Goal: Task Accomplishment & Management: Use online tool/utility

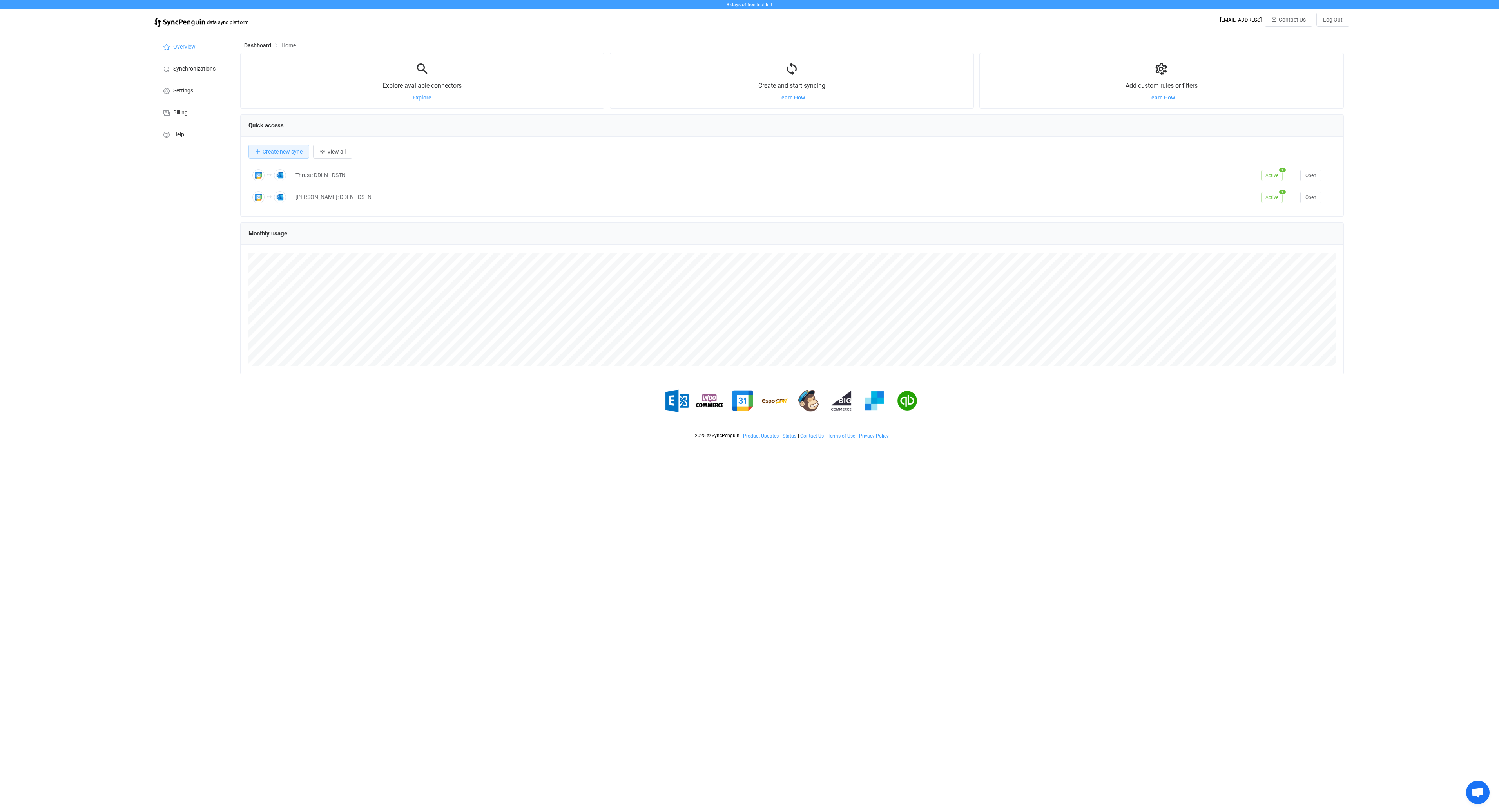
scroll to position [152, 1103]
click at [320, 172] on div "Thrust: DDLN - DSTN" at bounding box center [774, 175] width 965 height 9
click at [1312, 180] on button "Open" at bounding box center [1311, 175] width 21 height 11
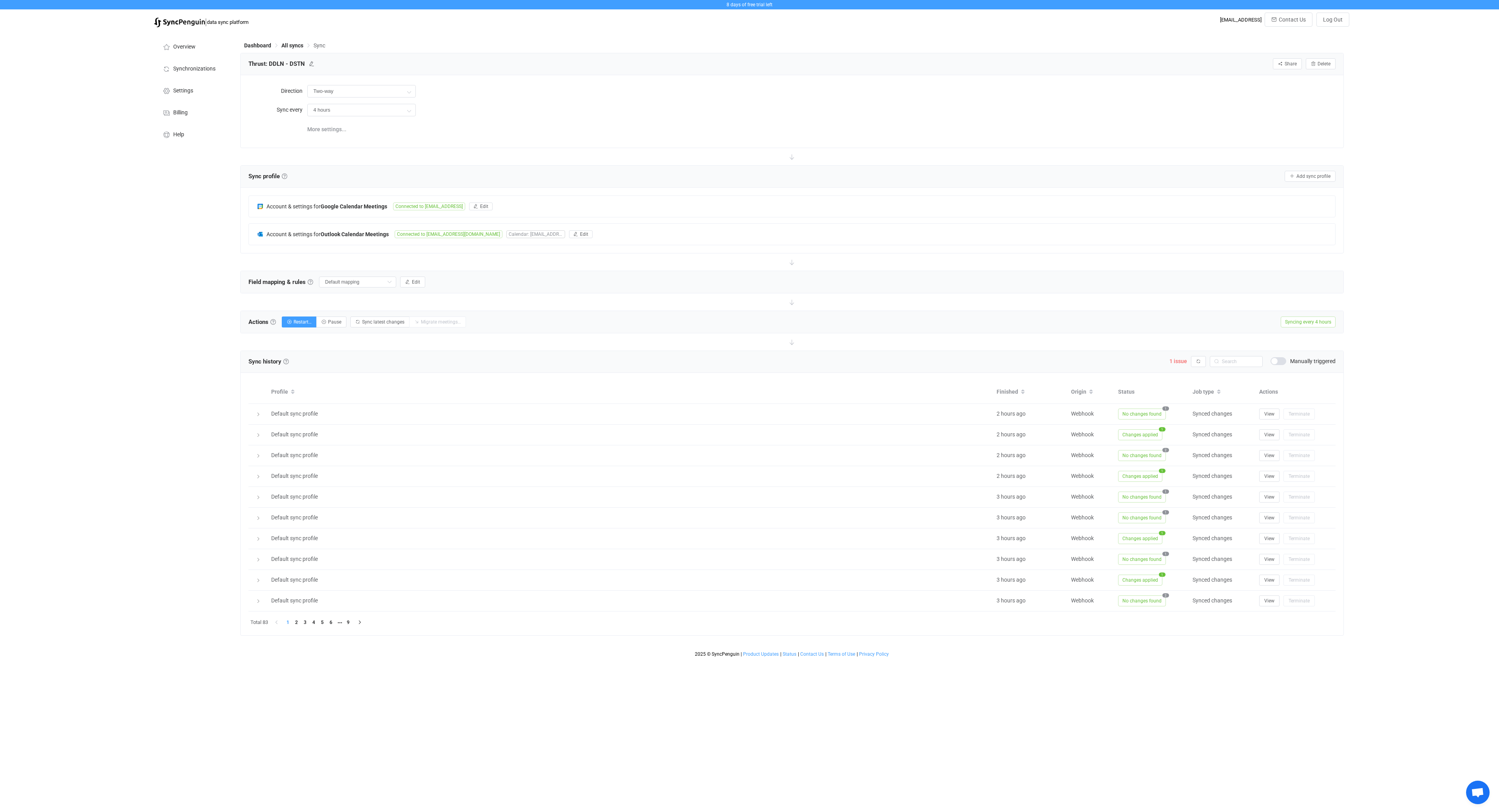
click at [165, 403] on div "Overview Synchronizations Settings Billing Help" at bounding box center [193, 346] width 86 height 629
click at [1175, 361] on span "1 issue" at bounding box center [1178, 361] width 17 height 6
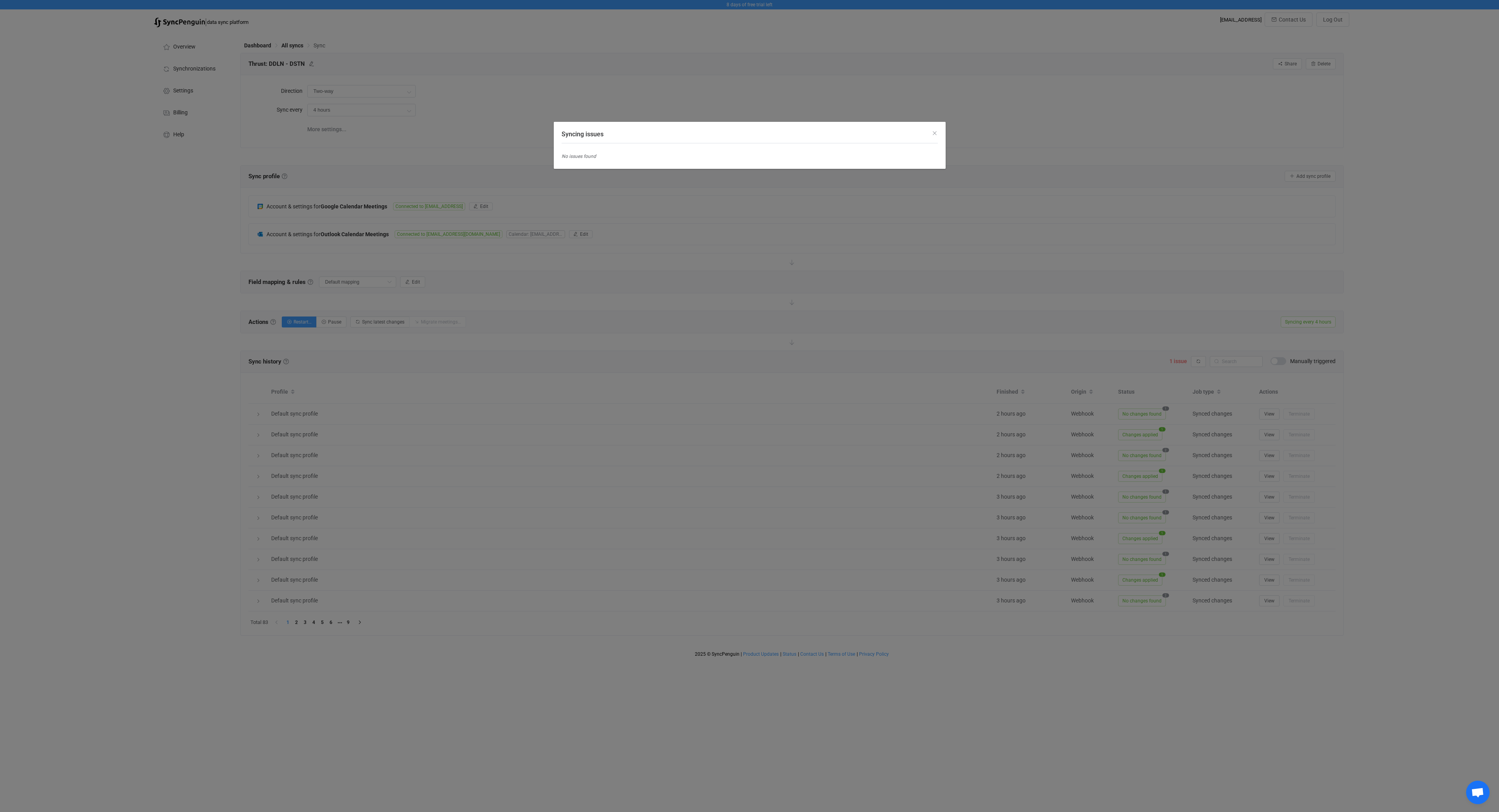
click at [1420, 361] on div "Syncing issues No issues found" at bounding box center [750, 406] width 1499 height 812
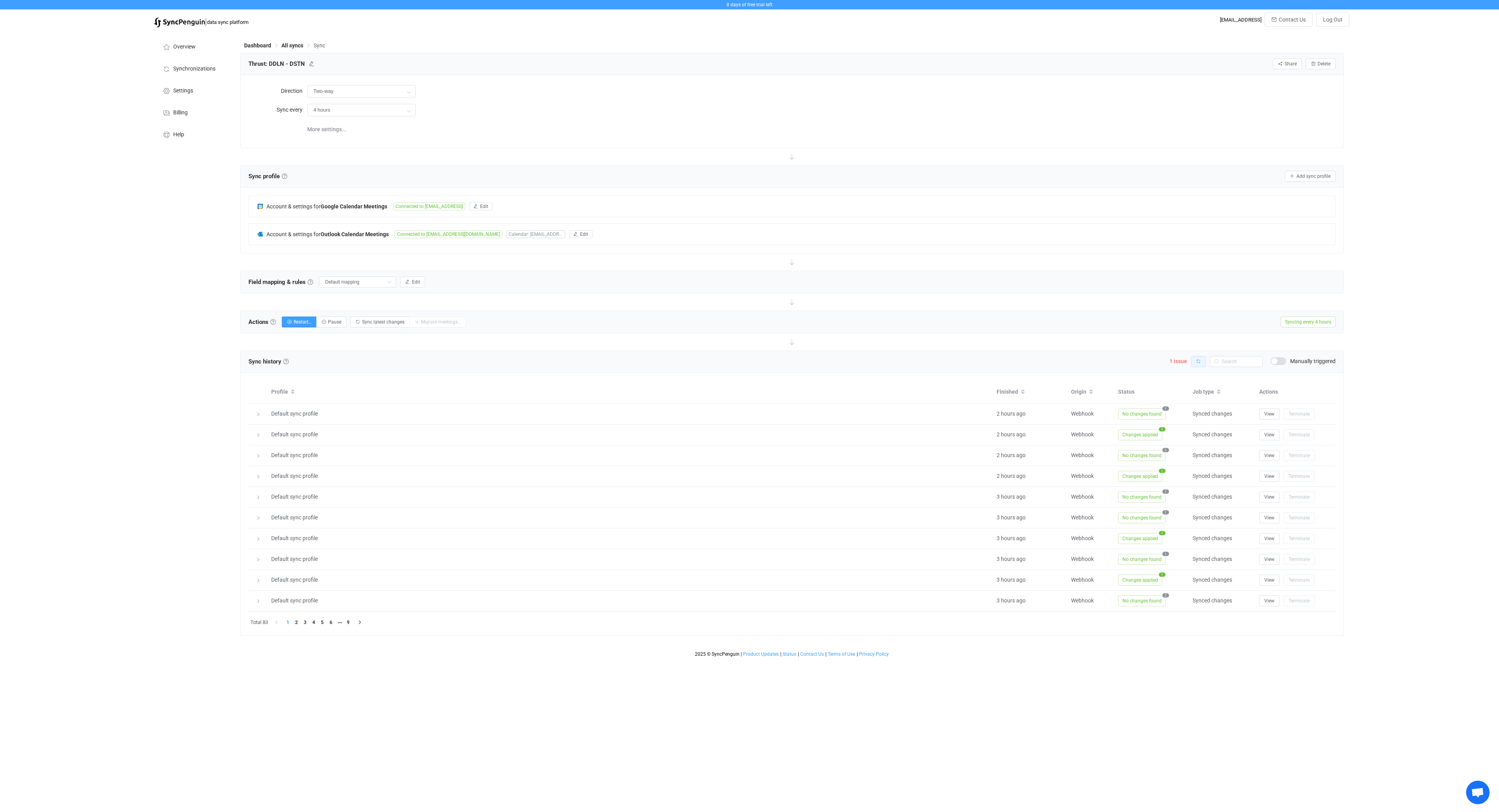
click at [1197, 361] on icon "button" at bounding box center [1198, 362] width 5 height 5
click at [1199, 361] on icon "button" at bounding box center [1198, 362] width 5 height 5
click at [331, 133] on span "More settings..." at bounding box center [326, 129] width 39 height 16
click at [203, 234] on div "Overview Synchronizations Settings Billing Help" at bounding box center [193, 346] width 86 height 629
click at [410, 282] on icon "button" at bounding box center [407, 282] width 5 height 5
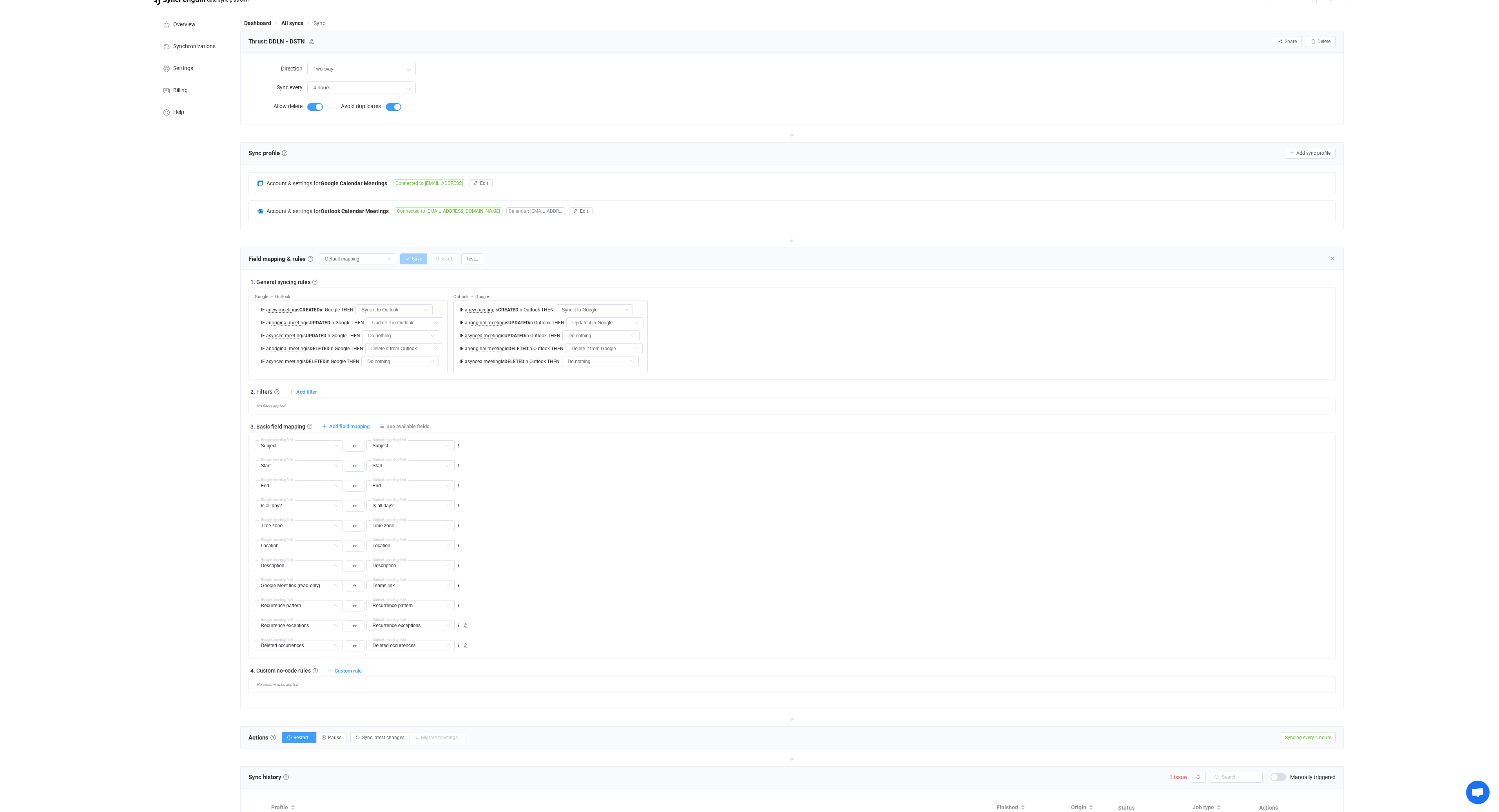
scroll to position [23, 0]
click at [355, 585] on icon "button" at bounding box center [354, 584] width 3 height 4
click at [566, 531] on div "Location Location Default field Visibility Default field Free/busy status Defau…" at bounding box center [795, 541] width 1081 height 20
click at [391, 248] on icon at bounding box center [389, 252] width 10 height 11
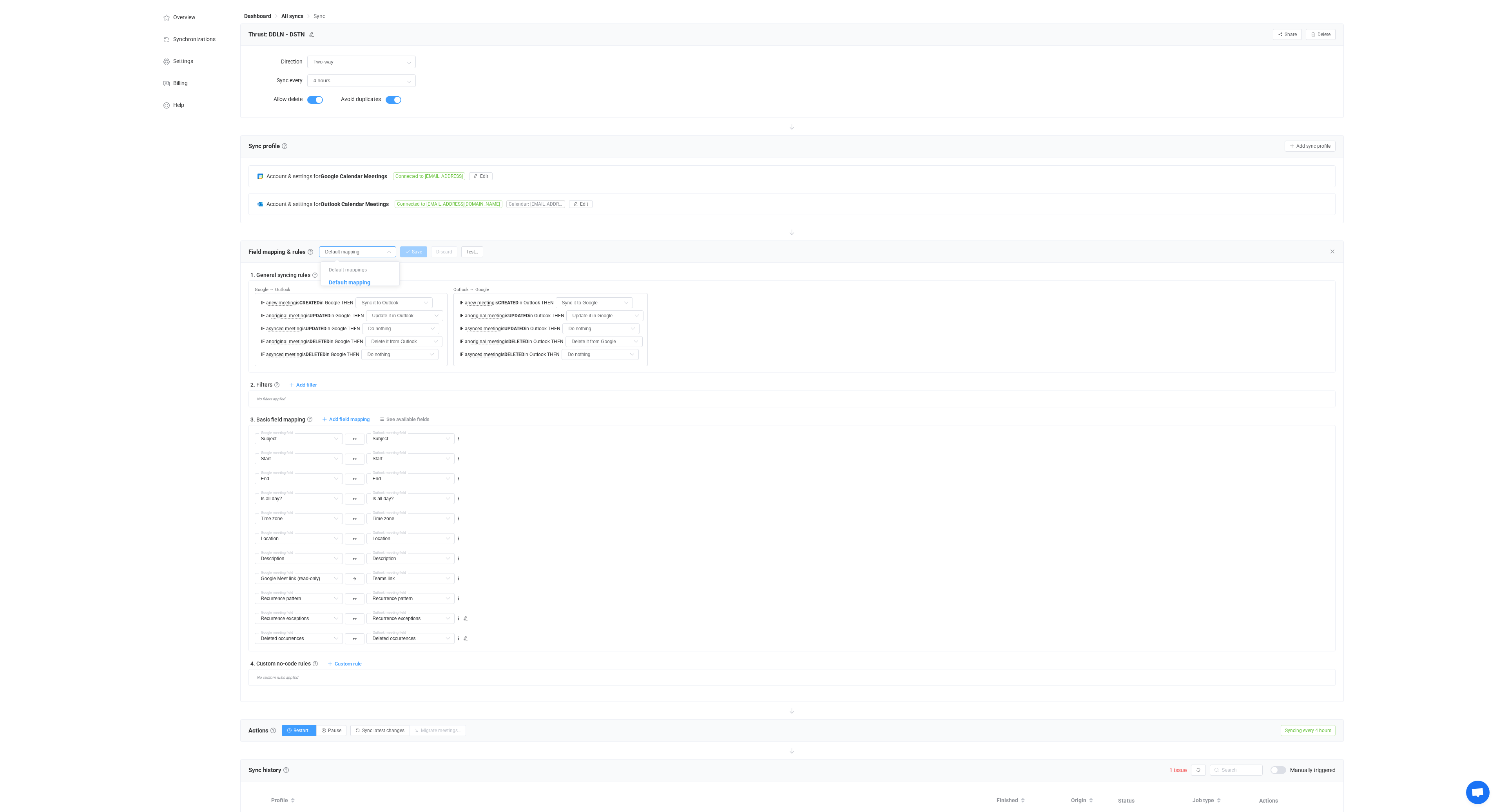
click at [702, 473] on div "End End Default field Subject Already mapped Start Already mapped Is all day? A…" at bounding box center [795, 475] width 1081 height 20
click at [478, 249] on span "Test…" at bounding box center [472, 251] width 12 height 5
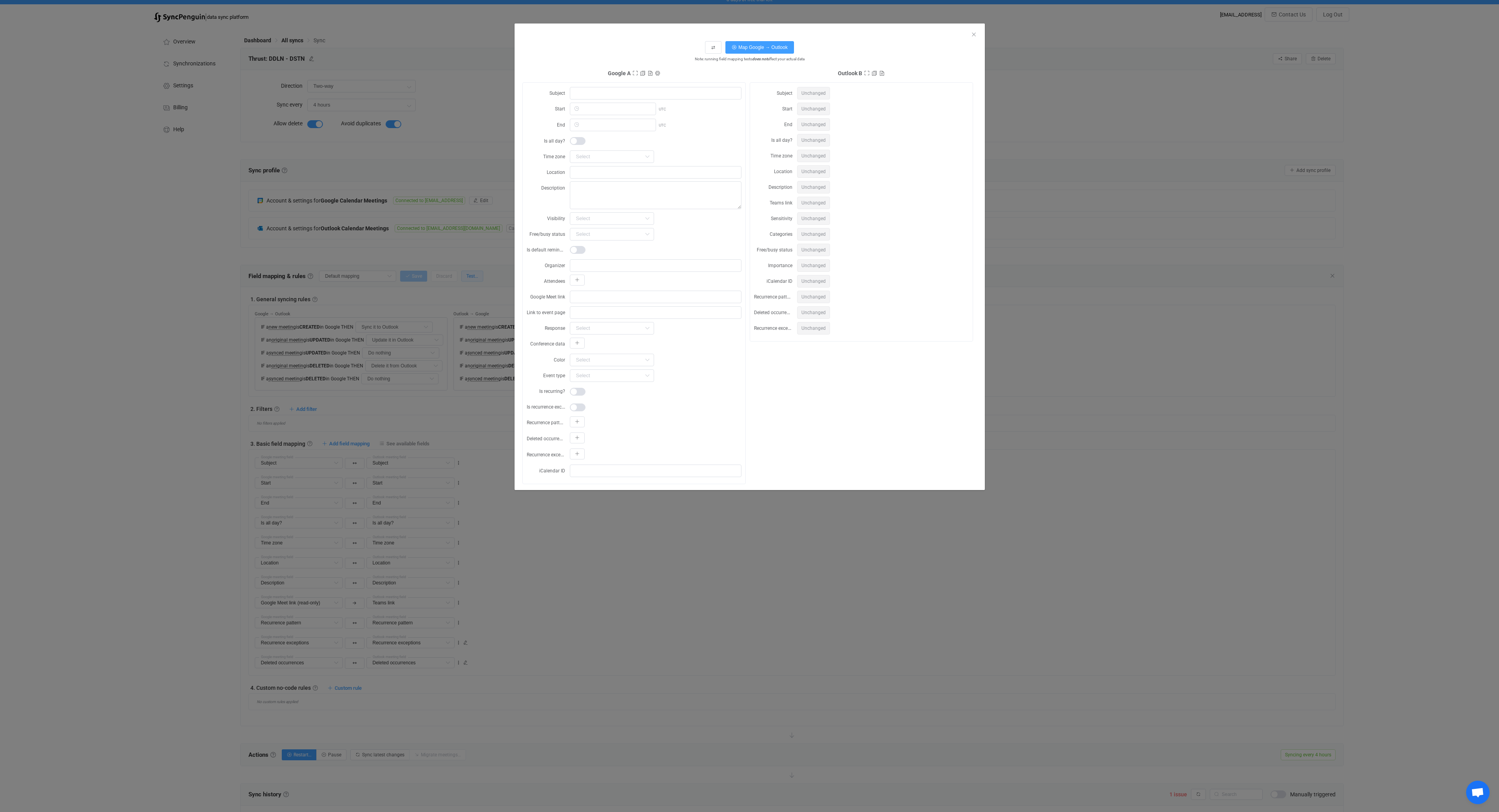
scroll to position [0, 0]
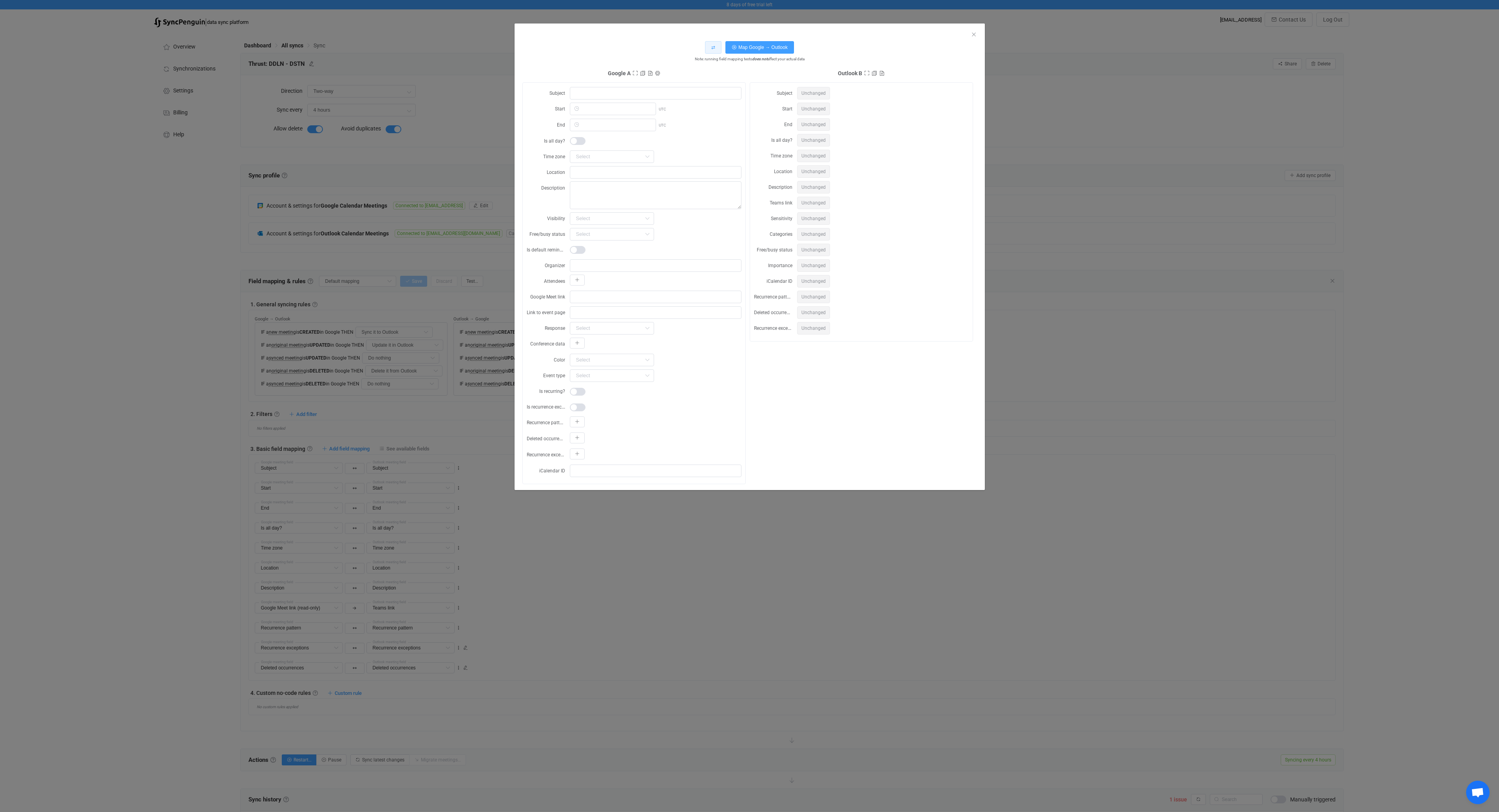
click at [709, 48] on button "⇄" at bounding box center [713, 48] width 16 height 13
click at [637, 93] on input "dialog" at bounding box center [655, 94] width 172 height 13
type input "Test meeting ignore"
click at [664, 213] on span "19" at bounding box center [666, 213] width 9 height 9
type input "2025-09-19 00:00:00"
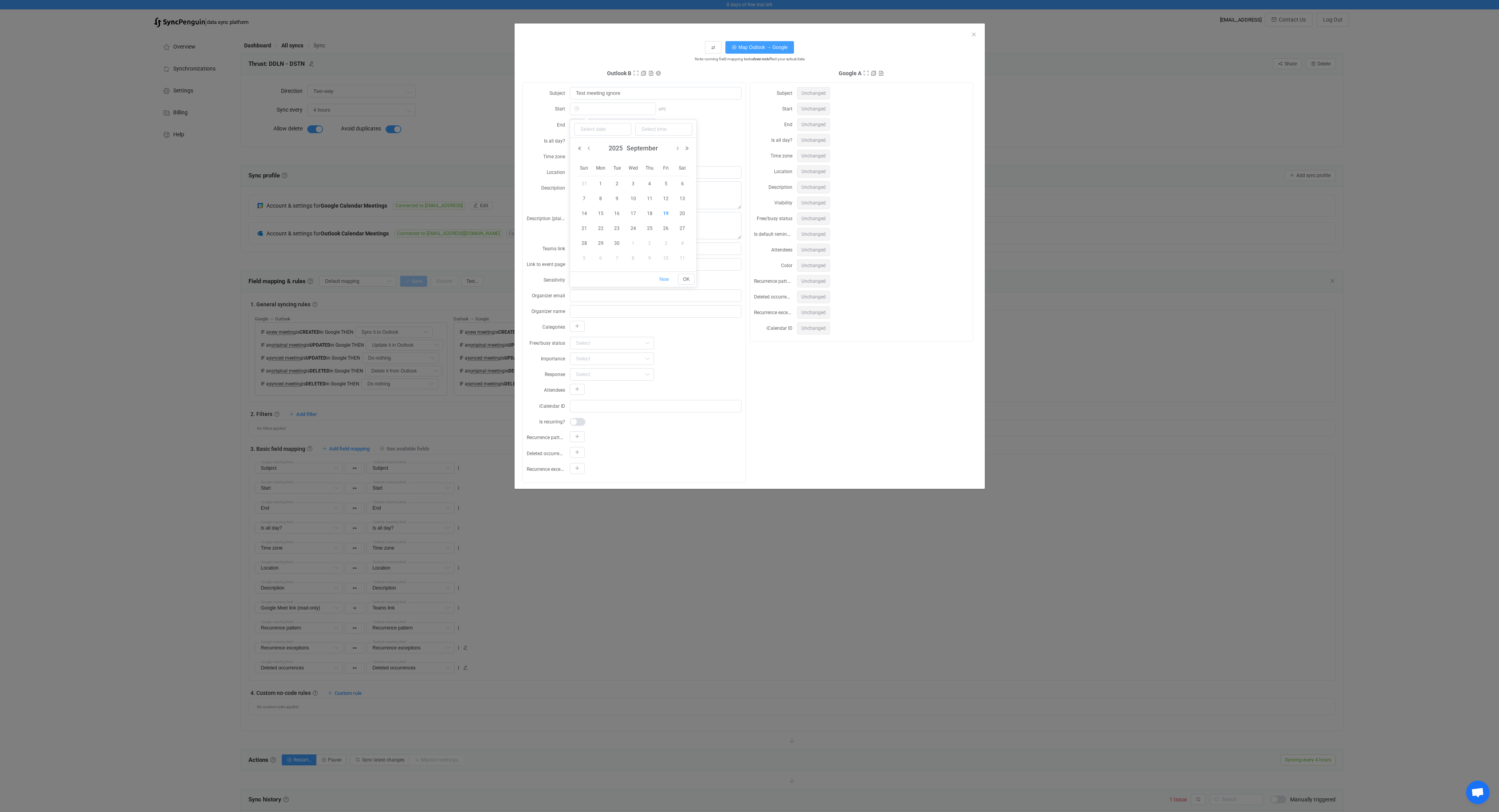
type input "2025-09-19"
type input "00:00:00"
click at [667, 279] on span "Now" at bounding box center [664, 279] width 9 height 5
type input "2025-09-19 13:56:25"
type input "13:56:25"
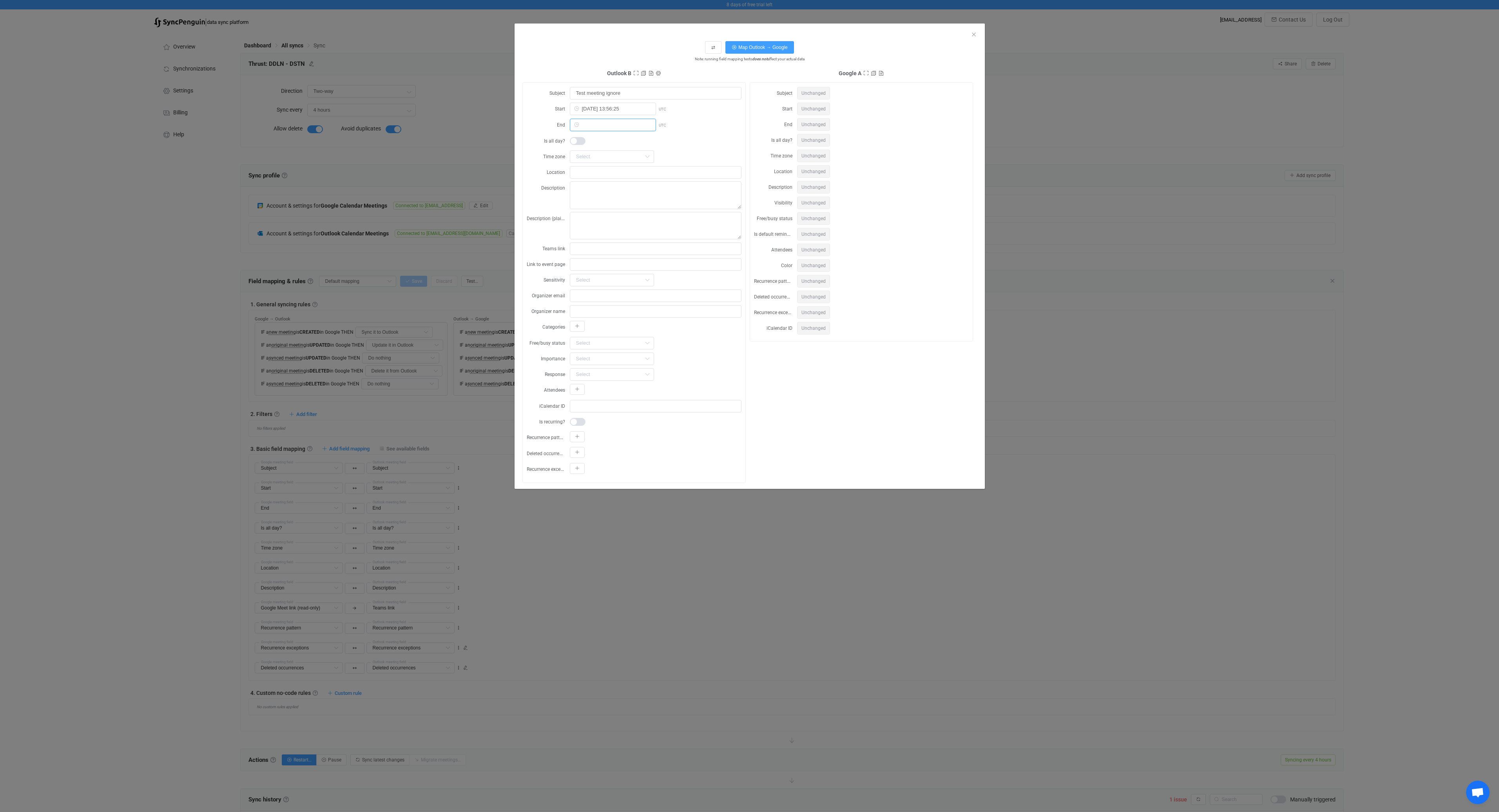
click at [615, 123] on input "dialog" at bounding box center [613, 125] width 86 height 13
click at [659, 293] on button "Now" at bounding box center [665, 295] width 20 height 11
type input "2025-09-19 13:56:30"
type input "2025-09-19"
type input "13:56:30"
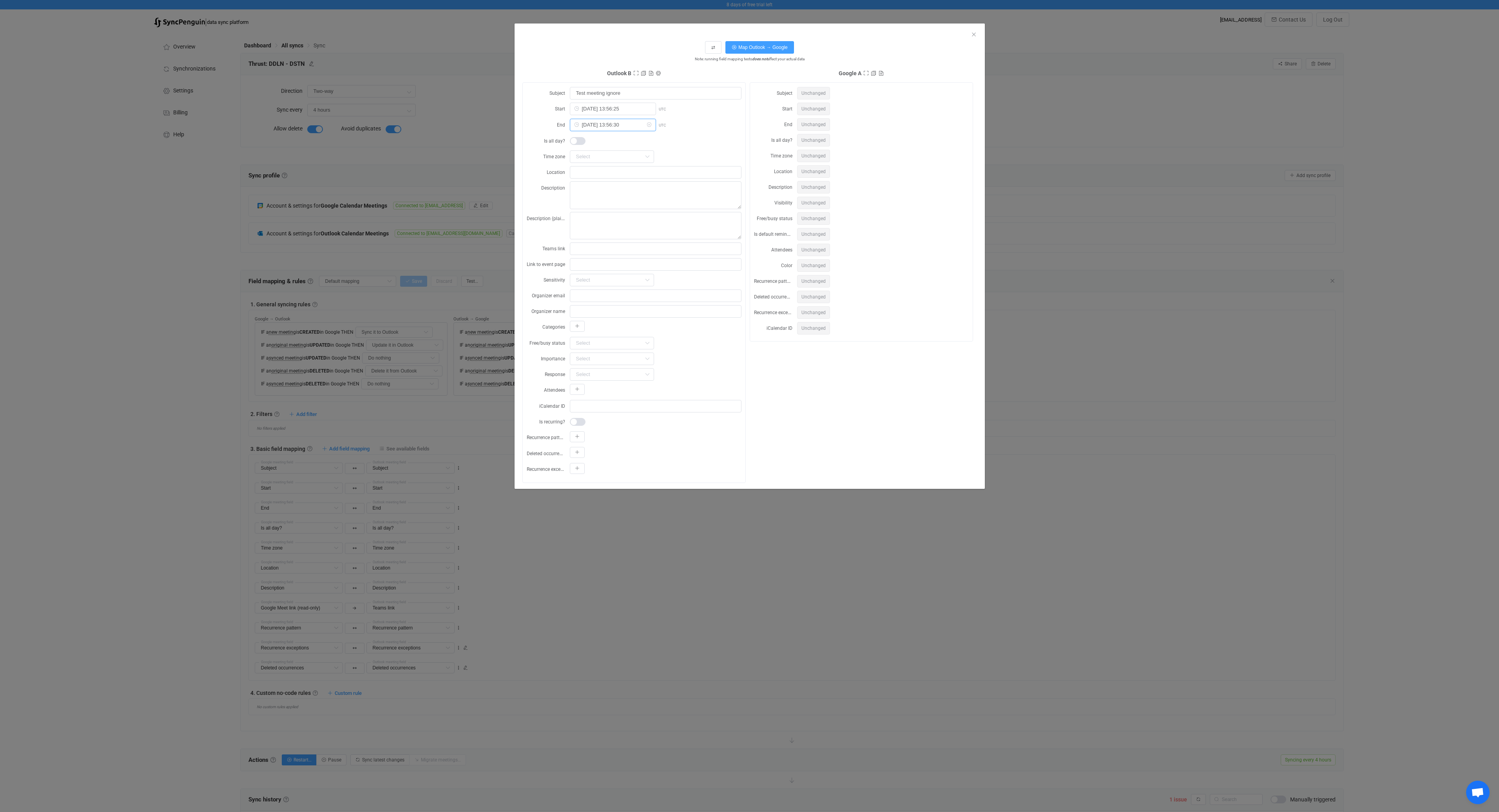
click at [621, 122] on input "2025-09-19 13:56:30" at bounding box center [613, 125] width 86 height 13
click at [691, 123] on div "2025-09-19 13:56:30 UTC" at bounding box center [655, 124] width 172 height 13
click at [616, 174] on input "dialog" at bounding box center [655, 173] width 172 height 13
type input "Location"
click at [613, 205] on textarea "dialog" at bounding box center [655, 195] width 172 height 28
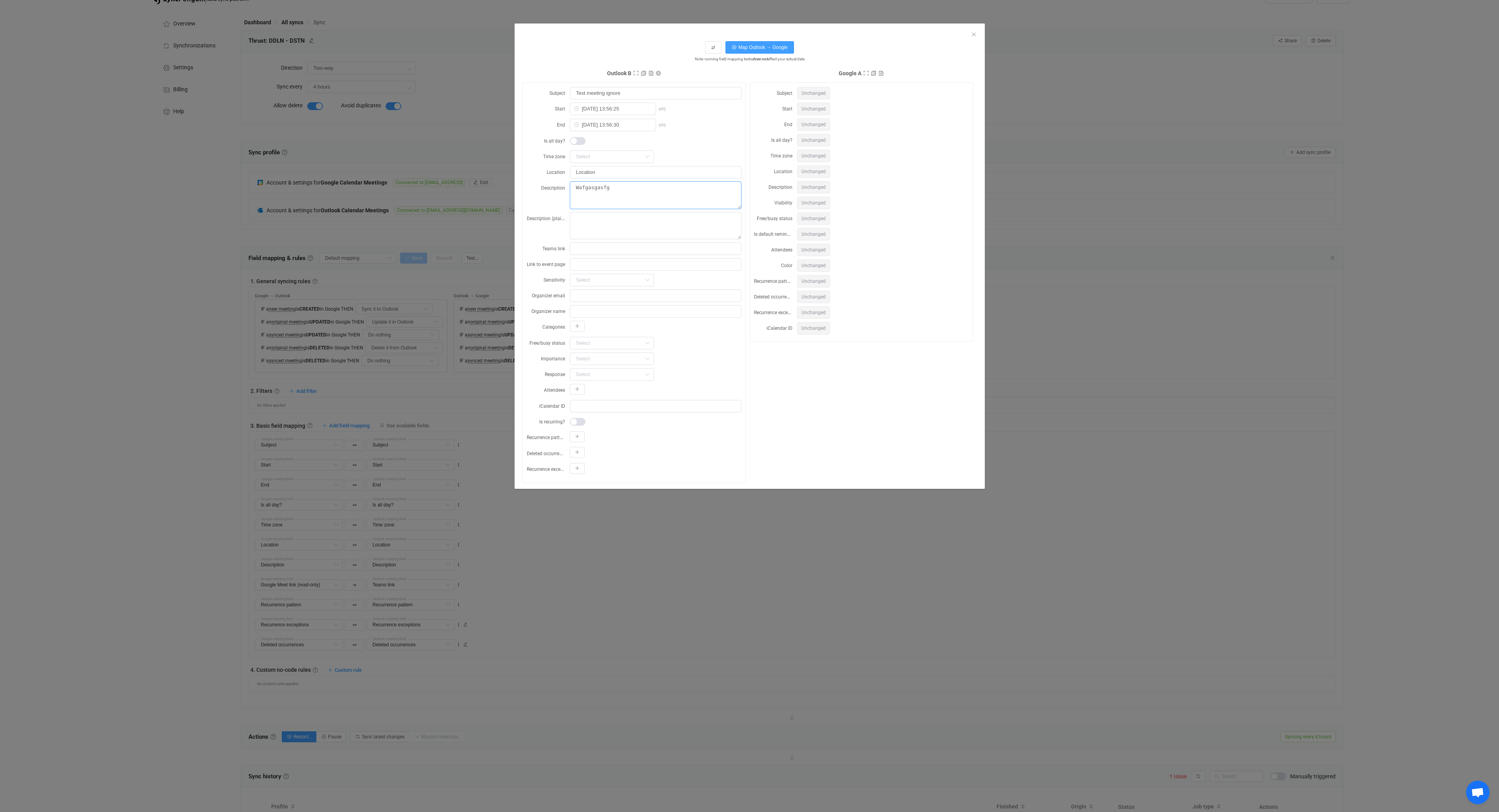
scroll to position [23, 0]
type textarea "Wafgasgasfg"
click at [768, 44] on button "Map Outlook → Google" at bounding box center [759, 48] width 68 height 13
click at [652, 293] on input "dialog" at bounding box center [655, 296] width 172 height 13
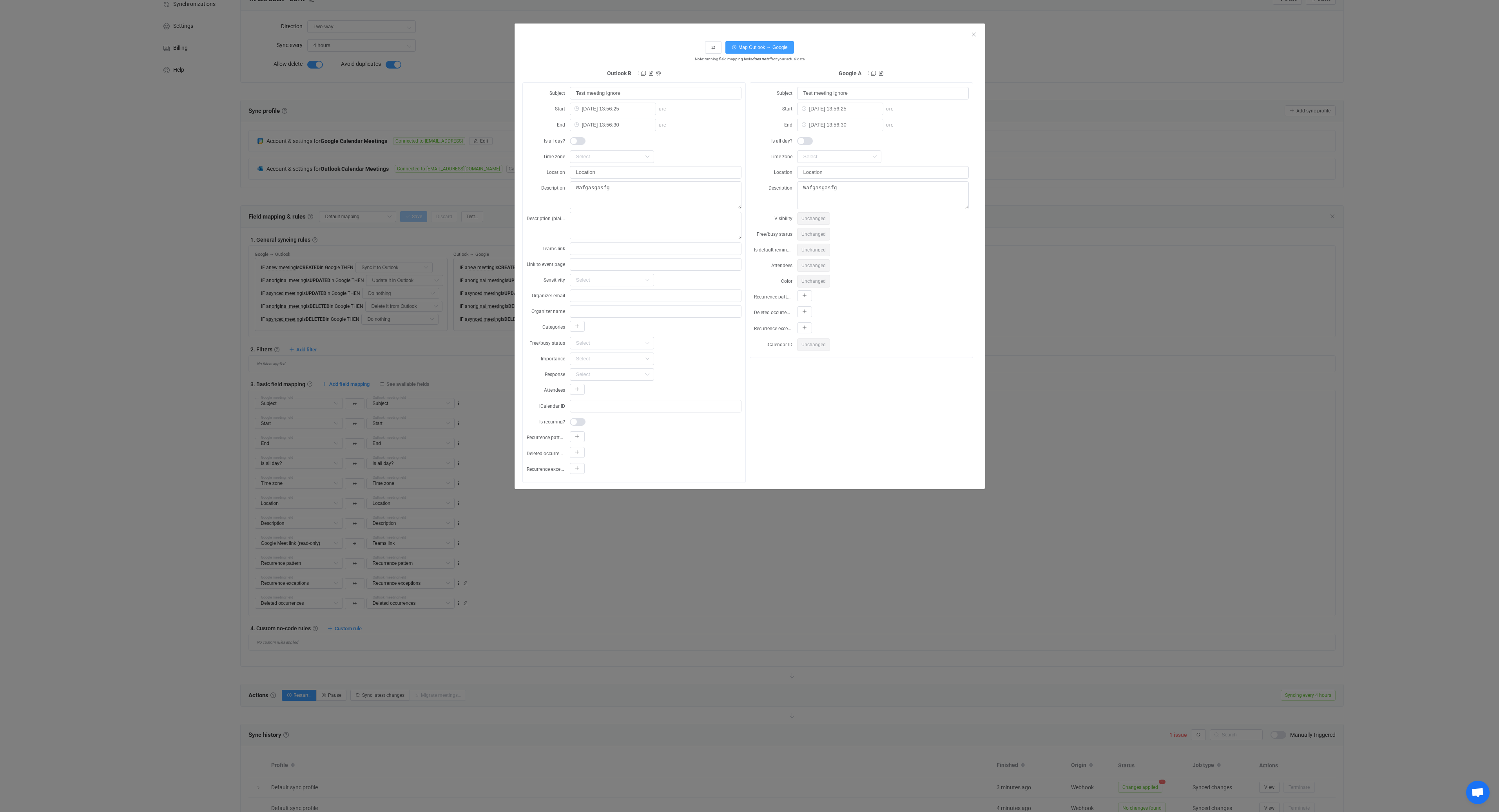
click at [865, 406] on div "Outlook B Sync account ID 0 Sync account name Origin B A B Operation type Updat…" at bounding box center [750, 276] width 454 height 415
click at [642, 314] on input "dialog" at bounding box center [655, 312] width 172 height 13
click at [634, 290] on input "dialog" at bounding box center [655, 296] width 172 height 13
type input "laimis@destinus.eu"
click at [760, 44] on button "Map Outlook → Google" at bounding box center [759, 48] width 68 height 13
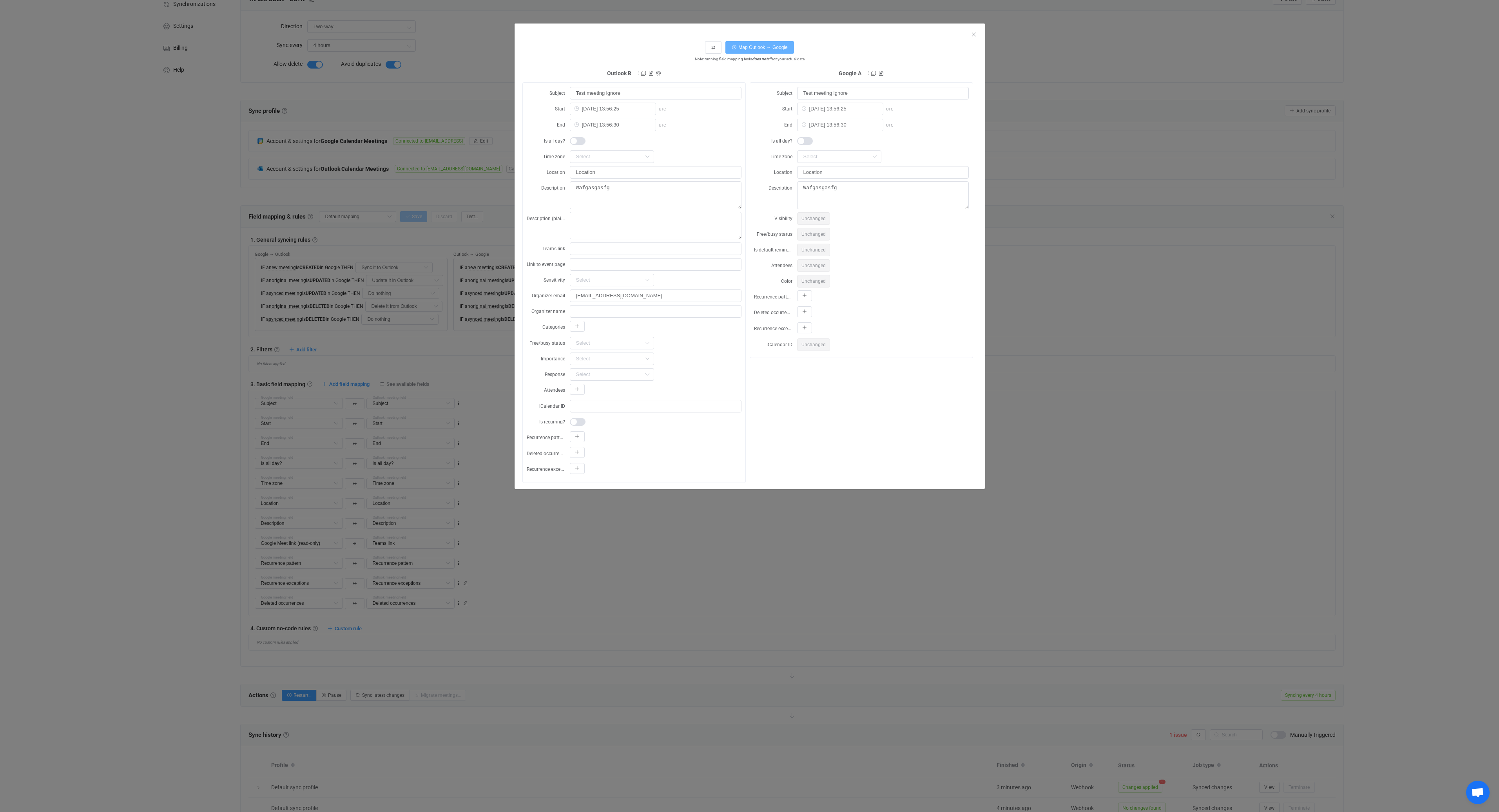
click at [760, 44] on button "Map Outlook → Google" at bounding box center [759, 48] width 68 height 13
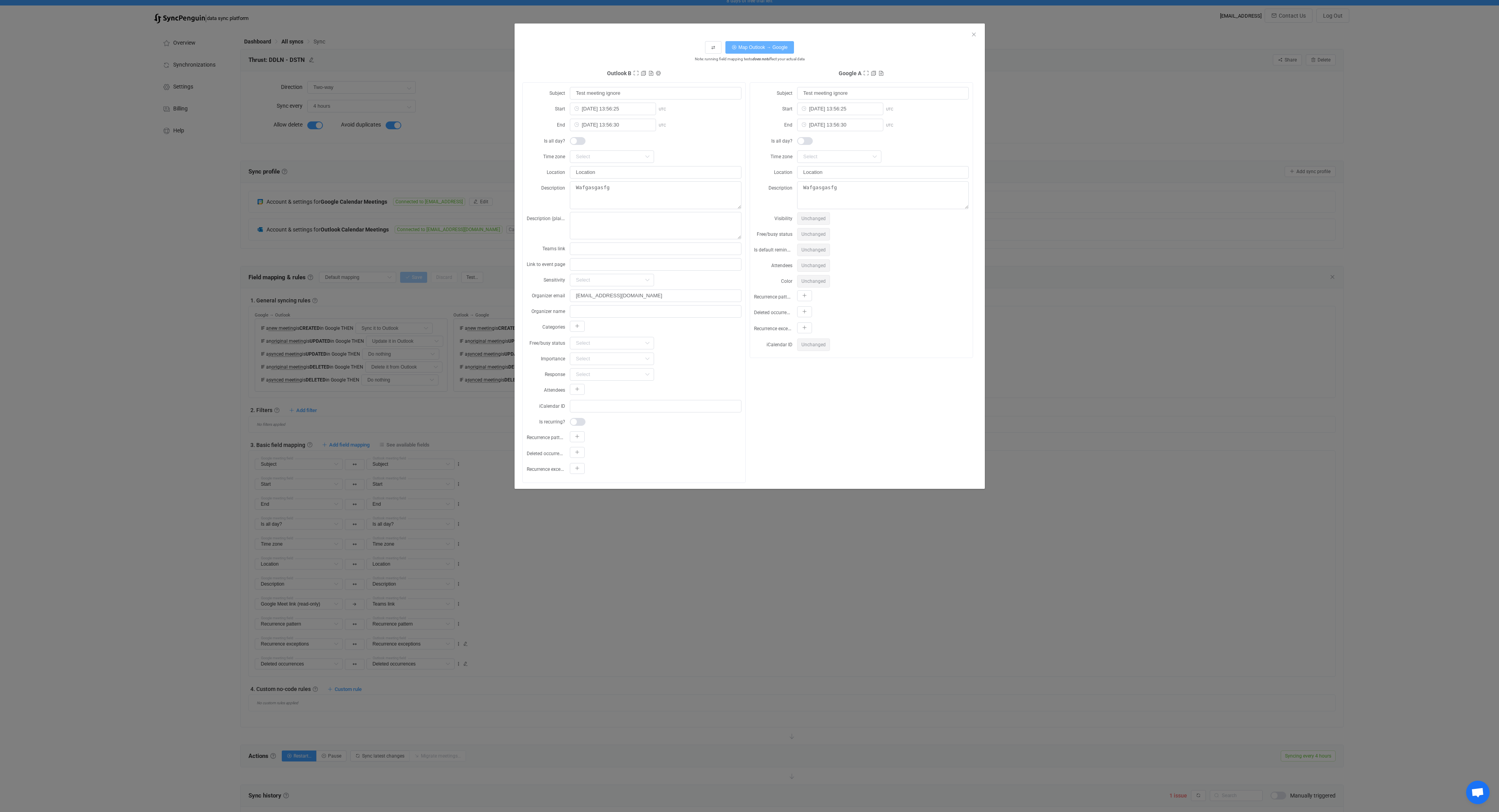
scroll to position [0, 0]
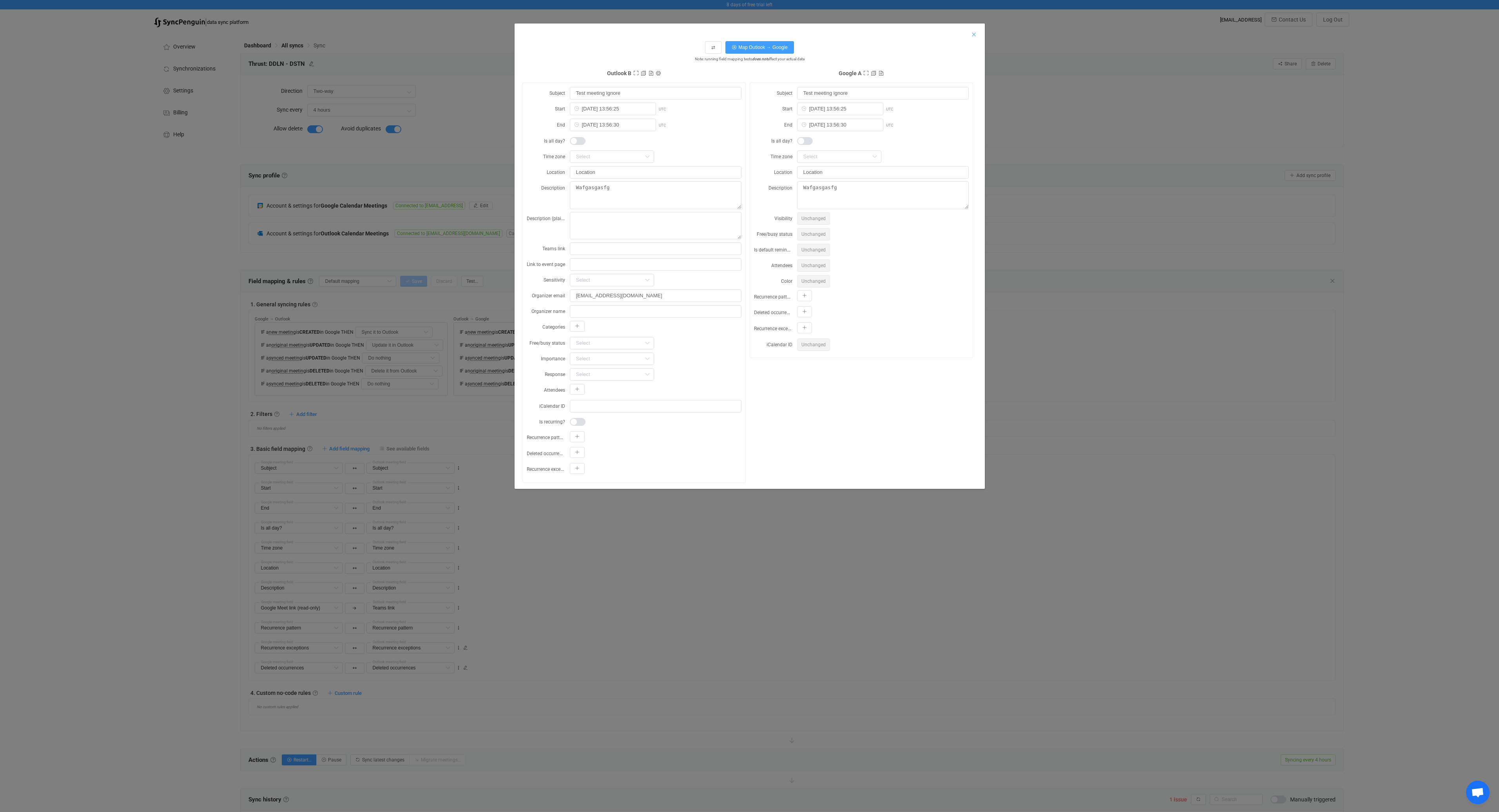
click at [974, 34] on icon "Close" at bounding box center [974, 34] width 6 height 6
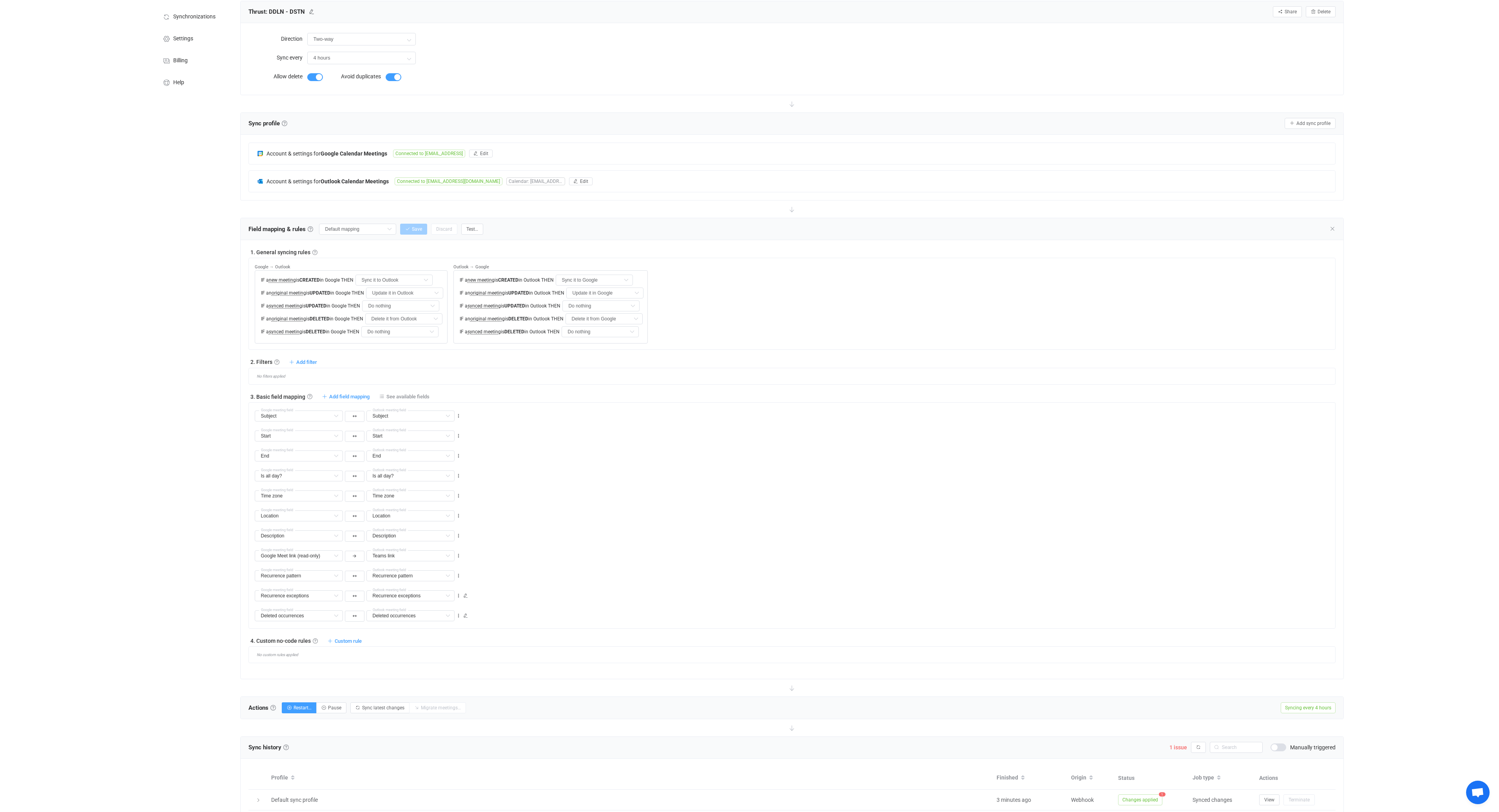
scroll to position [53, 0]
click at [157, 327] on div "Overview Synchronizations Settings Billing Help" at bounding box center [193, 512] width 86 height 1068
click at [212, 409] on div "Overview Synchronizations Settings Billing Help" at bounding box center [193, 512] width 86 height 1068
click at [350, 394] on span "Add field mapping" at bounding box center [349, 396] width 40 height 6
type input "Subject"
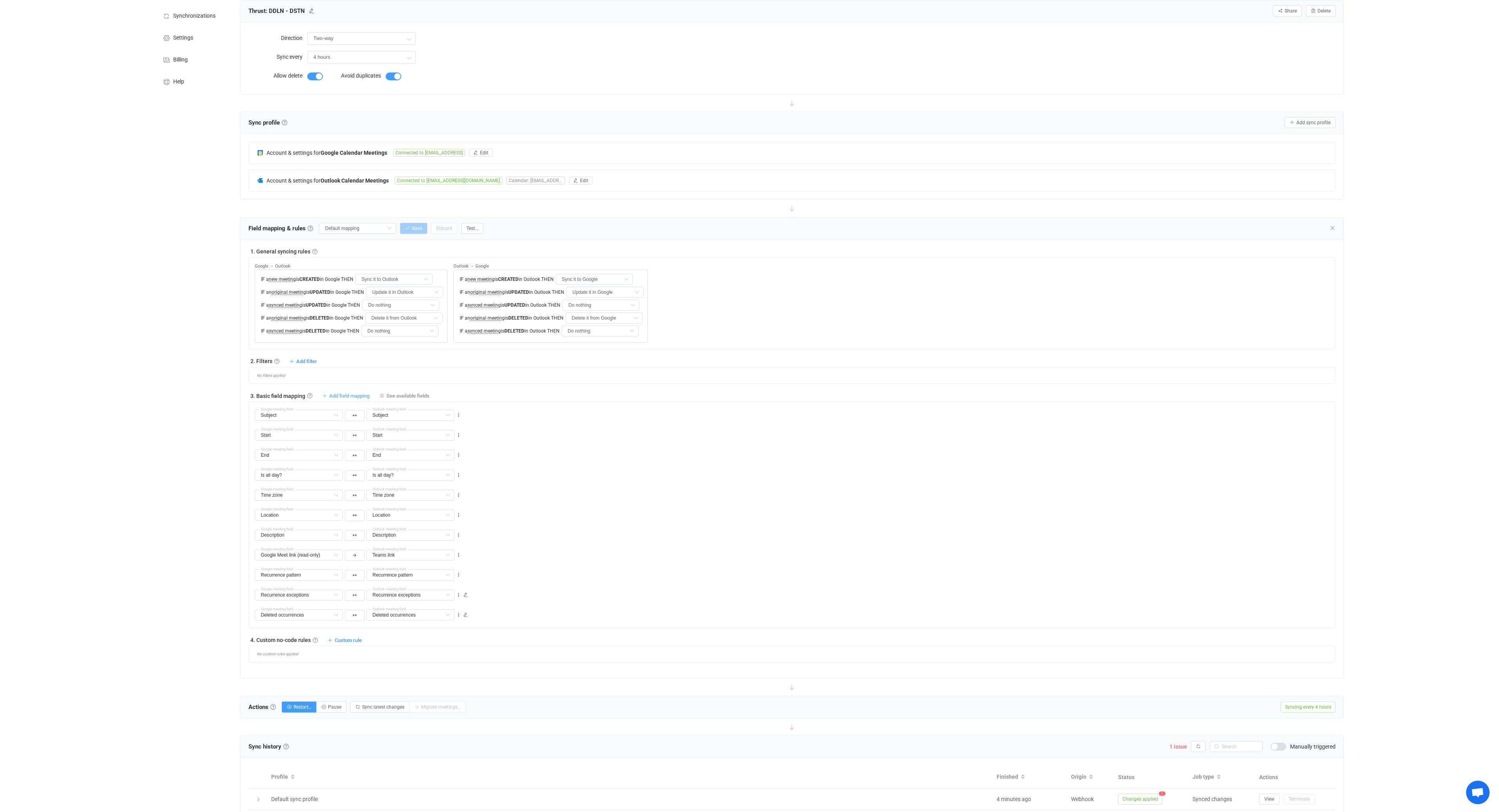
type input "Subject"
type input "Start"
type input "End"
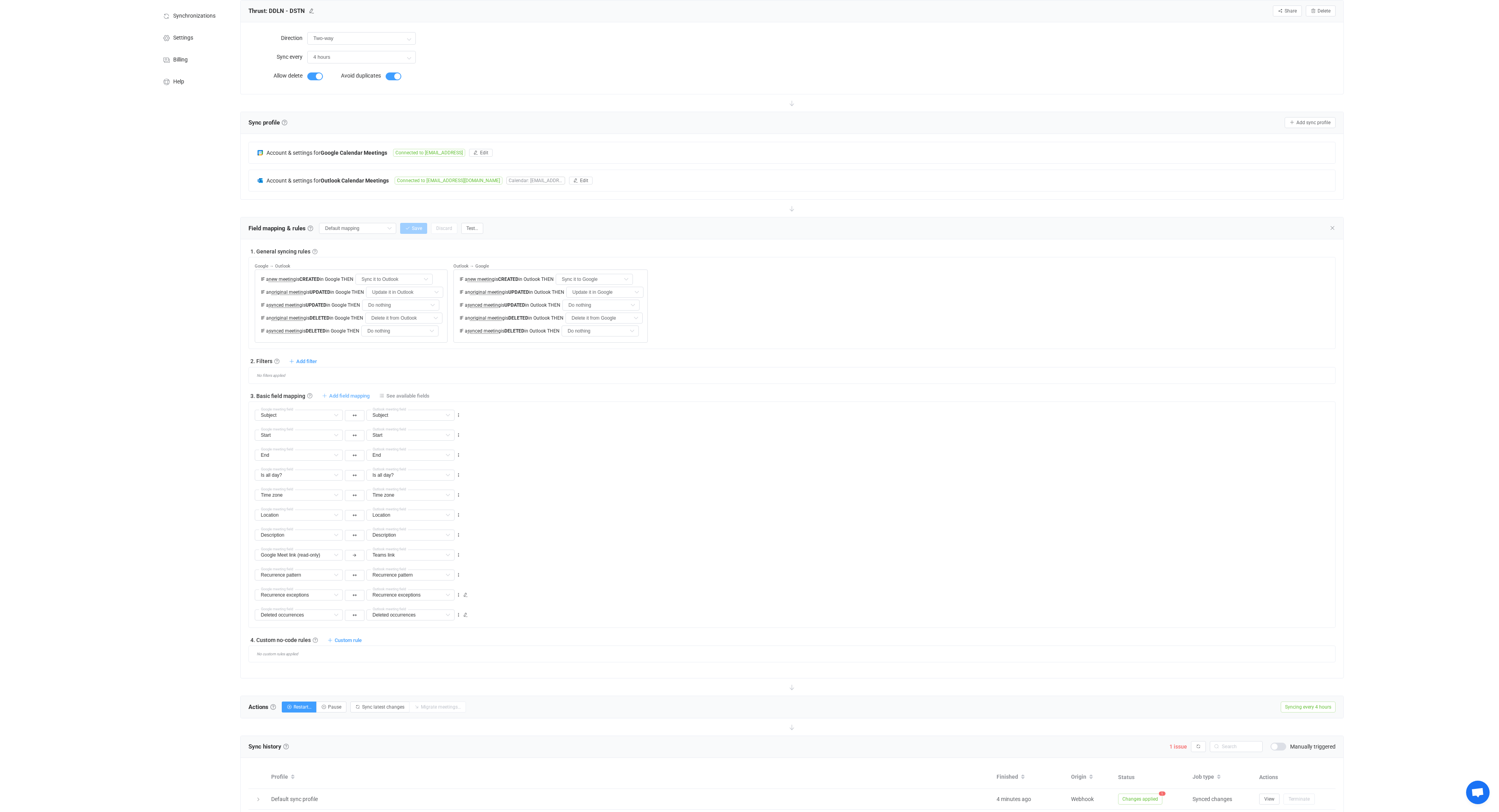
type input "Is all day?"
type input "Time zone"
type input "Location"
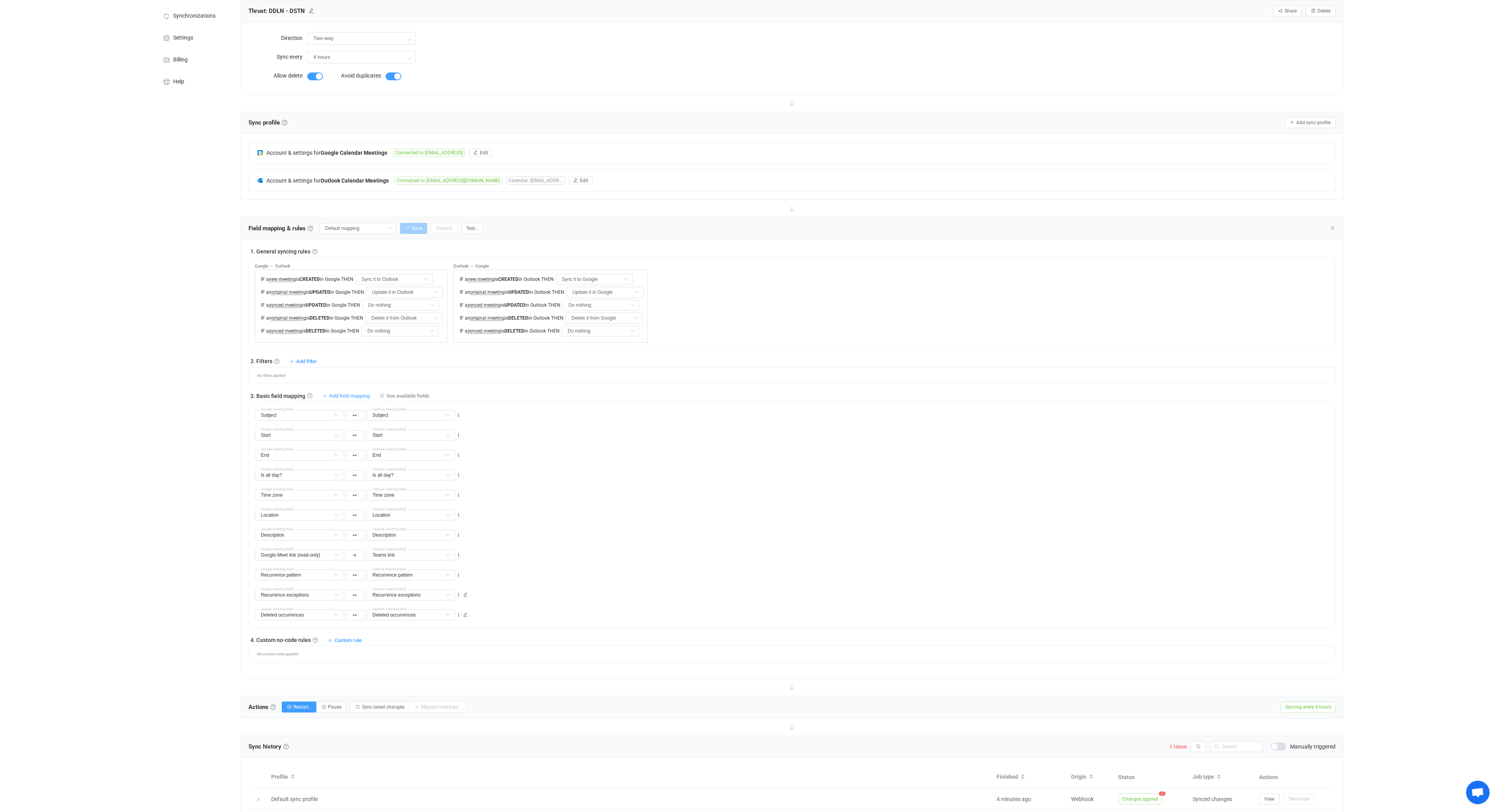
type input "Location"
type input "Description"
type input "Google Meet link (read-only)"
type input "Teams link"
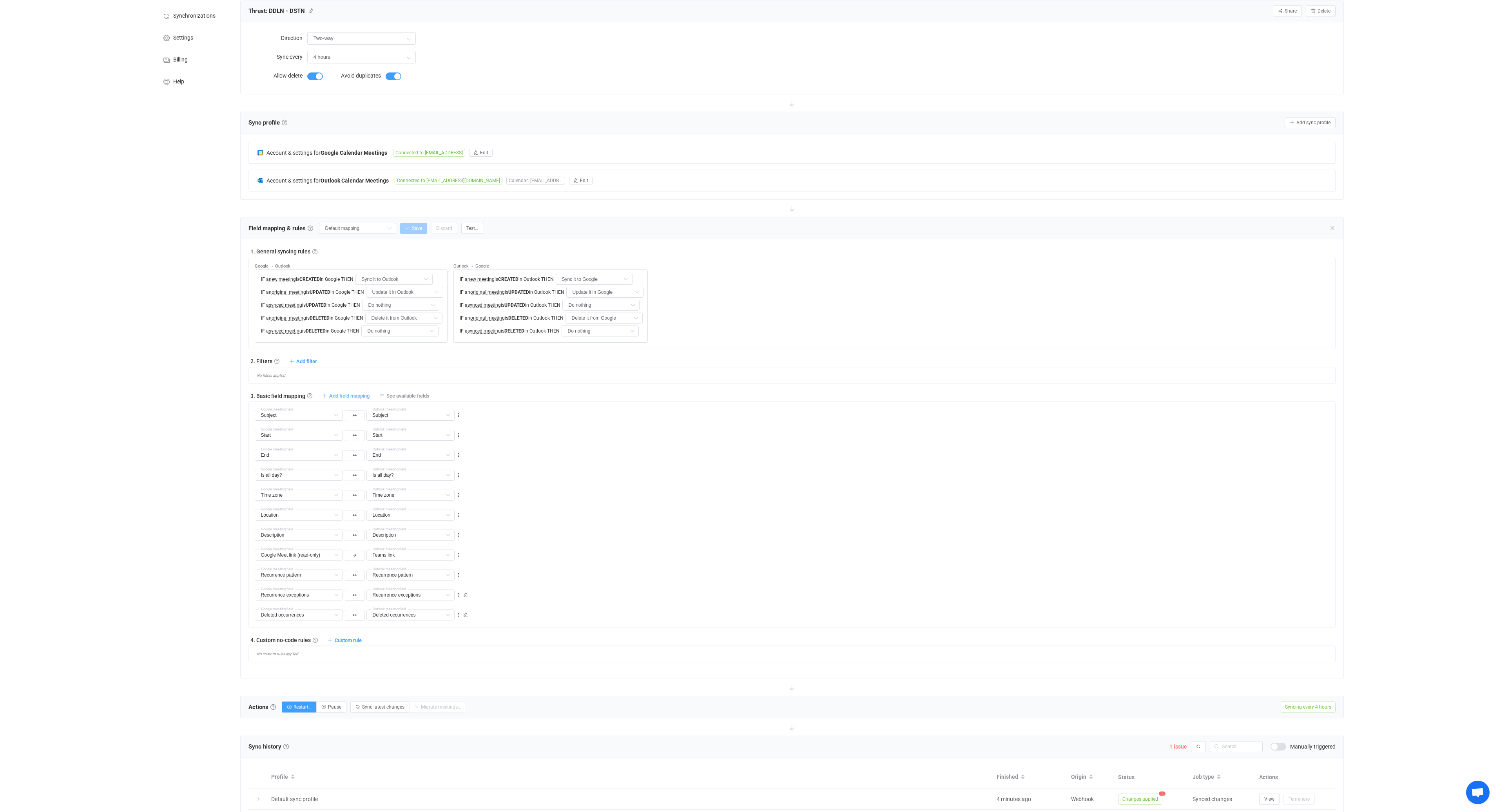
type input "Recurrence pattern"
type input "Recurrence exceptions"
click at [338, 416] on icon at bounding box center [336, 415] width 10 height 11
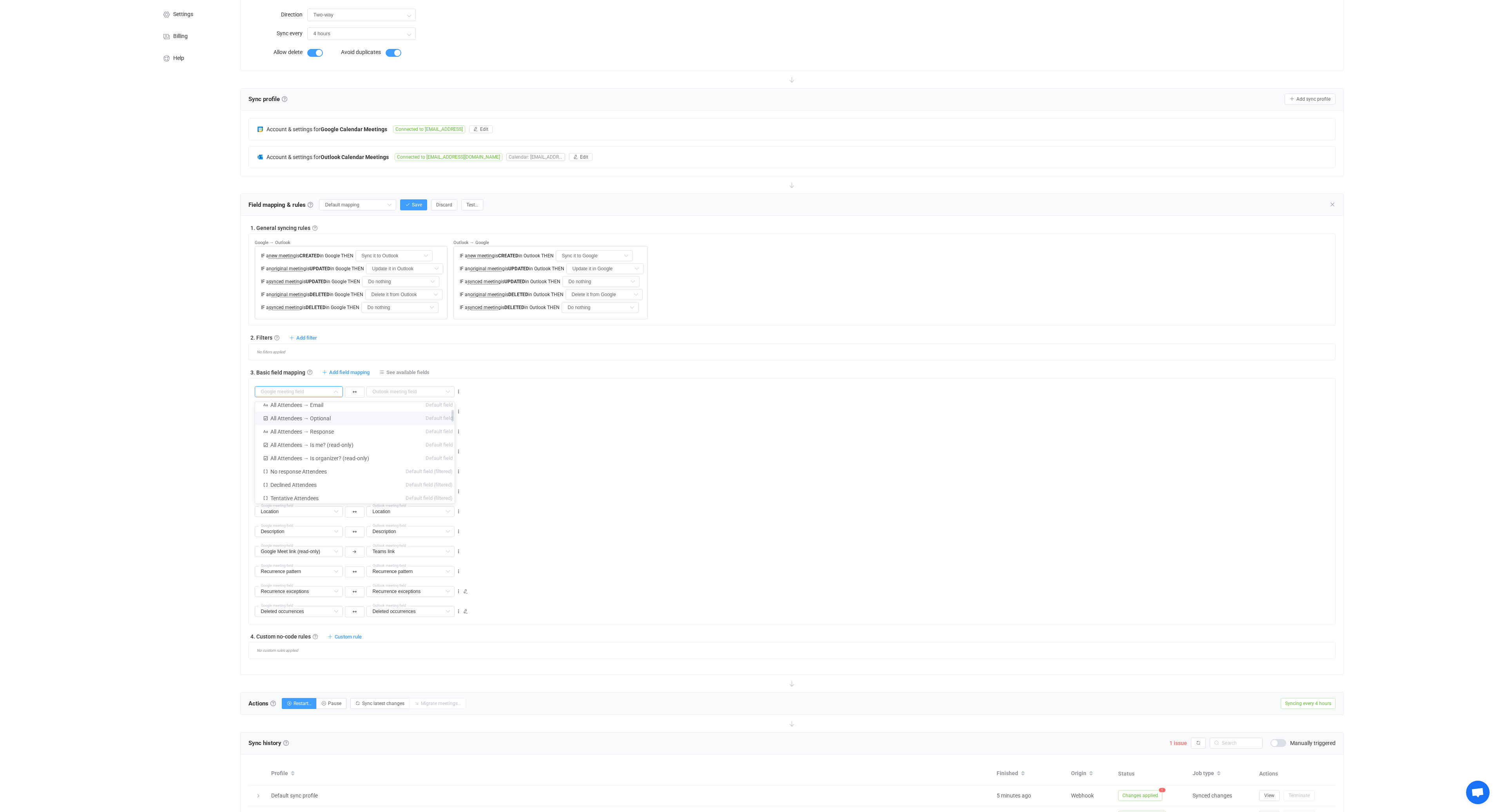
scroll to position [88, 0]
click at [113, 462] on div "8 days of free trial left | data sync platform it-procurement@daedalean.ai Cont…" at bounding box center [750, 483] width 1499 height 1119
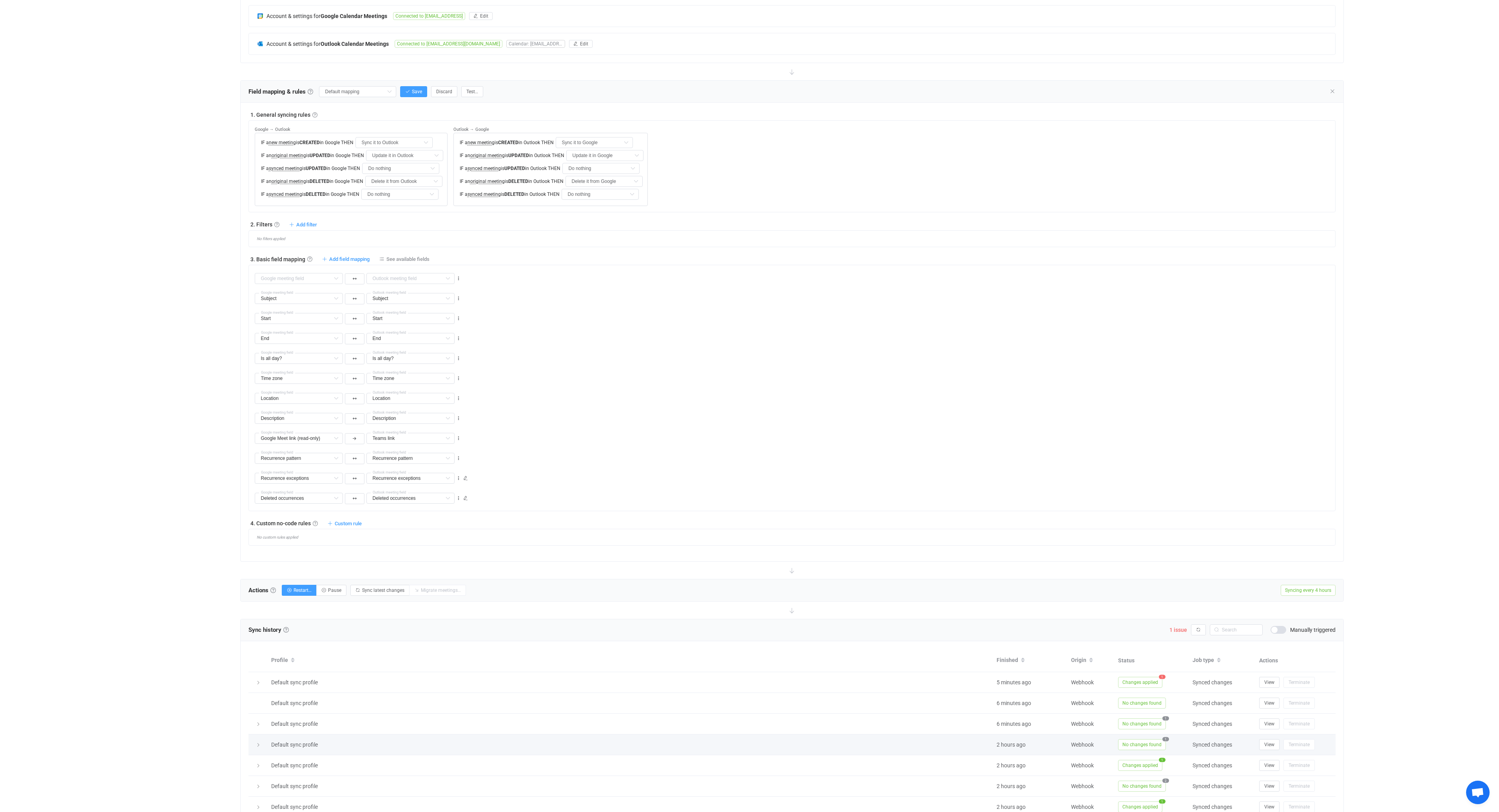
scroll to position [300, 0]
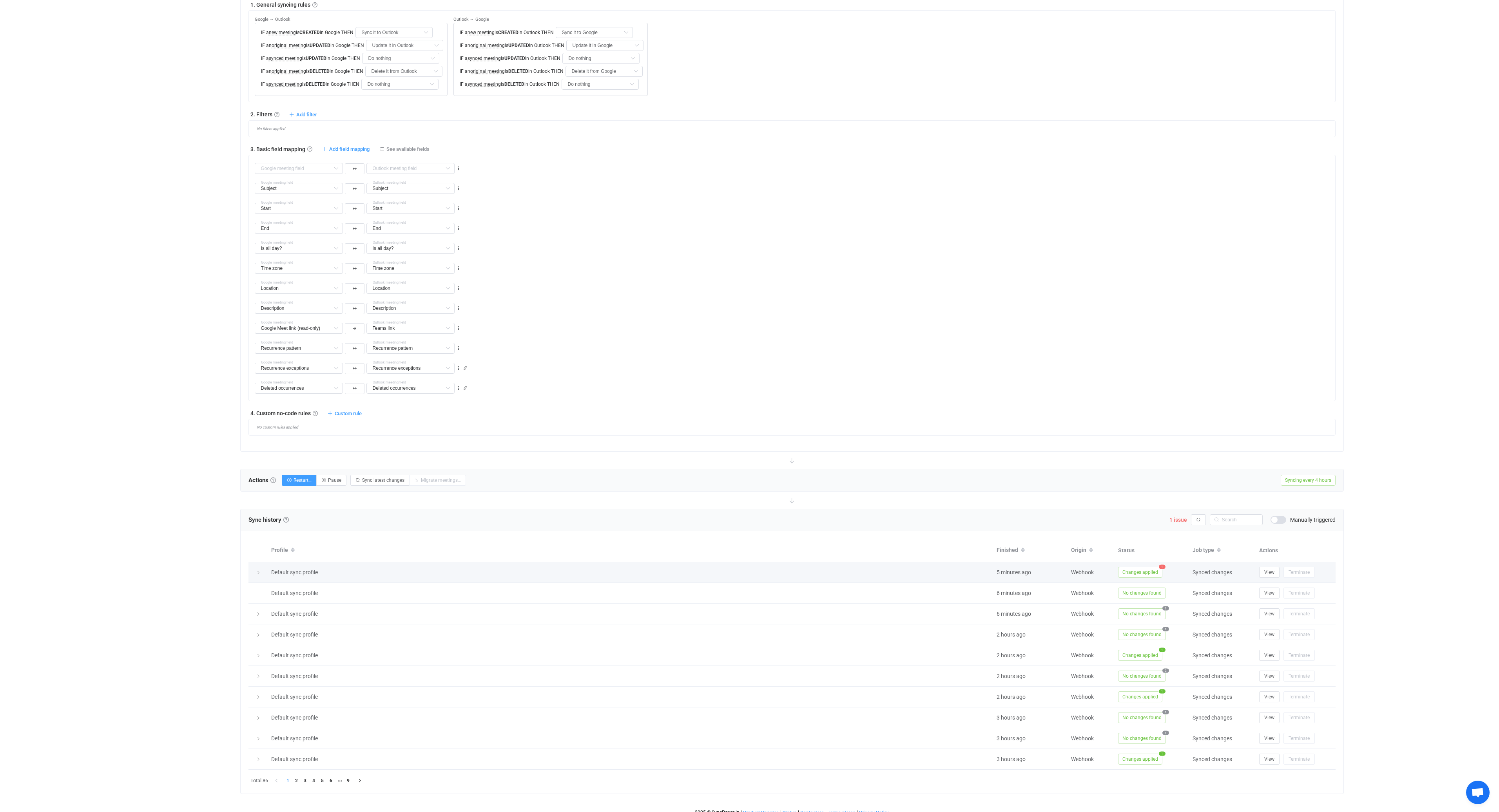
click at [1153, 574] on span "Changes applied" at bounding box center [1140, 572] width 44 height 11
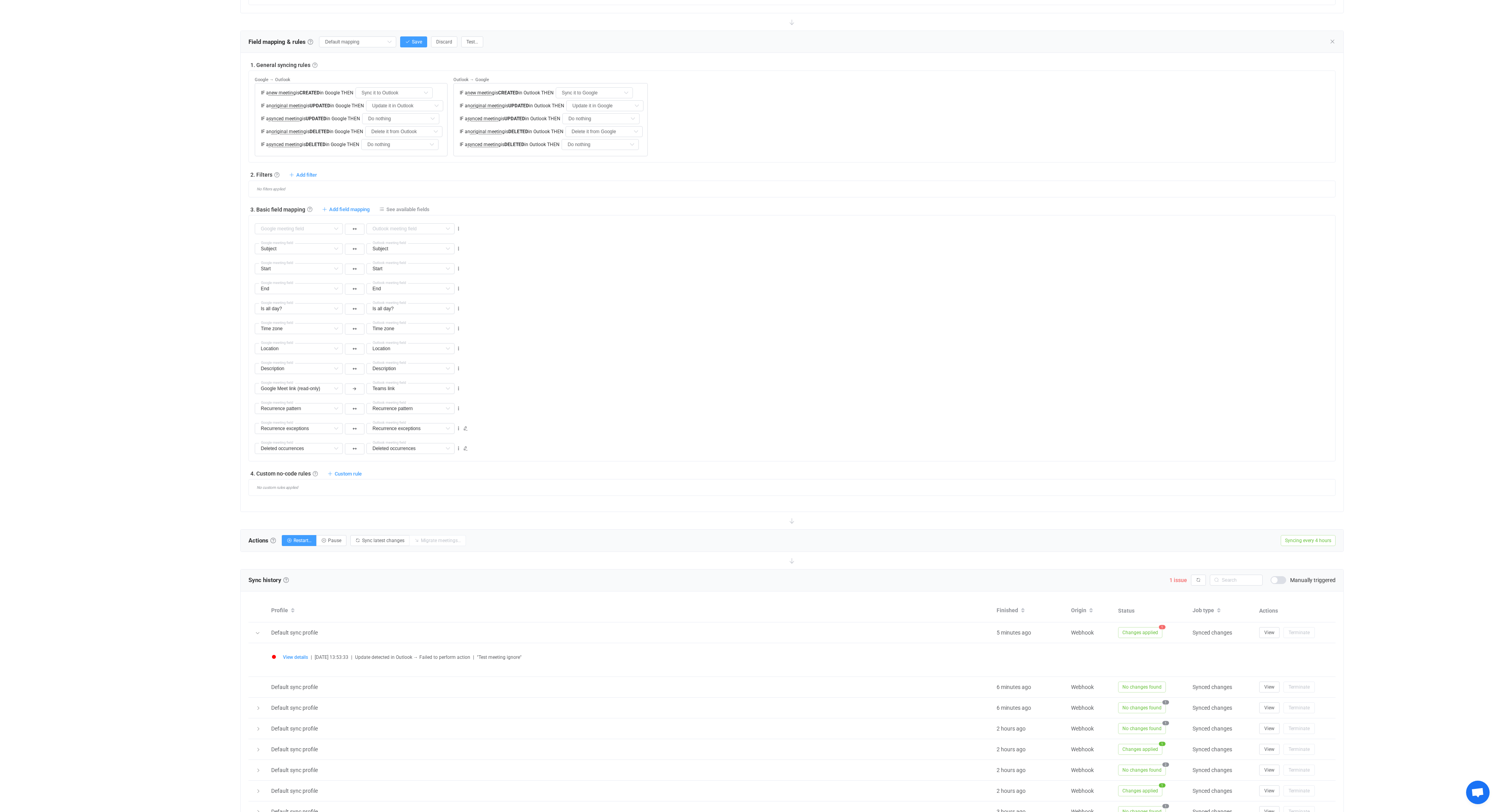
scroll to position [235, 0]
click at [294, 660] on span "View details" at bounding box center [295, 661] width 25 height 5
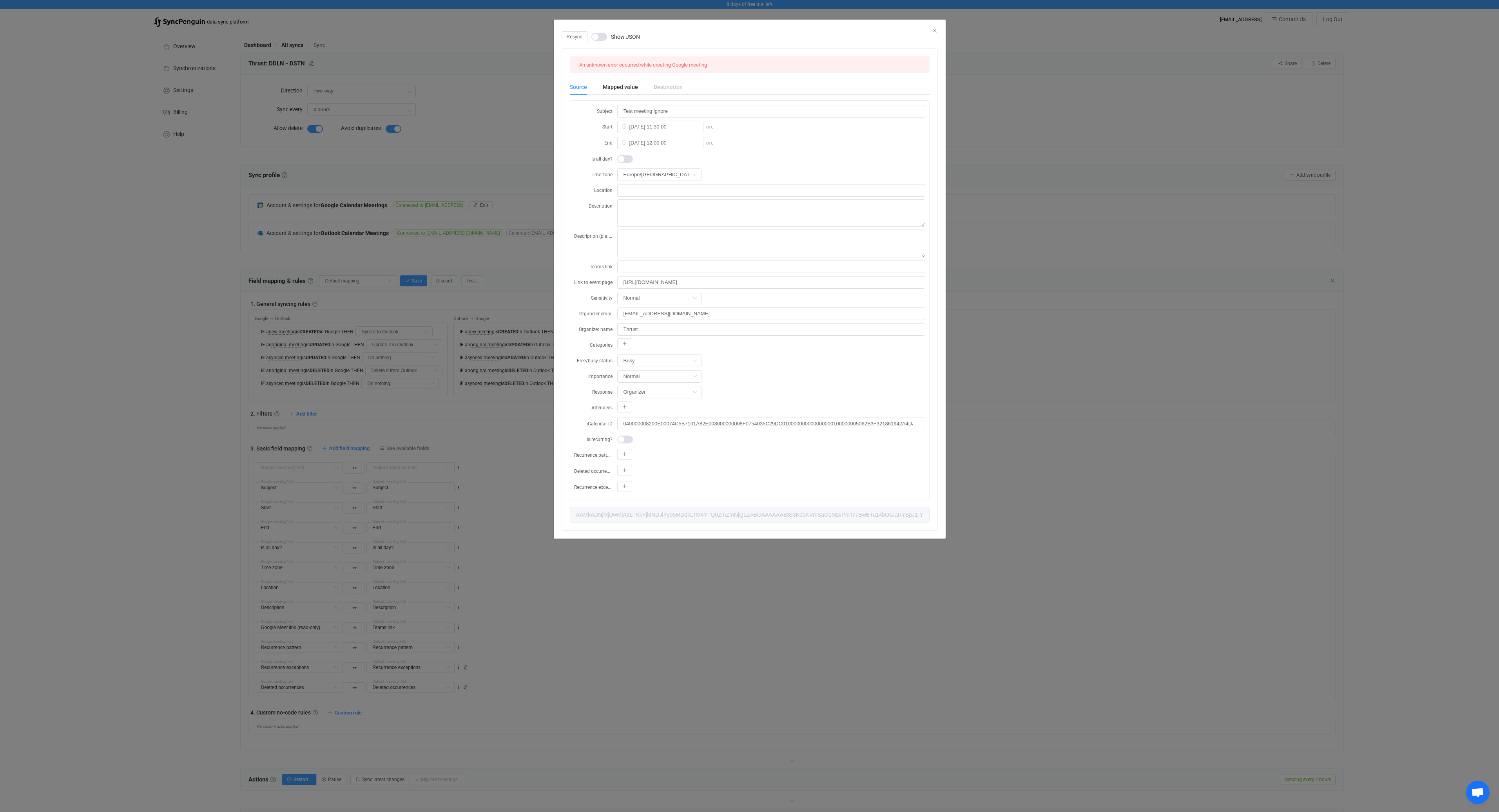
scroll to position [0, 0]
click at [657, 86] on div "Destination" at bounding box center [664, 87] width 37 height 16
click at [623, 87] on div "Mapped value" at bounding box center [620, 87] width 51 height 16
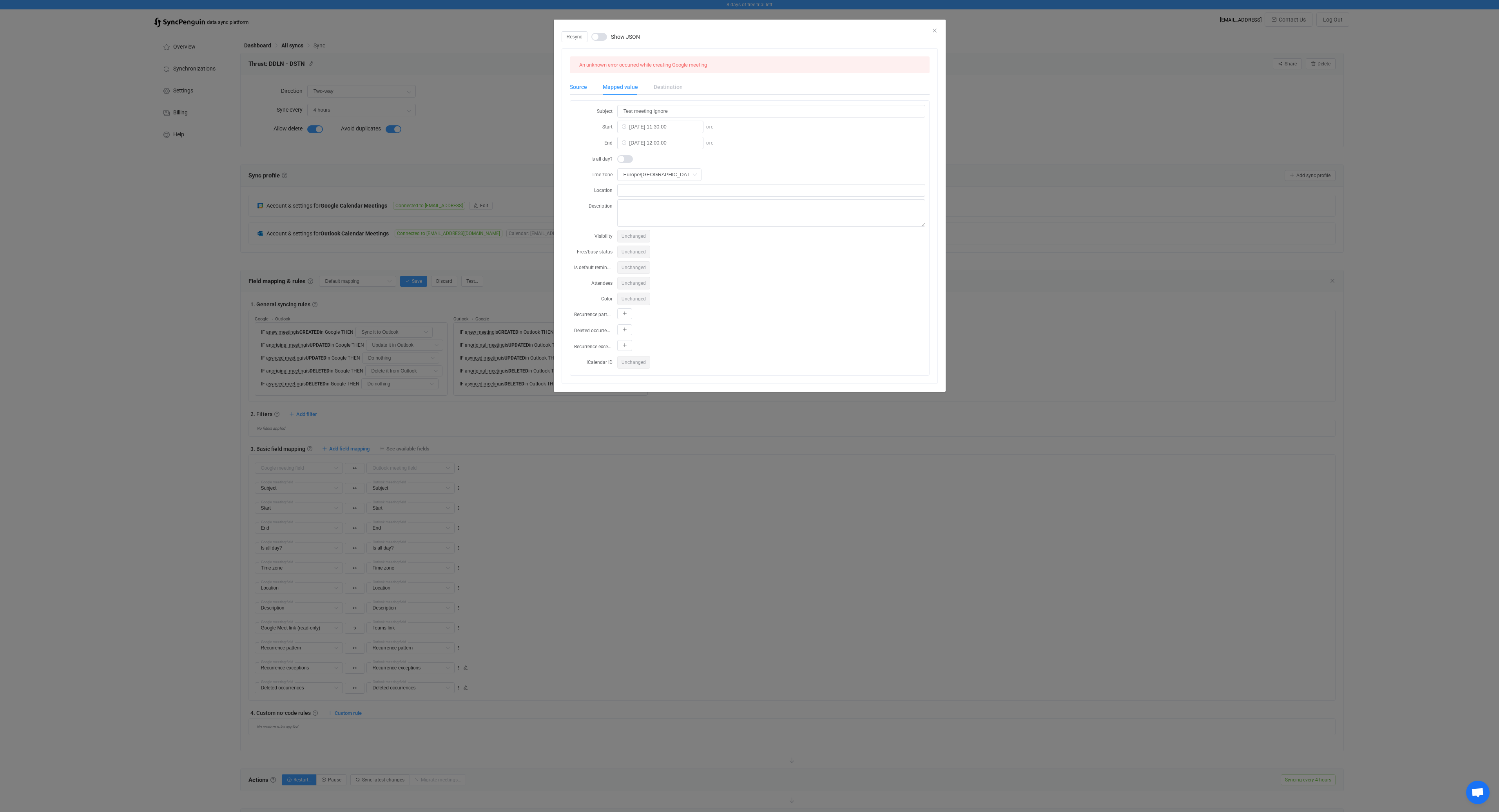
click at [575, 86] on div "Source" at bounding box center [582, 87] width 25 height 16
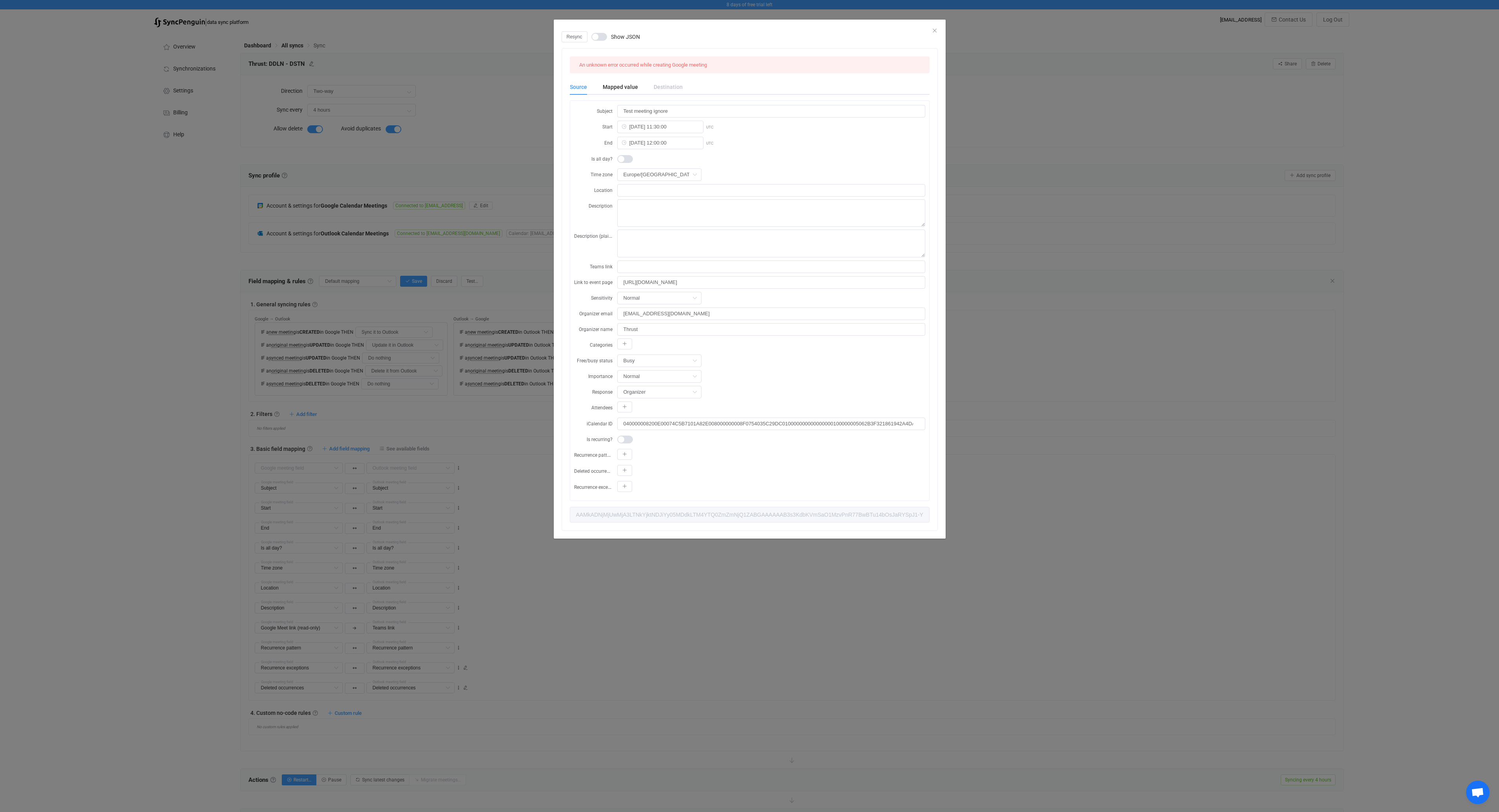
click at [596, 37] on span "dialog" at bounding box center [599, 37] width 16 height 8
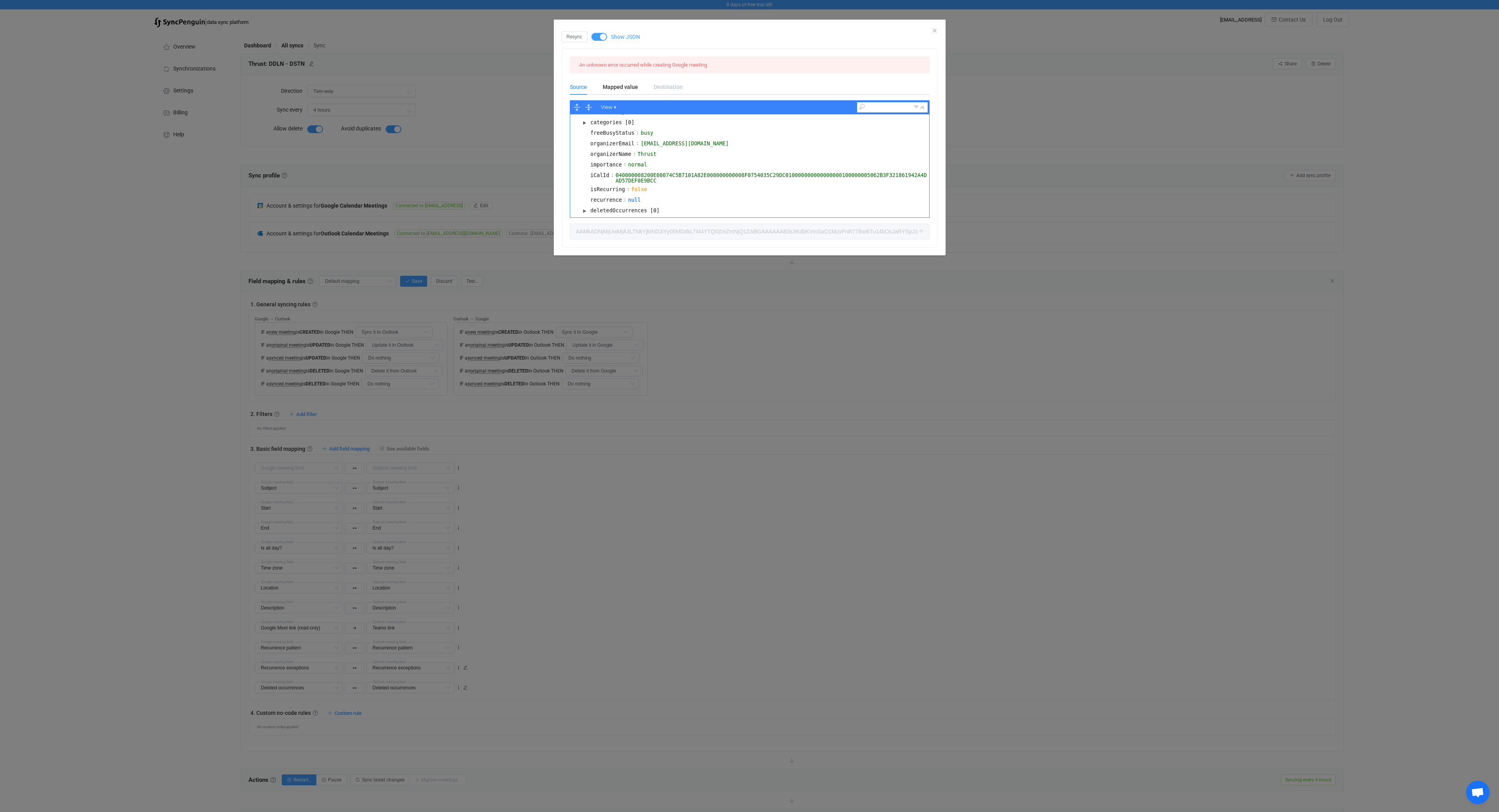
scroll to position [147, 0]
click at [618, 143] on div "organizerEmail" at bounding box center [612, 141] width 46 height 9
click at [617, 154] on div "organizerName" at bounding box center [611, 152] width 43 height 9
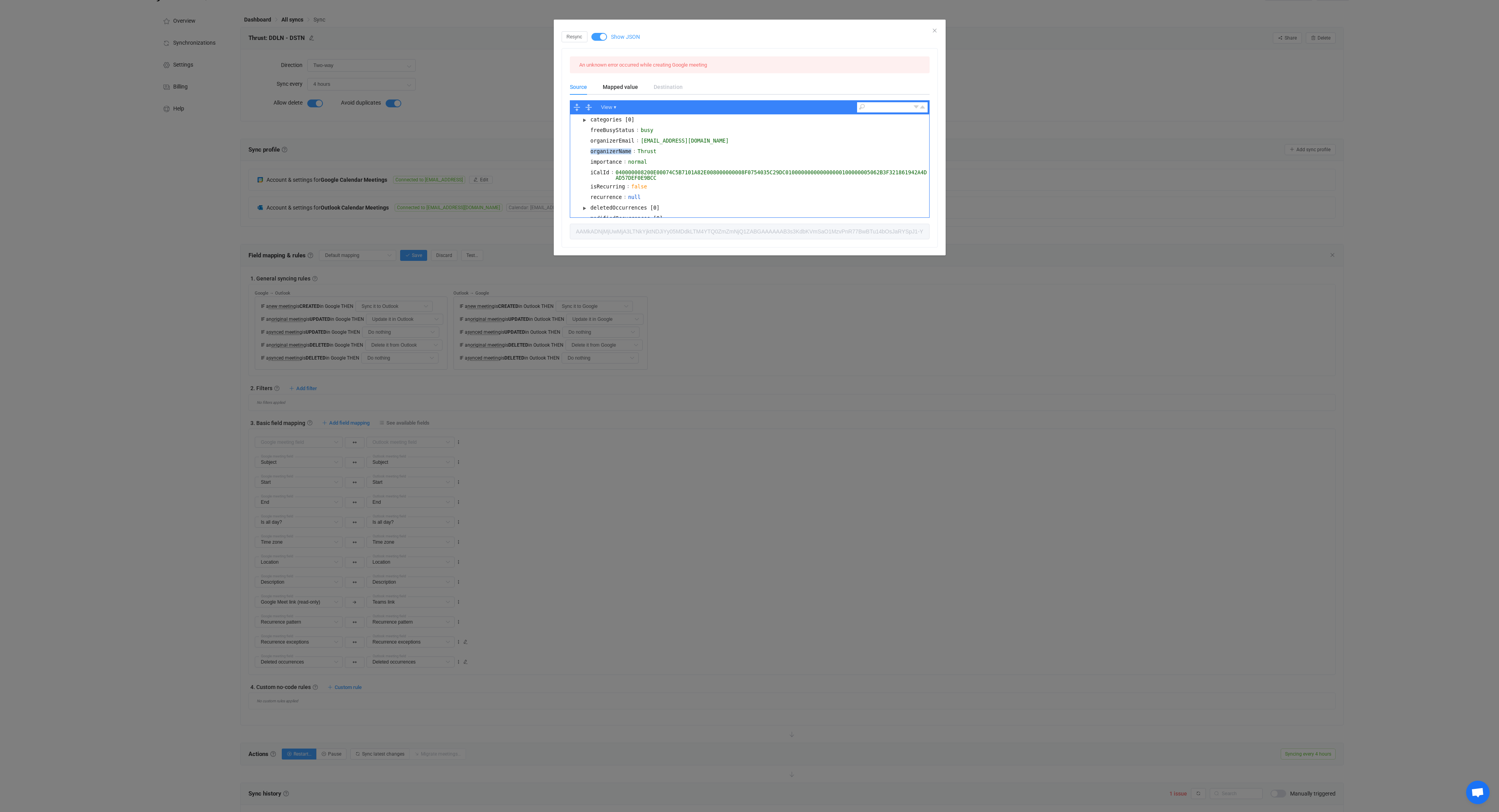
scroll to position [35, 0]
click at [115, 496] on div "Resync Show JSON An unknown error occurred while creating Google meeting Source…" at bounding box center [750, 406] width 1499 height 812
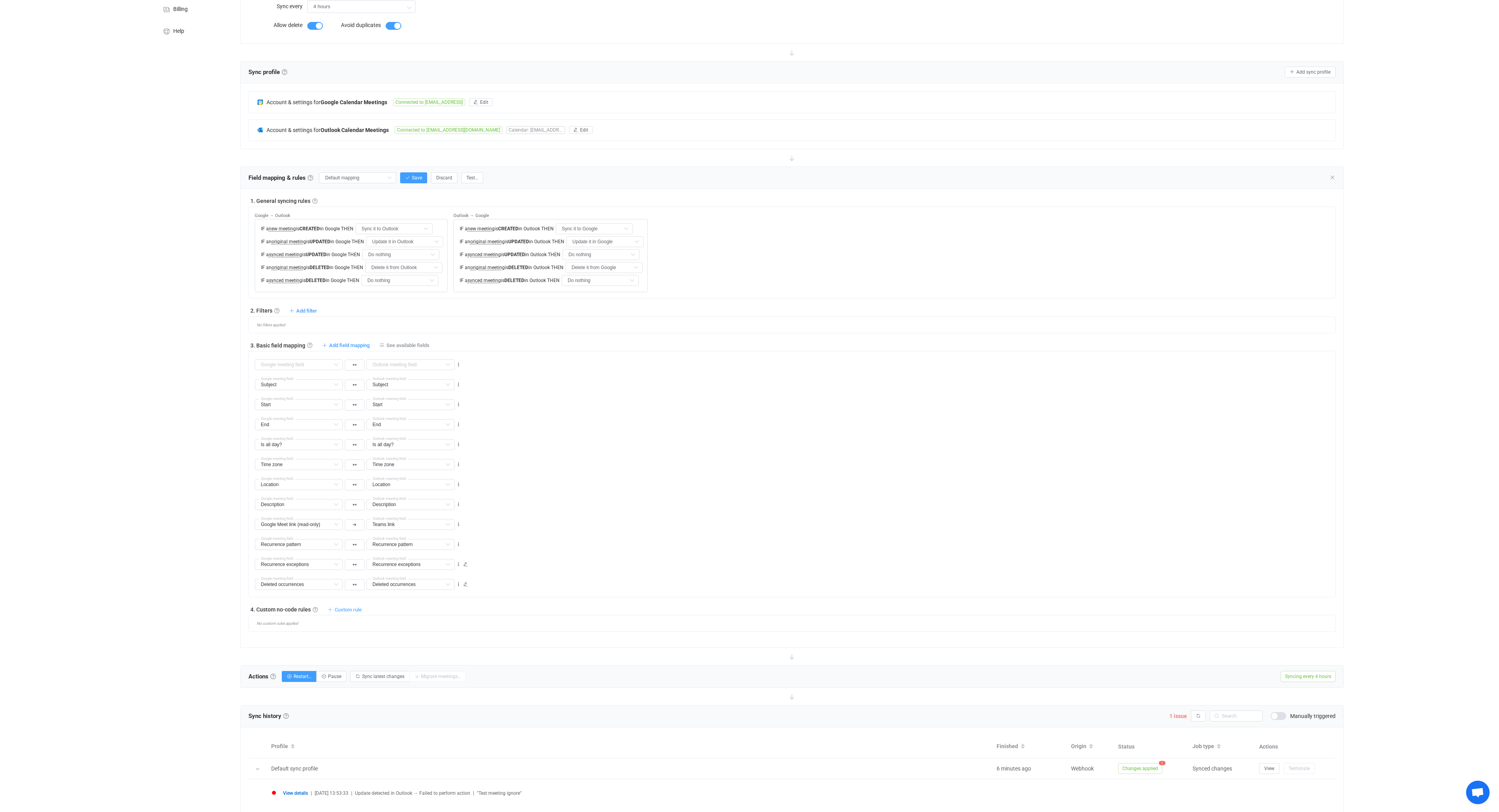
scroll to position [106, 0]
click at [458, 363] on icon at bounding box center [458, 362] width 5 height 5
click at [441, 405] on li "Delete" at bounding box center [434, 409] width 51 height 14
type input "Subject"
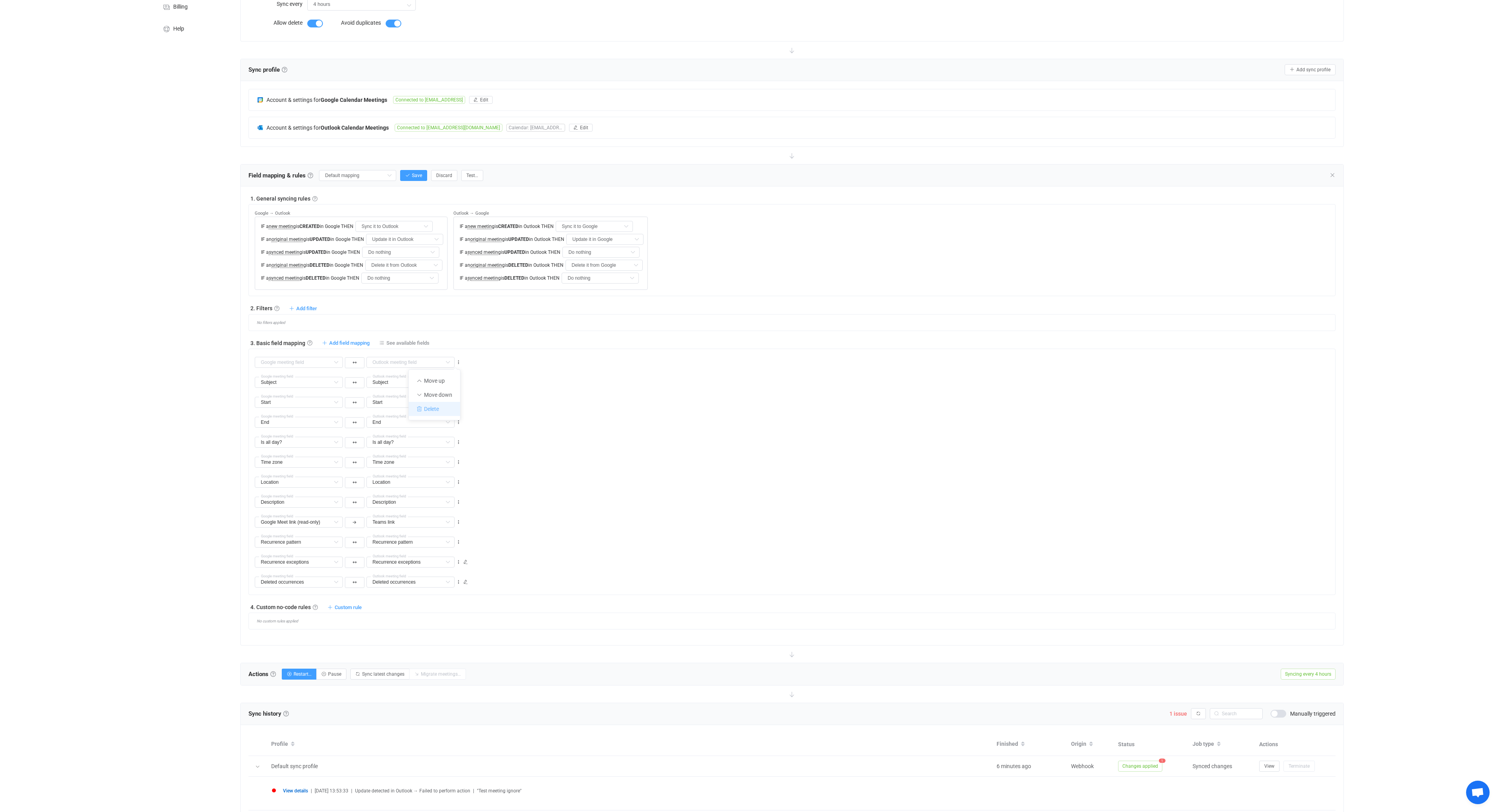
type input "Start"
type input "End"
type input "Is all day?"
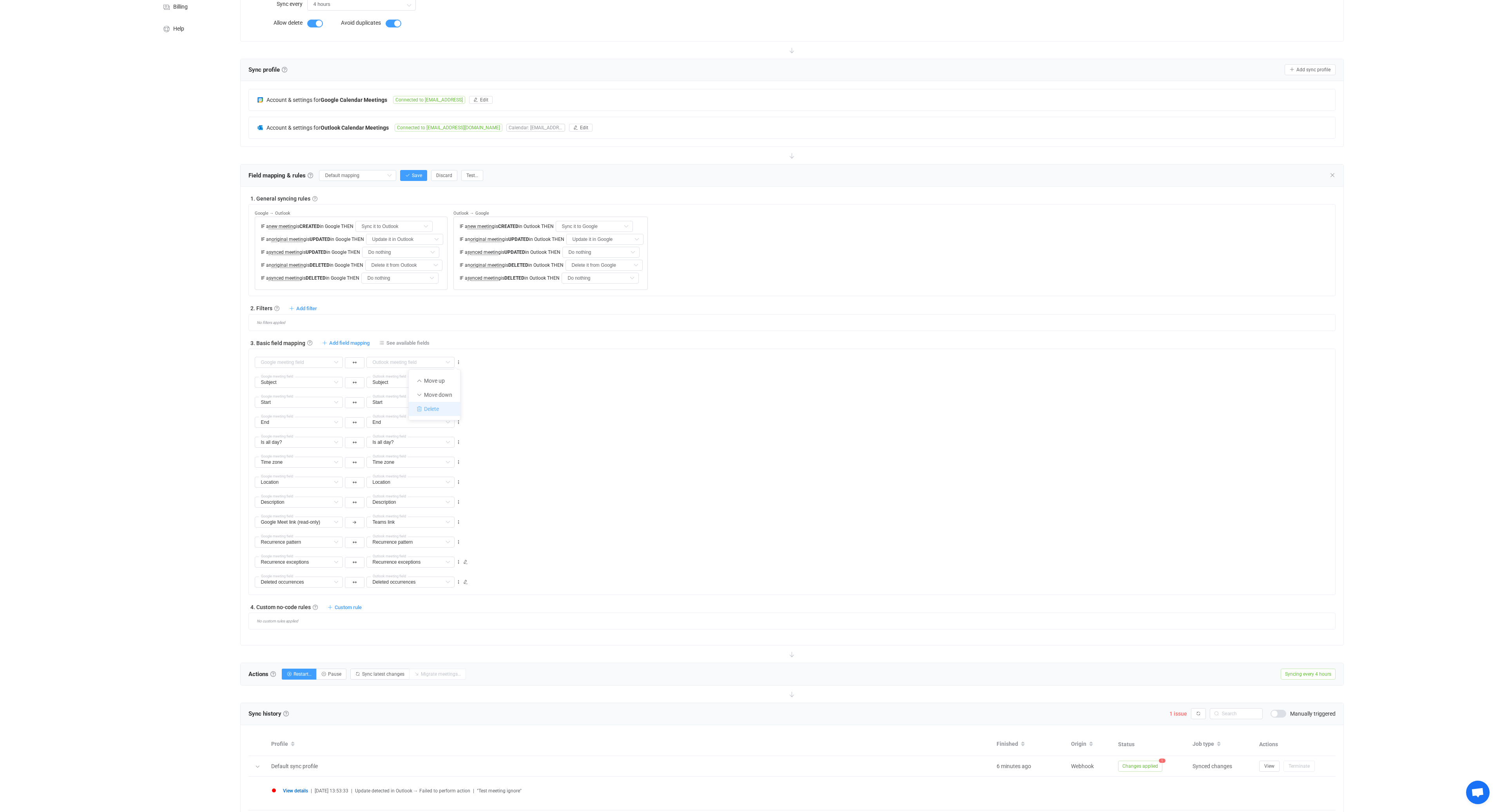
type input "Is all day?"
type input "Time zone"
type input "Location"
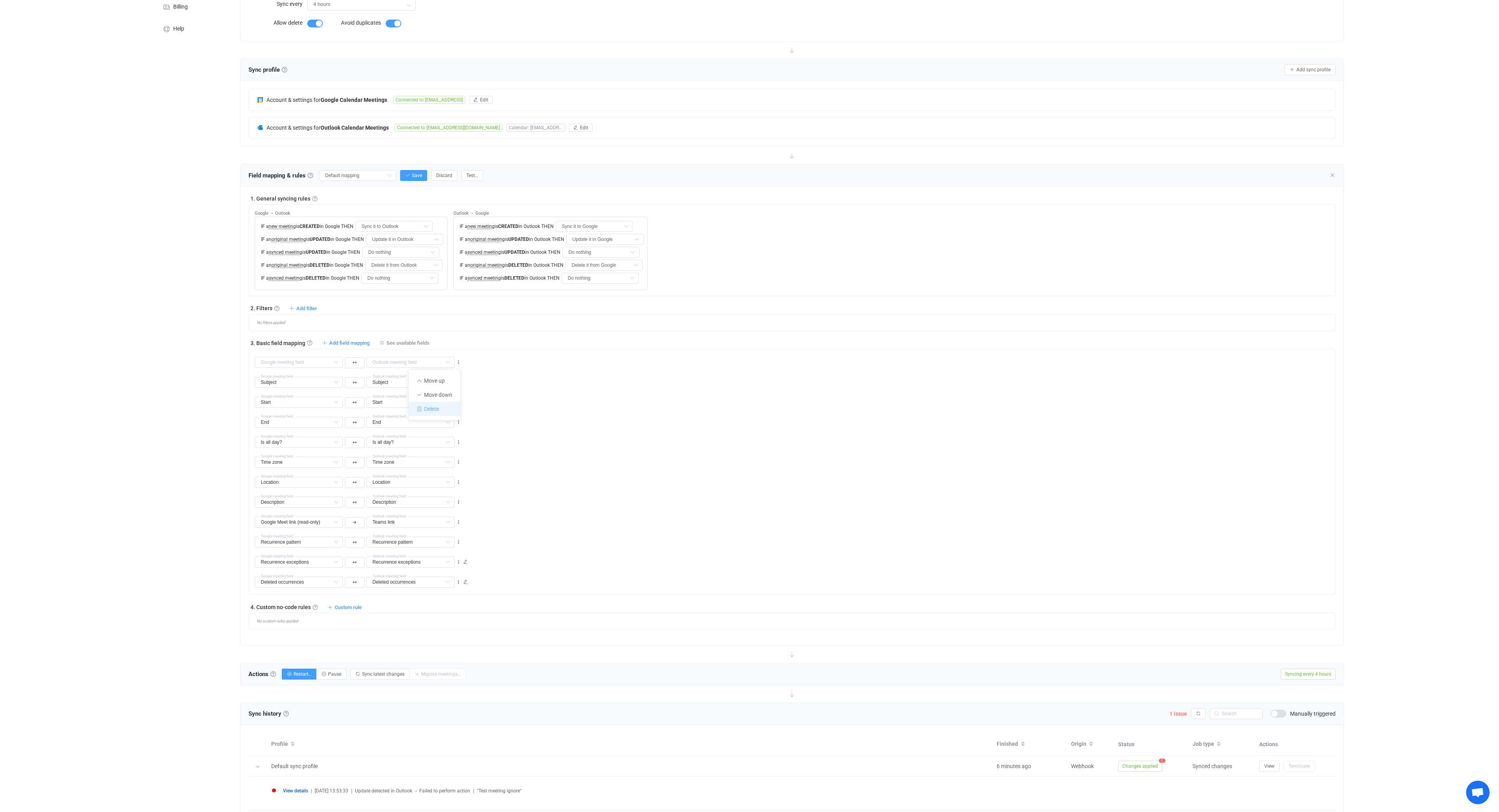
type input "Description"
type input "Google Meet link (read-only)"
type input "Teams link"
type input "Recurrence pattern"
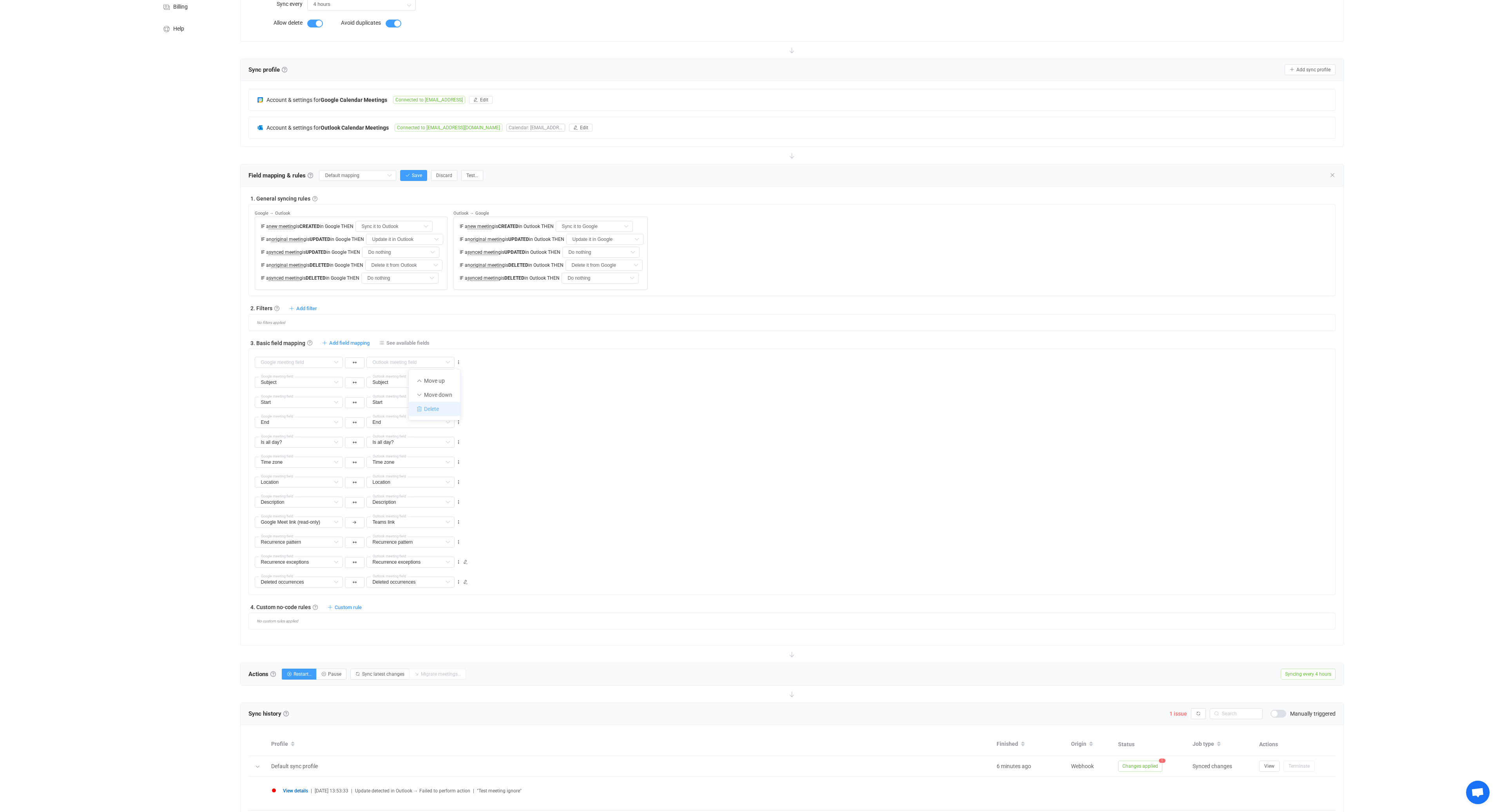
type input "Recurrence pattern"
type input "Recurrence exceptions"
type input "Deleted occurrences"
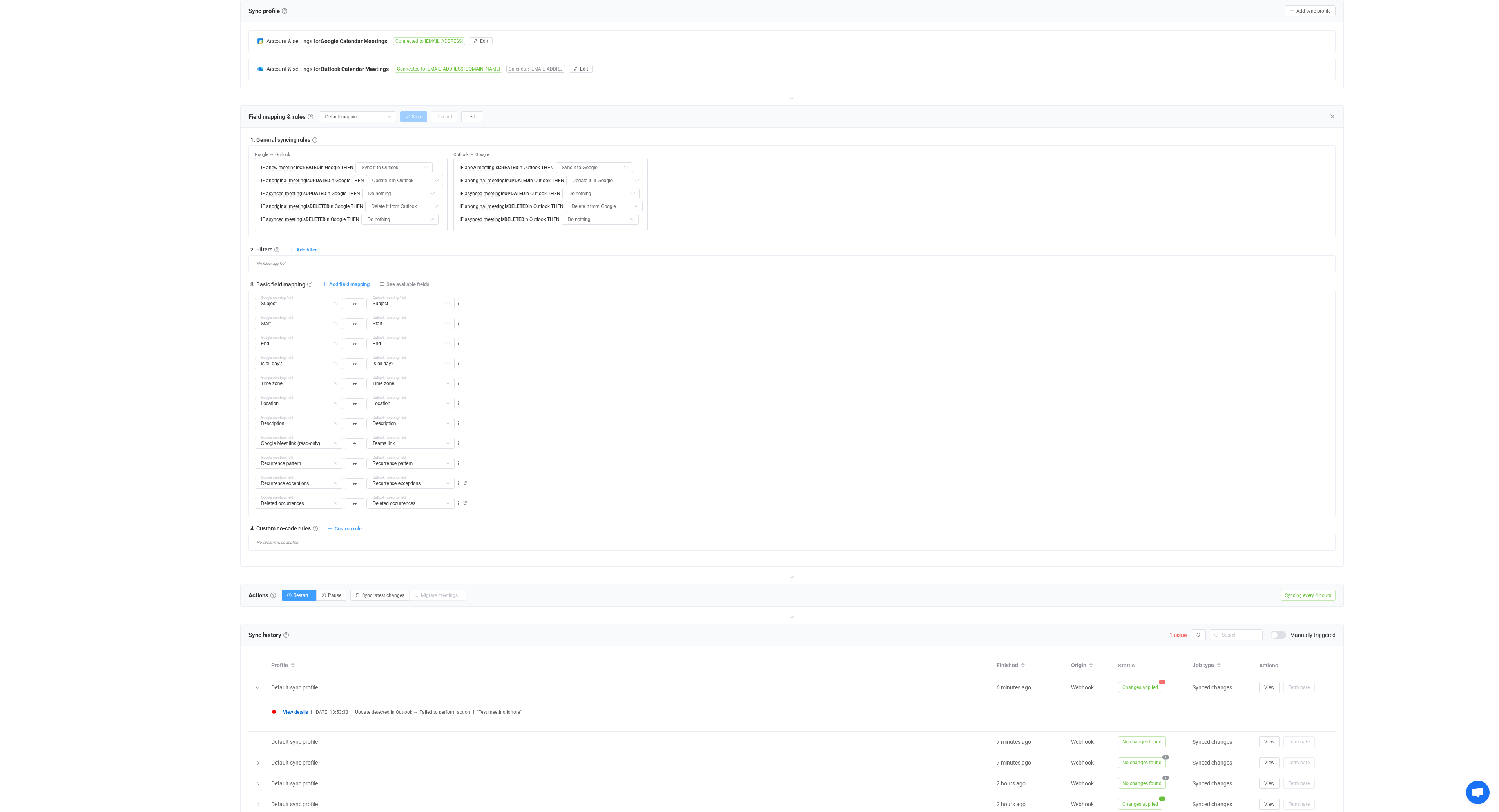
scroll to position [188, 0]
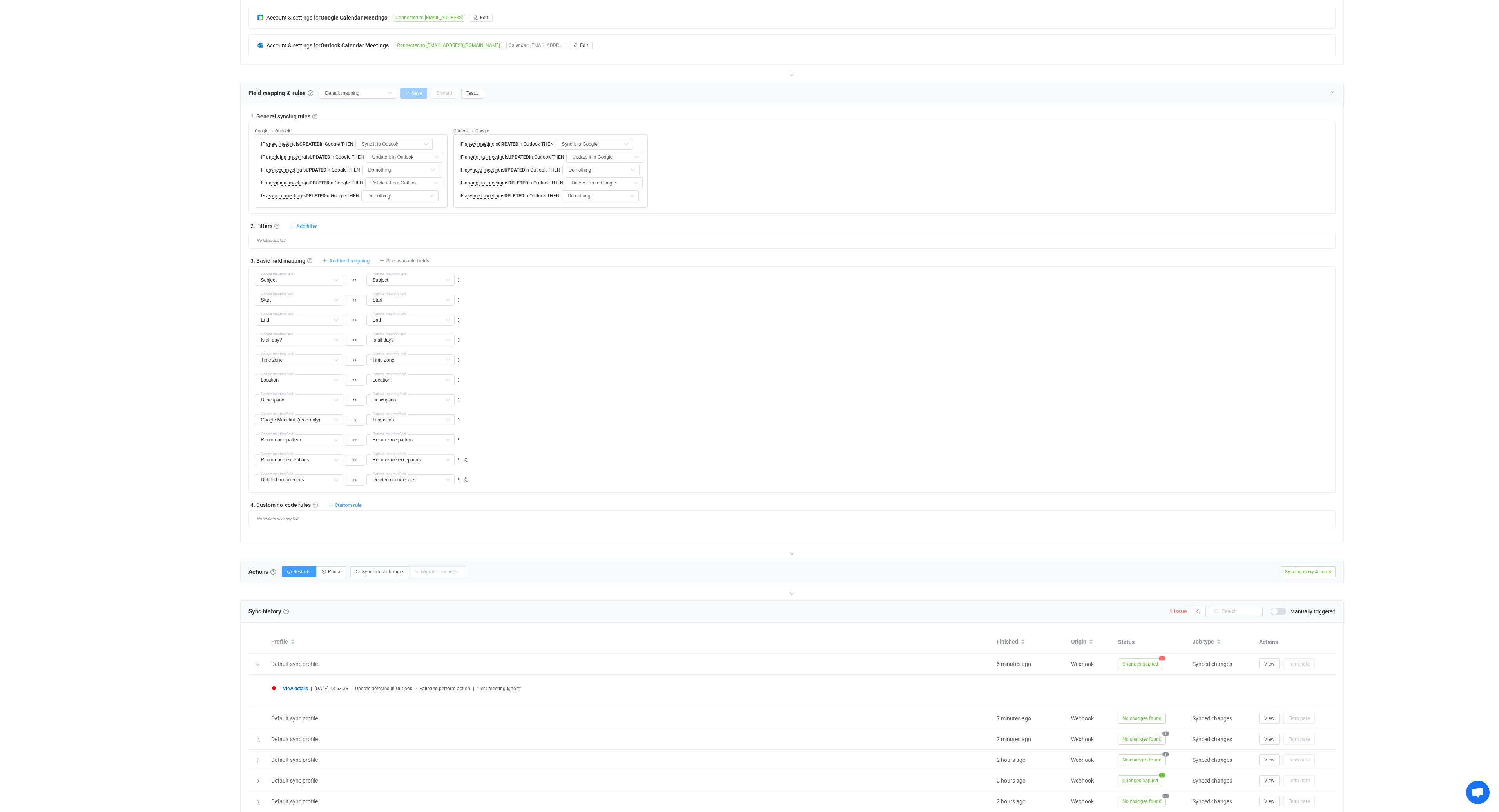
click at [353, 262] on span "Add field mapping" at bounding box center [349, 261] width 40 height 6
type input "Subject"
type input "Start"
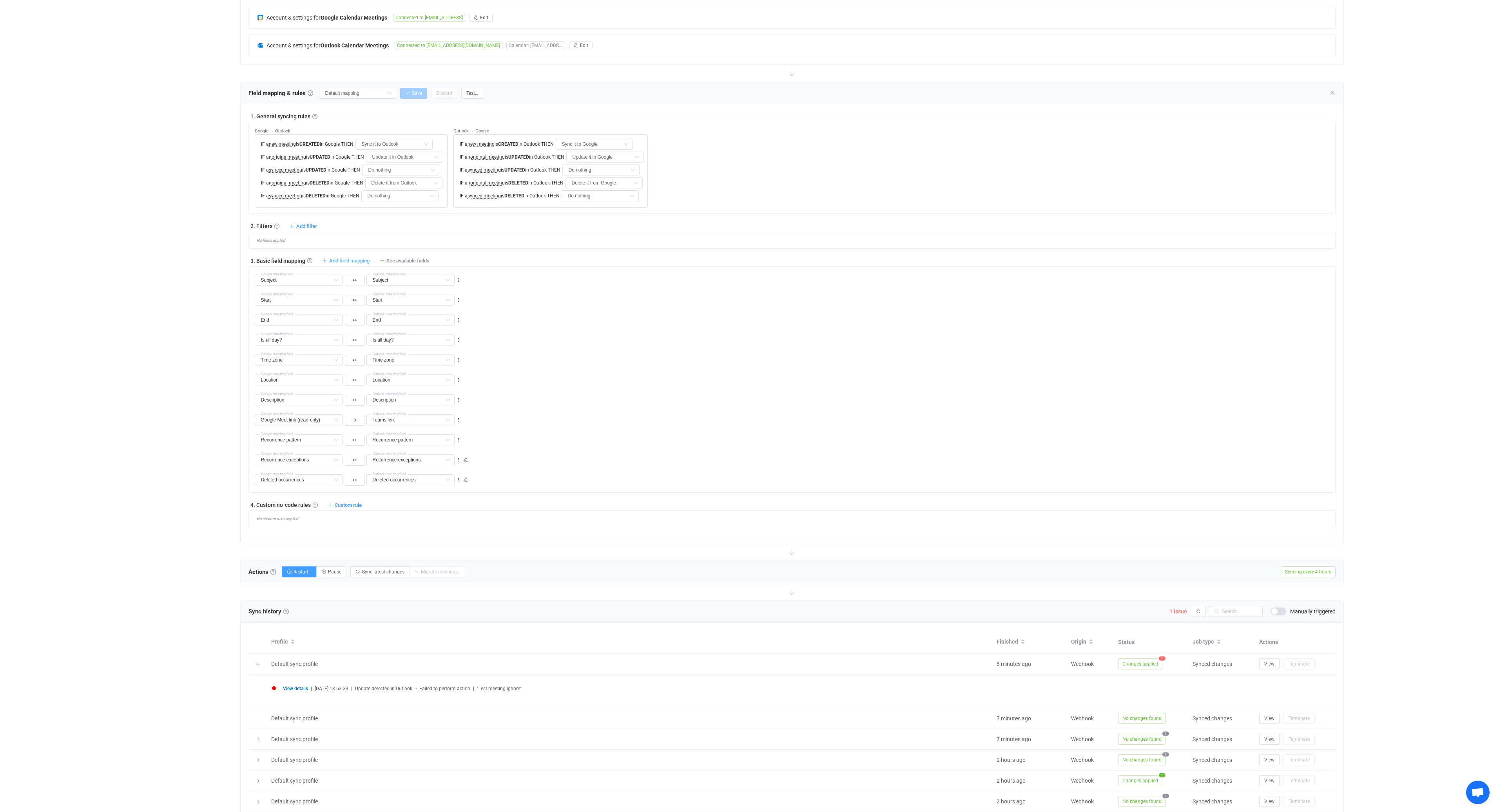
type input "End"
type input "Is all day?"
type input "Time zone"
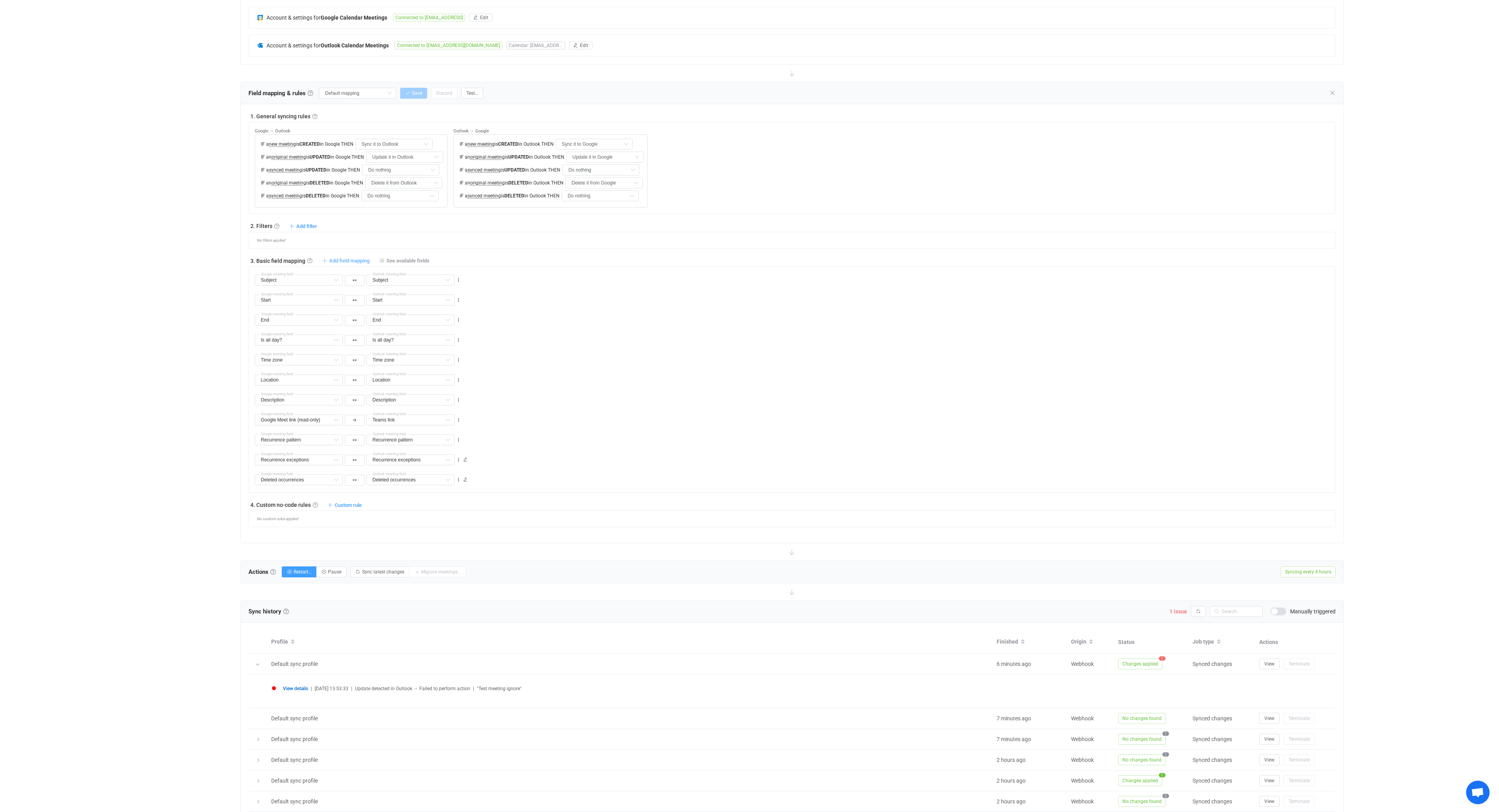
type input "Time zone"
type input "Location"
type input "Description"
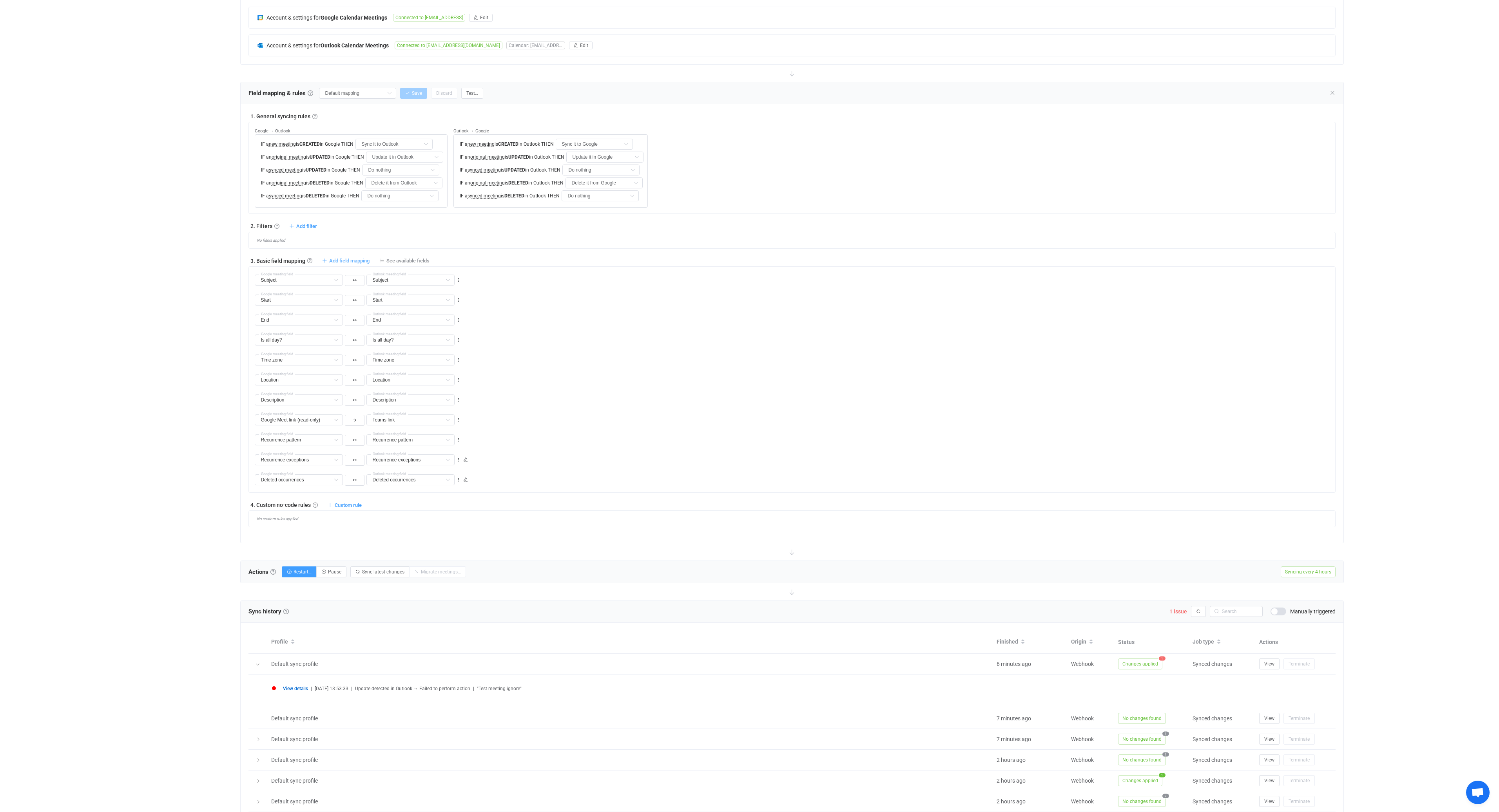
type input "Google Meet link (read-only)"
type input "Teams link"
type input "Recurrence pattern"
type input "Recurrence exceptions"
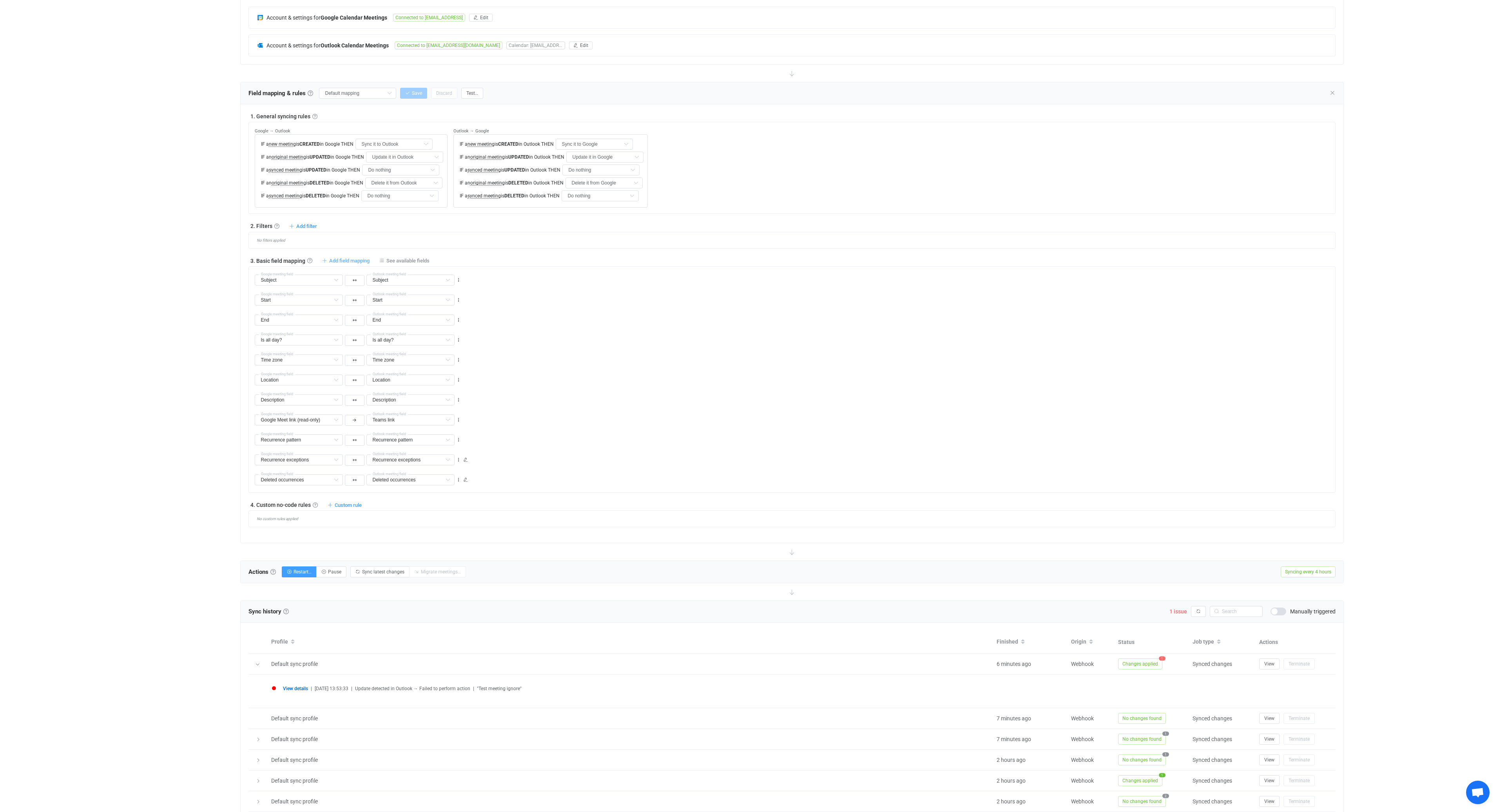
type input "Recurrence exceptions"
click at [339, 280] on icon at bounding box center [336, 280] width 10 height 11
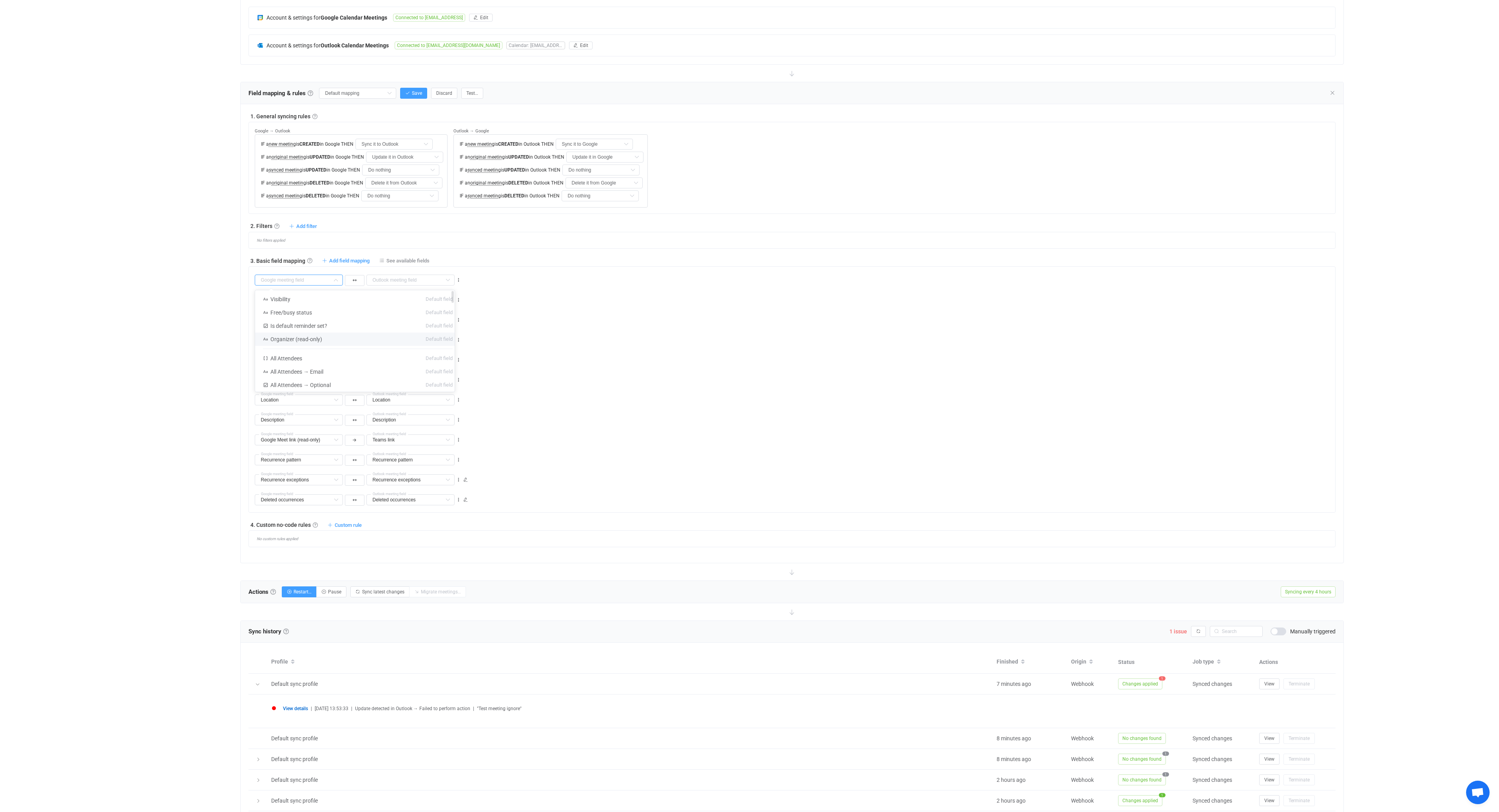
click at [356, 341] on li "Organizer (read-only) Default field" at bounding box center [357, 339] width 205 height 13
type input "Organizer (read-only)"
click at [359, 280] on button "button" at bounding box center [355, 280] width 20 height 11
click at [421, 279] on input "text" at bounding box center [411, 280] width 88 height 11
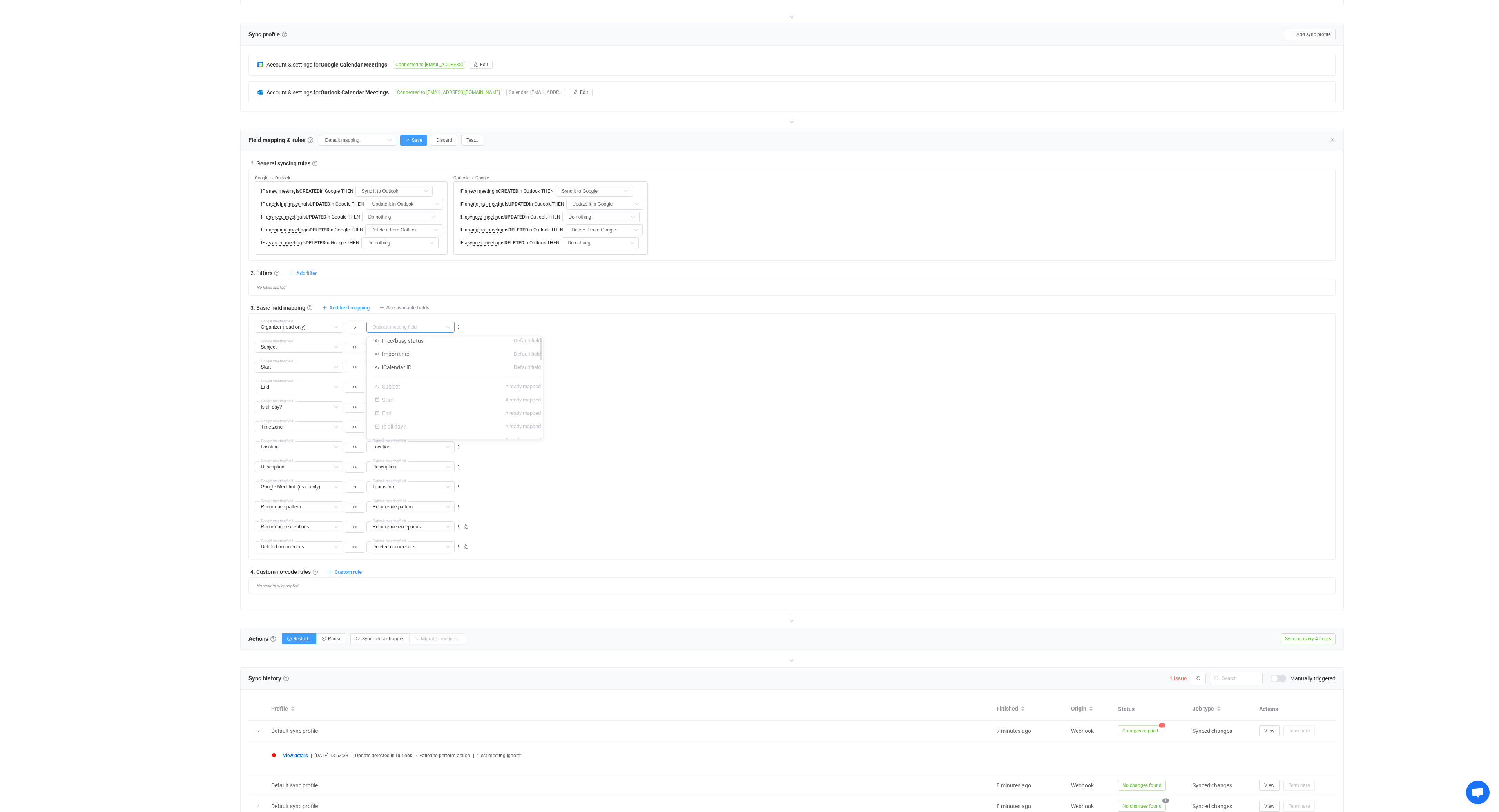
scroll to position [0, 0]
click at [485, 320] on div "Organizer (read-only) Google meeting field Description (plain text) (read-only)…" at bounding box center [795, 323] width 1081 height 20
click at [335, 329] on icon at bounding box center [336, 327] width 10 height 11
click at [429, 324] on input "text" at bounding box center [411, 327] width 88 height 11
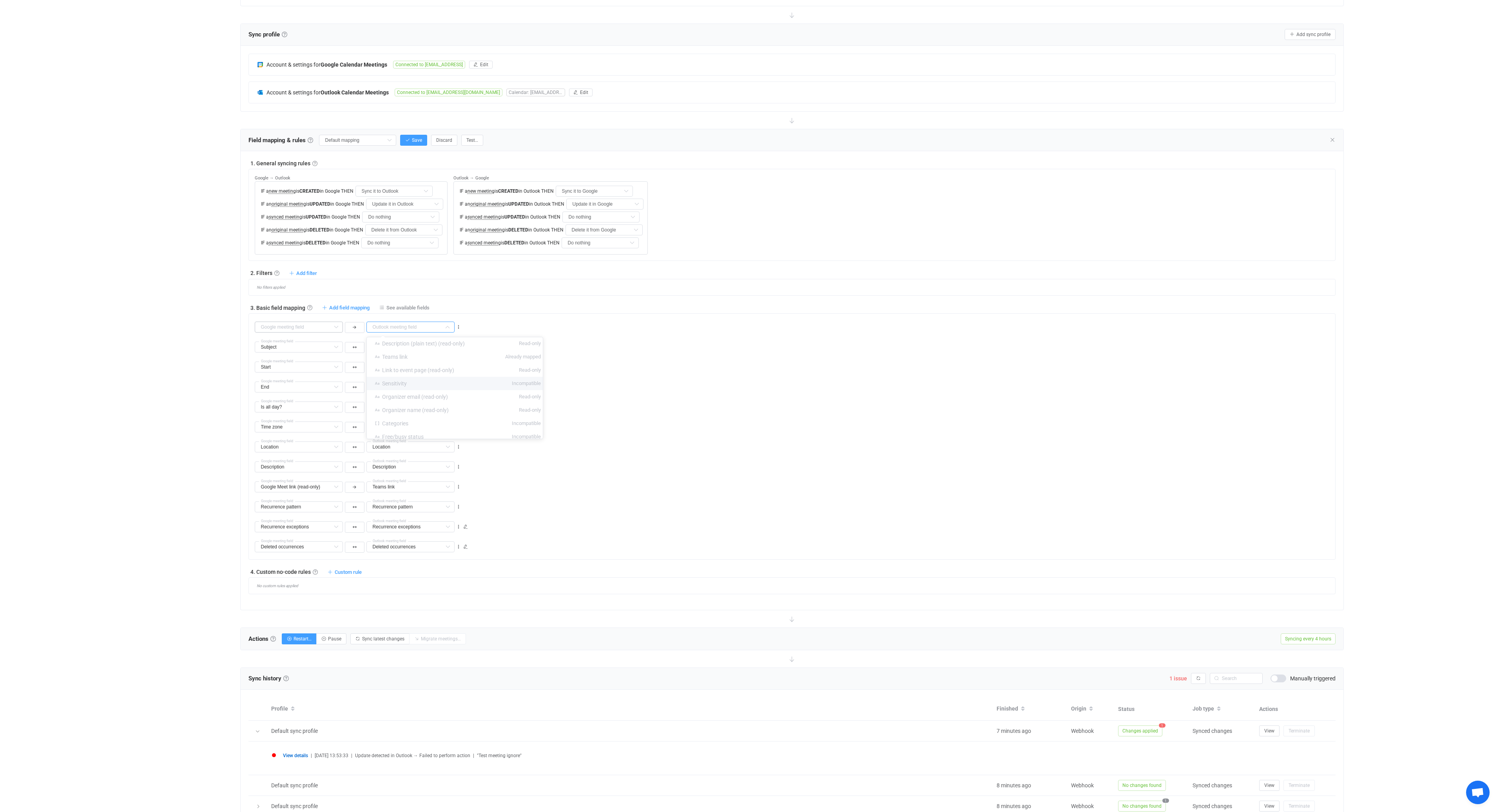
click at [637, 418] on div "Time zone Time zone Default field Visibility Default field Free/busy status Def…" at bounding box center [795, 423] width 1081 height 20
click at [402, 305] on span "See available fields" at bounding box center [408, 308] width 43 height 6
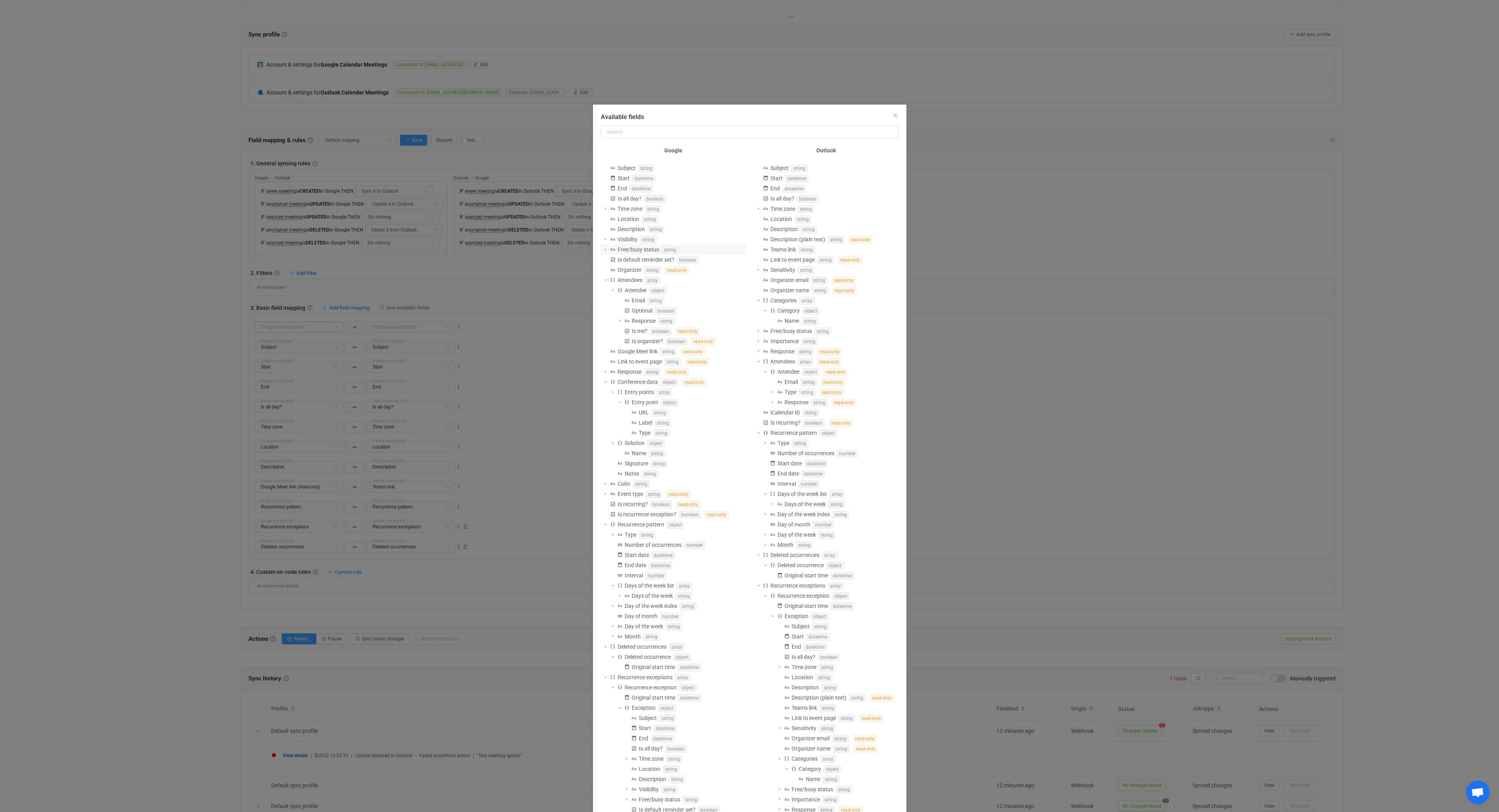
scroll to position [30, 0]
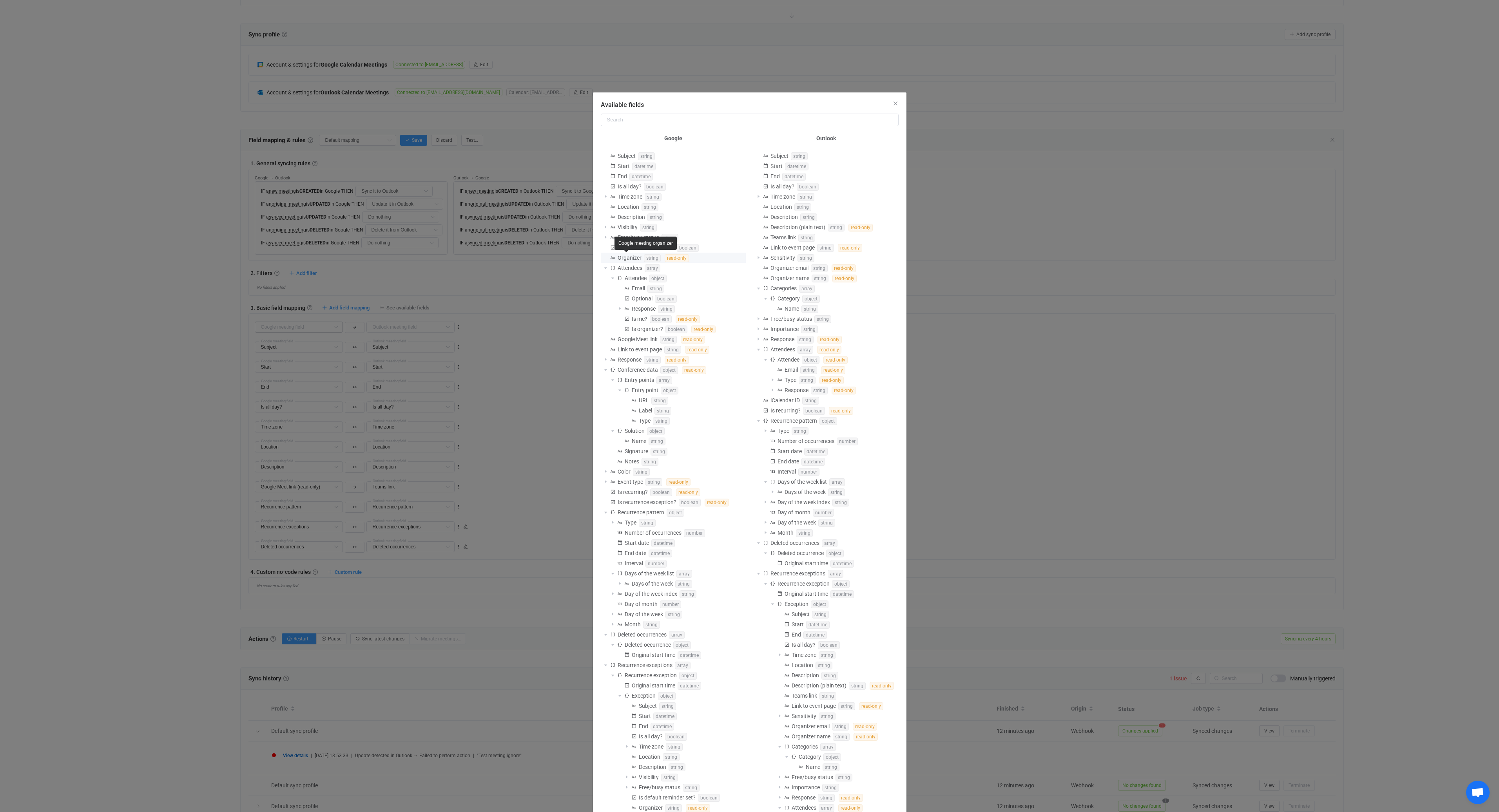
click at [623, 256] on span "Organizer" at bounding box center [629, 258] width 24 height 6
click at [755, 257] on span "Available fields" at bounding box center [758, 258] width 9 height 9
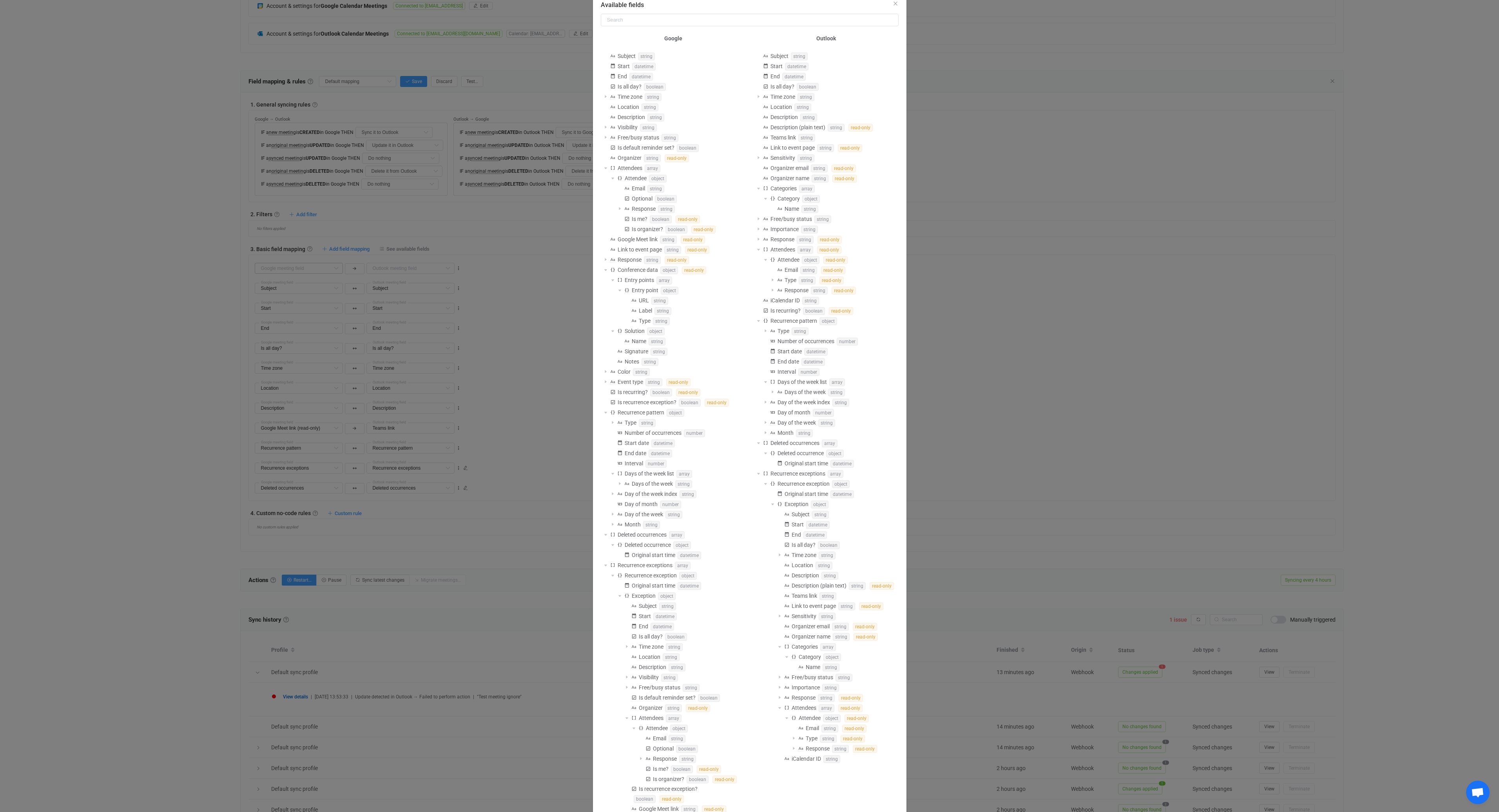
scroll to position [129, 0]
click at [150, 213] on div "Available fields Google Subject string Start datetime End datetime Is all day? …" at bounding box center [750, 406] width 1499 height 812
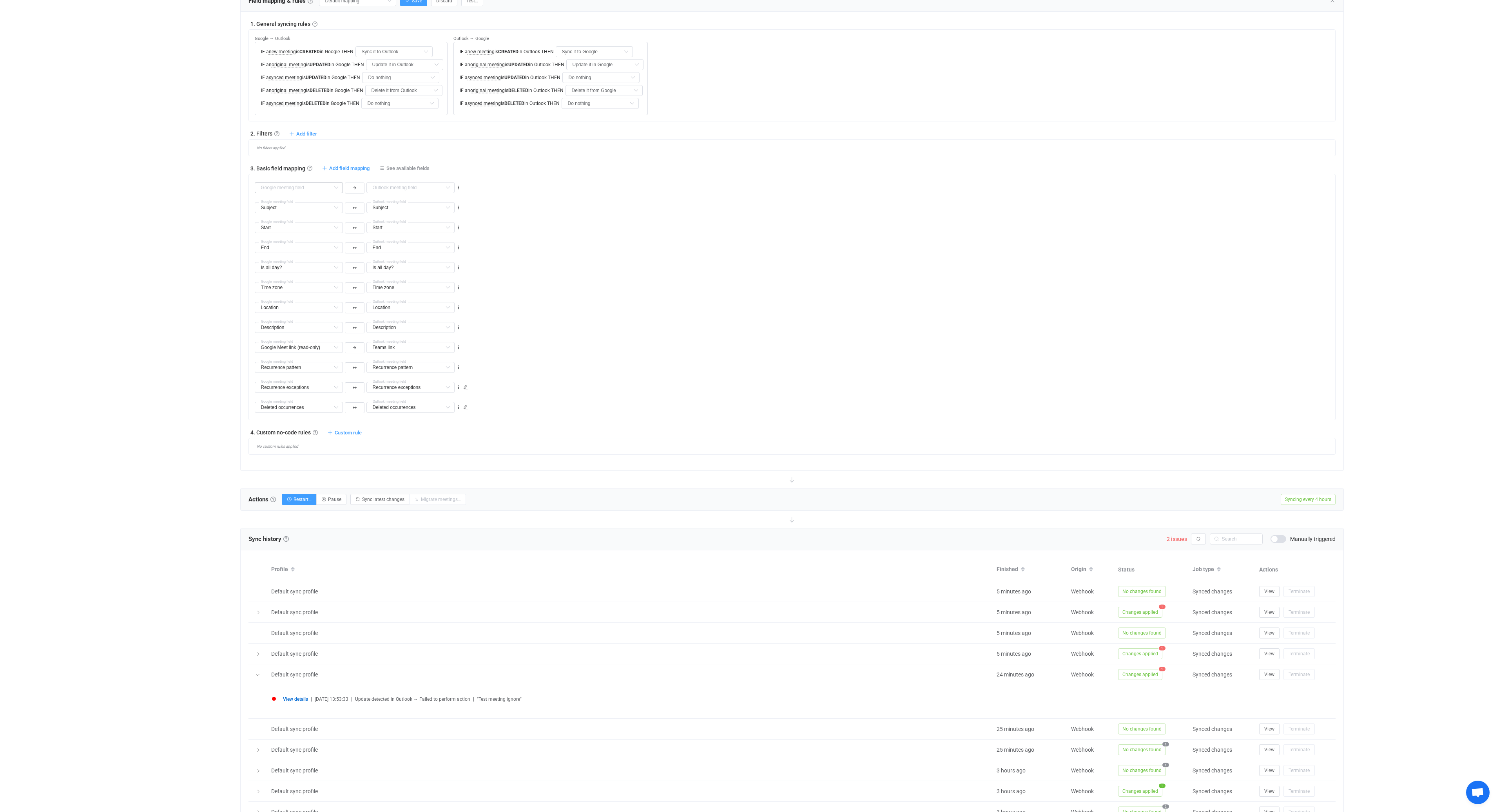
scroll to position [282, 0]
click at [1173, 537] on span "2 issues" at bounding box center [1177, 537] width 20 height 6
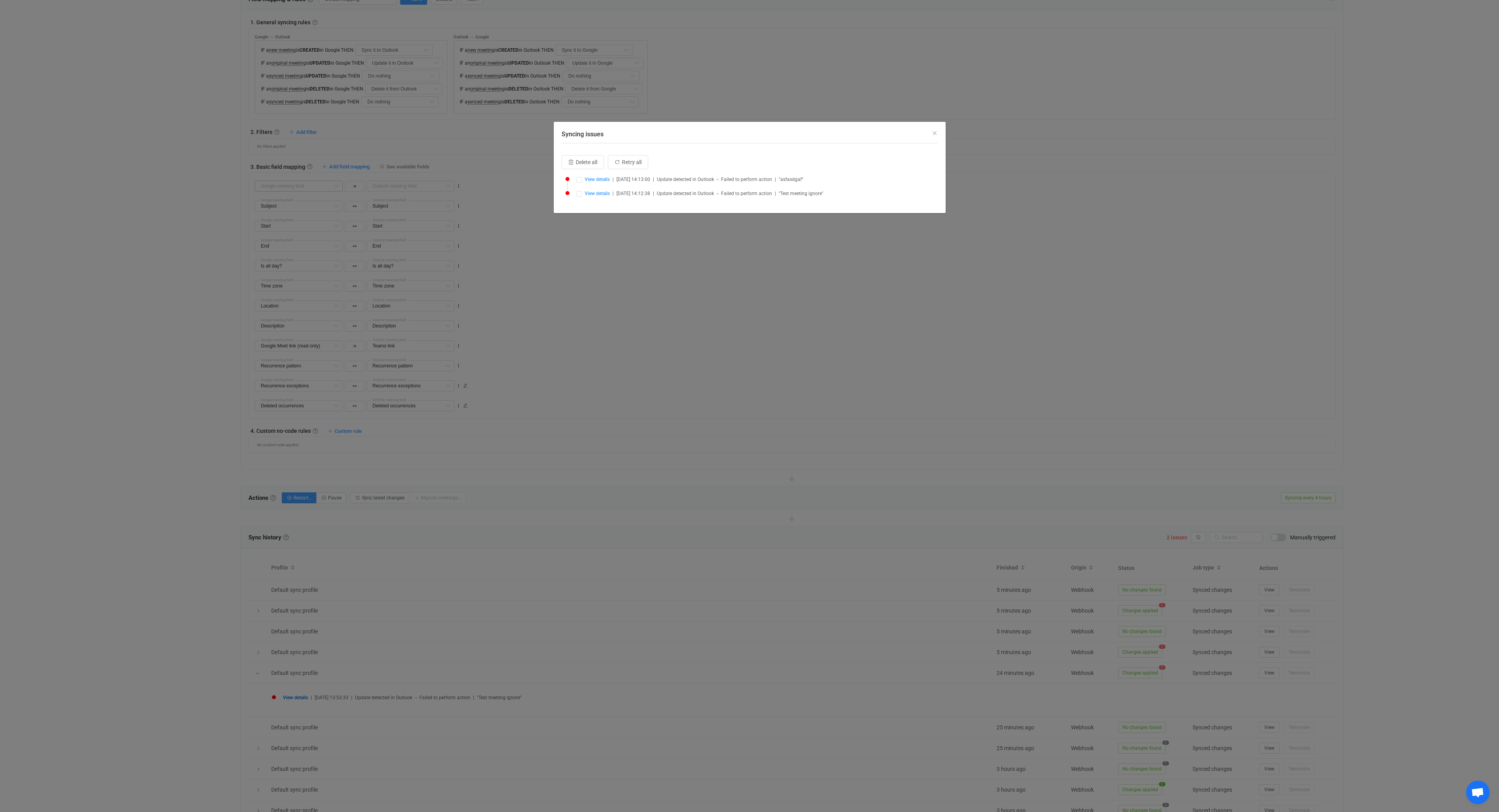
click at [582, 179] on div "View details | 2025-09-19 14:13:00 | Update detected in Outlook → Failed to per…" at bounding box center [757, 179] width 361 height 6
click at [577, 178] on span "Syncing issues" at bounding box center [579, 179] width 5 height 5
click at [650, 164] on span "Retry selected (1)" at bounding box center [666, 162] width 42 height 6
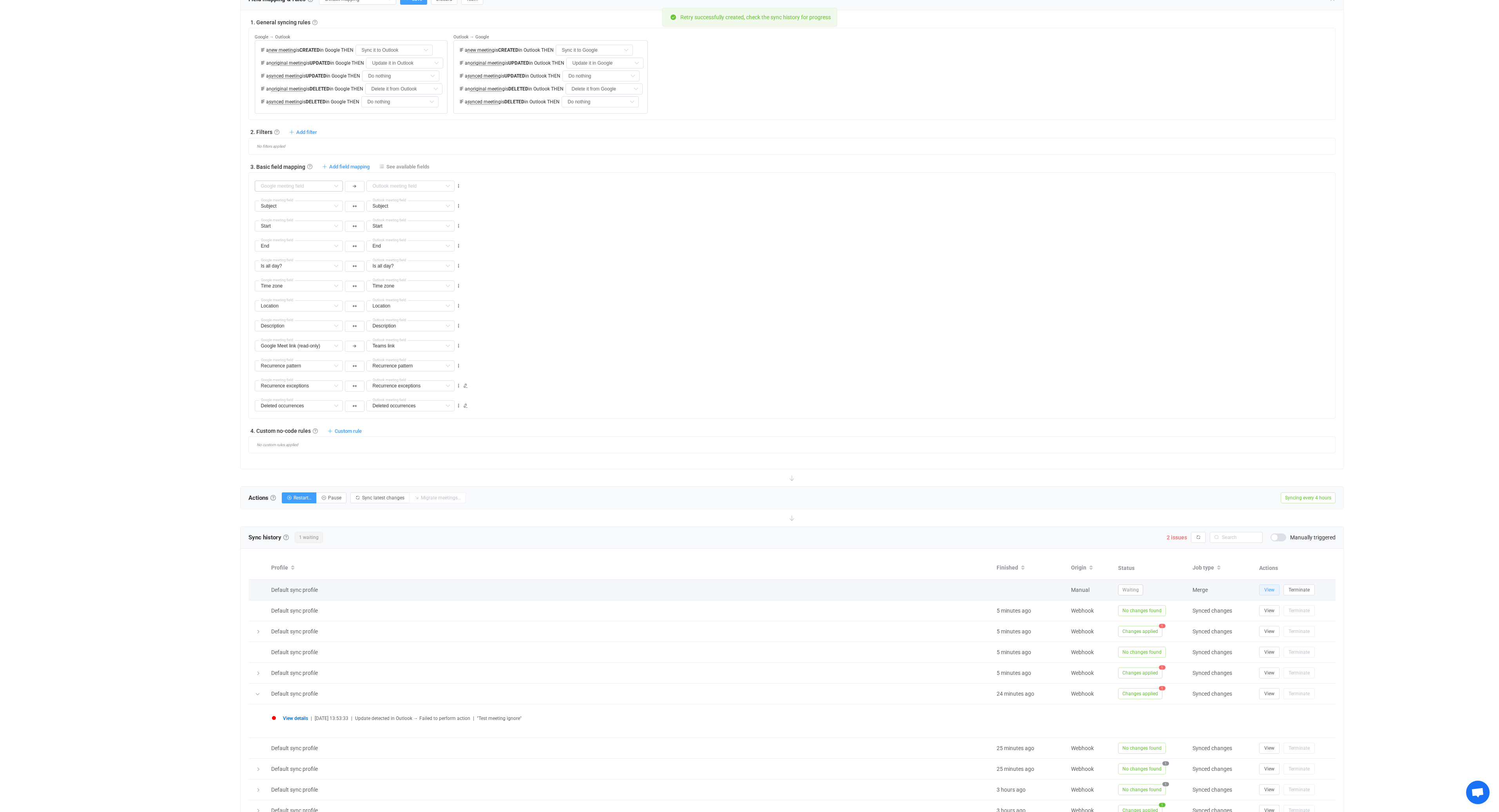
click at [1273, 590] on span "View" at bounding box center [1270, 590] width 10 height 5
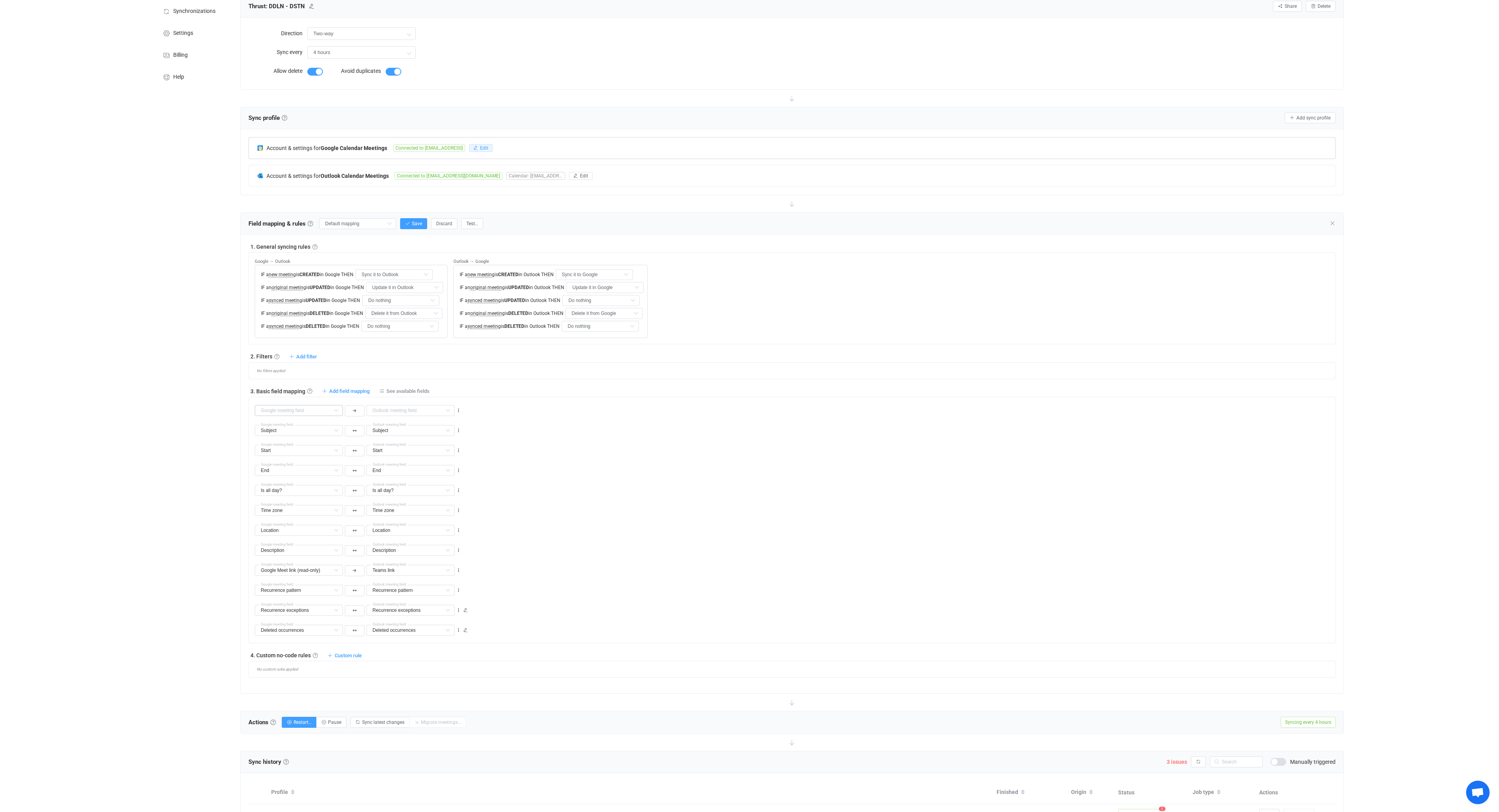
scroll to position [59, 0]
click at [478, 147] on icon "button" at bounding box center [476, 147] width 5 height 5
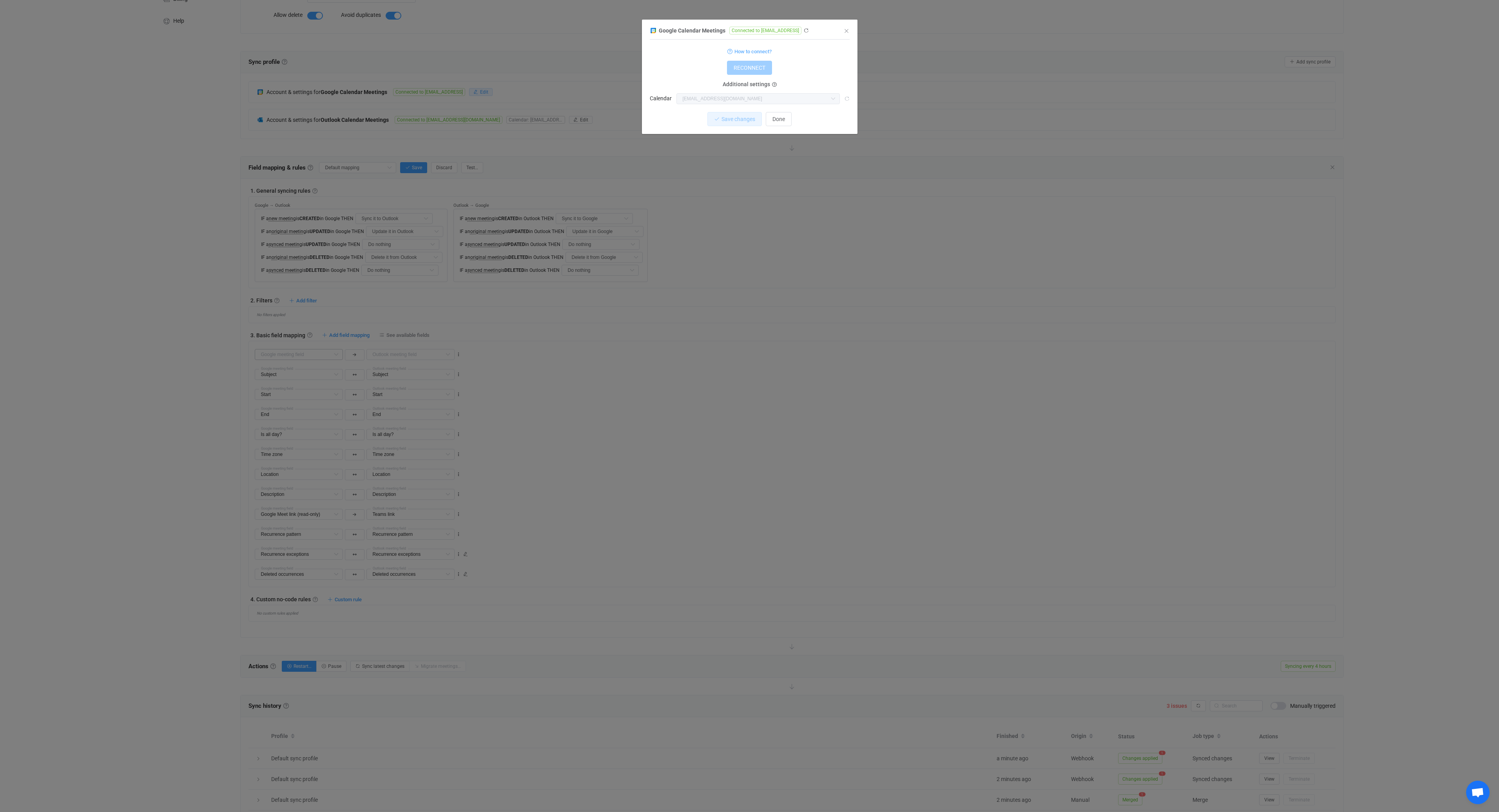
scroll to position [123, 0]
click at [747, 86] on span "Additional settings" at bounding box center [746, 84] width 47 height 6
click at [764, 83] on span "Additional settings" at bounding box center [746, 84] width 47 height 6
click at [772, 83] on icon "dialog" at bounding box center [775, 85] width 5 height 5
click at [652, 30] on icon "dialog" at bounding box center [652, 30] width 5 height 5
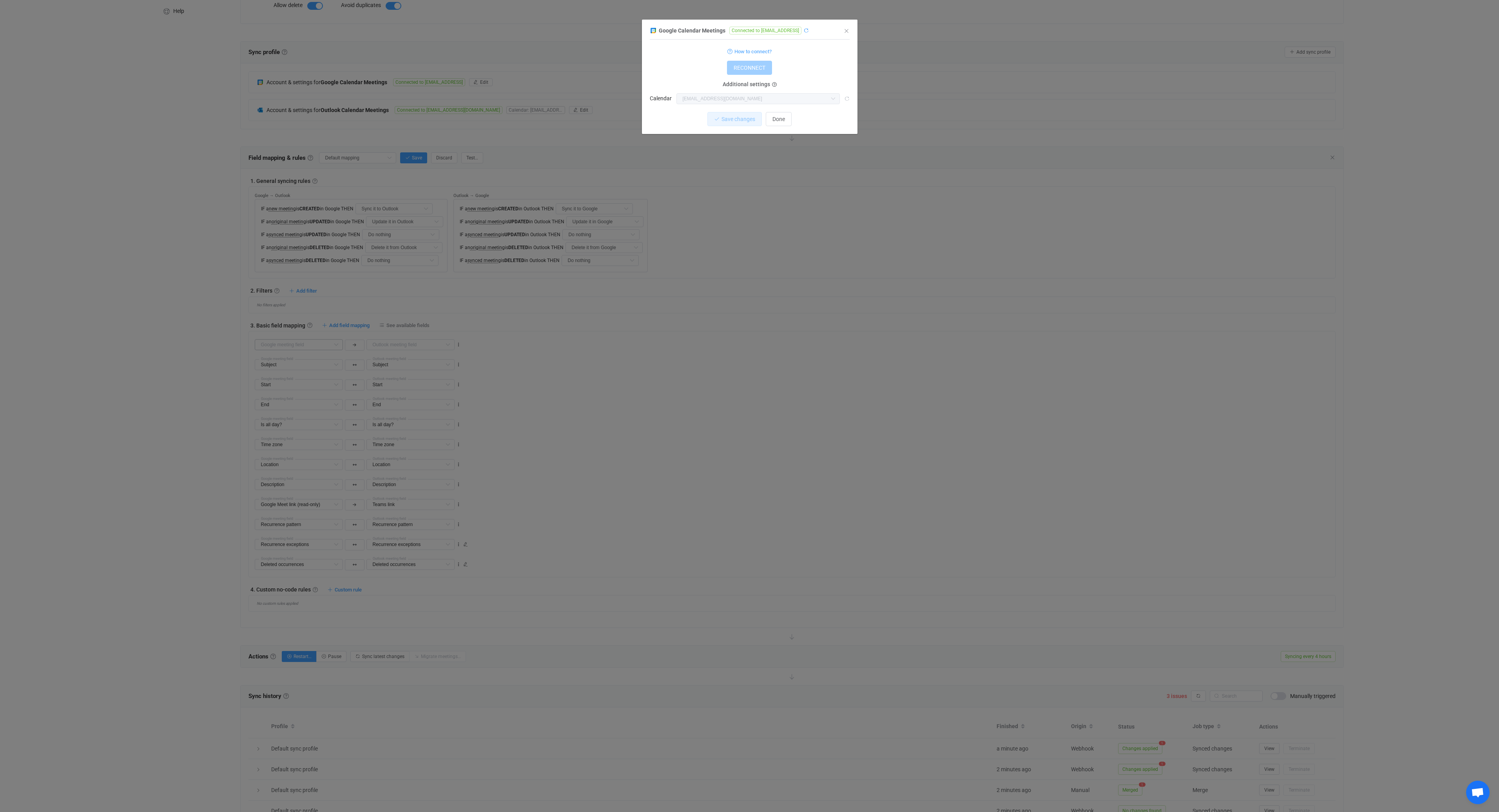
click at [808, 29] on icon "dialog" at bounding box center [806, 30] width 5 height 5
click at [784, 116] on button "Done" at bounding box center [779, 119] width 26 height 14
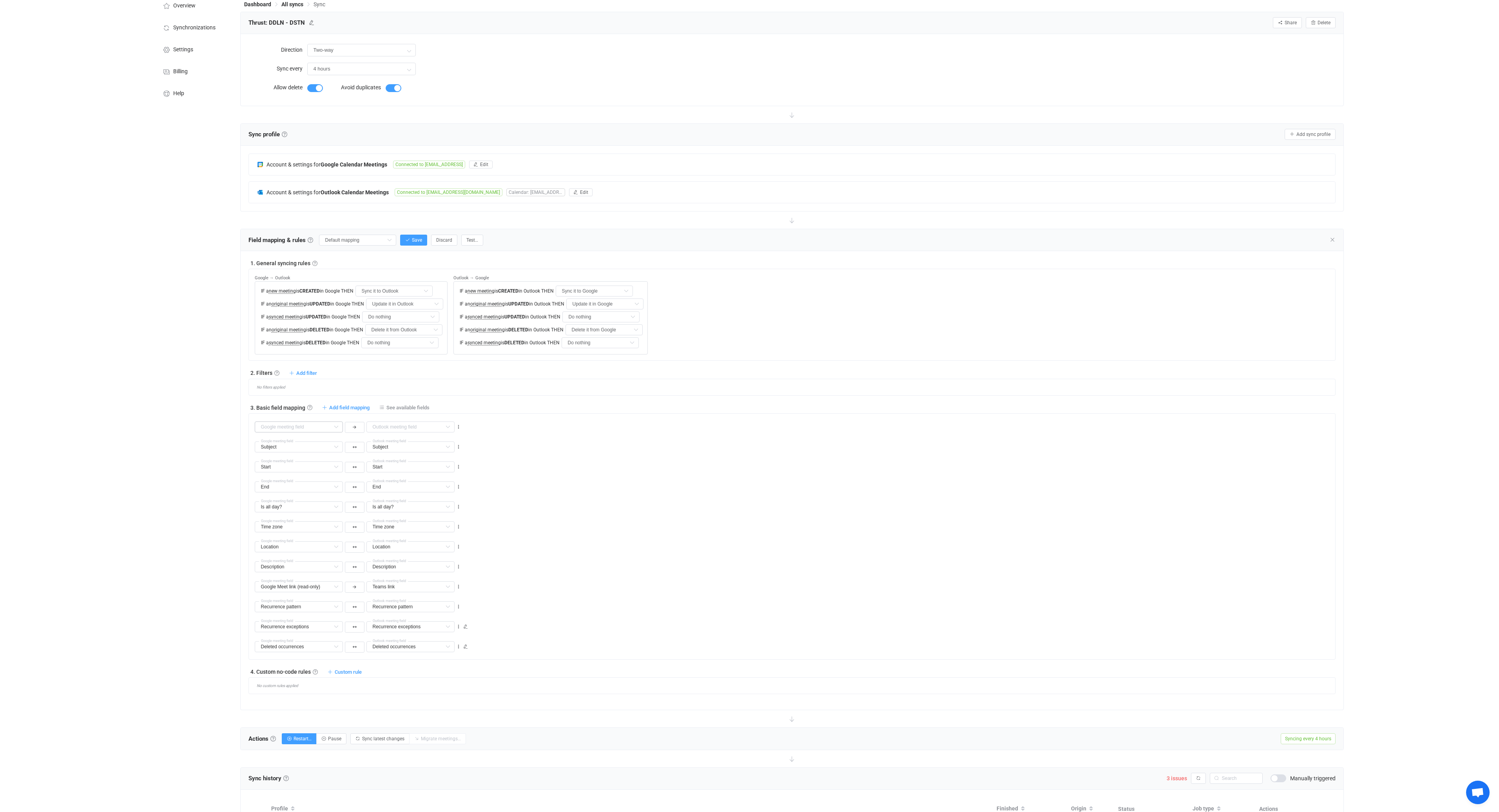
scroll to position [0, 0]
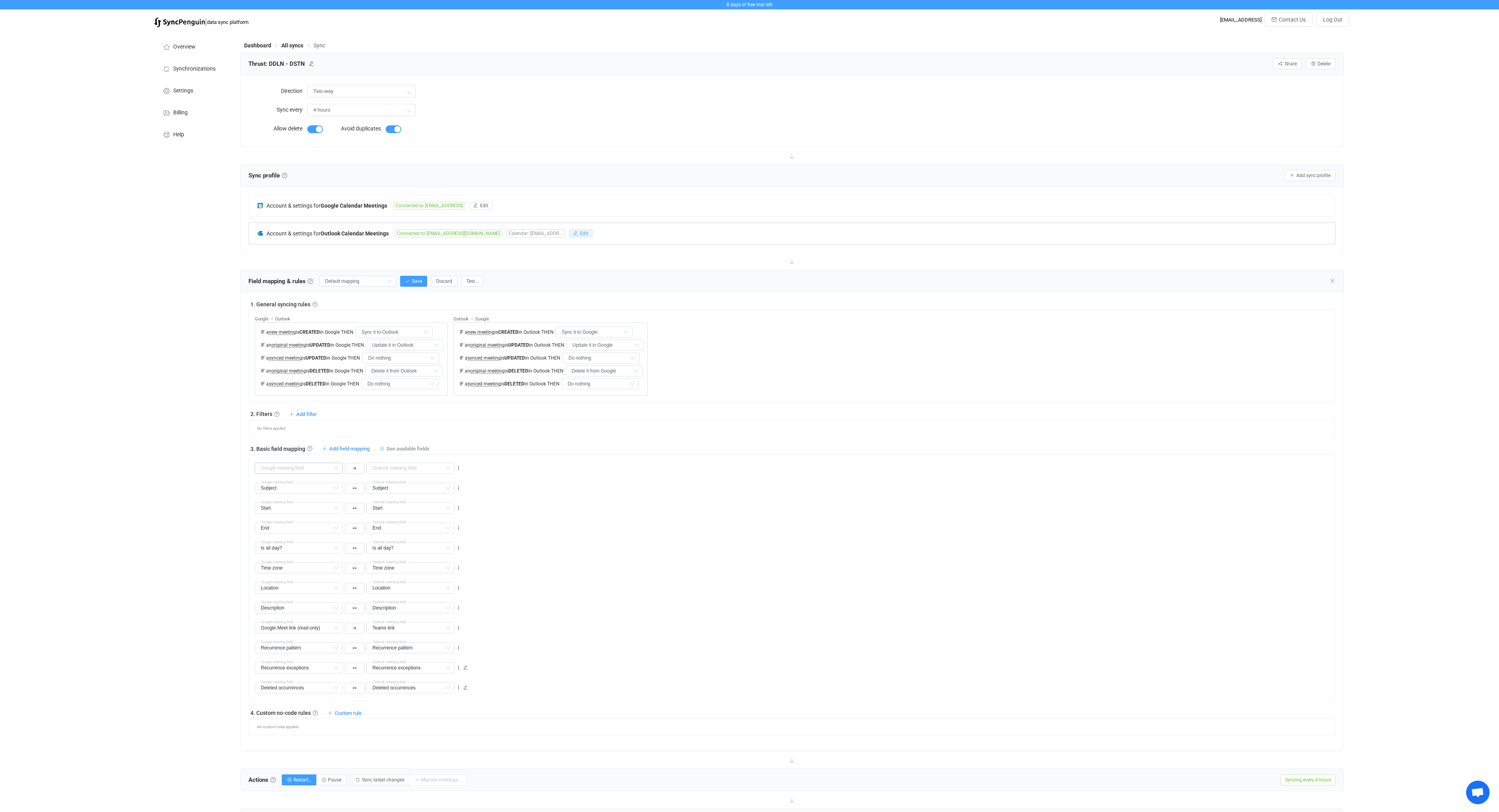
click at [579, 236] on button "Edit" at bounding box center [581, 233] width 23 height 8
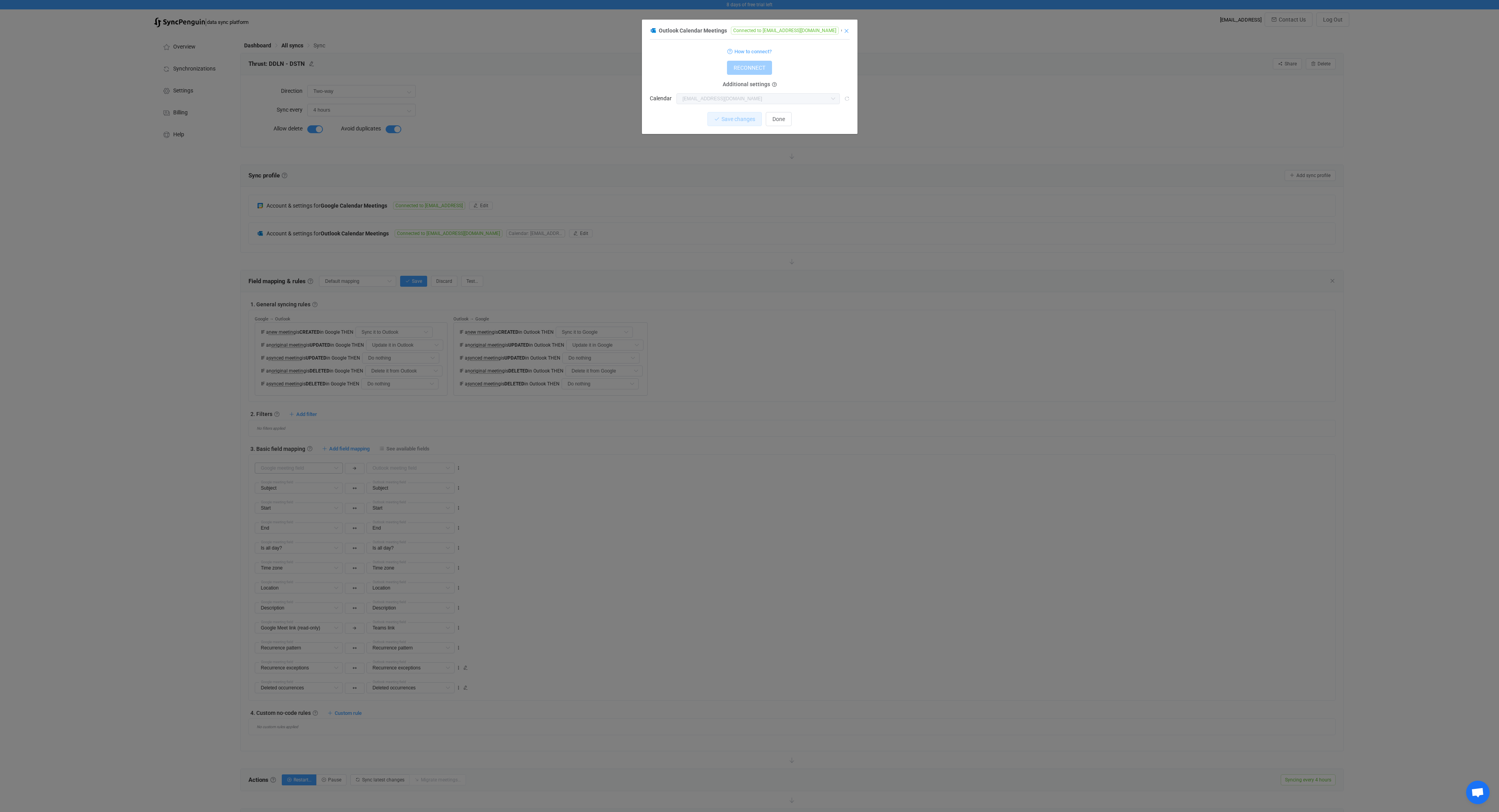
click at [846, 30] on icon "Close" at bounding box center [846, 31] width 6 height 6
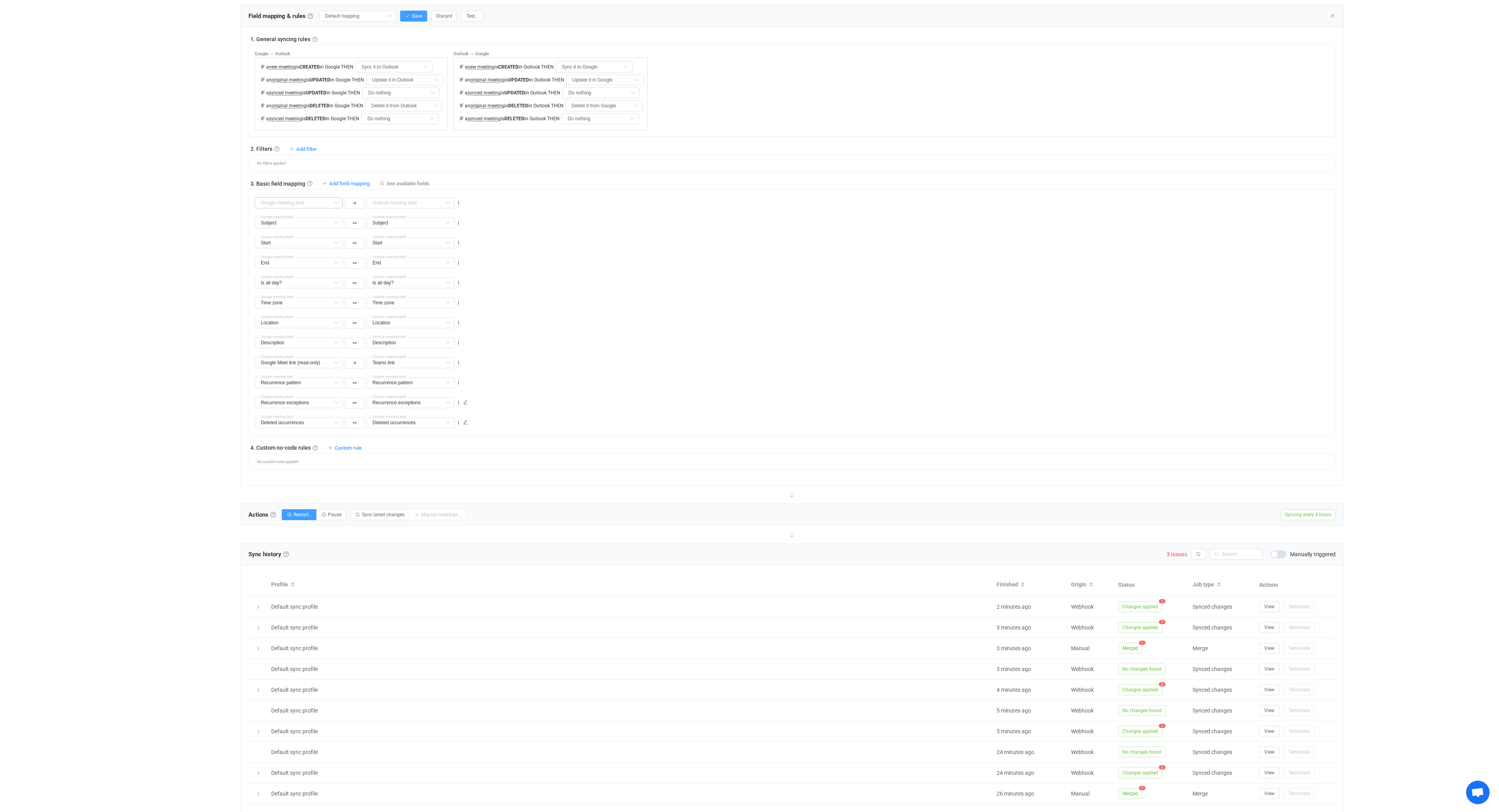
scroll to position [266, 0]
click at [362, 202] on button "button" at bounding box center [355, 202] width 20 height 11
click at [358, 252] on li at bounding box center [354, 251] width 20 height 14
click at [449, 201] on icon at bounding box center [447, 202] width 10 height 11
click at [465, 263] on li "Organizer email (read-only) Default field" at bounding box center [457, 261] width 182 height 13
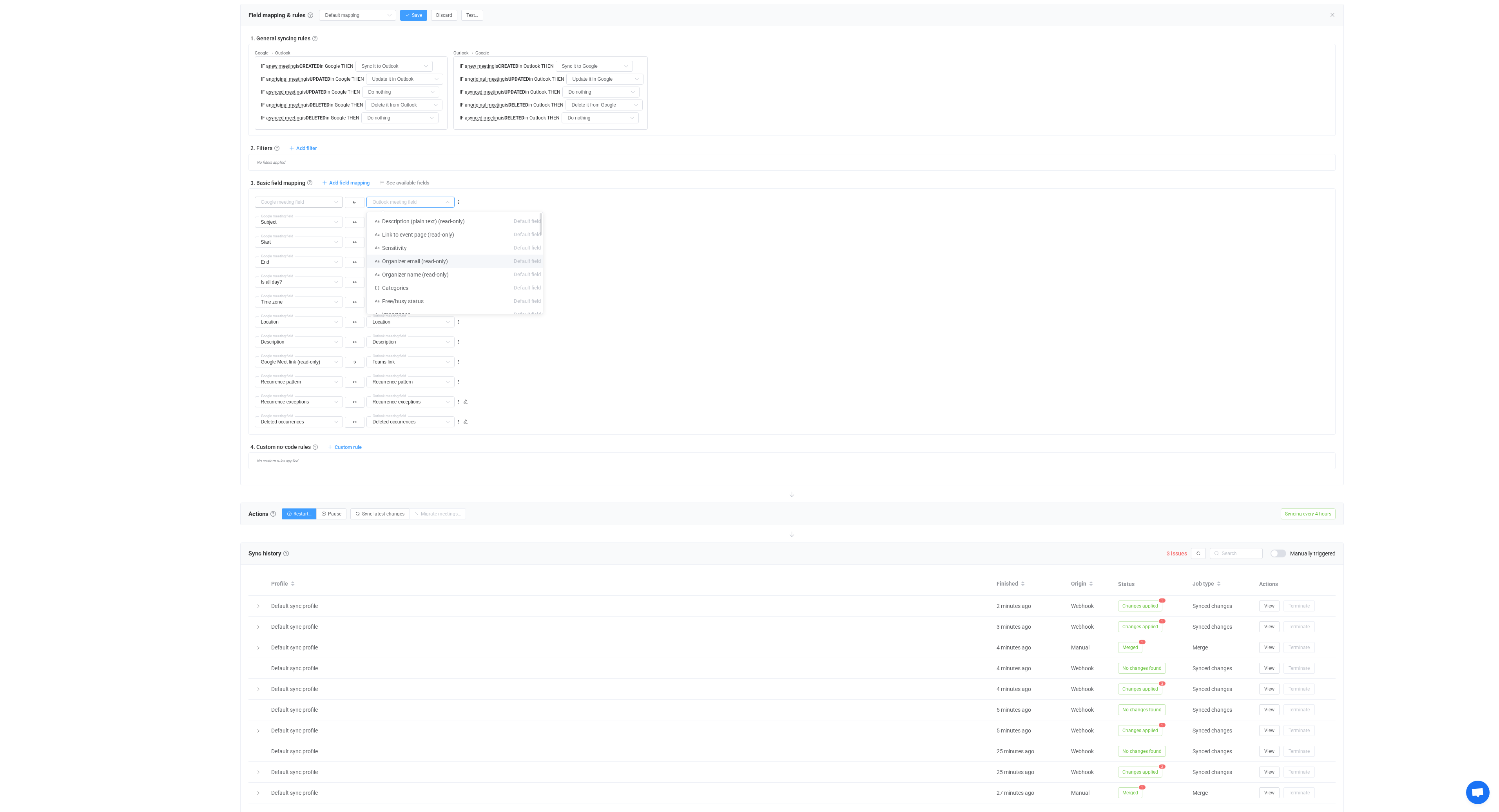
type input "Organizer email (read-only)"
click at [286, 198] on input "text" at bounding box center [299, 202] width 88 height 11
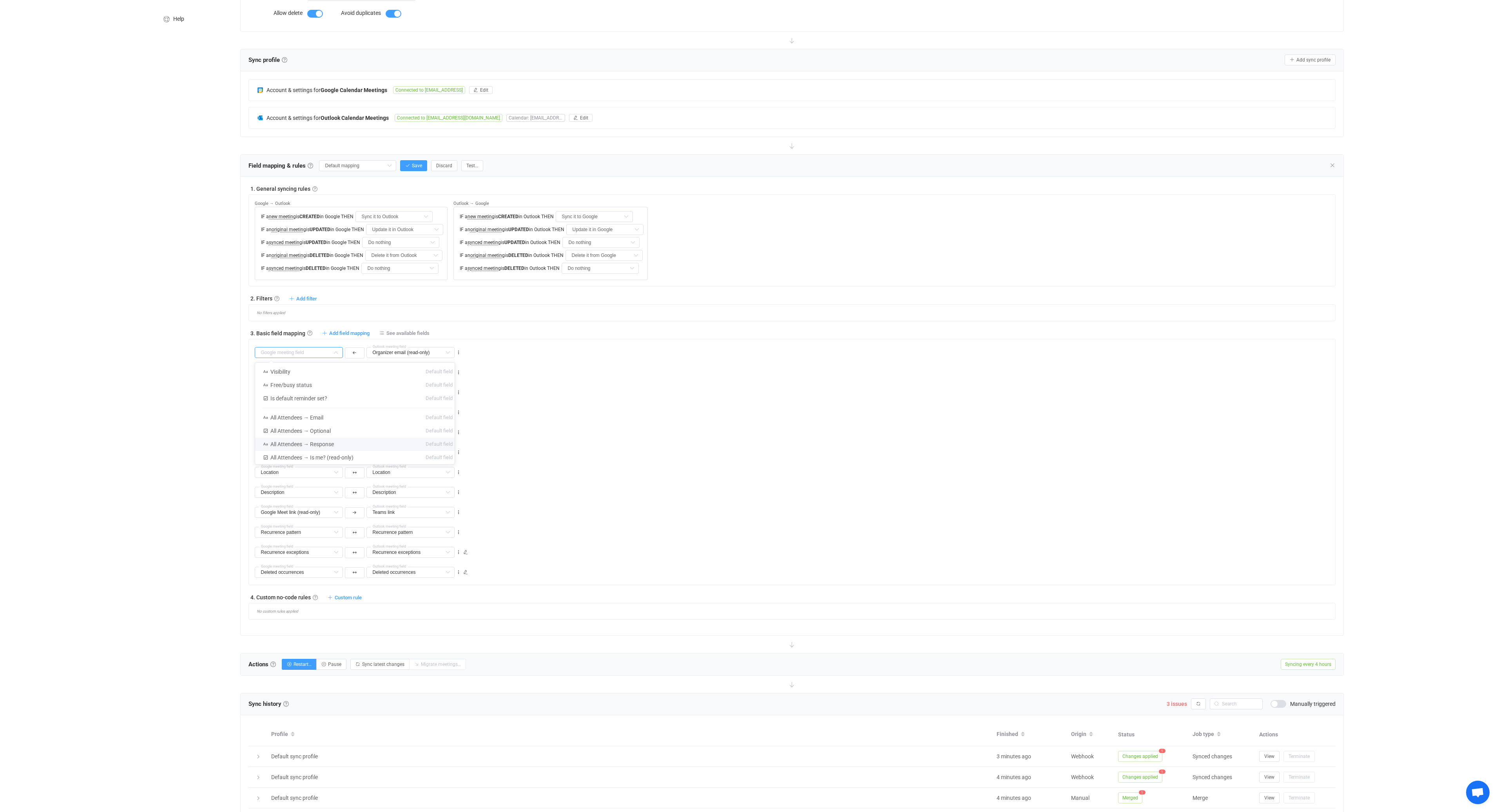
scroll to position [119, 0]
click at [346, 298] on div "1. General syncing rules General syncing rules Control how SyncPengin reacts to…" at bounding box center [792, 398] width 1087 height 435
click at [348, 327] on span "Add field mapping" at bounding box center [349, 330] width 40 height 6
type input "Organizer email (read-only)"
type input "Subject"
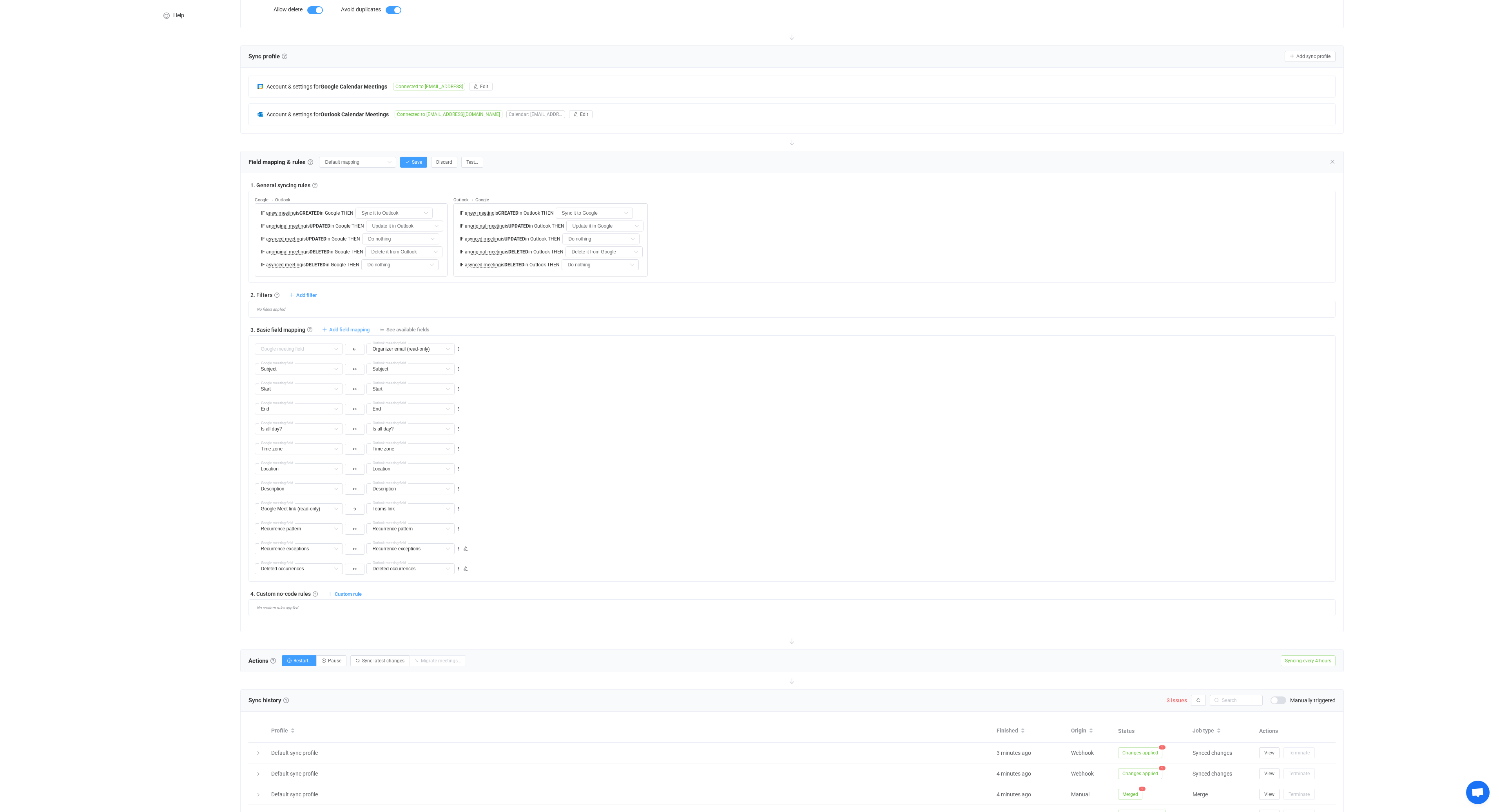
type input "Subject"
type input "Start"
type input "End"
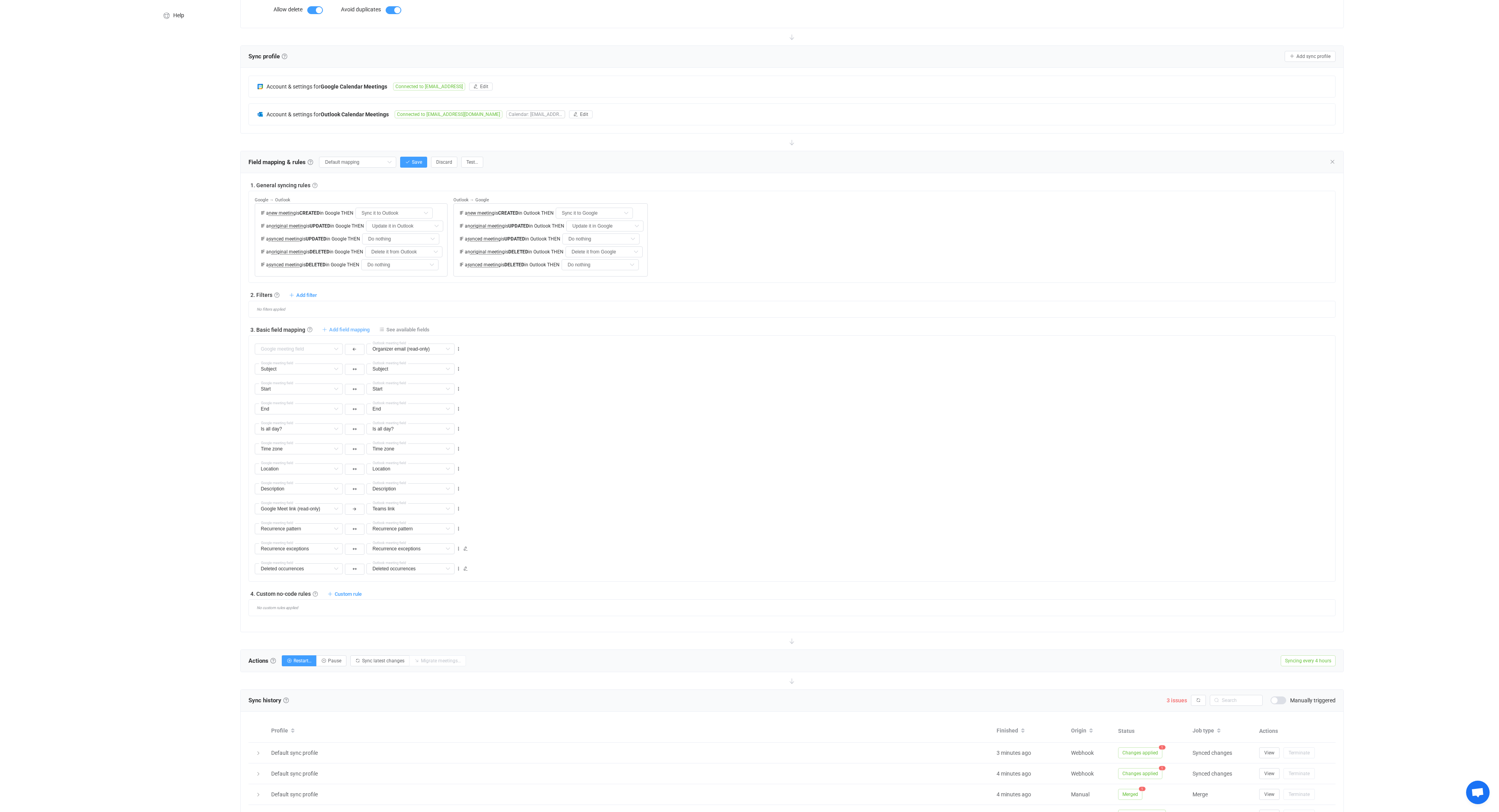
type input "Is all day?"
type input "Time zone"
type input "Location"
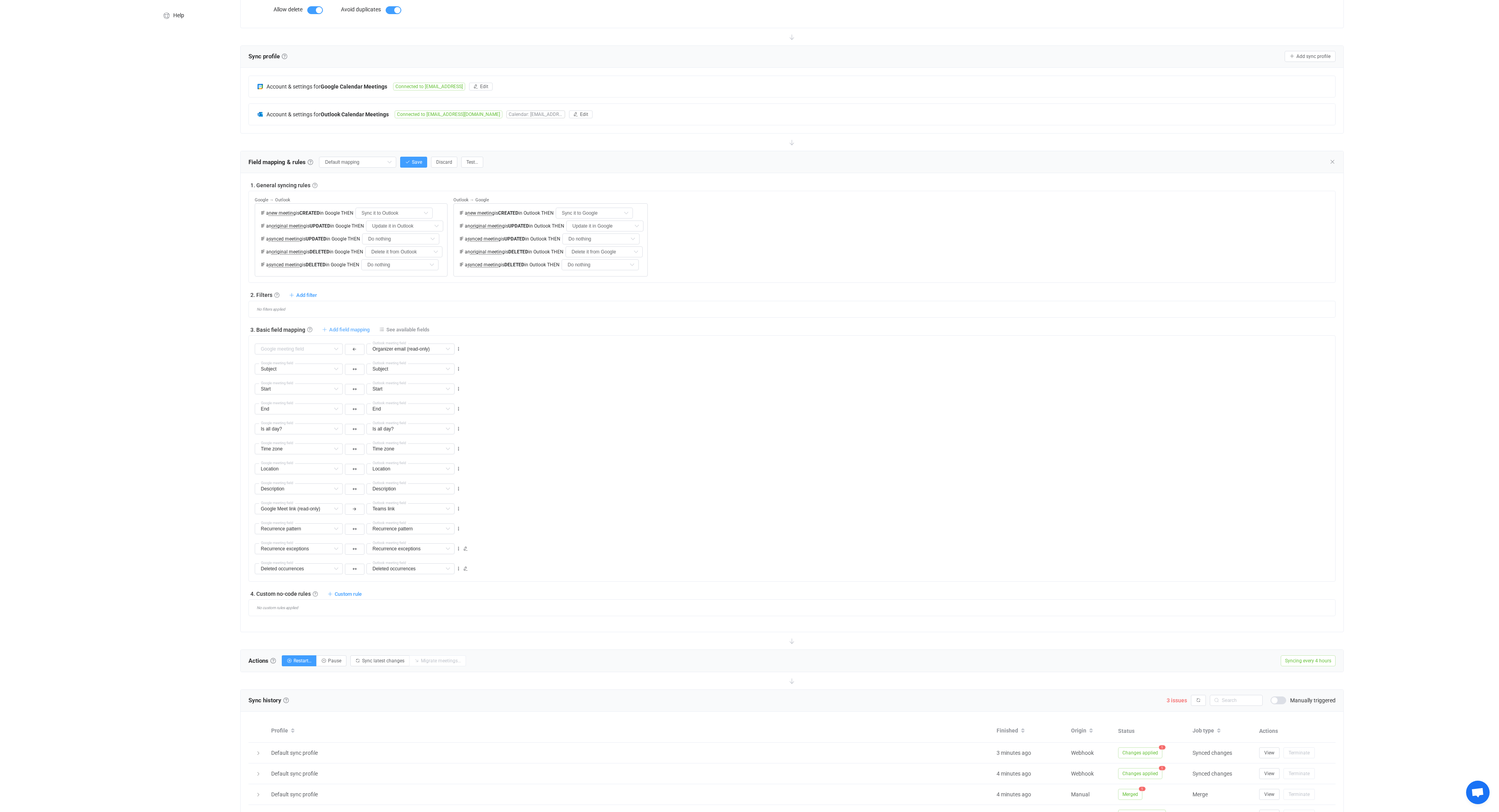
type input "Location"
type input "Description"
type input "Google Meet link (read-only)"
type input "Teams link"
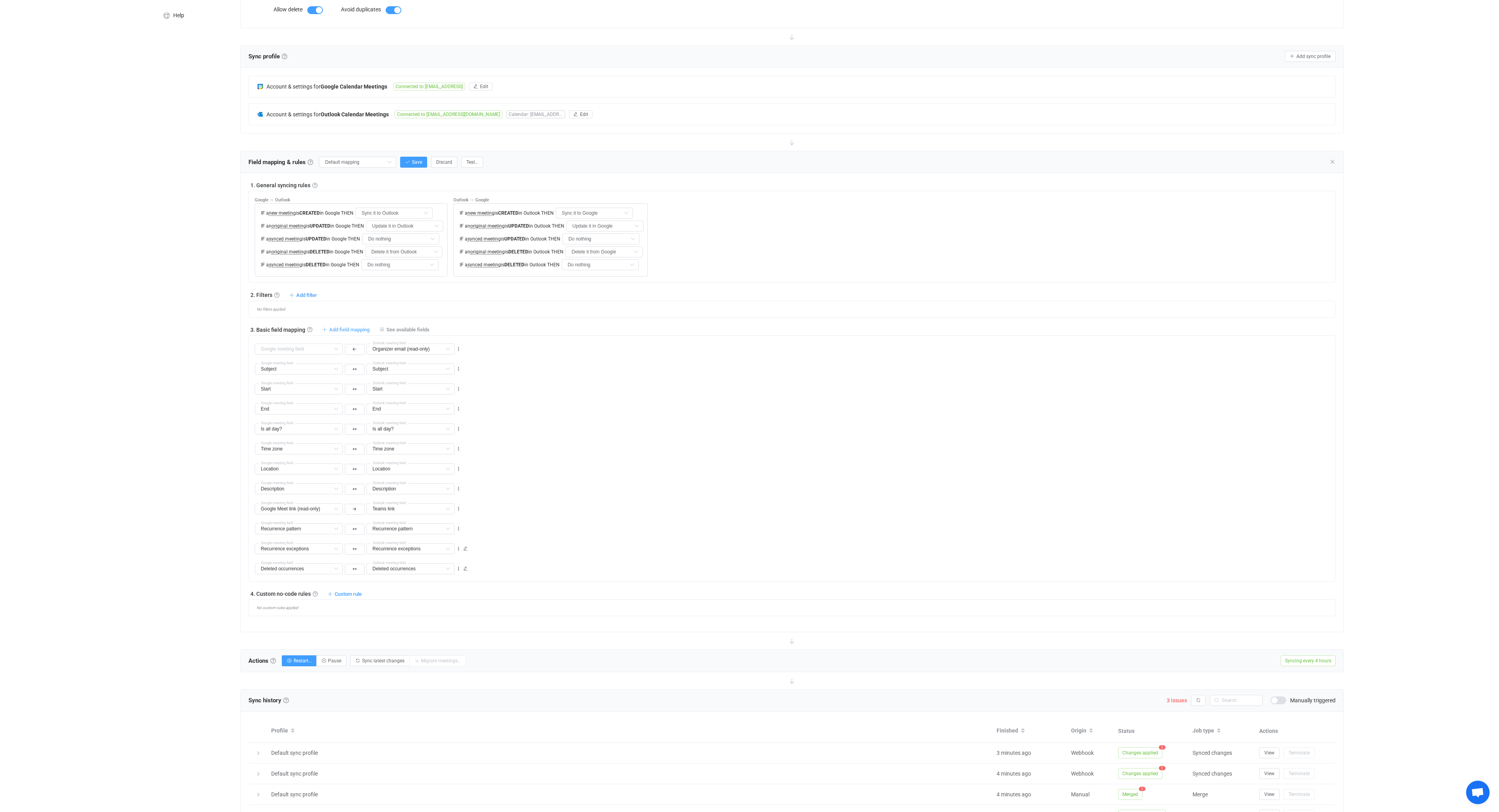
type input "Recurrence pattern"
type input "Recurrence exceptions"
click at [446, 347] on icon at bounding box center [447, 349] width 10 height 11
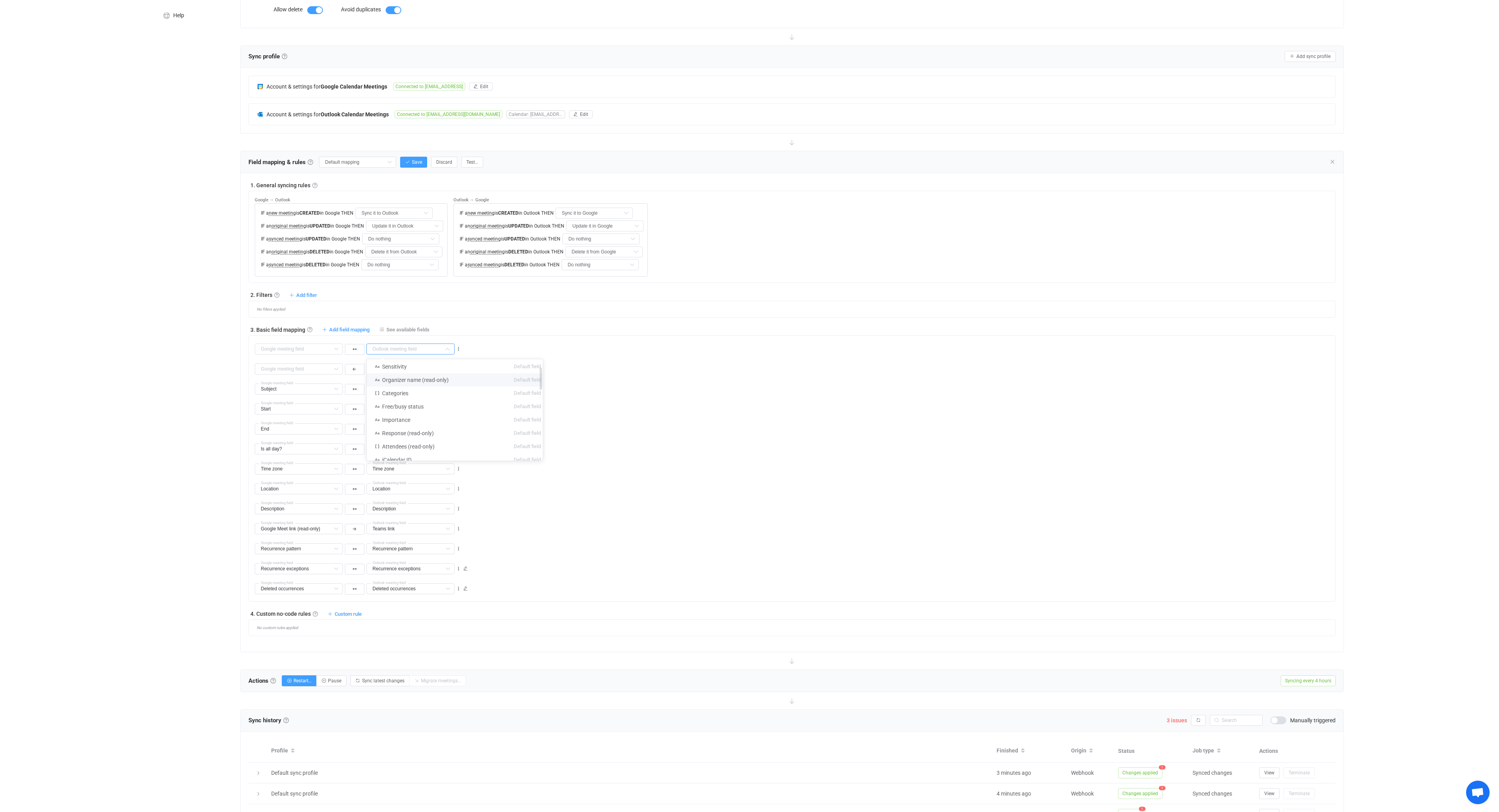
scroll to position [35, 0]
click at [458, 376] on li "Organizer name (read-only) Default field" at bounding box center [457, 373] width 182 height 13
type input "Organizer name (read-only)"
click at [601, 411] on div "Start Start Default field Subject Already mapped End Already mapped Is all day?…" at bounding box center [795, 405] width 1081 height 20
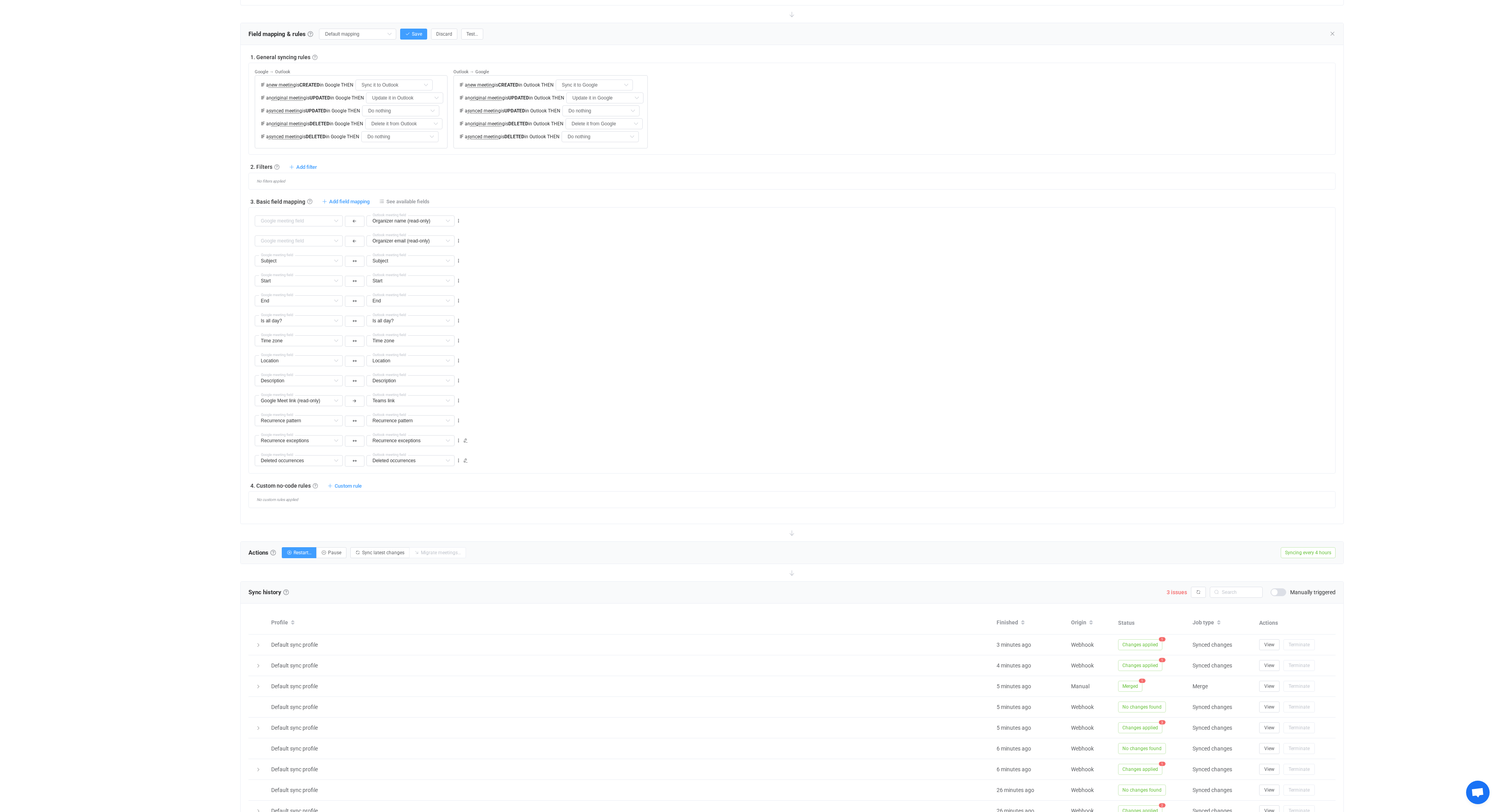
scroll to position [248, 0]
click at [378, 551] on span "Sync latest changes" at bounding box center [383, 551] width 42 height 5
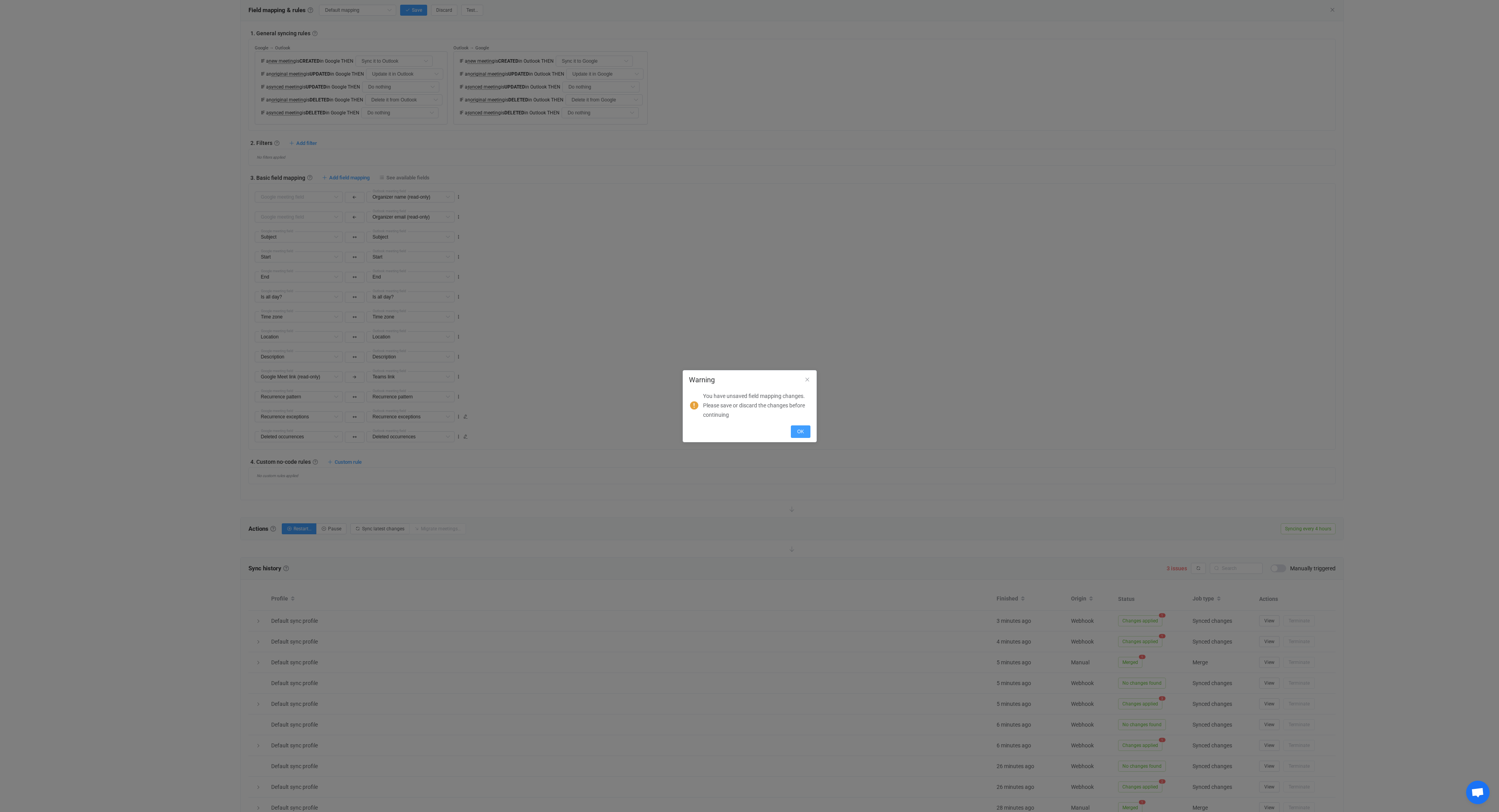
scroll to position [272, 0]
click at [807, 434] on button "OK" at bounding box center [800, 432] width 19 height 13
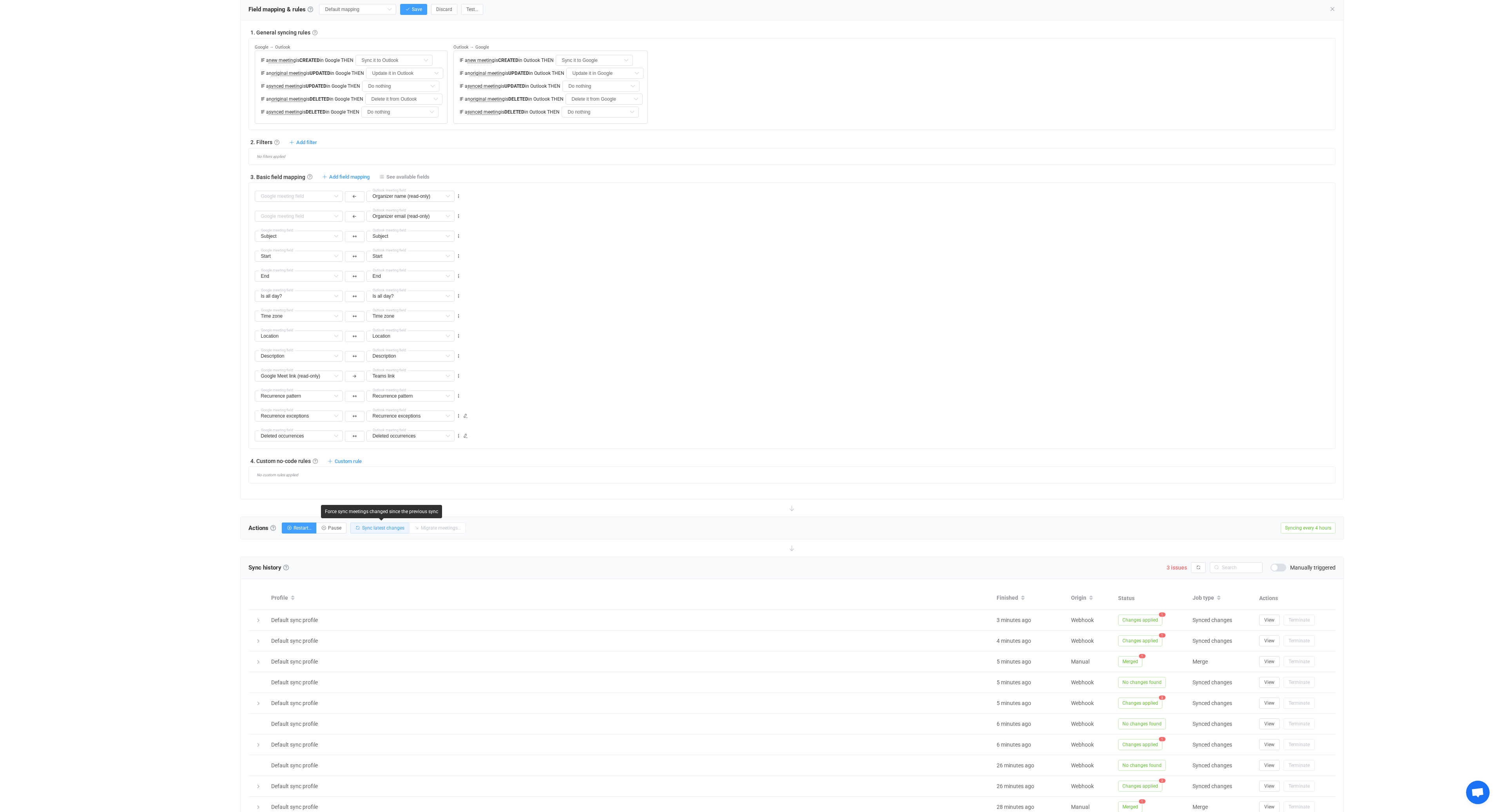
scroll to position [295, 0]
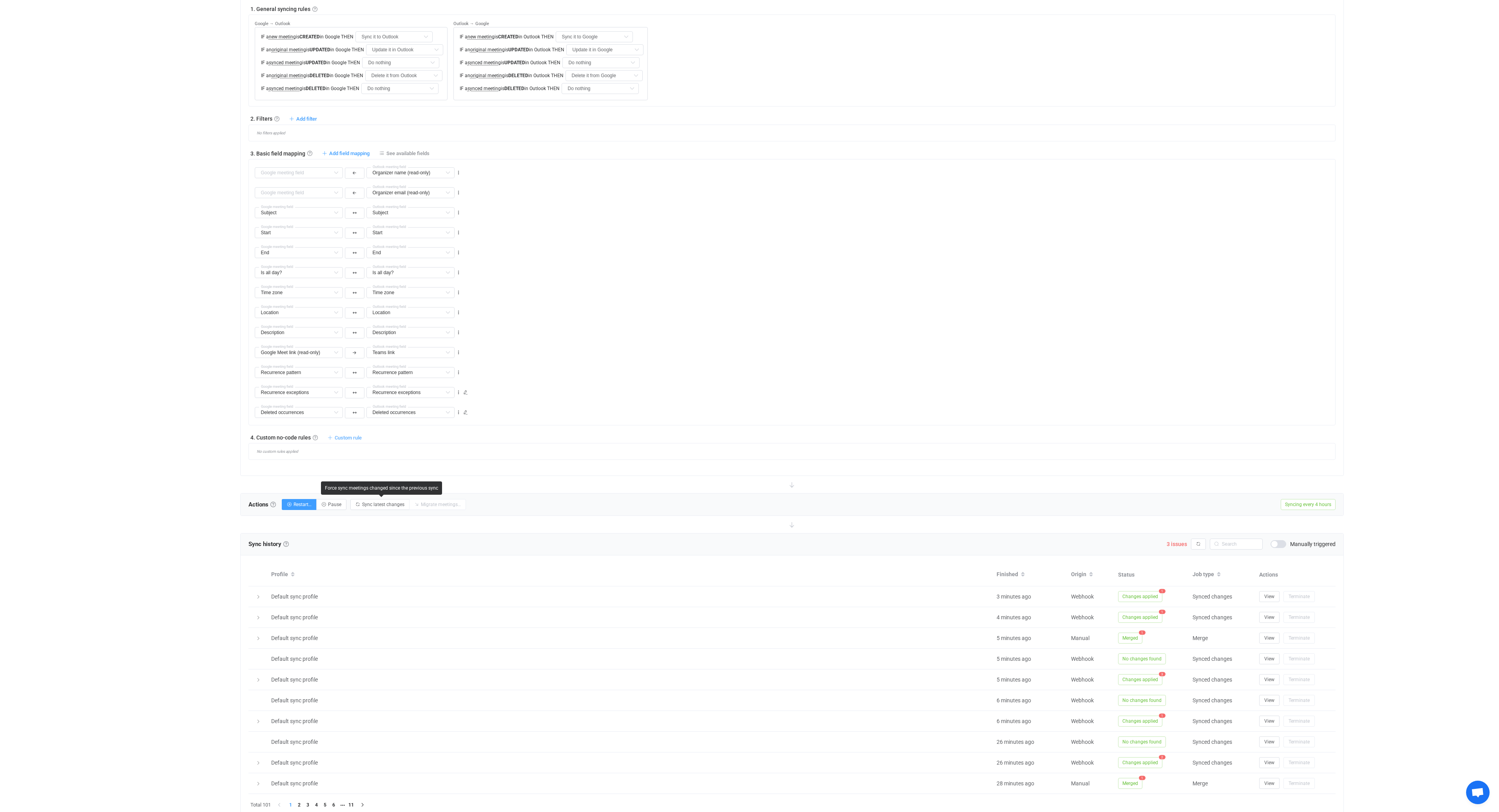
click at [338, 440] on span "Custom rule" at bounding box center [348, 438] width 27 height 6
click at [337, 471] on li "Custom rule when syncing meeting Outlook → Google …" at bounding box center [285, 471] width 151 height 14
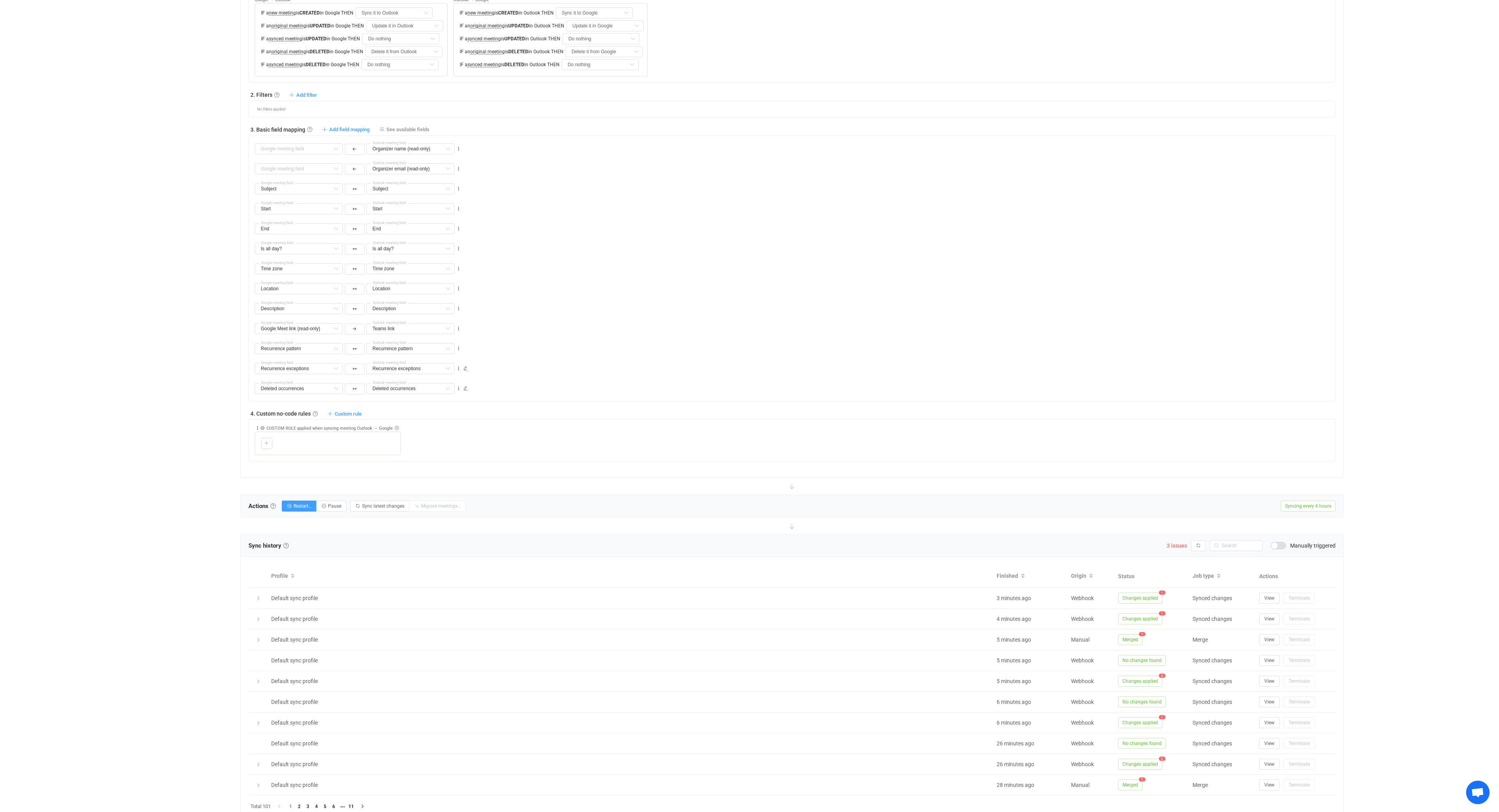
scroll to position [325, 0]
click at [268, 439] on icon at bounding box center [267, 438] width 5 height 5
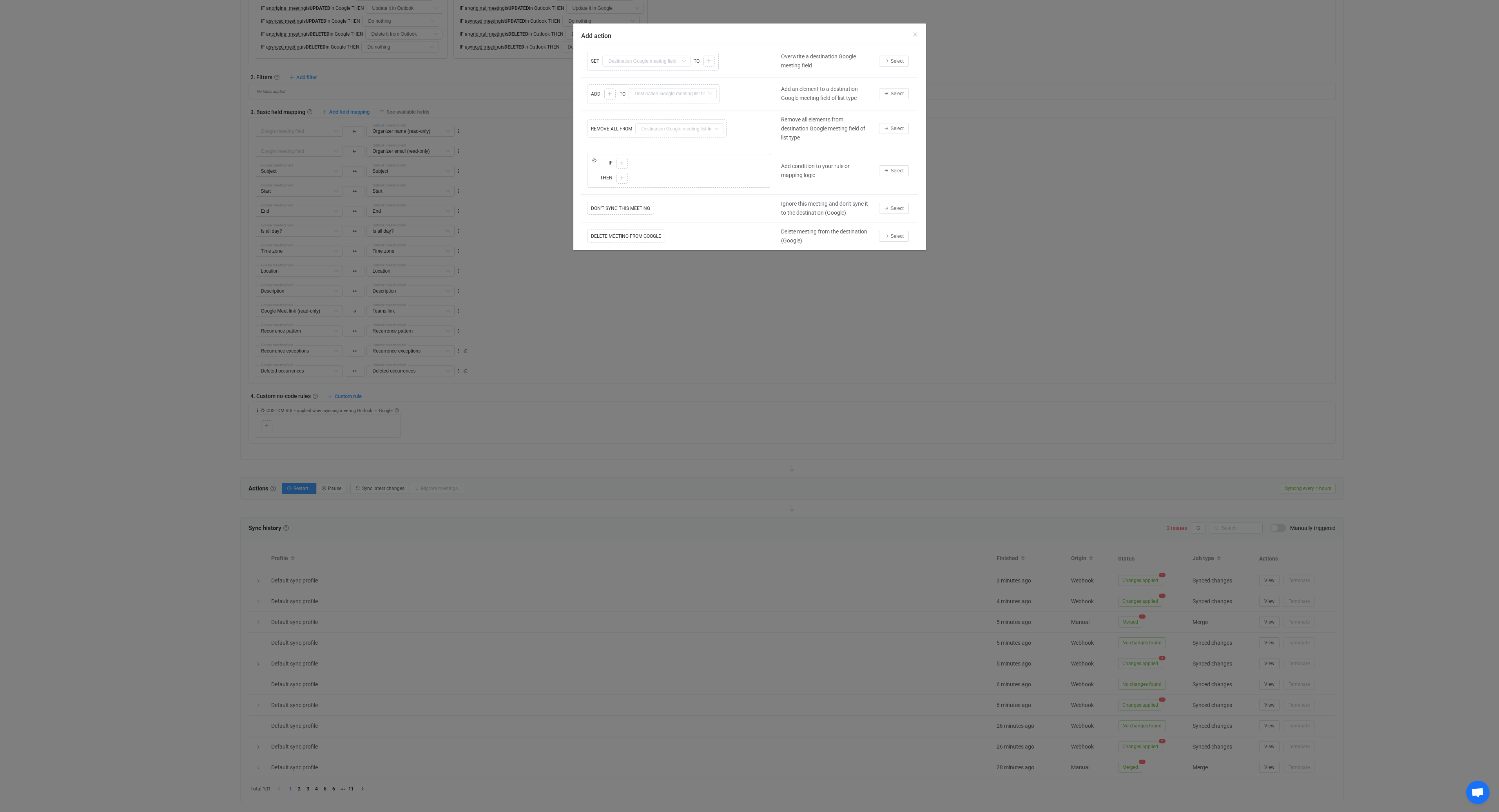
scroll to position [348, 0]
click at [686, 63] on icon "Add action" at bounding box center [683, 61] width 10 height 11
click at [641, 60] on div "Copy Cut Replace SET Subject Default field Start Default field End Default fiel…" at bounding box center [679, 61] width 196 height 23
click at [889, 61] on button "Select" at bounding box center [894, 61] width 30 height 11
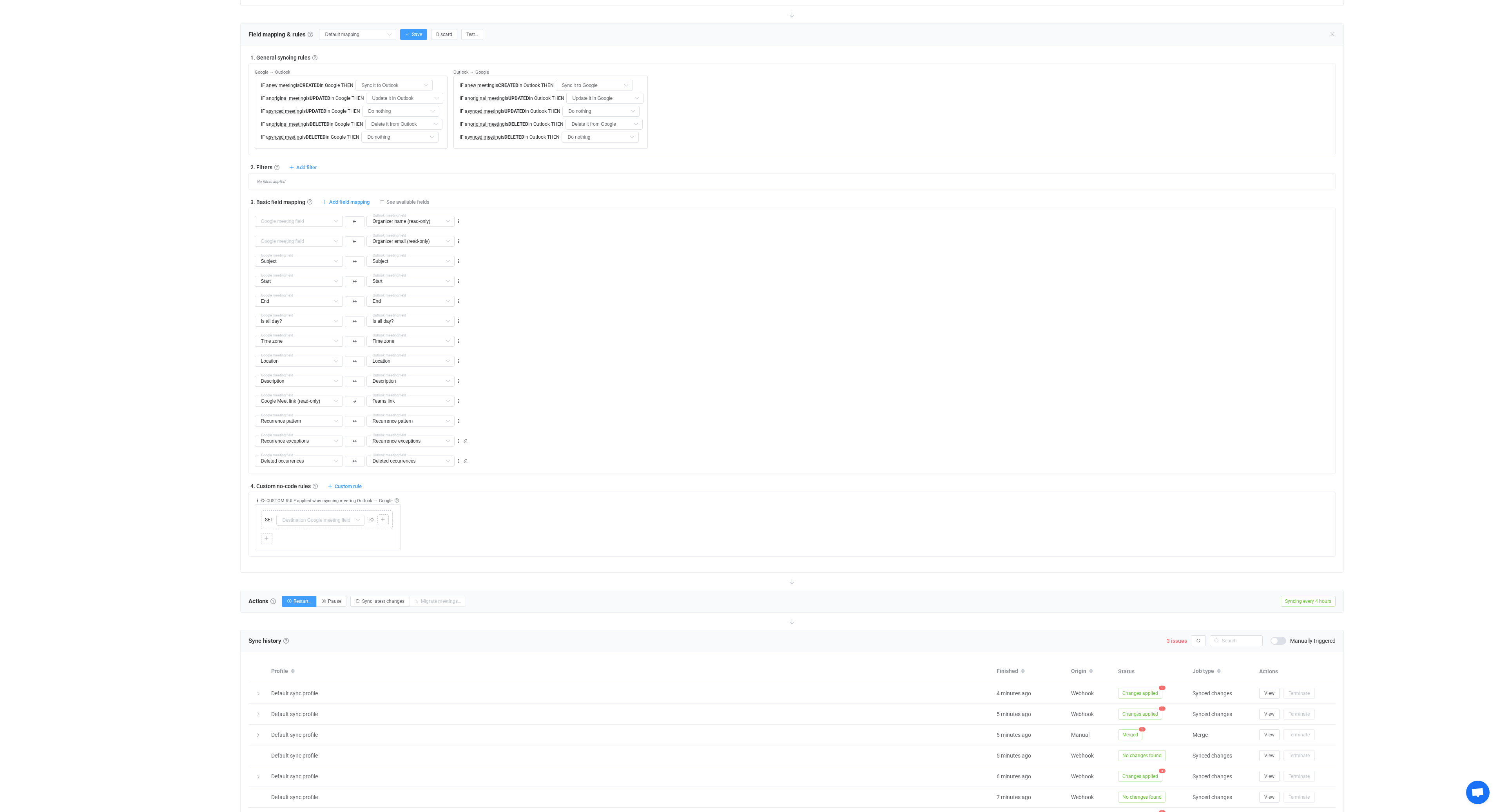
scroll to position [258, 0]
click at [471, 522] on div "Collapse Move up Move down Delete Applied to Only meeting(s) from Outlook Only …" at bounding box center [795, 510] width 1081 height 58
click at [259, 487] on icon at bounding box center [257, 489] width 5 height 5
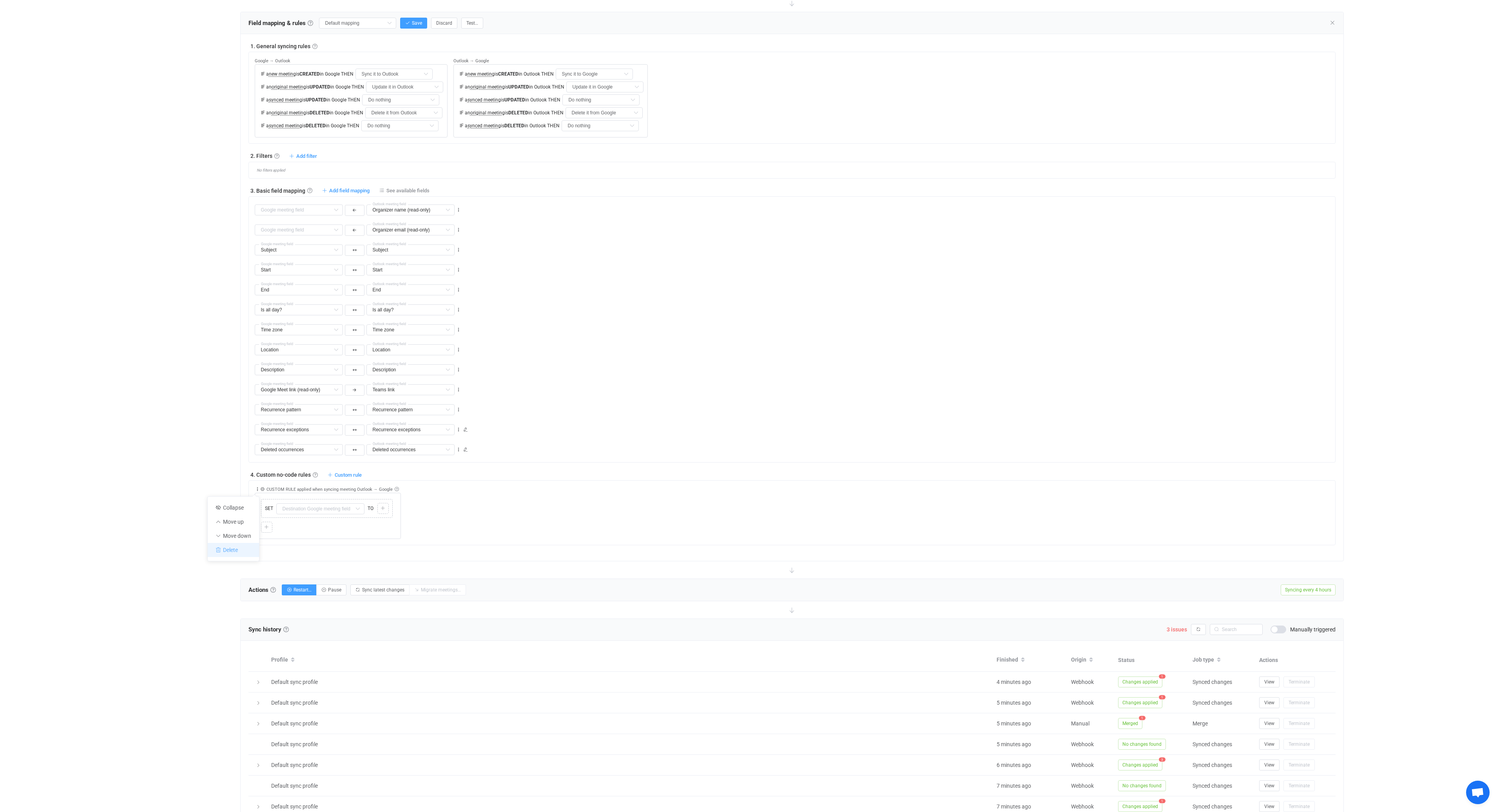
click at [237, 553] on li "Delete" at bounding box center [233, 550] width 51 height 14
click at [314, 211] on input "text" at bounding box center [299, 210] width 88 height 11
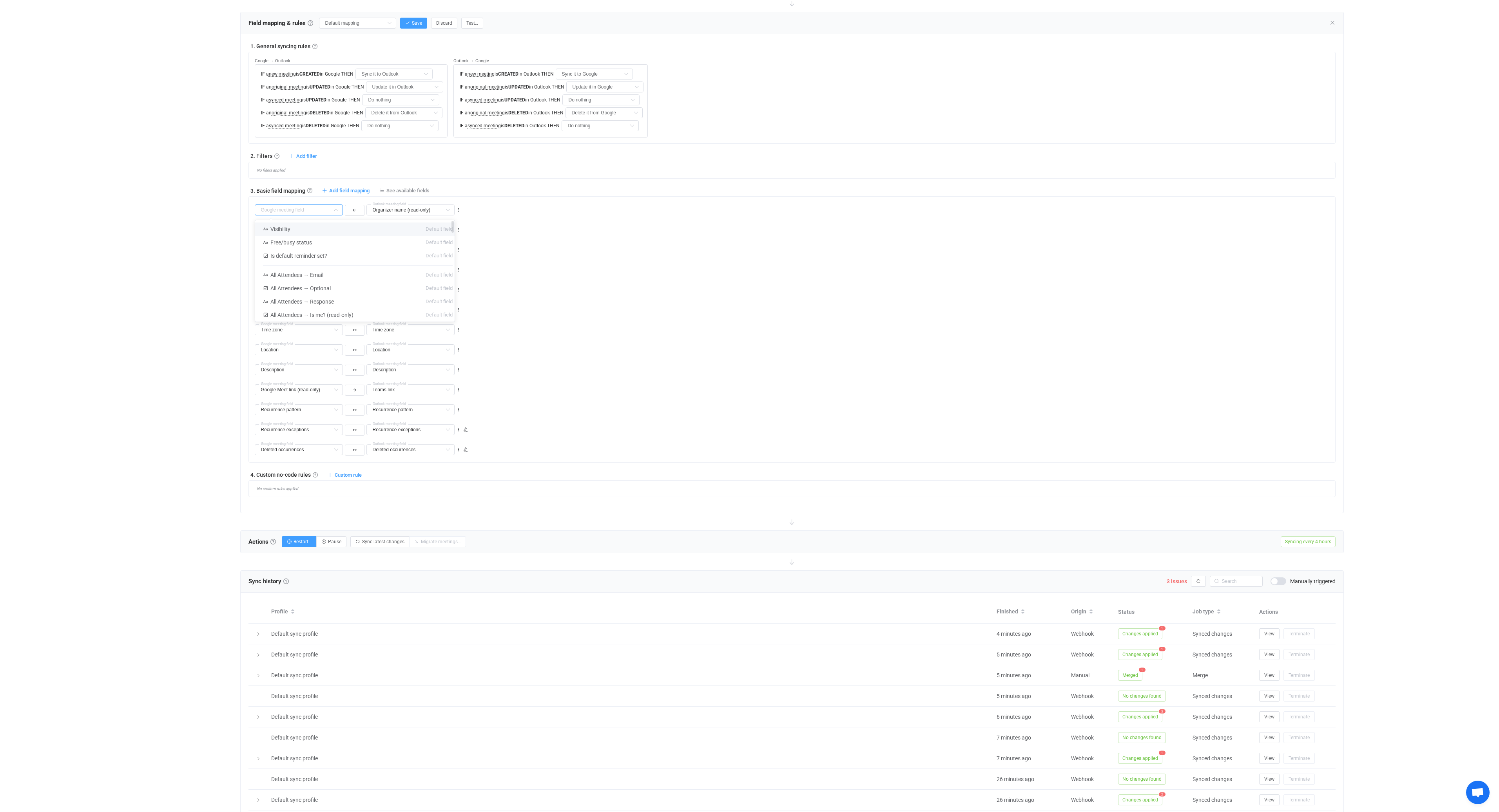
click at [301, 230] on li "Visibility Default field" at bounding box center [357, 229] width 205 height 13
type input "Visibility"
click at [306, 208] on input "Visibility" at bounding box center [299, 210] width 88 height 11
click at [190, 242] on div "Overview Synchronizations Settings Billing Help" at bounding box center [193, 327] width 86 height 1108
type input "Visibility"
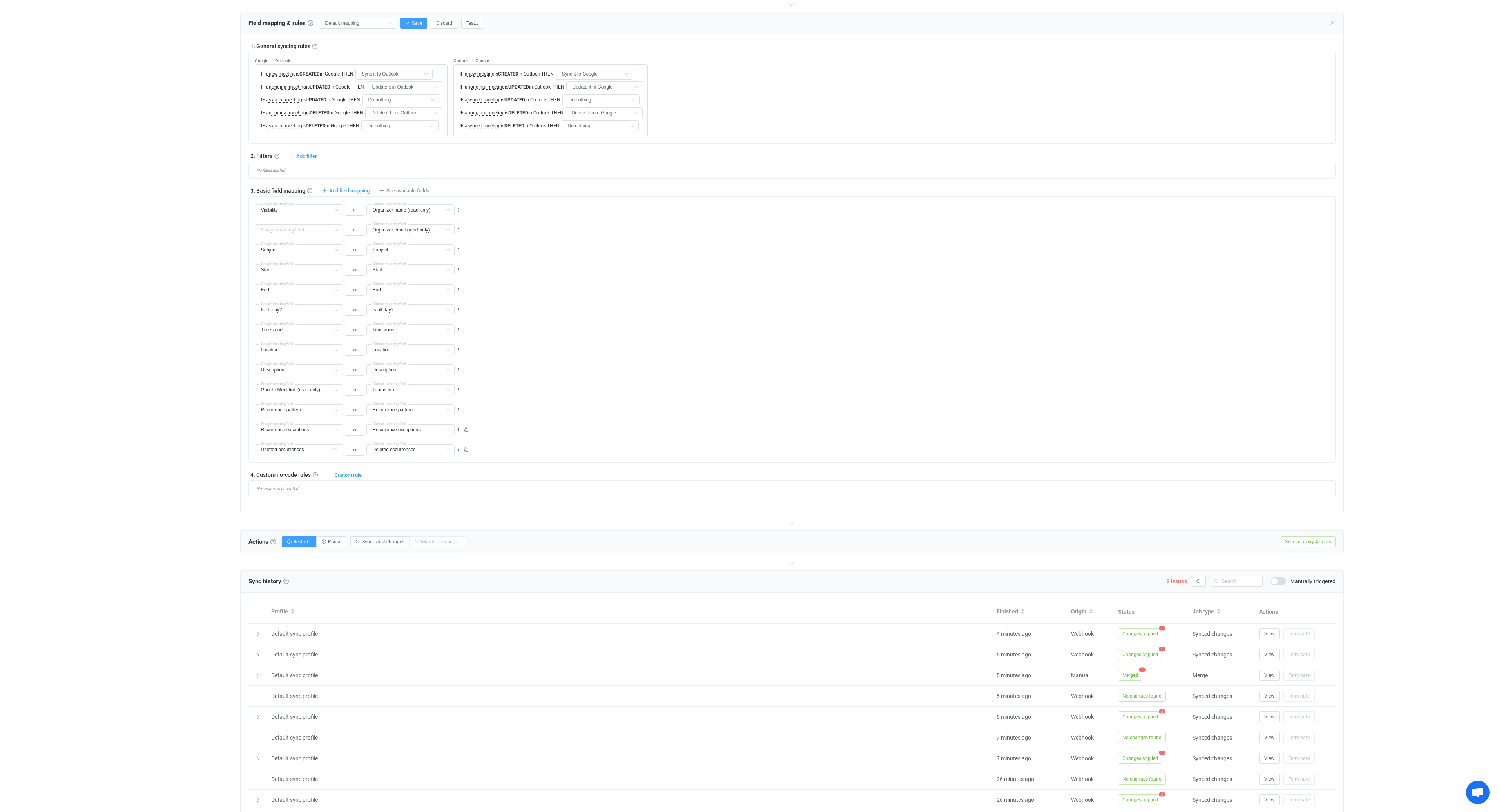
click at [459, 208] on icon at bounding box center [458, 209] width 5 height 5
click at [436, 256] on li "Delete" at bounding box center [434, 257] width 51 height 14
type input "Organizer email (read-only)"
type input "Subject"
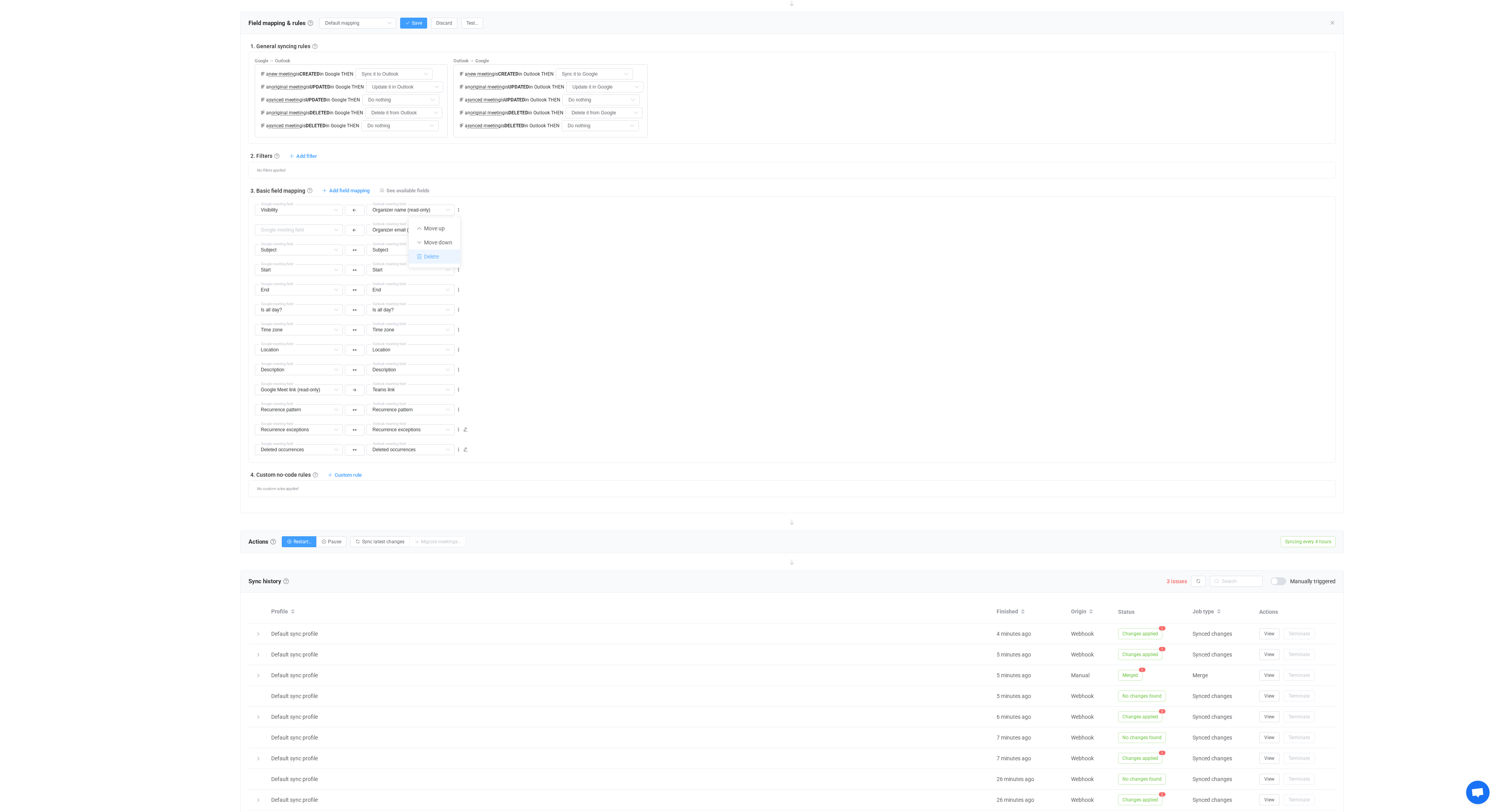
type input "Start"
type input "End"
type input "Is all day?"
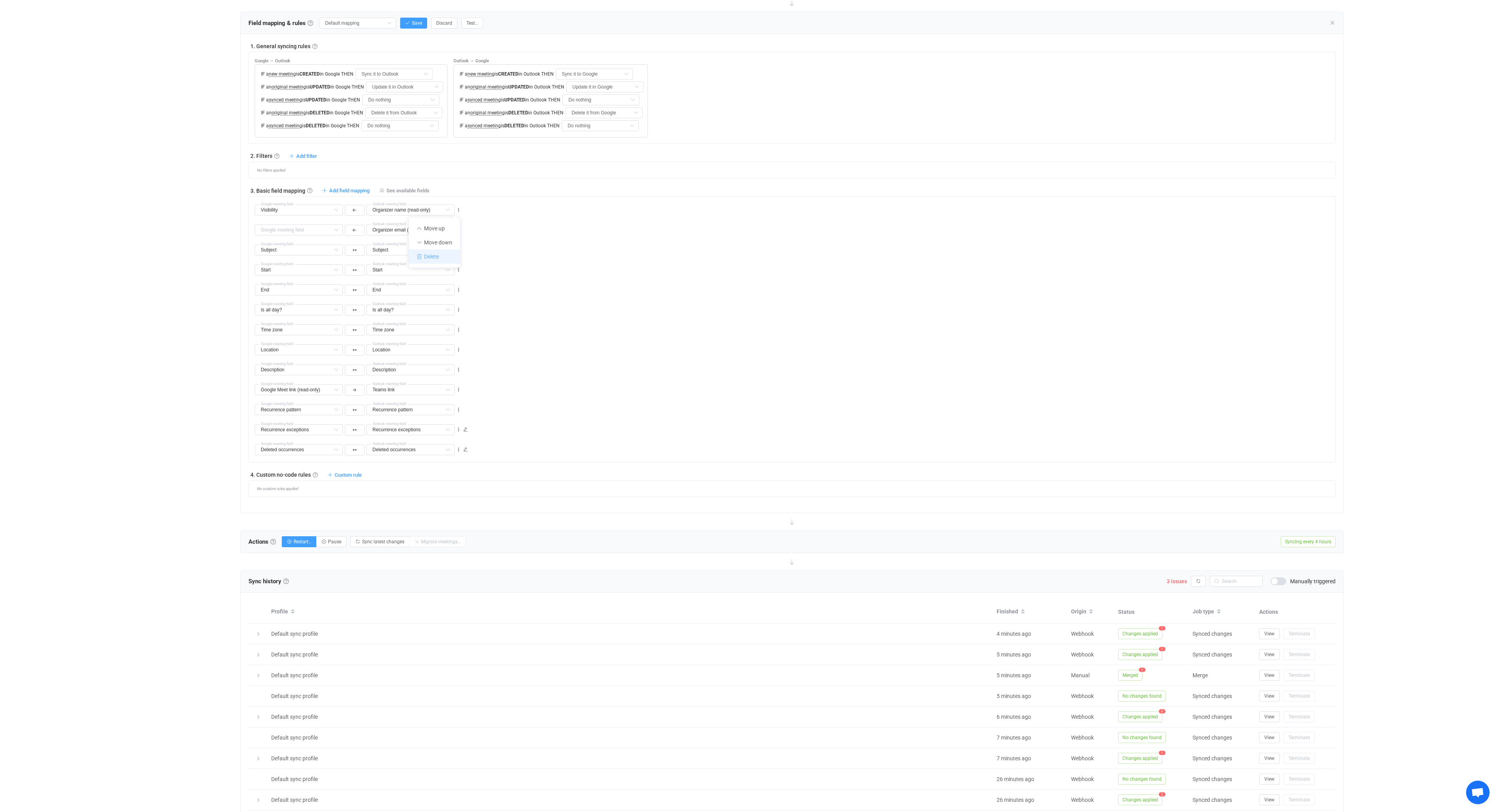
type input "Is all day?"
type input "Time zone"
type input "Location"
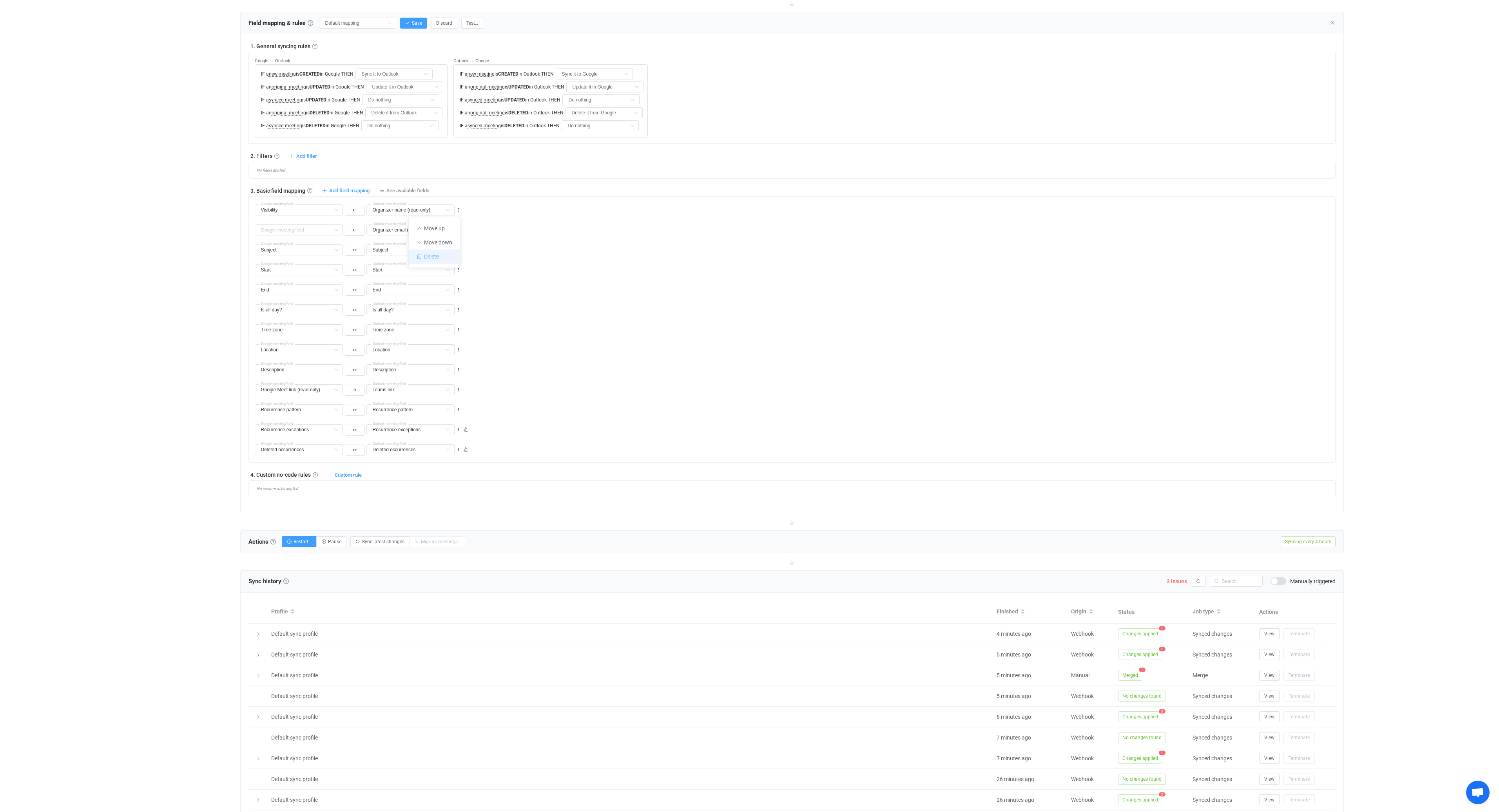
type input "Description"
type input "Google Meet link (read-only)"
type input "Teams link"
type input "Recurrence pattern"
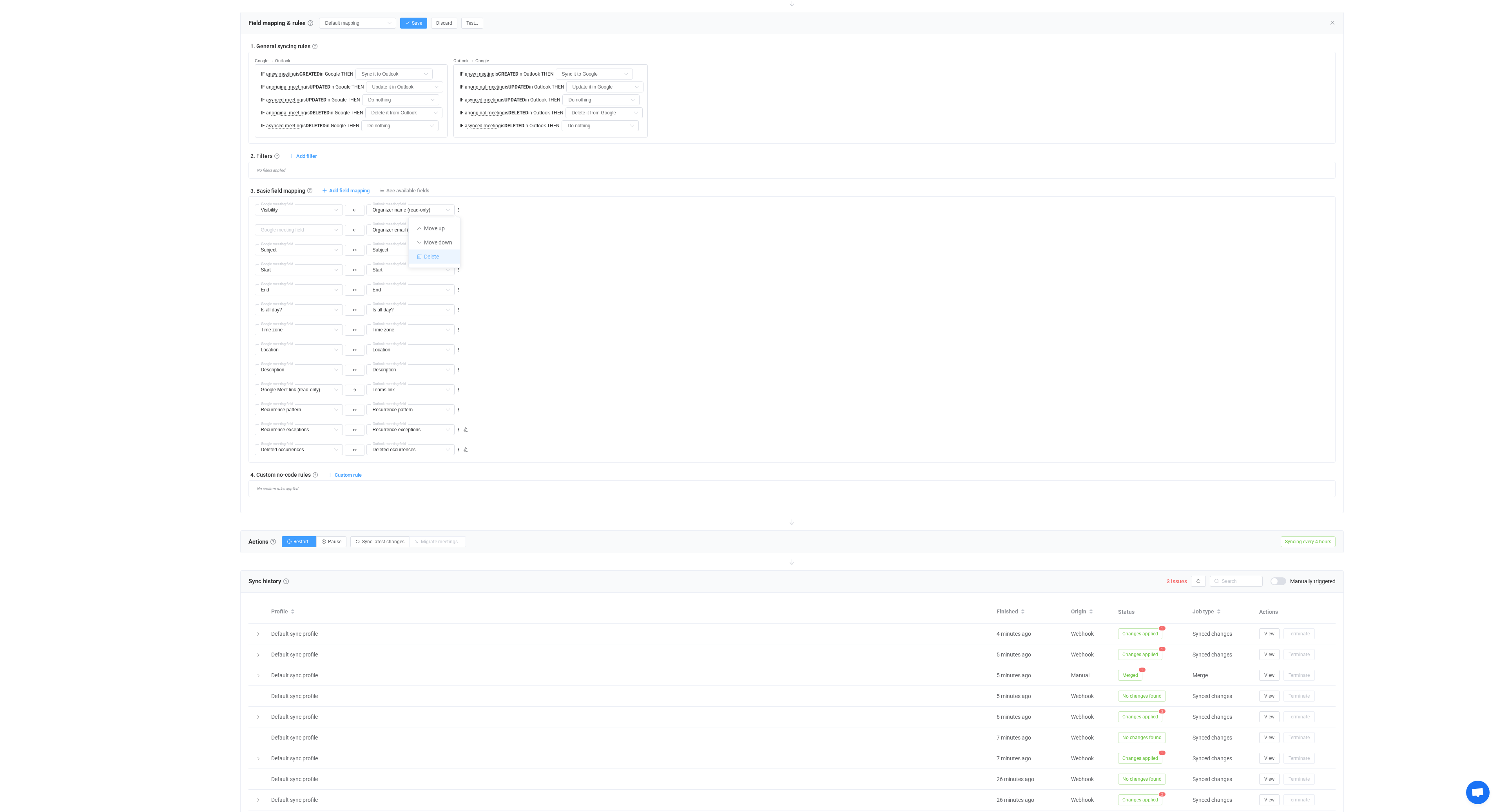
type input "Recurrence pattern"
type input "Recurrence exceptions"
type input "Deleted occurrences"
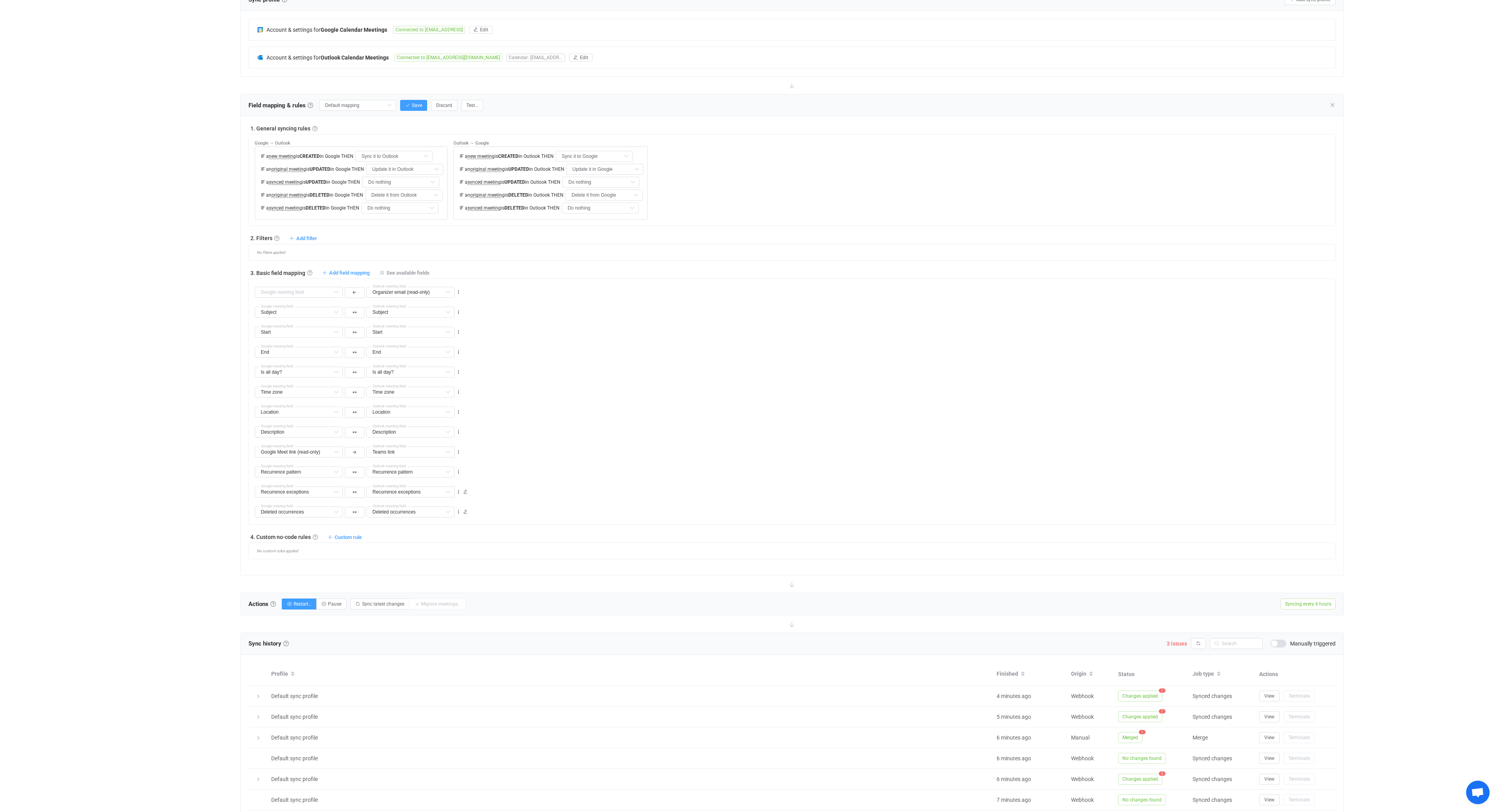
scroll to position [176, 0]
click at [347, 273] on span "Add field mapping" at bounding box center [349, 273] width 40 height 6
type input "Organizer email (read-only)"
type input "Subject"
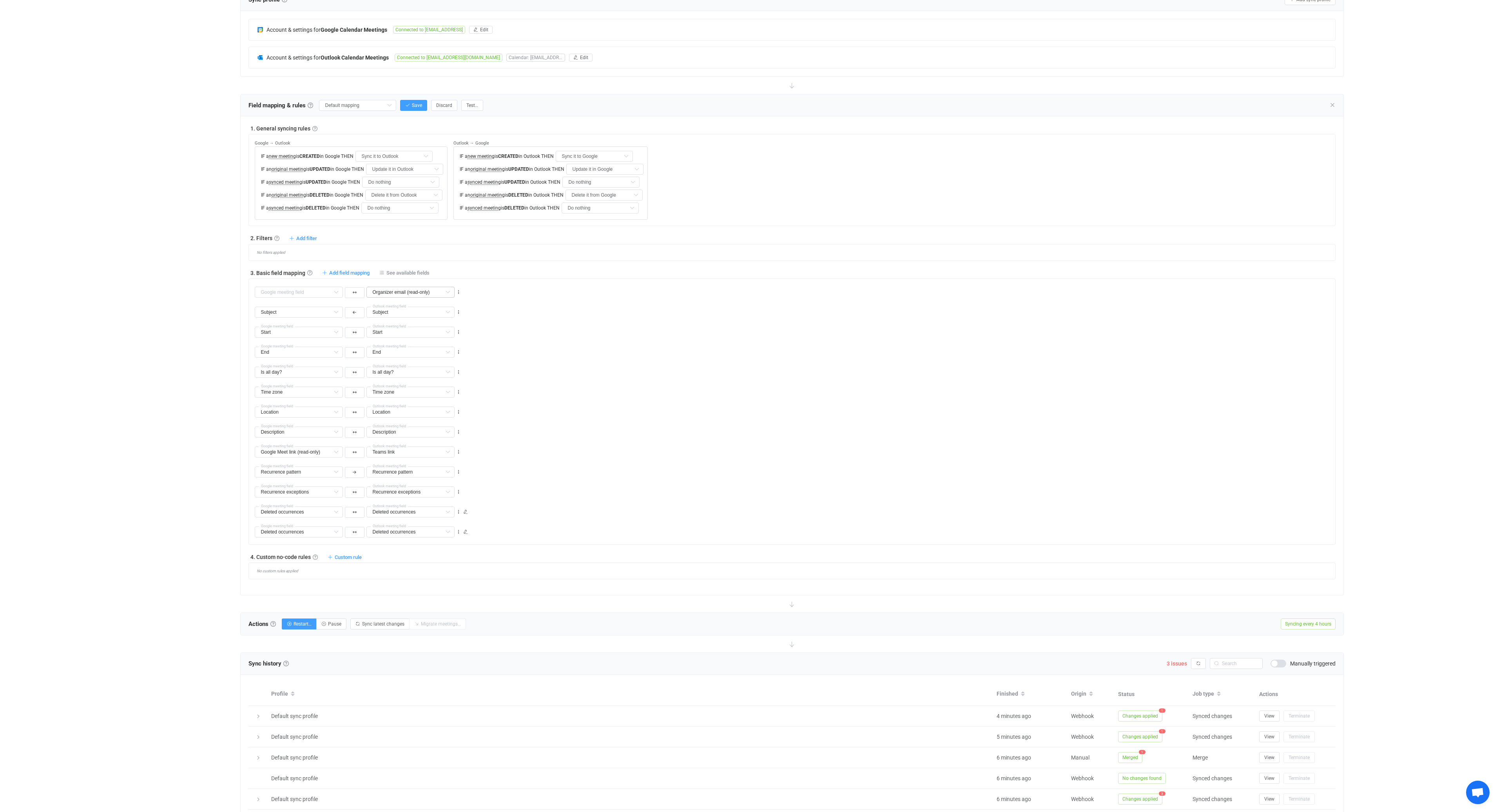
type input "Start"
type input "End"
type input "Is all day?"
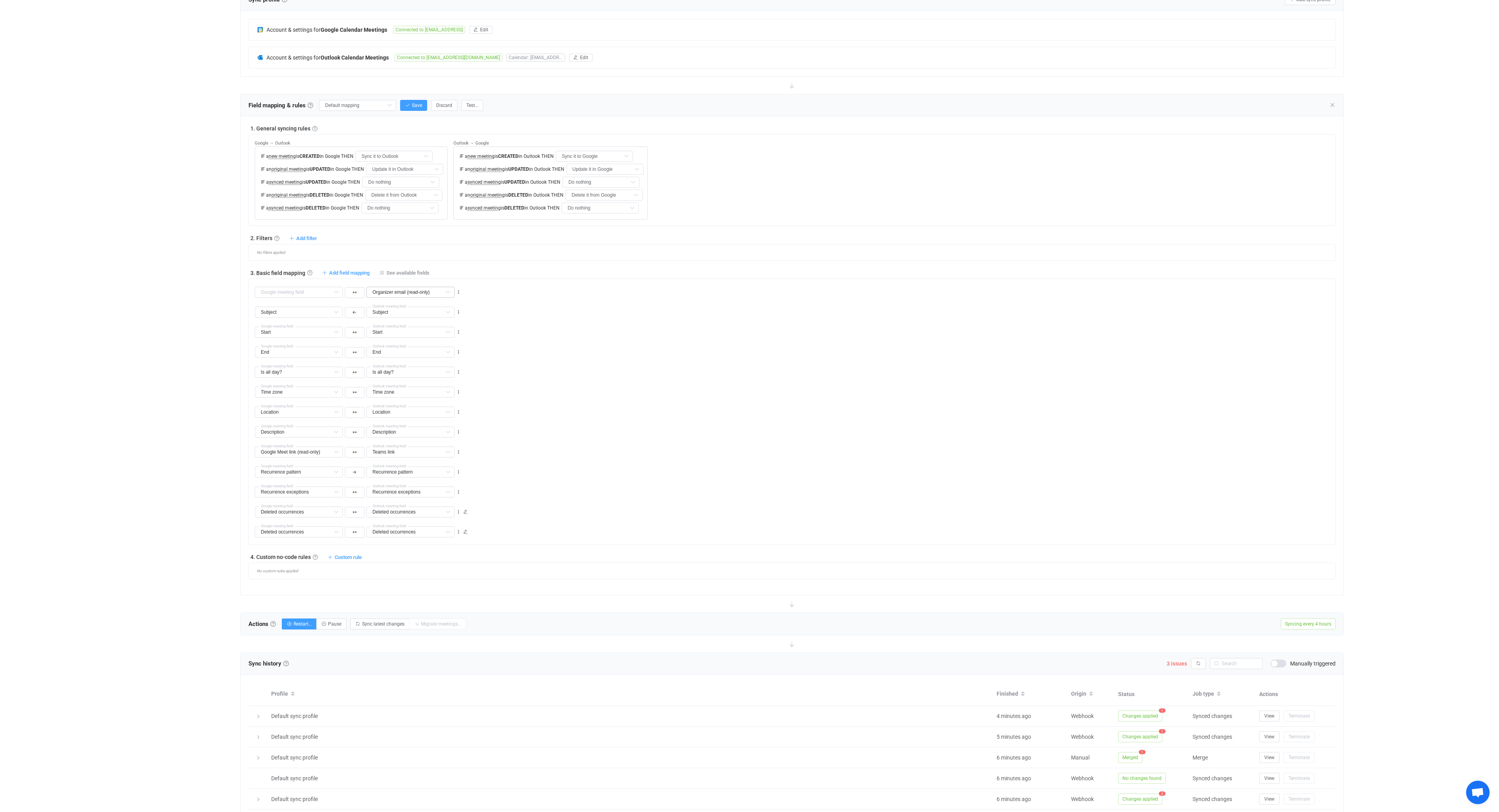
type input "Is all day?"
type input "Time zone"
type input "Location"
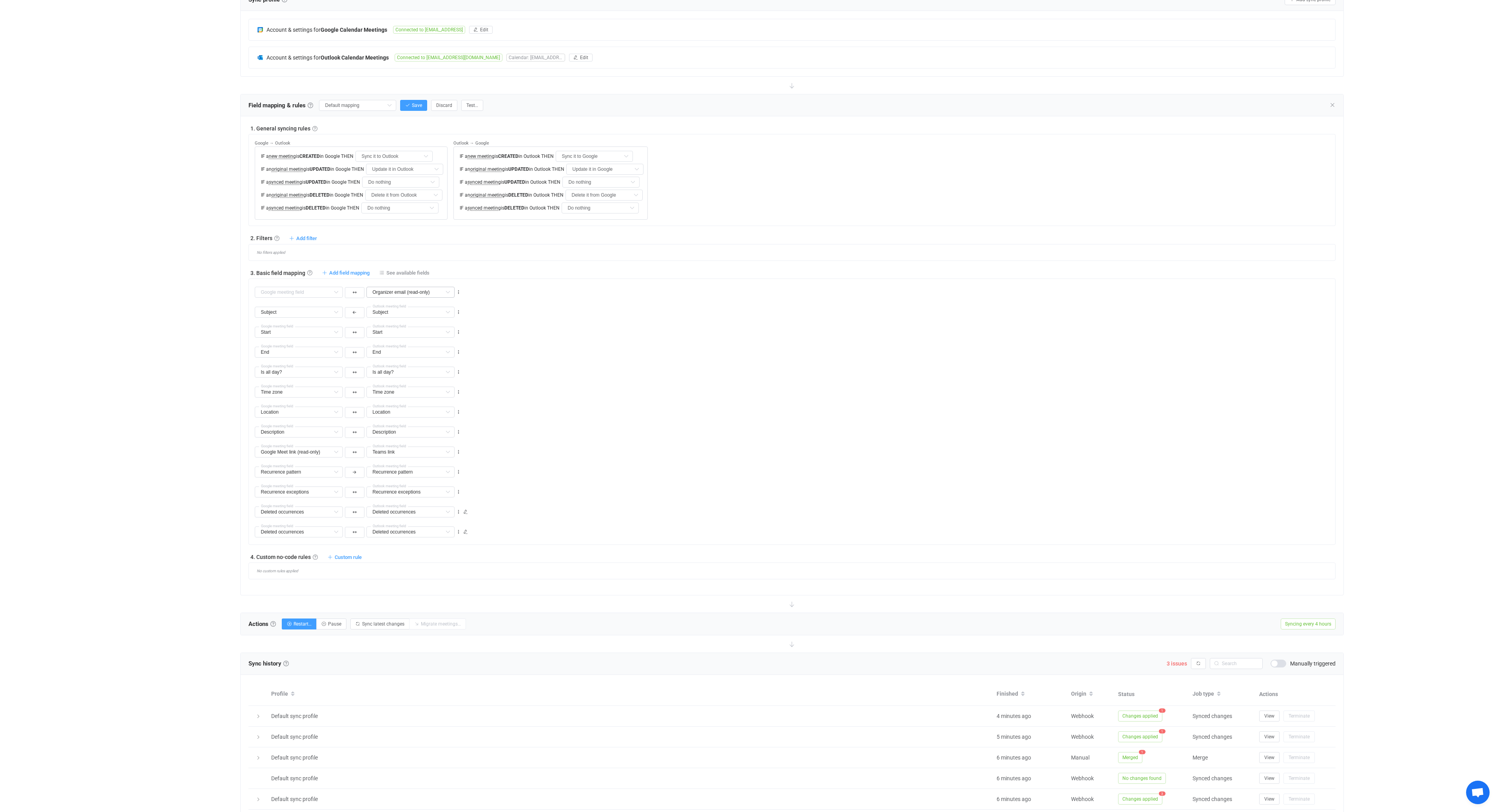
type input "Description"
type input "Google Meet link (read-only)"
type input "Teams link"
type input "Recurrence pattern"
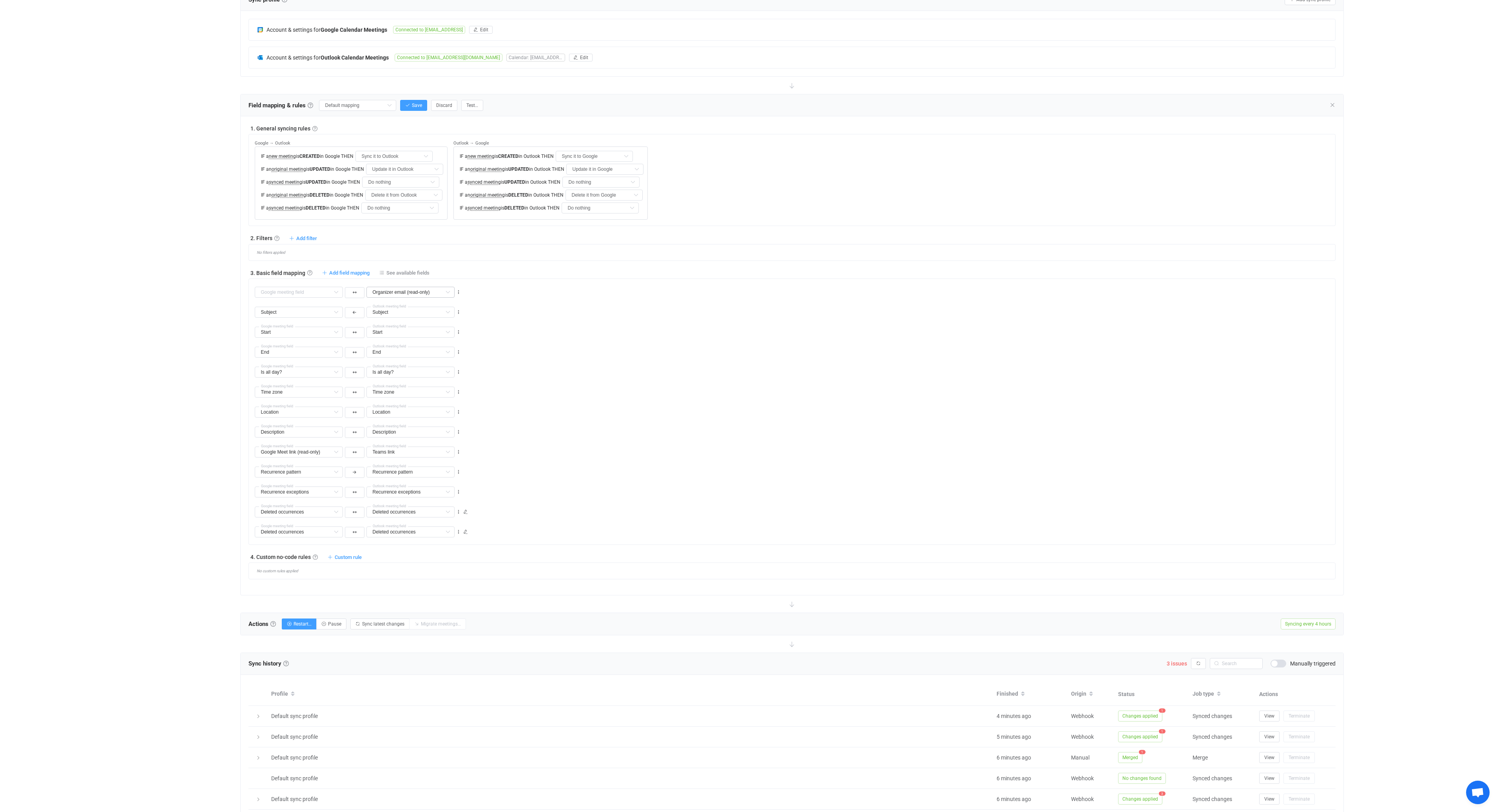
type input "Recurrence pattern"
type input "Recurrence exceptions"
click at [429, 292] on input "text" at bounding box center [411, 292] width 88 height 11
click at [438, 352] on span "Organizer name (read-only)" at bounding box center [415, 351] width 66 height 6
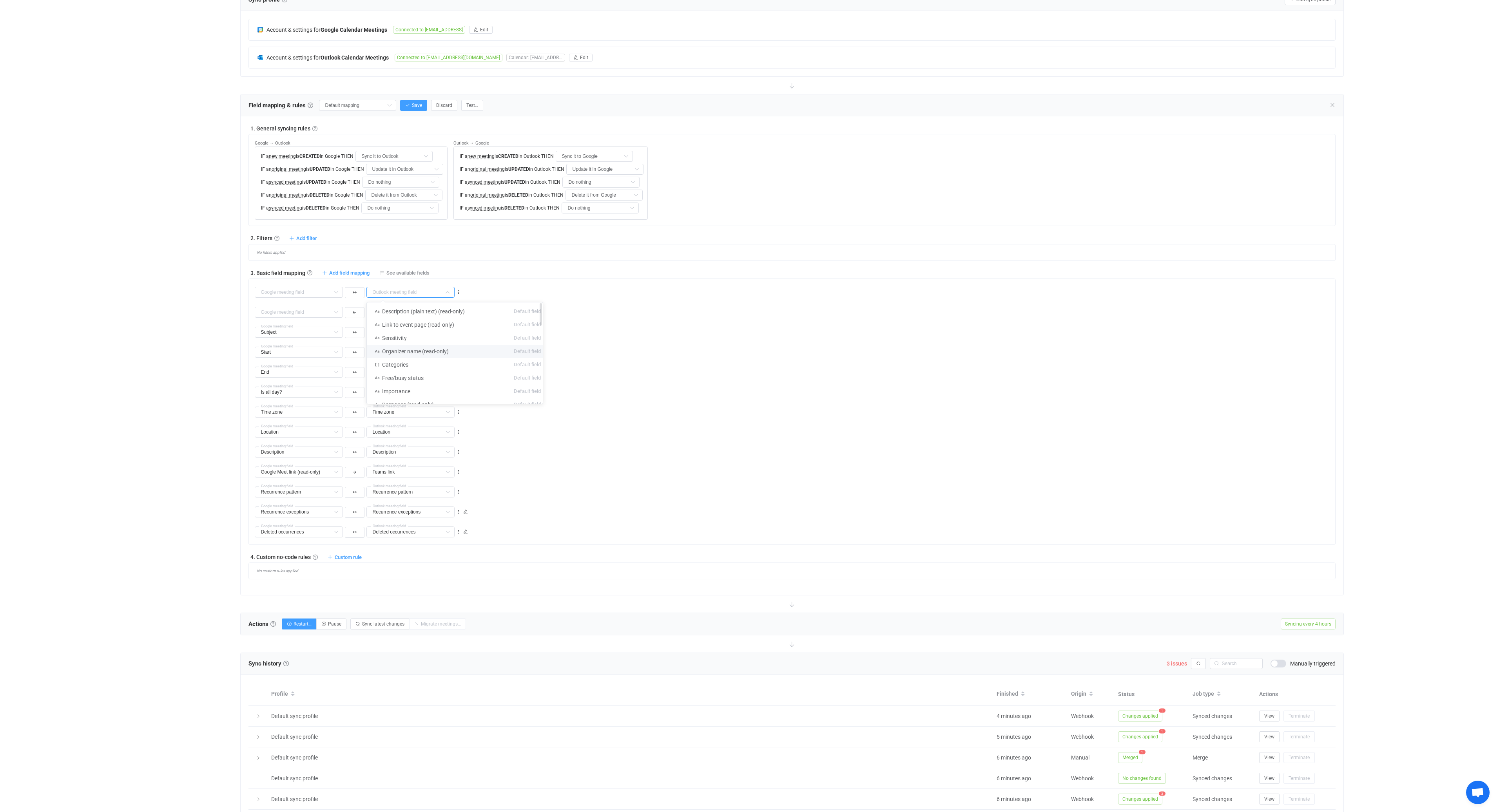
type input "Organizer name (read-only)"
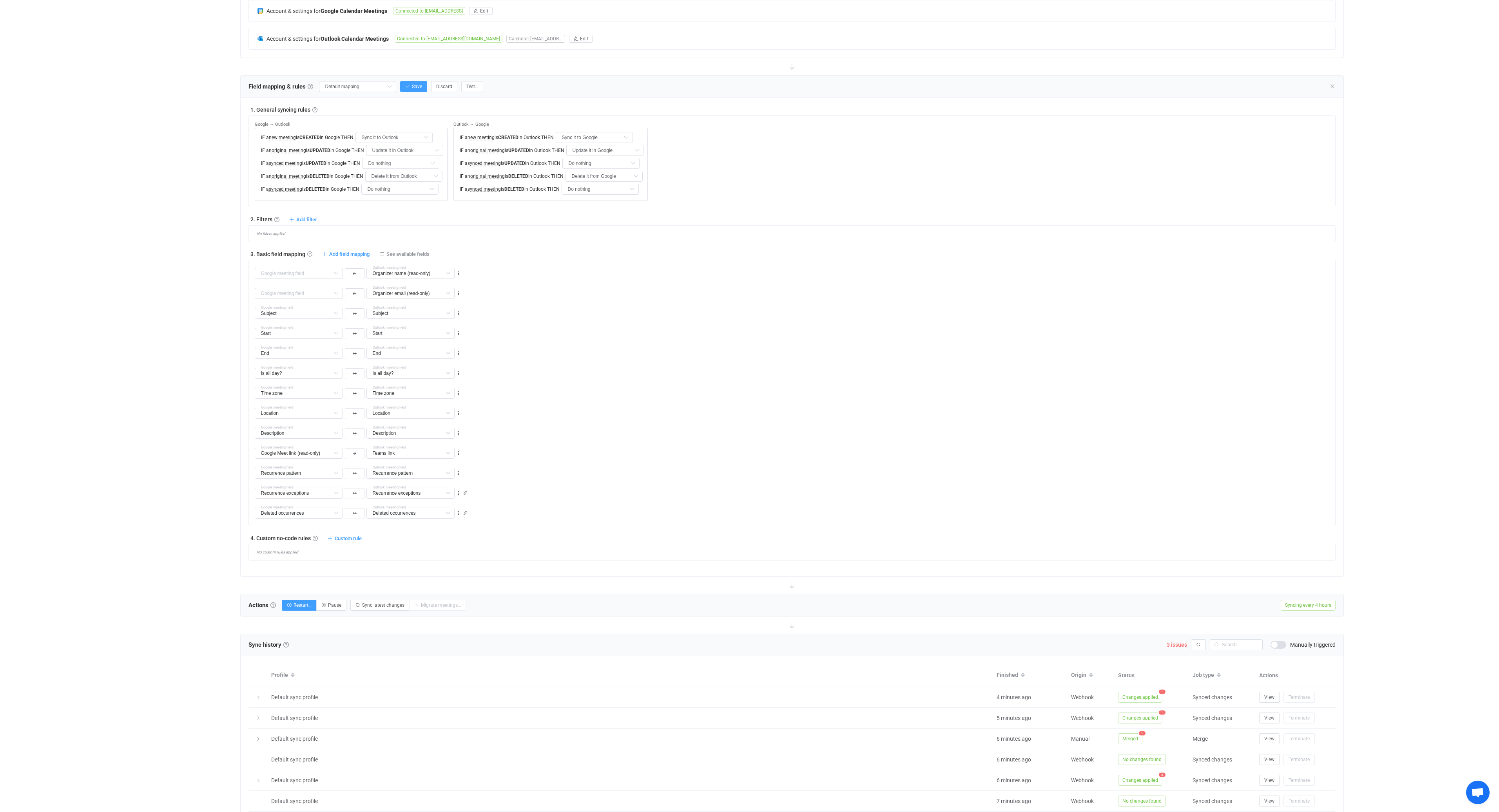
scroll to position [200, 0]
click at [148, 333] on div "8 days of free trial left | data sync platform it-procurement@daedalean.ai Cont…" at bounding box center [750, 370] width 1499 height 1139
click at [337, 270] on icon at bounding box center [336, 269] width 10 height 11
click at [410, 80] on icon "button" at bounding box center [407, 82] width 5 height 5
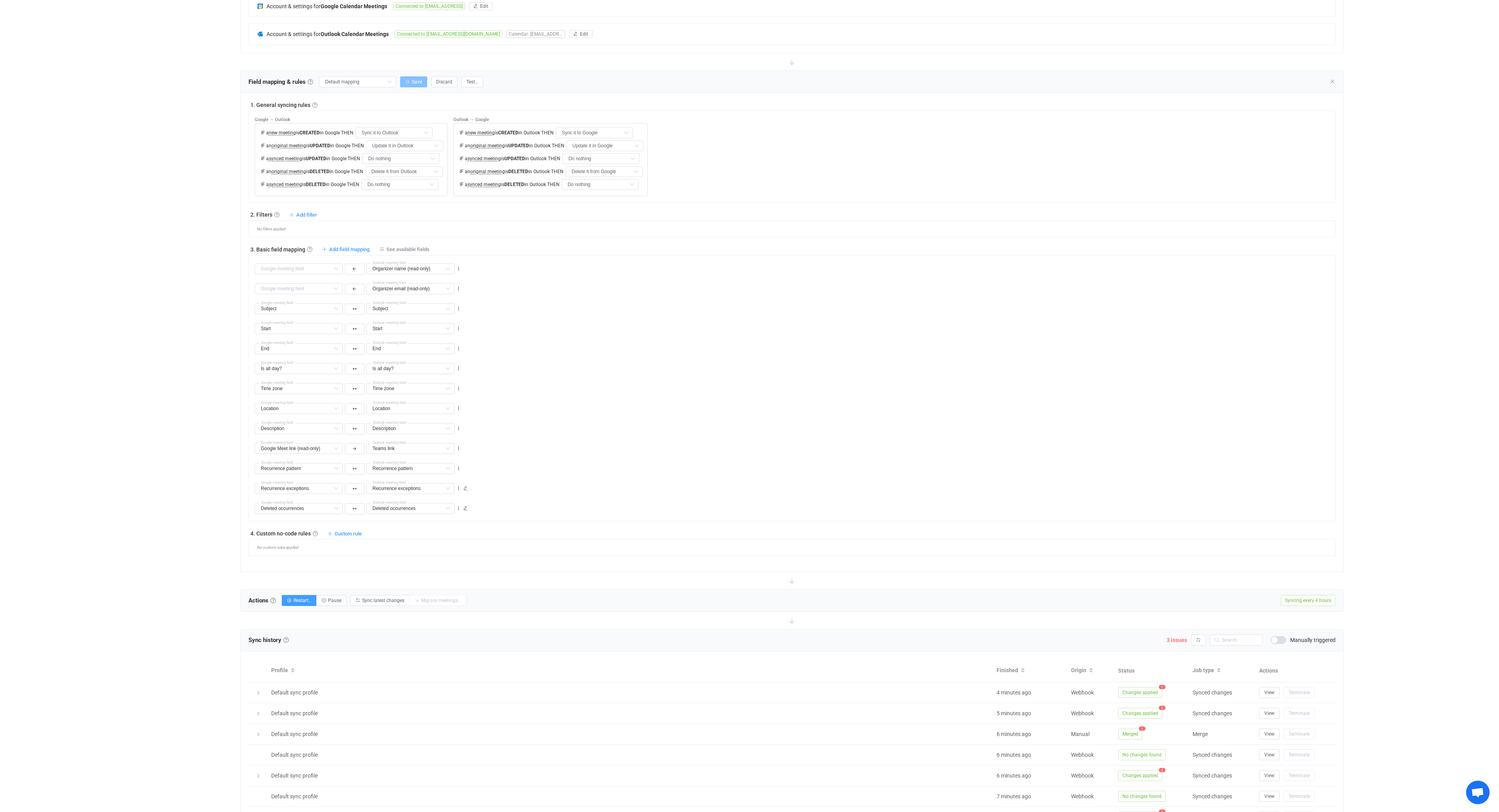
type input "My custom field mapping"
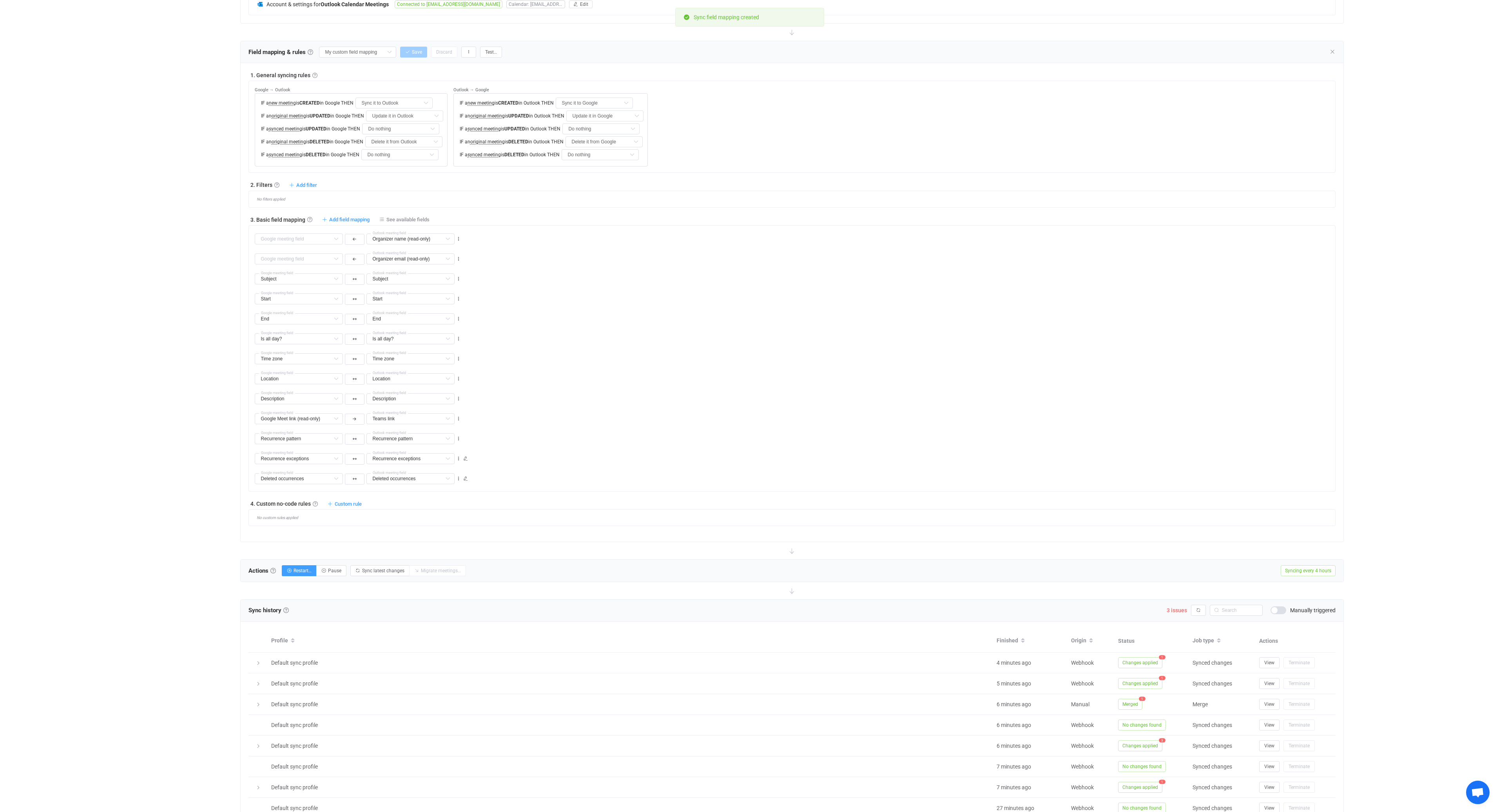
scroll to position [234, 0]
click at [381, 566] on span "Sync latest changes" at bounding box center [383, 565] width 42 height 5
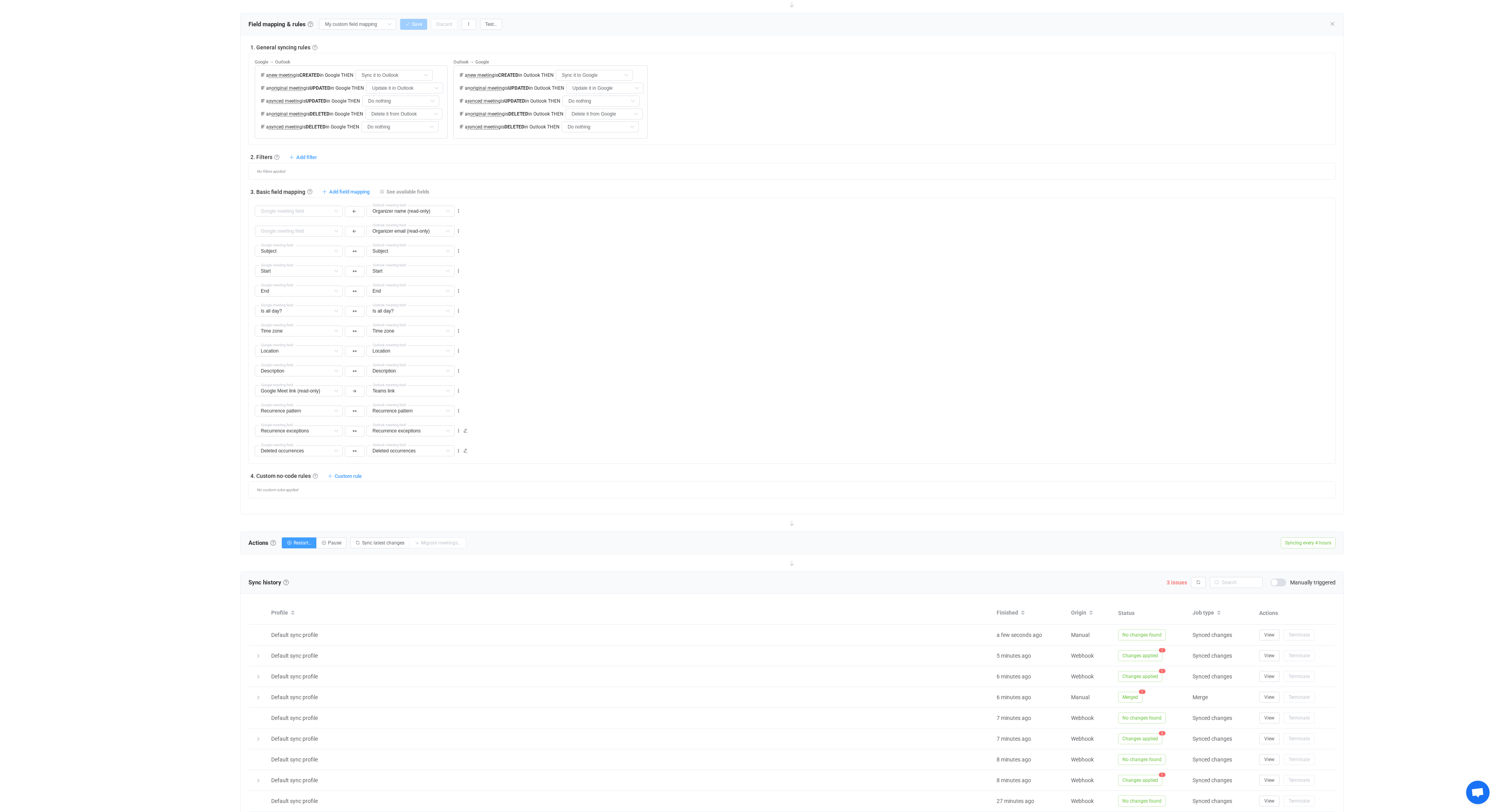
scroll to position [258, 0]
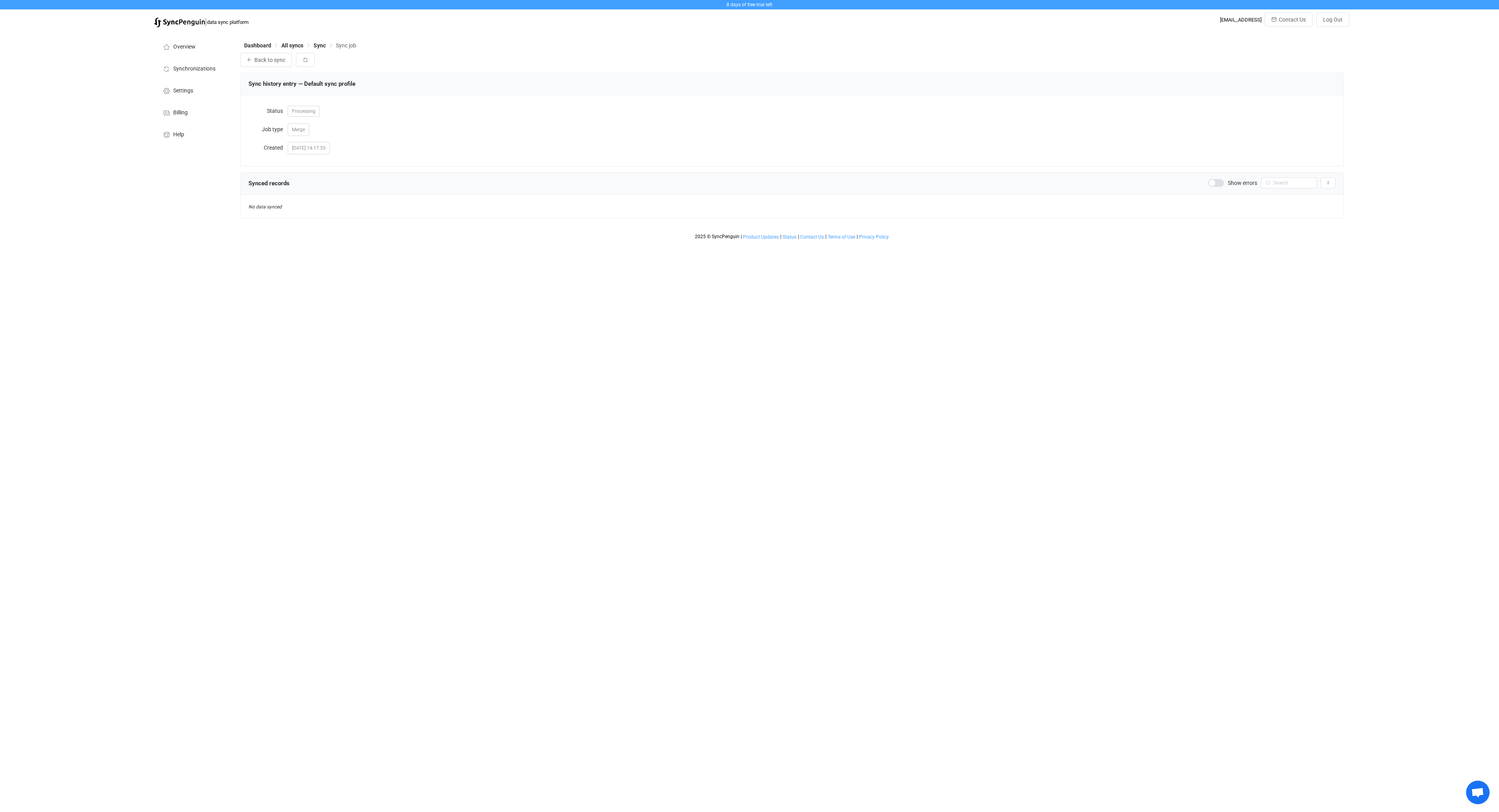
click at [1223, 184] on span at bounding box center [1216, 183] width 16 height 8
click at [303, 65] on button "button" at bounding box center [305, 60] width 19 height 14
click at [279, 227] on span "View details" at bounding box center [276, 227] width 25 height 5
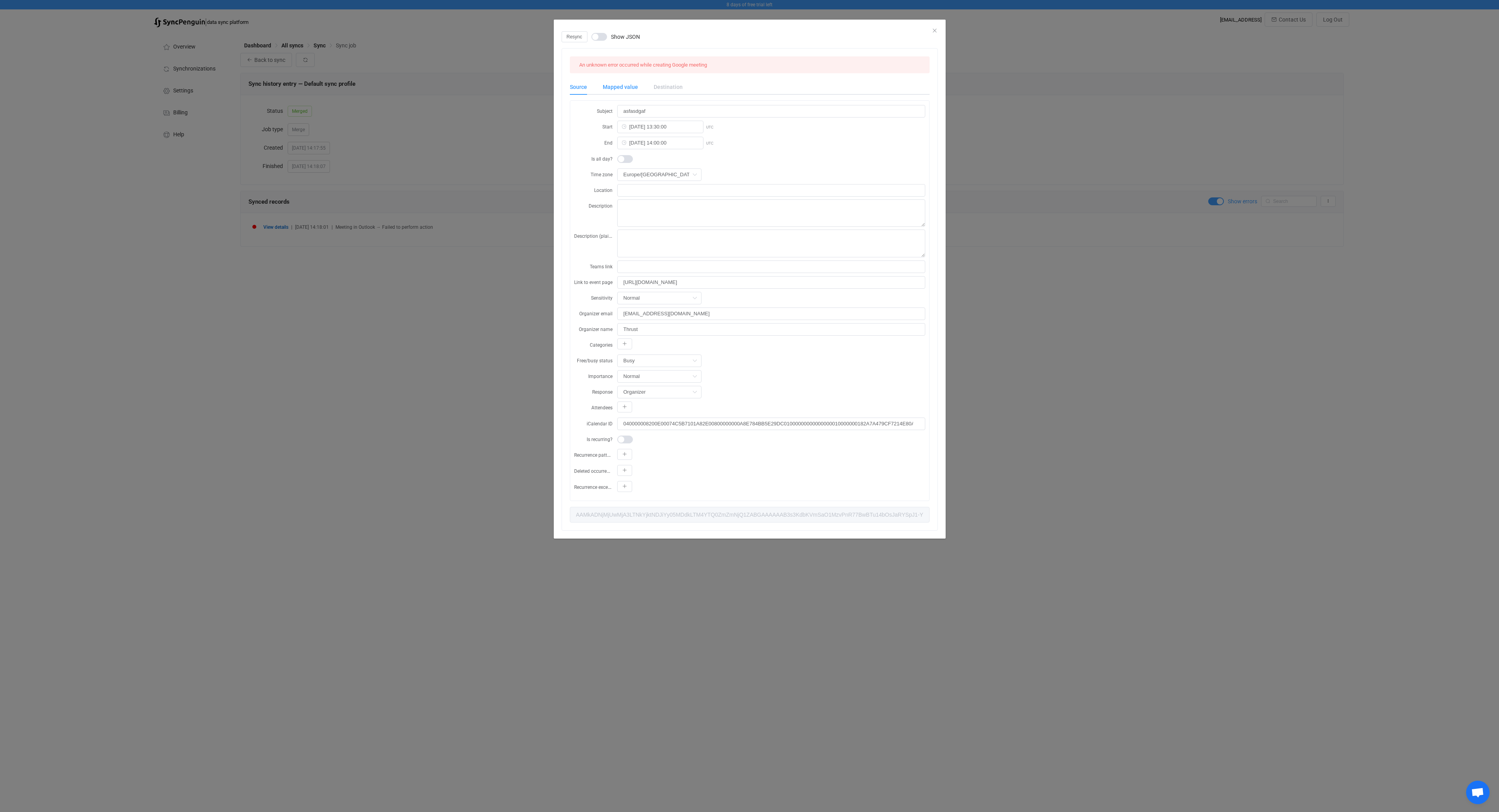
click at [622, 88] on div "Mapped value" at bounding box center [620, 87] width 51 height 16
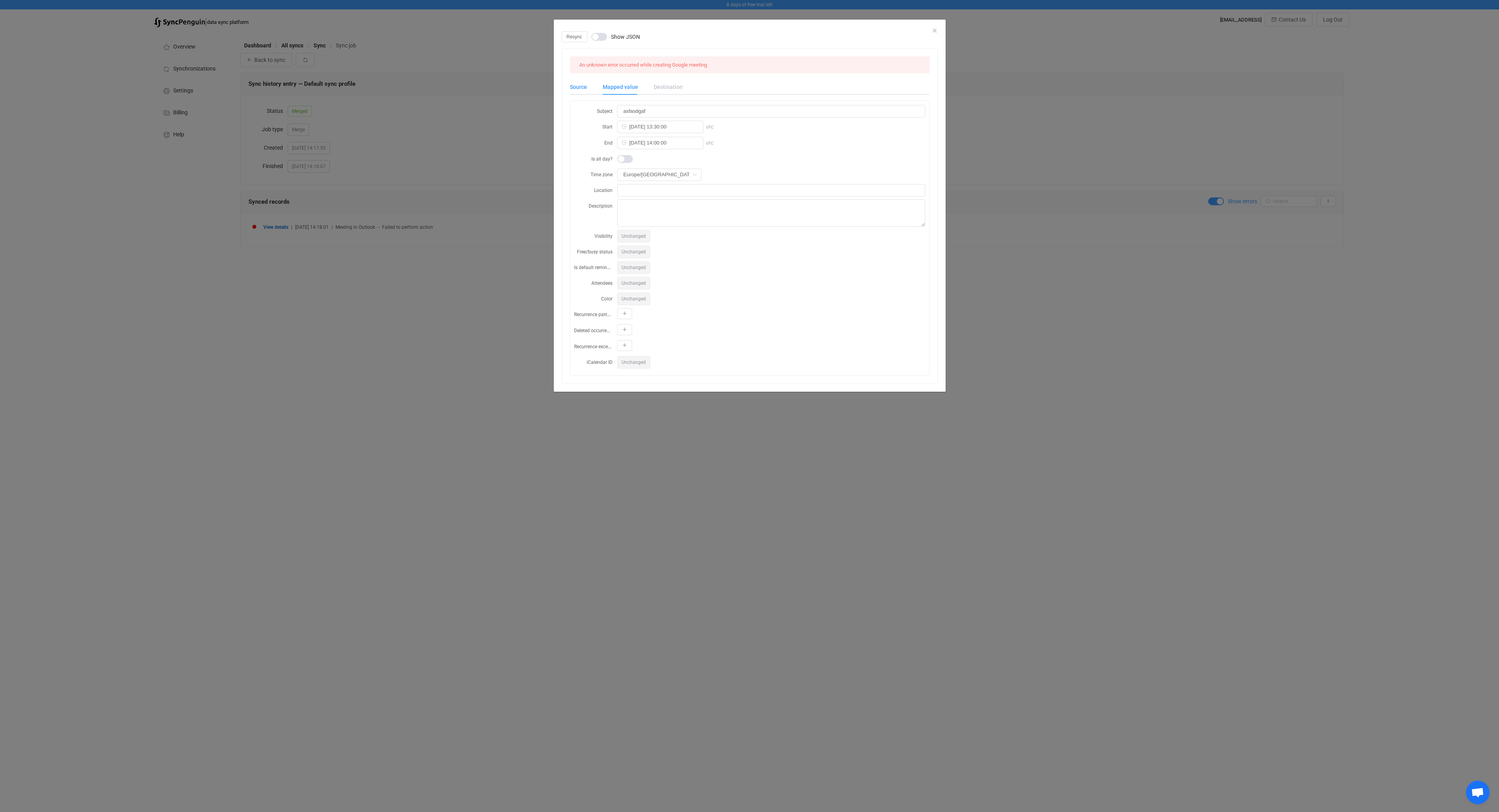
click at [576, 92] on div "Source" at bounding box center [582, 87] width 25 height 16
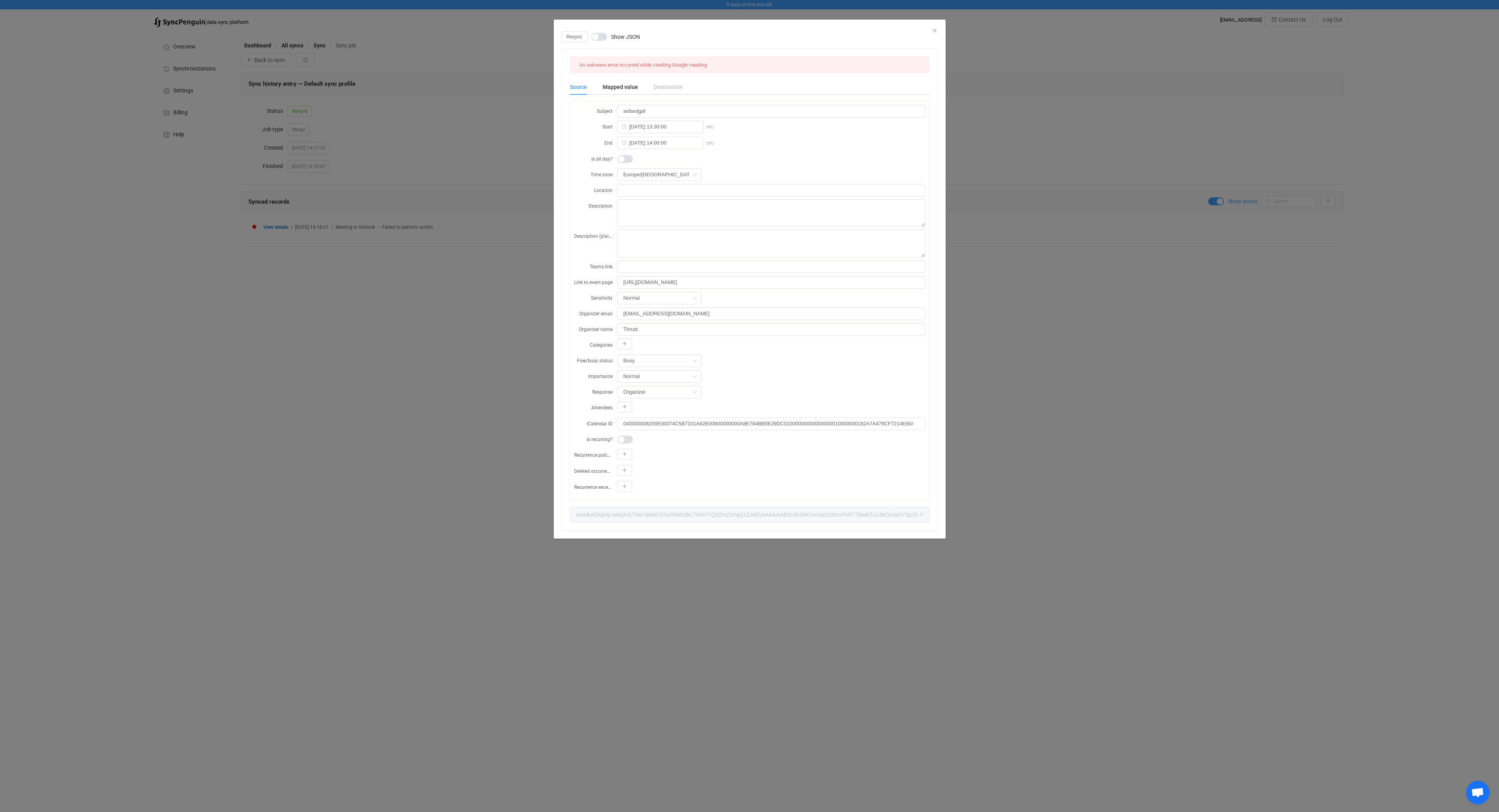
click at [651, 84] on div "Destination" at bounding box center [664, 87] width 37 height 16
click at [661, 86] on div "Destination" at bounding box center [664, 87] width 37 height 16
click at [624, 85] on div "Mapped value" at bounding box center [620, 87] width 51 height 16
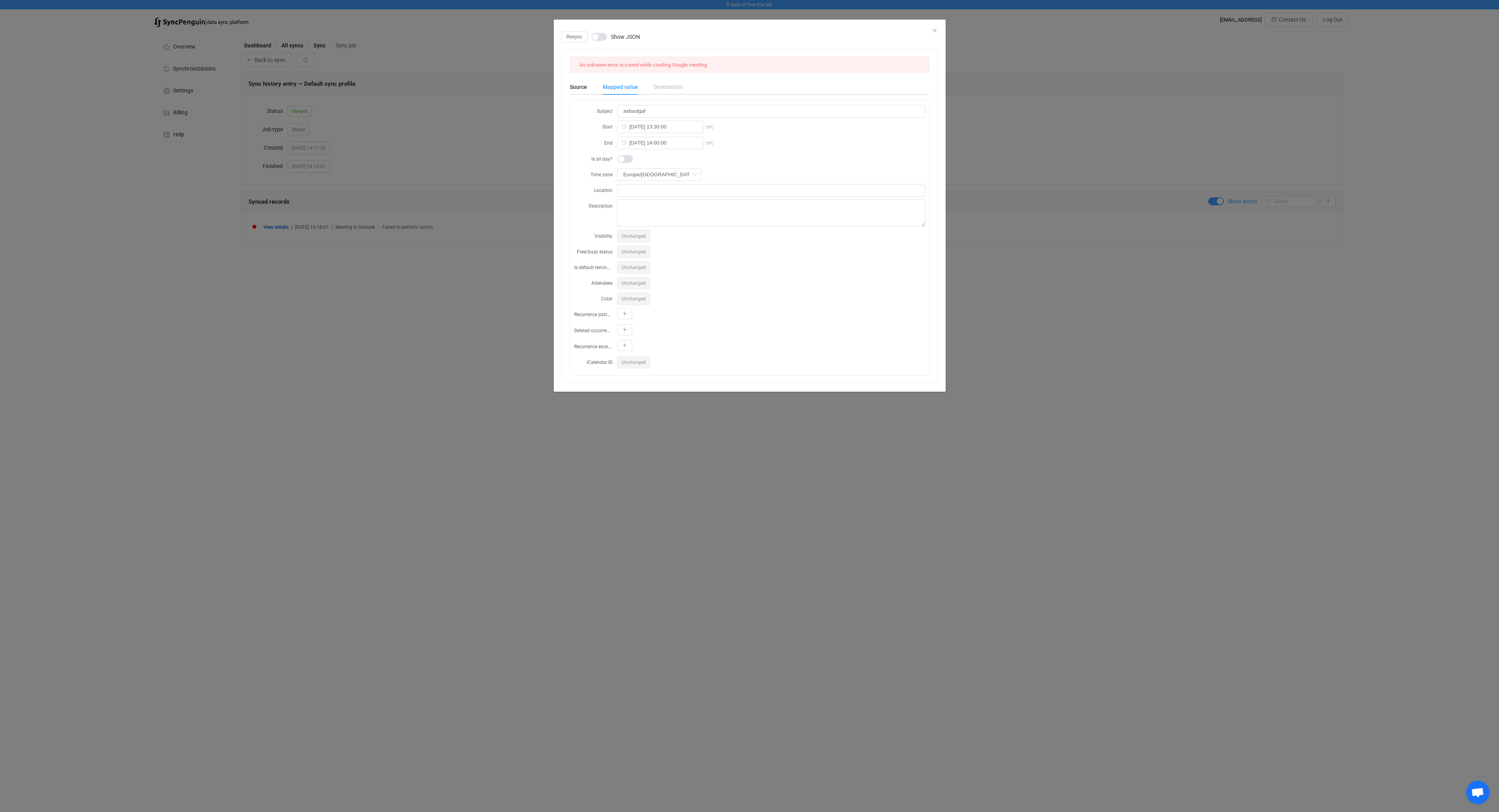
click at [631, 361] on span "Unchanged" at bounding box center [634, 362] width 33 height 13
click at [577, 79] on div "An unknown error occurred while creating Google meeting Source Mapped value Des…" at bounding box center [750, 216] width 375 height 335
click at [579, 87] on div "Source" at bounding box center [582, 87] width 25 height 16
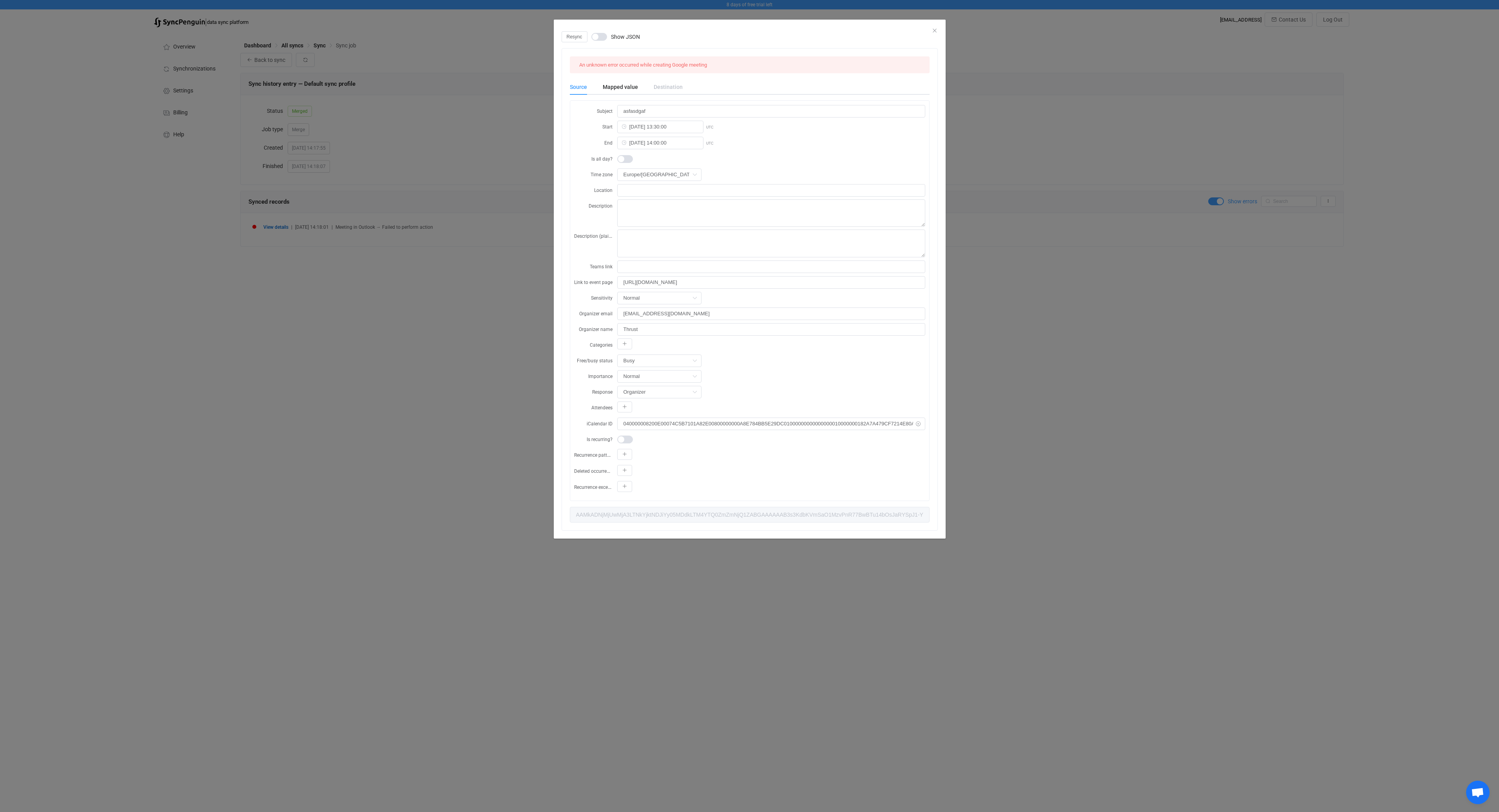
click at [919, 421] on icon "dialog" at bounding box center [918, 424] width 10 height 13
click at [820, 358] on div "Busy Free Tentative Busy OOF Working elsewhere No data" at bounding box center [771, 361] width 308 height 13
click at [575, 39] on span "Resync" at bounding box center [574, 37] width 16 height 5
click at [418, 333] on div "Queued Show JSON An unknown error occurred while creating Google meeting Source…" at bounding box center [750, 406] width 1499 height 812
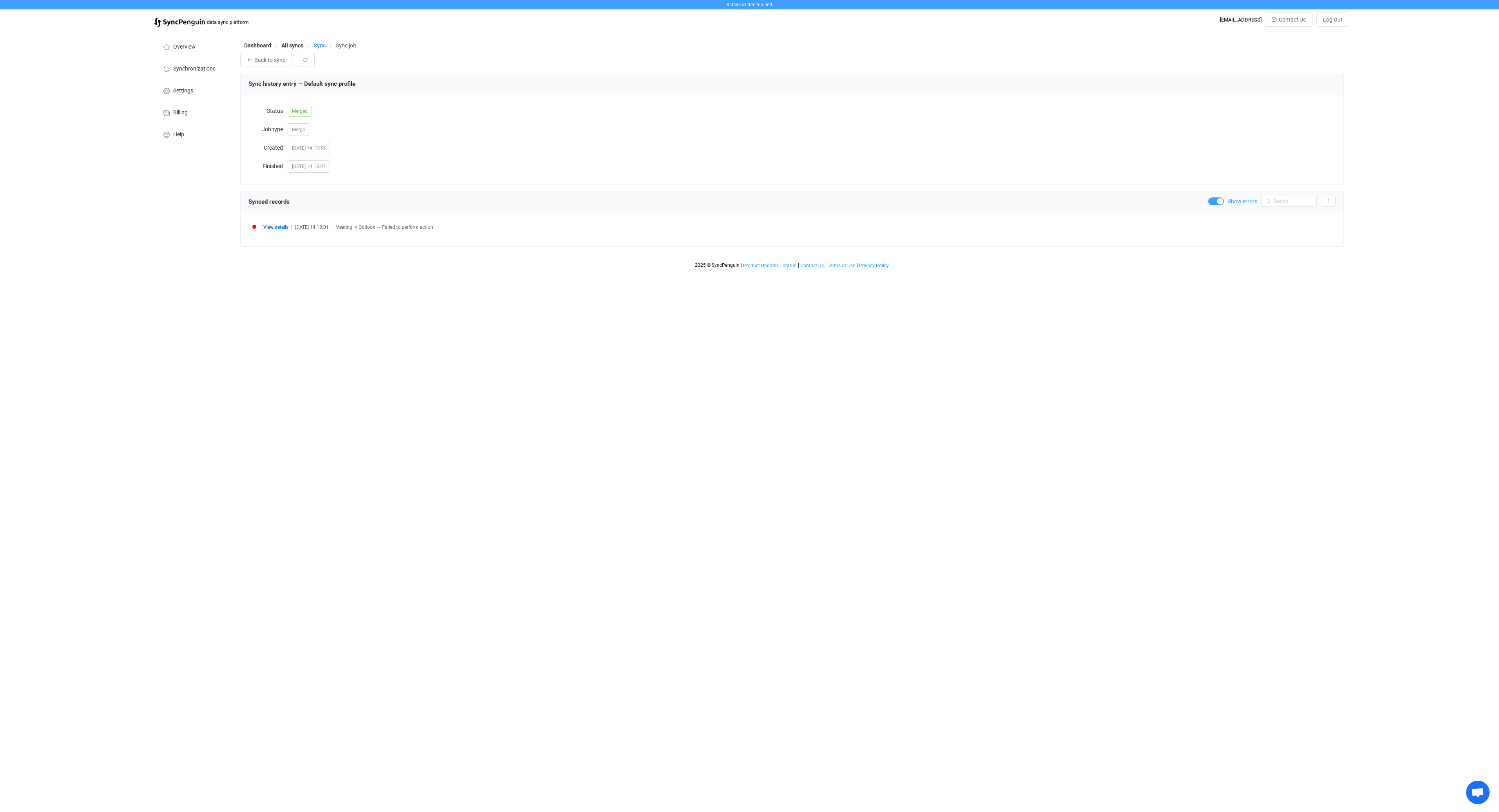
click at [320, 46] on span "Sync" at bounding box center [319, 45] width 12 height 6
type input "4 hours"
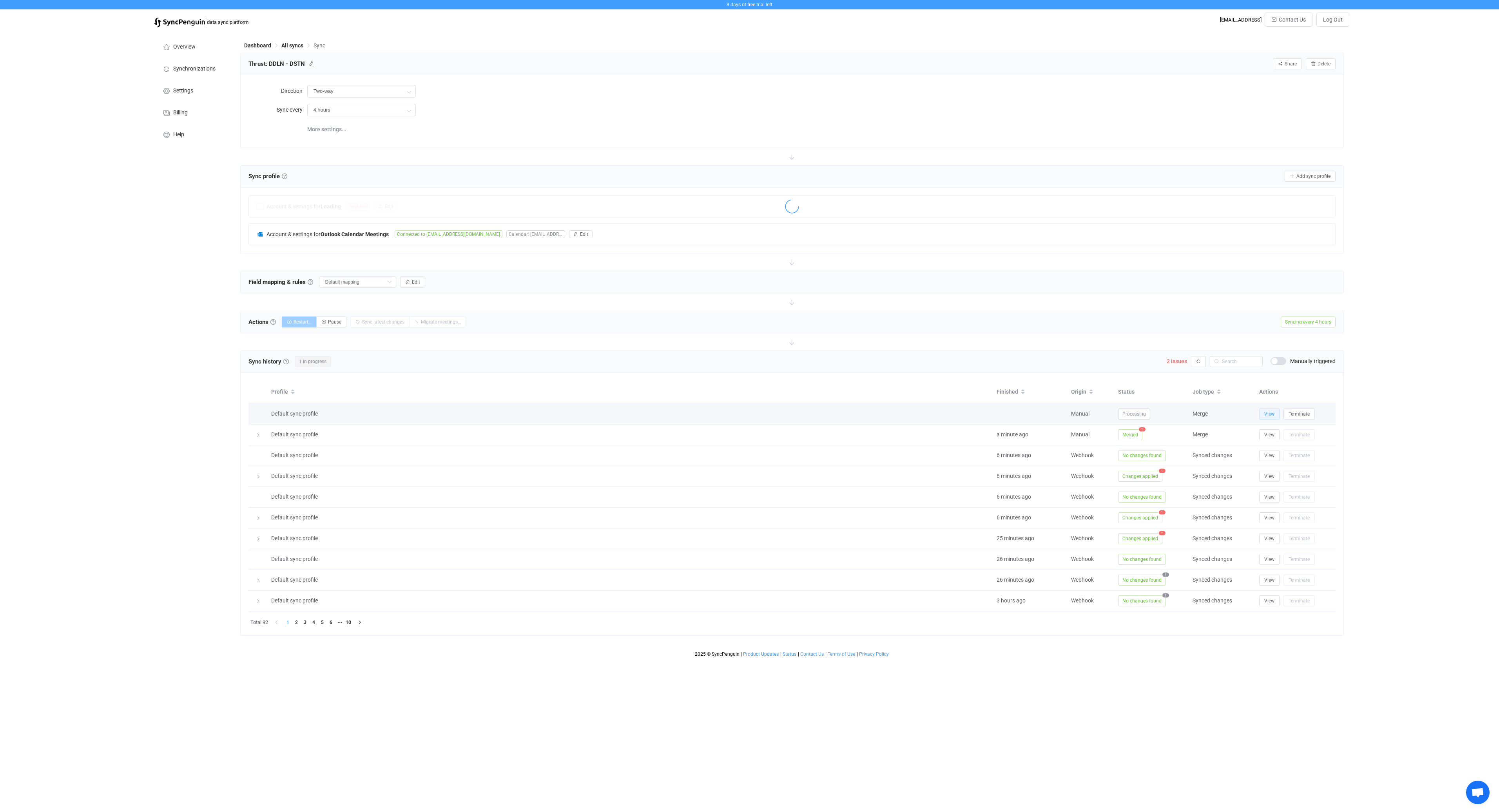
click at [1268, 414] on span "View" at bounding box center [1270, 414] width 10 height 5
click at [1191, 354] on div "Sync history History Sync history All sync executions are recorded in the sync …" at bounding box center [792, 362] width 1103 height 22
click at [1195, 357] on button "button" at bounding box center [1199, 361] width 15 height 11
click at [1201, 363] on button "button" at bounding box center [1199, 361] width 15 height 11
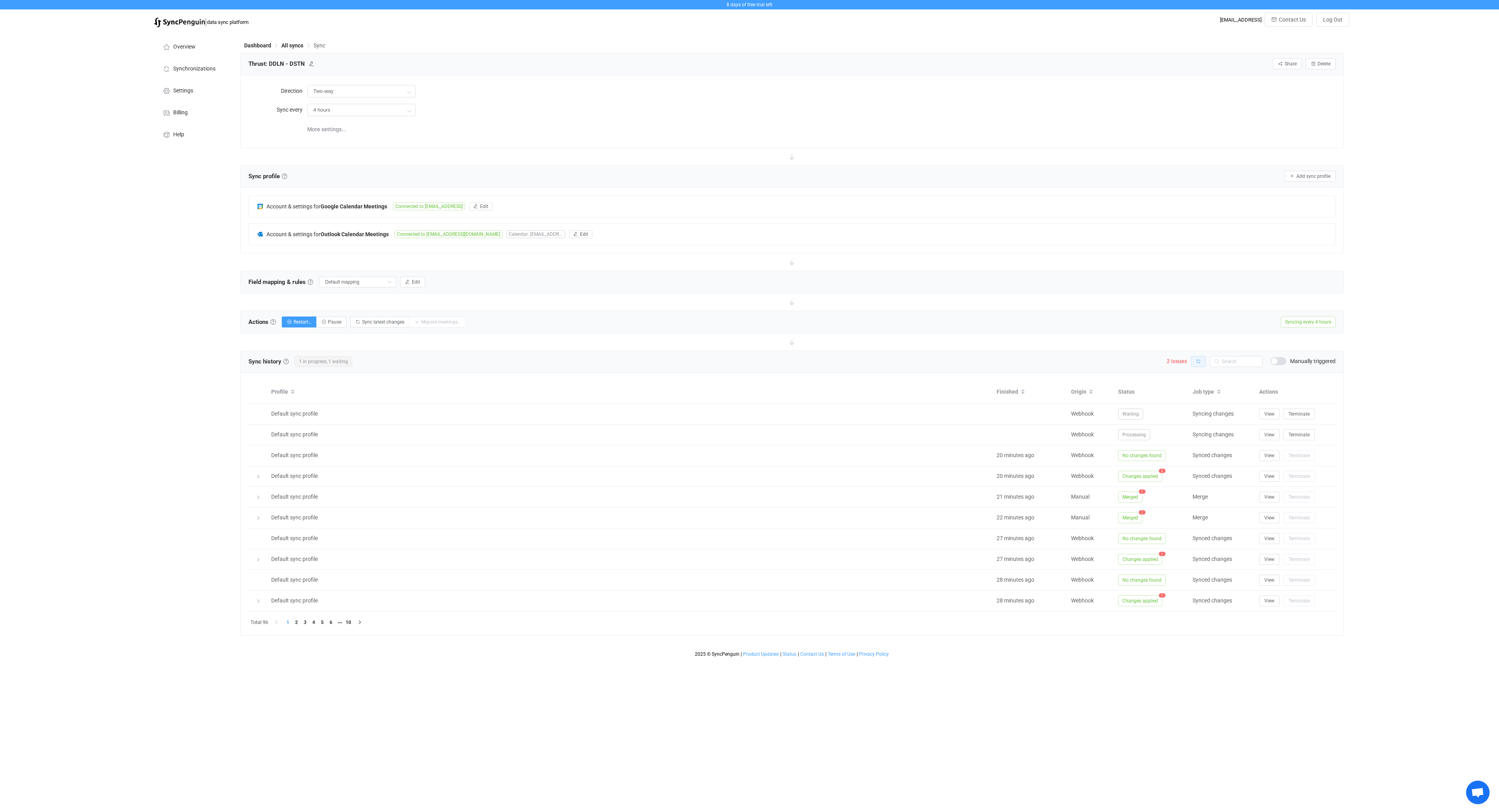
click at [1199, 363] on button "button" at bounding box center [1199, 361] width 15 height 11
click at [1268, 437] on button "View" at bounding box center [1269, 435] width 20 height 11
click at [1195, 360] on button "button" at bounding box center [1199, 361] width 15 height 11
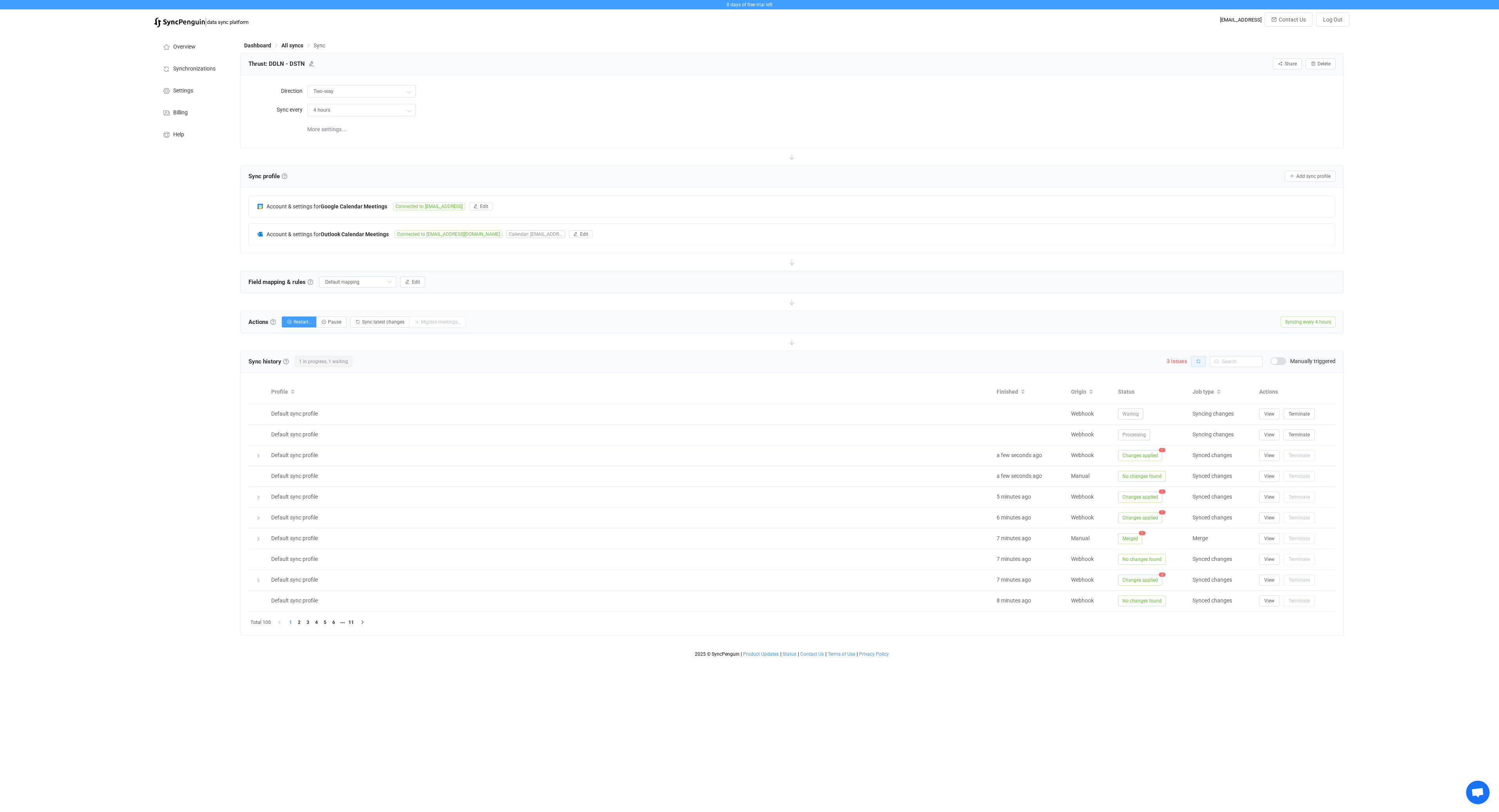
type input "My custom field mapping"
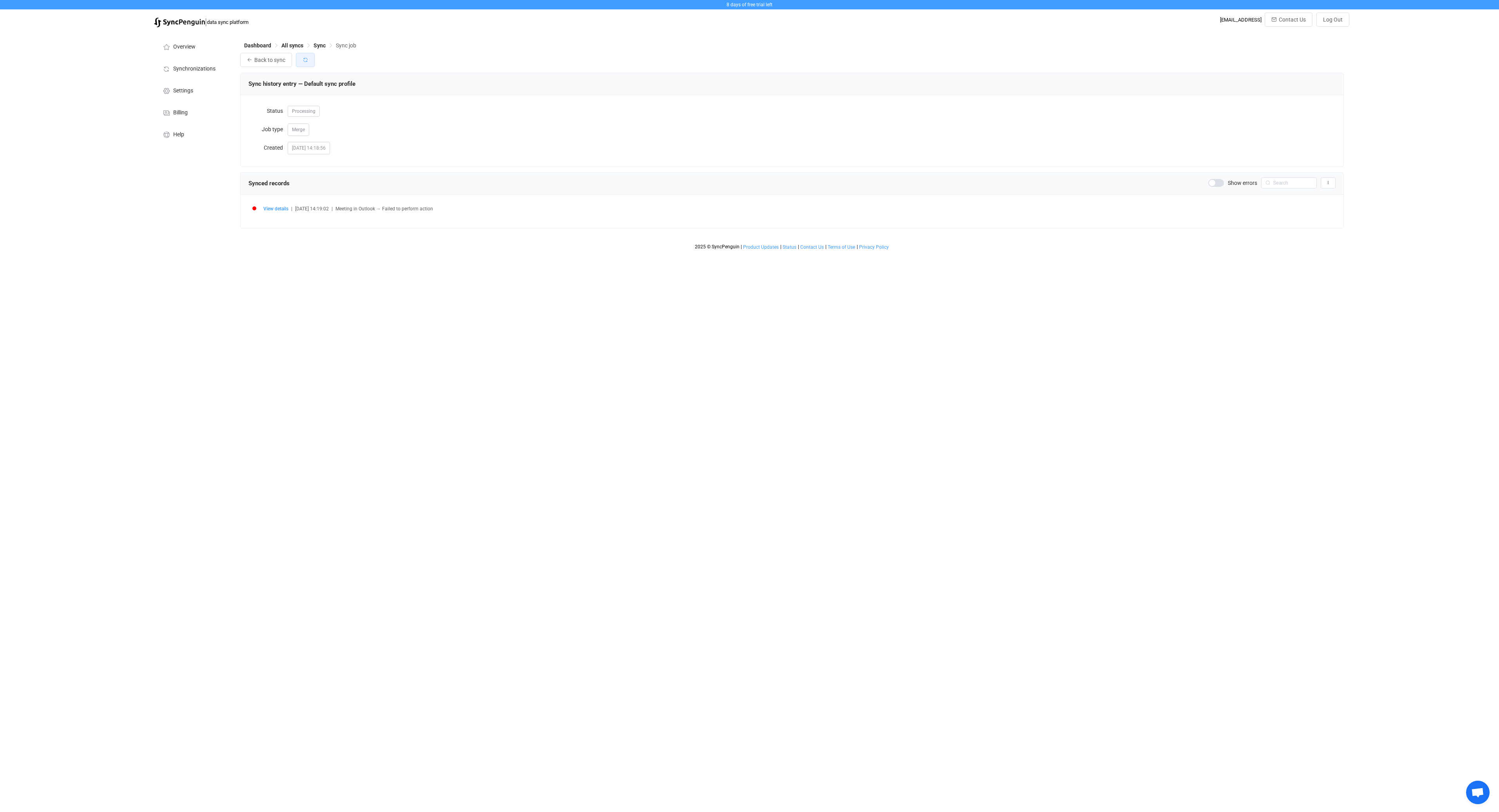
click at [307, 62] on icon "button" at bounding box center [305, 59] width 5 height 5
click at [280, 227] on span "View details" at bounding box center [276, 227] width 25 height 5
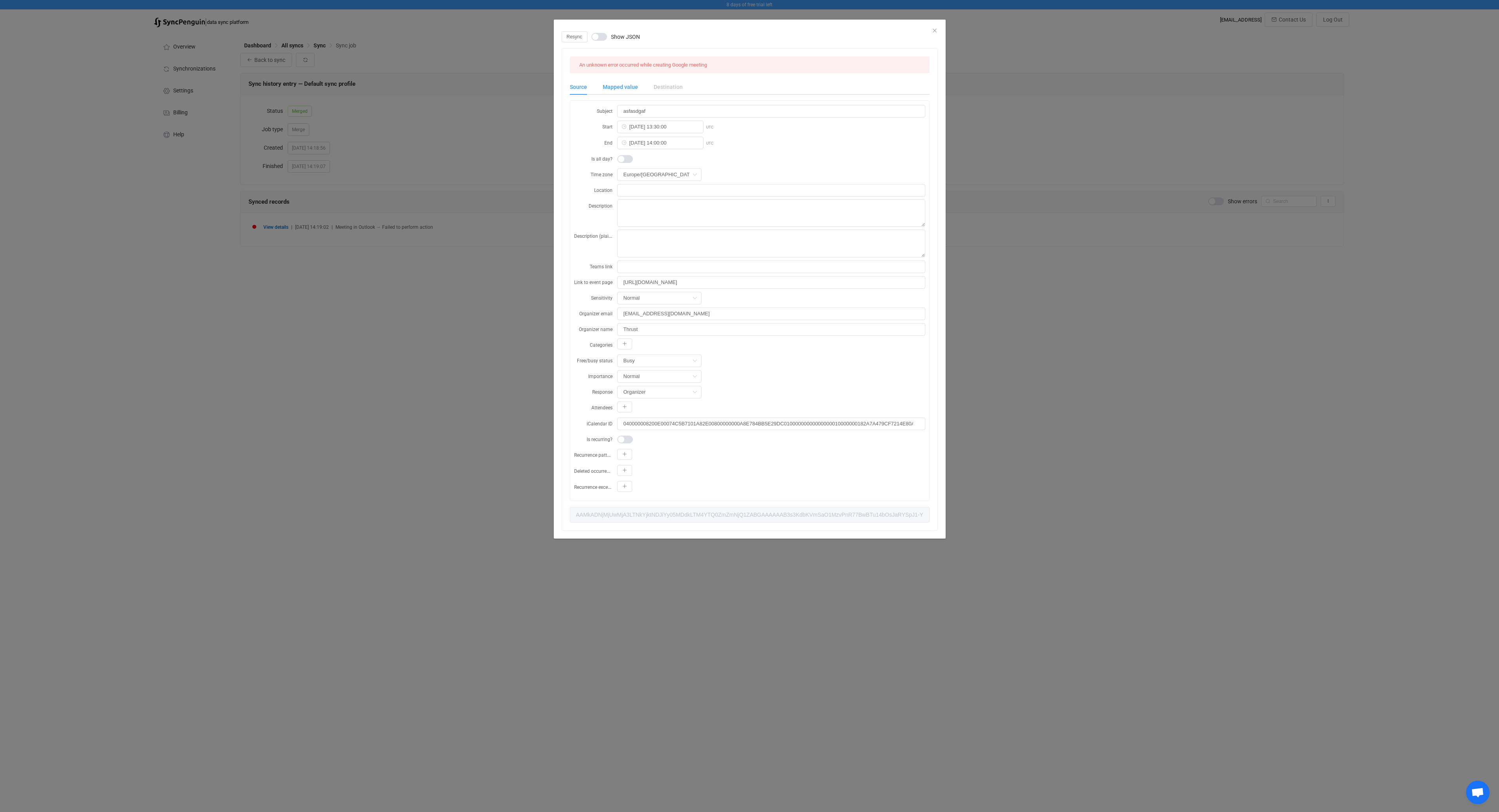
click at [619, 85] on div "Mapped value" at bounding box center [620, 87] width 51 height 16
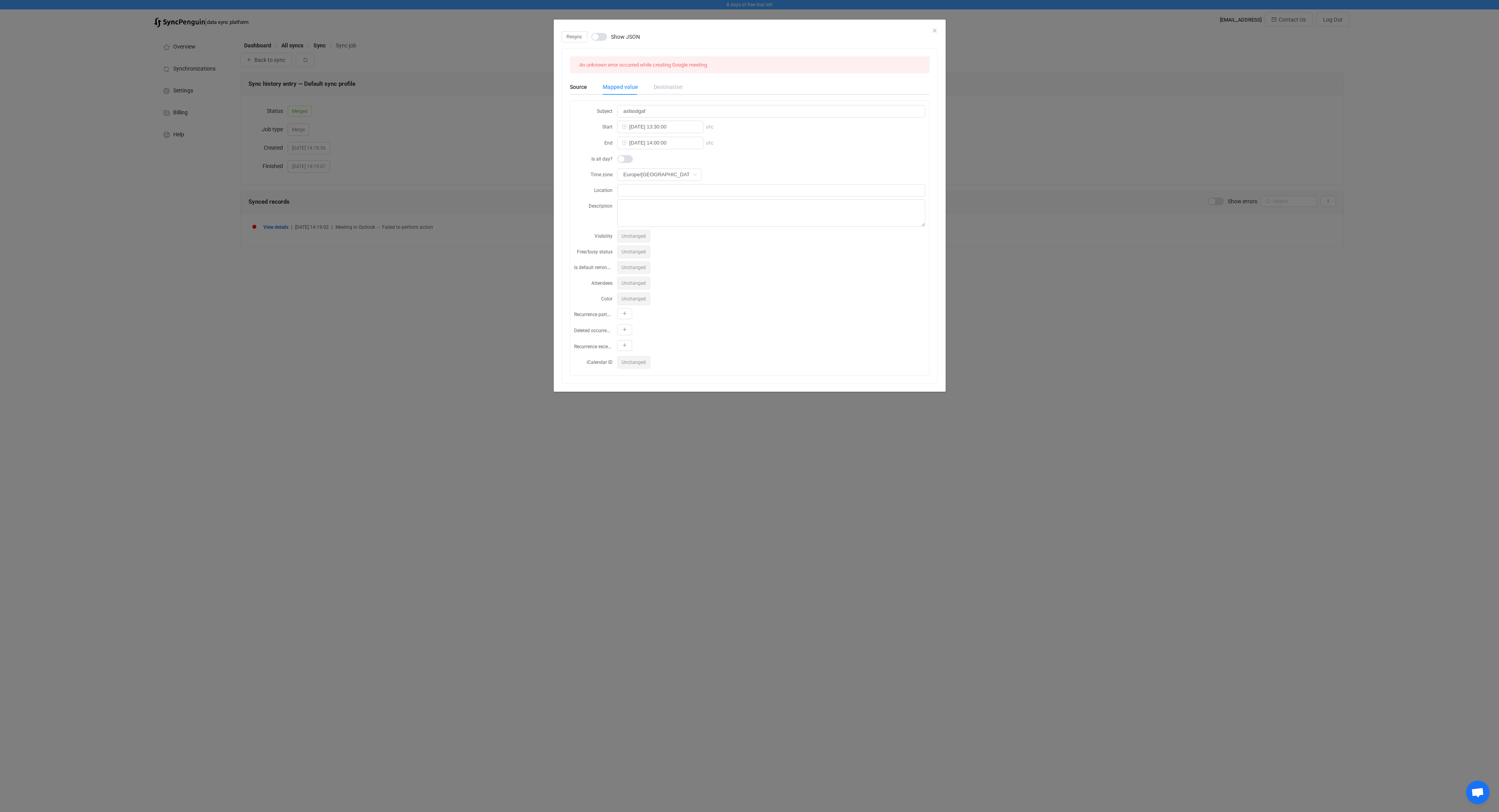
click at [631, 361] on span "Unchanged" at bounding box center [634, 362] width 33 height 13
click at [660, 88] on div "Destination" at bounding box center [664, 87] width 37 height 16
click at [620, 84] on div "Mapped value" at bounding box center [620, 87] width 51 height 16
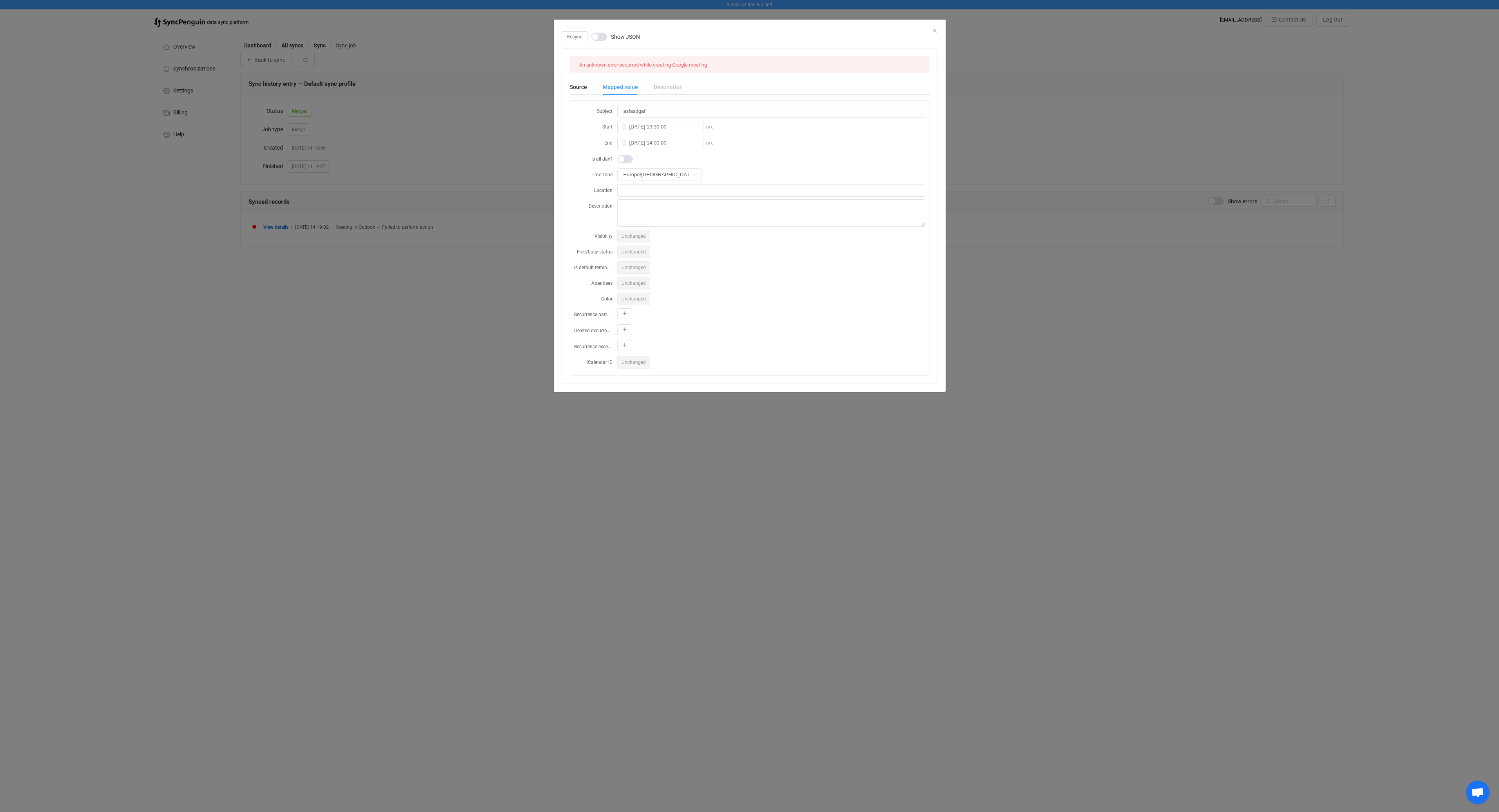
click at [432, 327] on div "Resync Show JSON An unknown error occurred while creating Google meeting Source…" at bounding box center [750, 406] width 1499 height 812
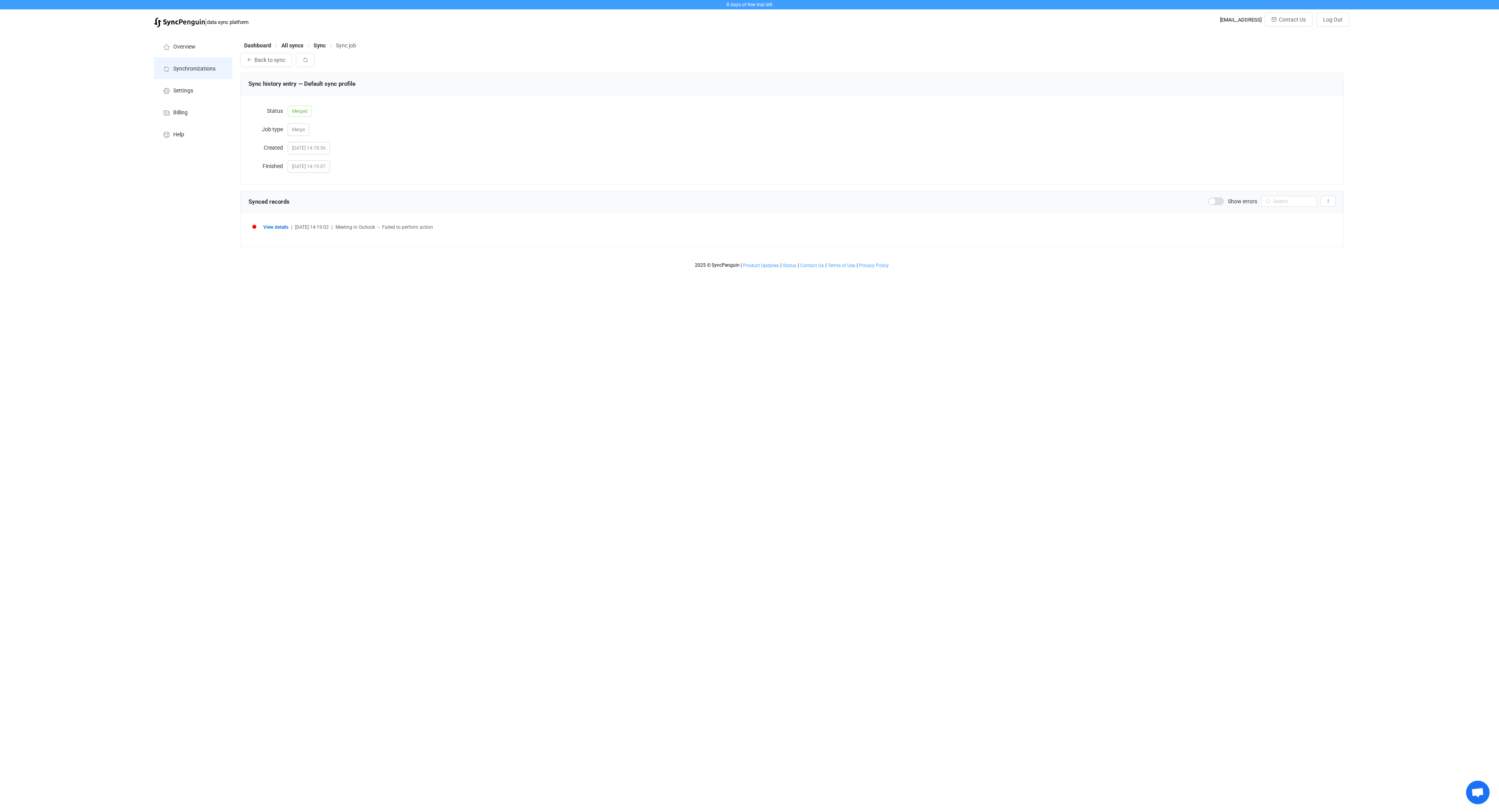
click at [187, 79] on li "Synchronizations" at bounding box center [193, 68] width 79 height 22
click at [187, 83] on li "Settings" at bounding box center [193, 90] width 79 height 22
type input "Daedalean AG"
type input "7 days"
click at [328, 230] on span at bounding box center [326, 230] width 16 height 8
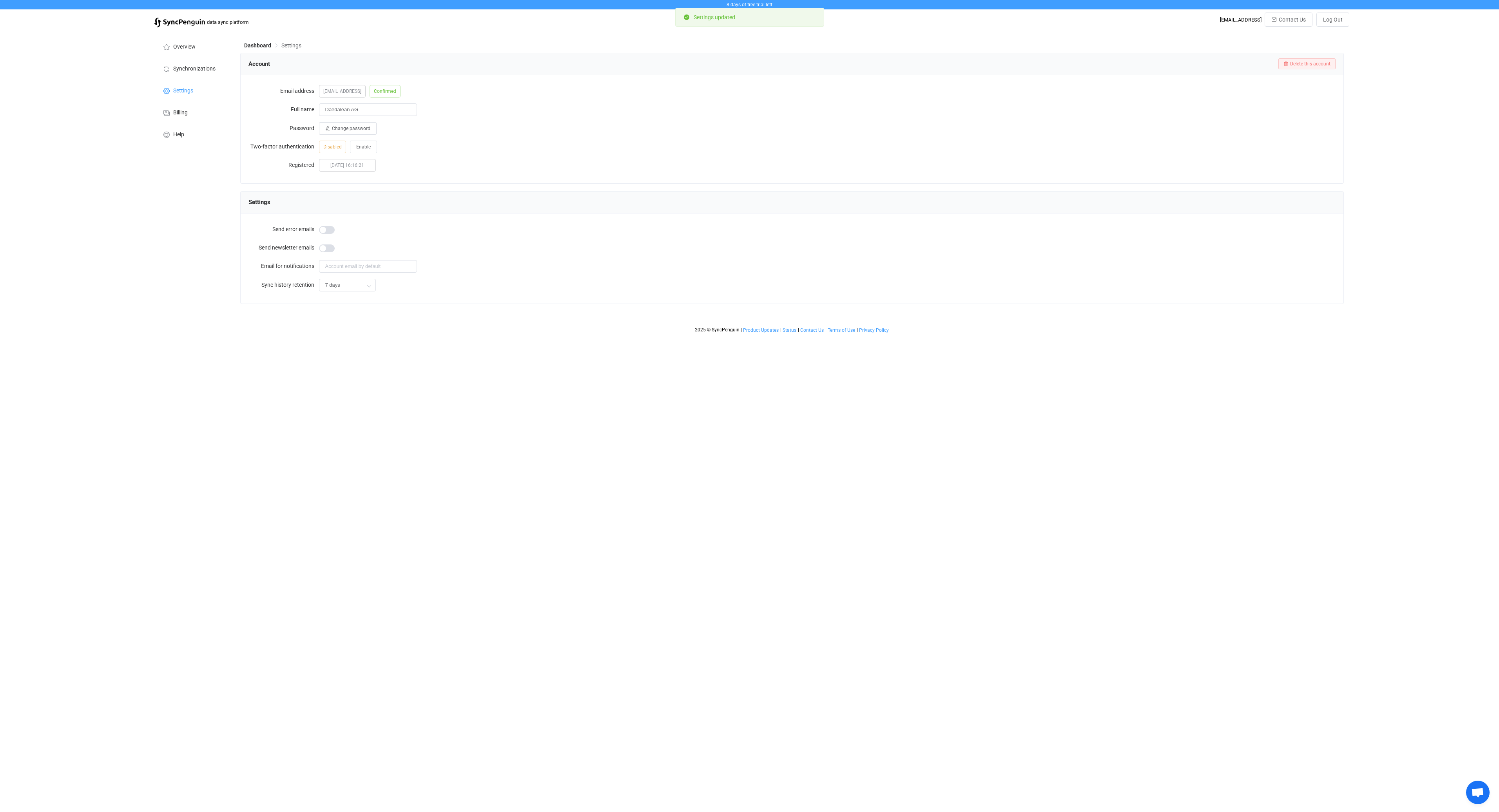
click at [601, 337] on html "8 days of free trial left | data sync platform it-procurement@daedalean.ai Cont…" at bounding box center [750, 168] width 1499 height 337
click at [195, 58] on li "Synchronizations" at bounding box center [193, 68] width 79 height 22
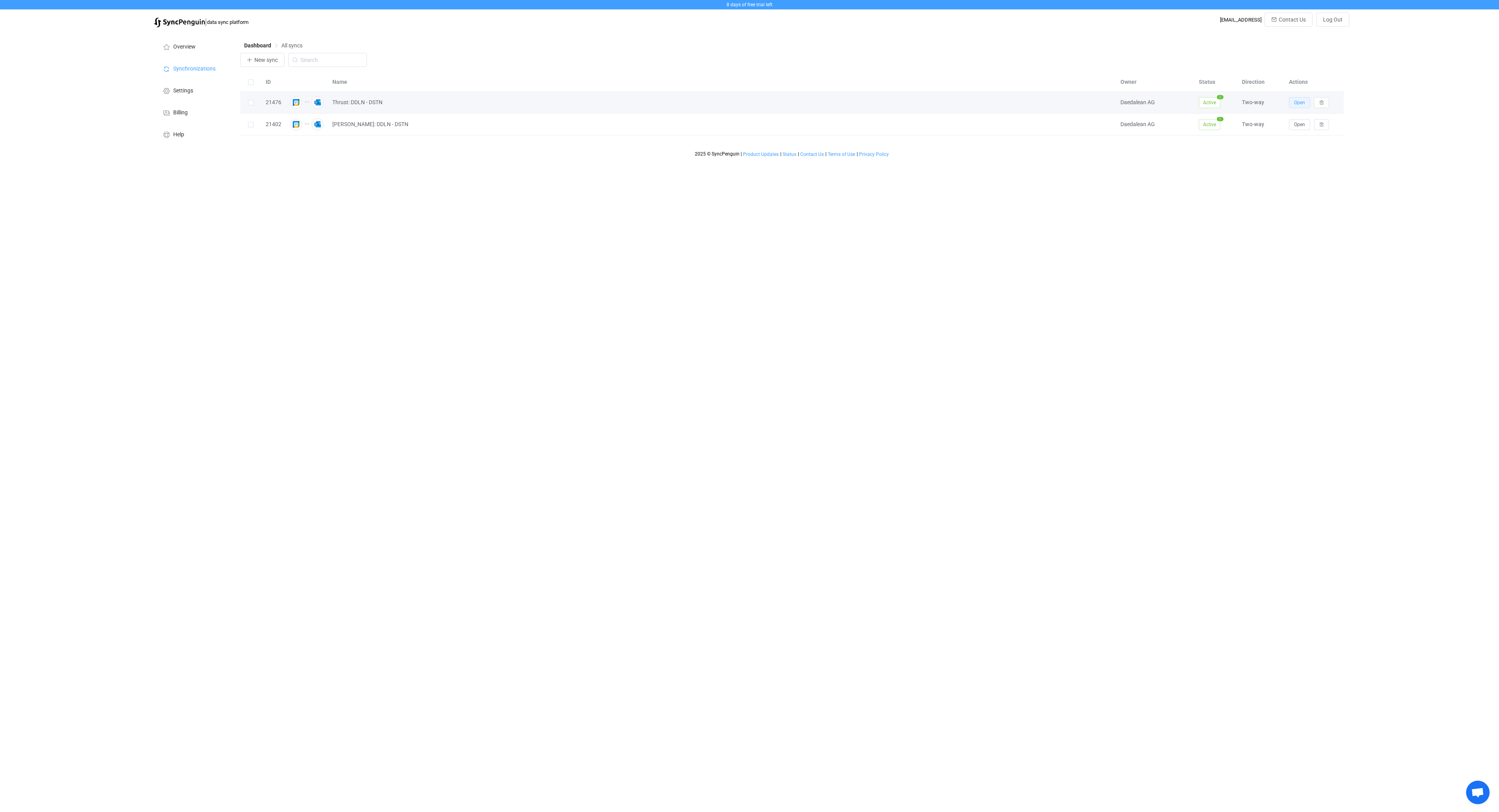
click at [1303, 102] on span "Open" at bounding box center [1299, 102] width 11 height 5
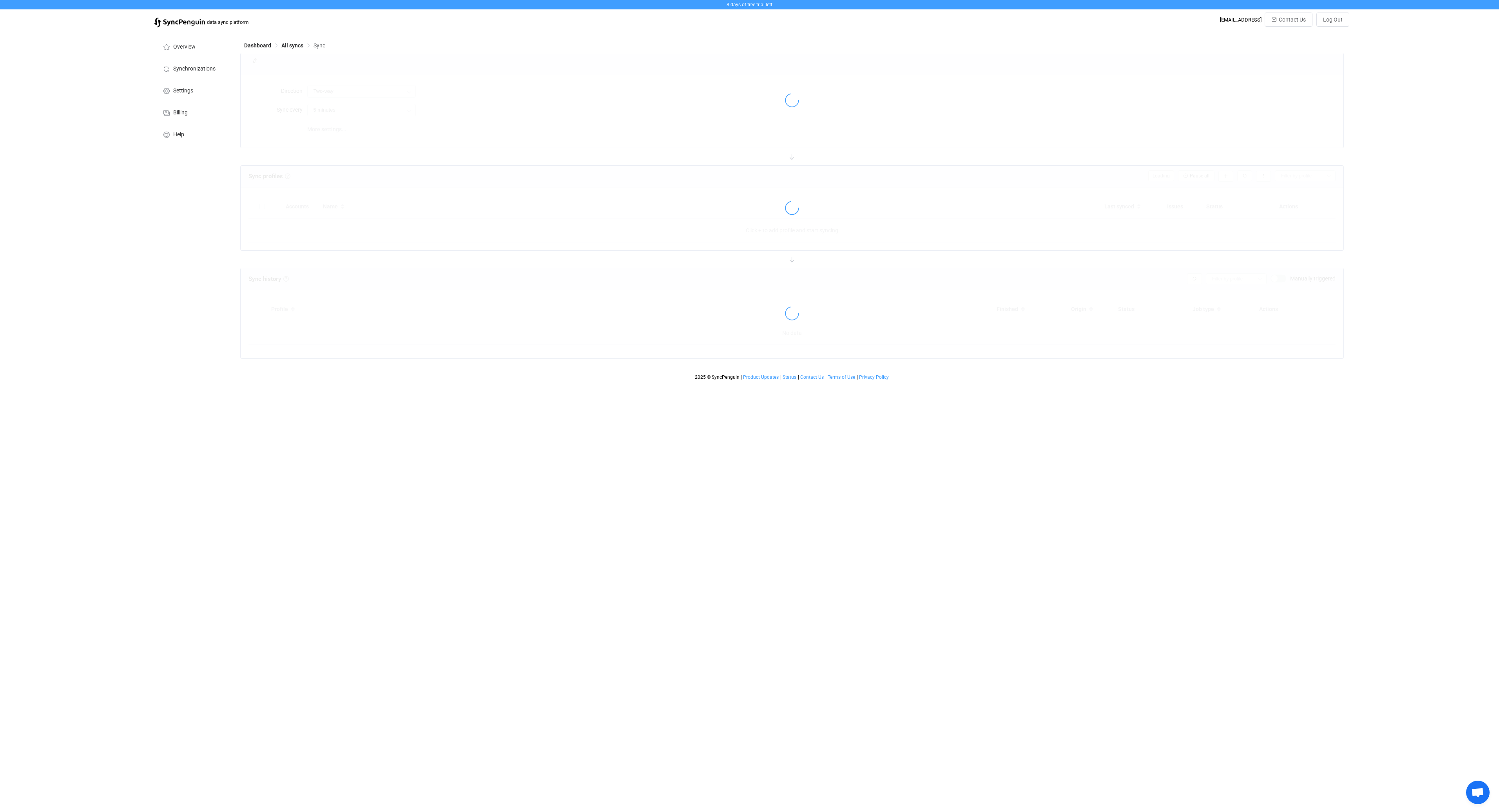
type input "4 hours"
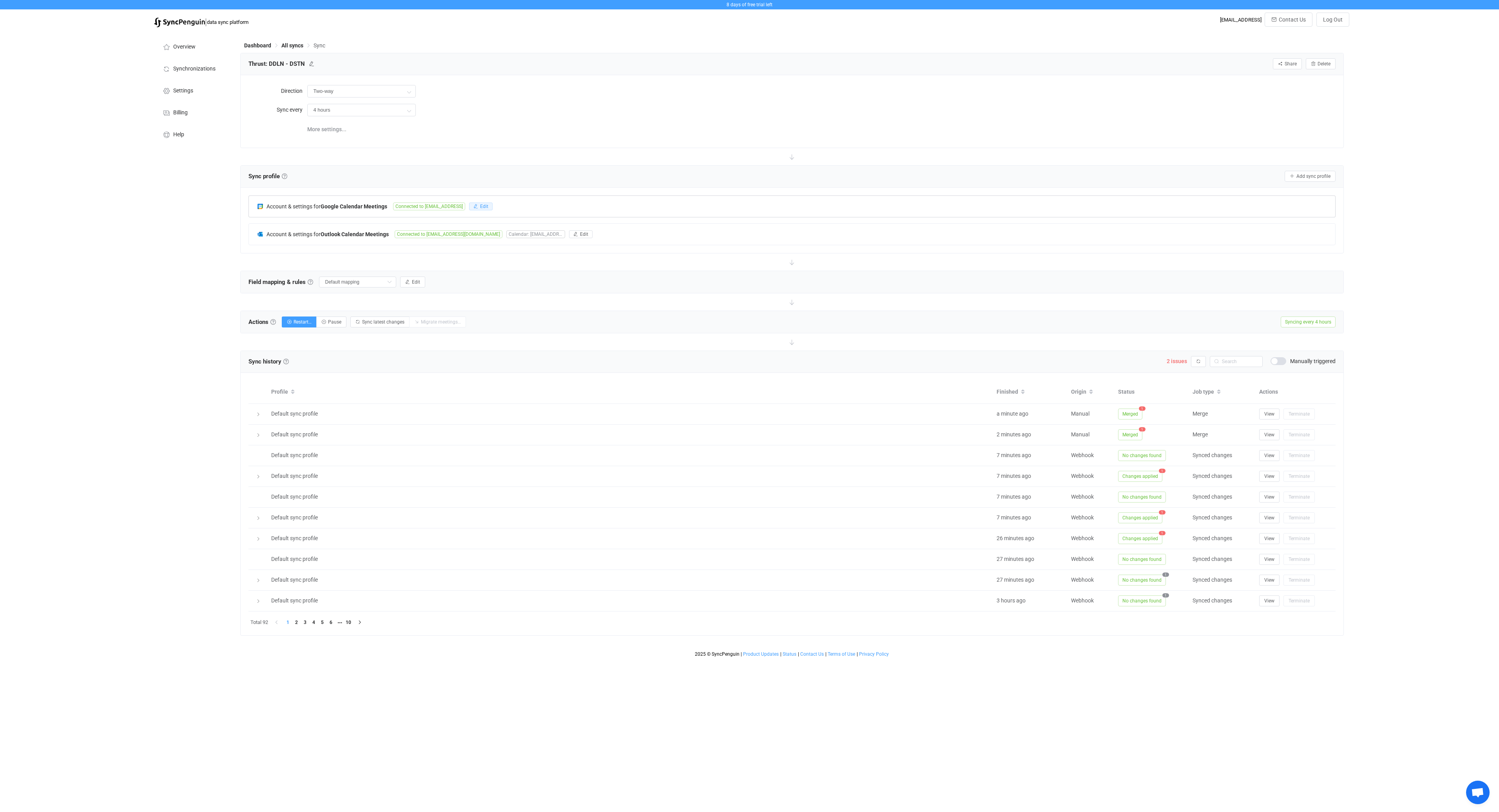
click at [478, 208] on icon "button" at bounding box center [476, 206] width 5 height 5
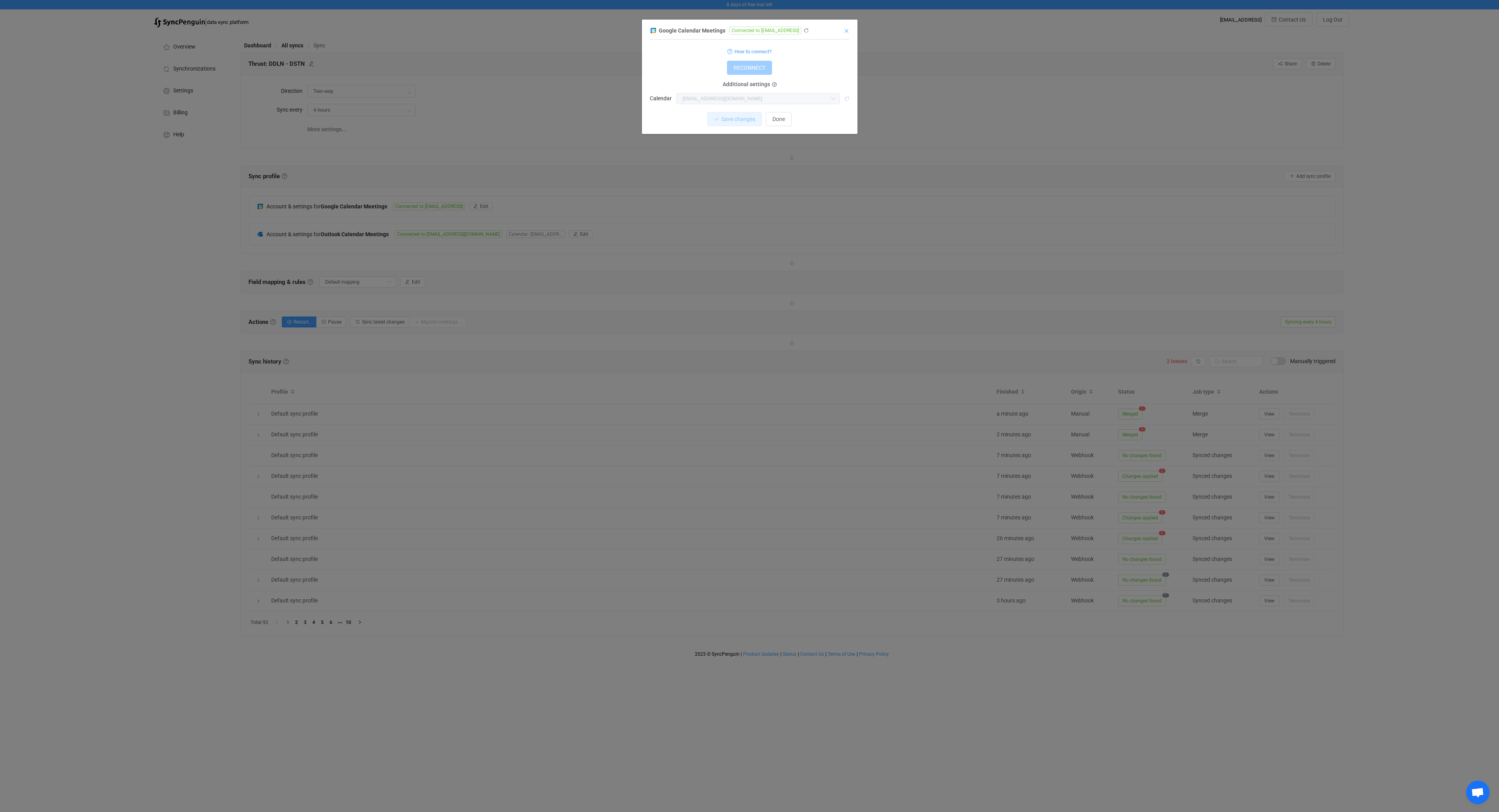
click at [844, 30] on icon "Close" at bounding box center [846, 31] width 6 height 6
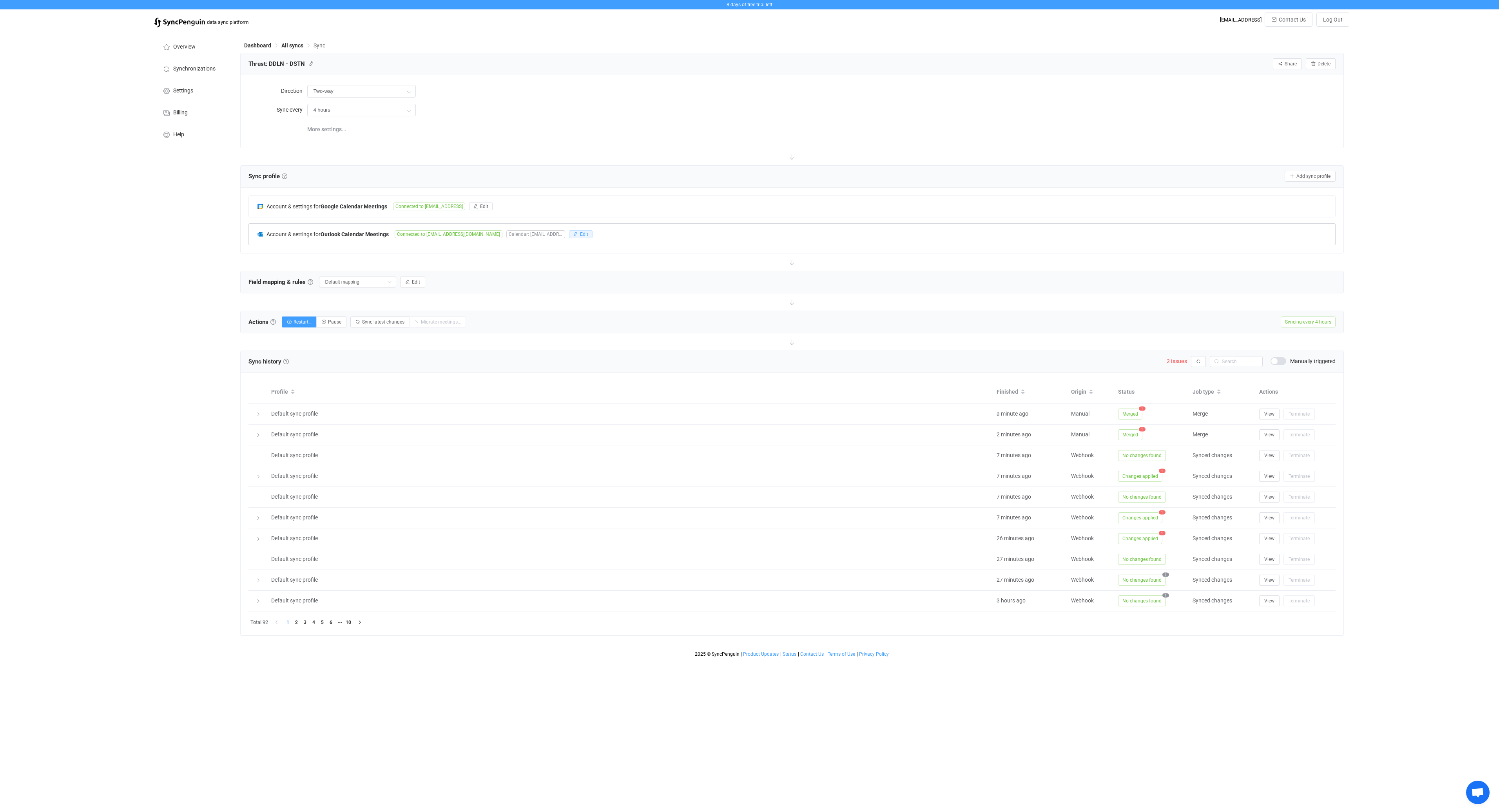
click at [580, 232] on span "Edit" at bounding box center [584, 234] width 8 height 5
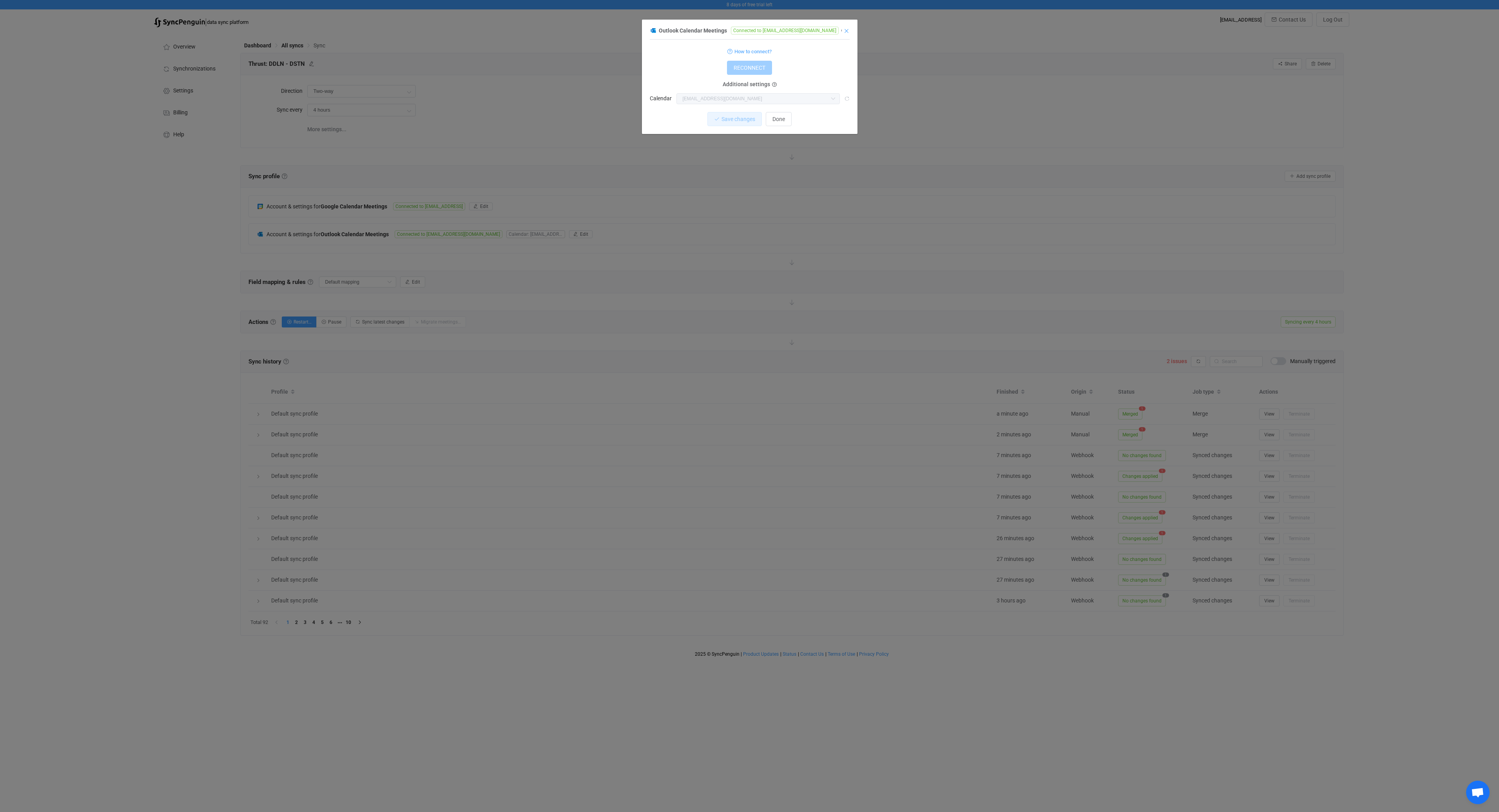
click at [846, 32] on icon "Close" at bounding box center [846, 31] width 6 height 6
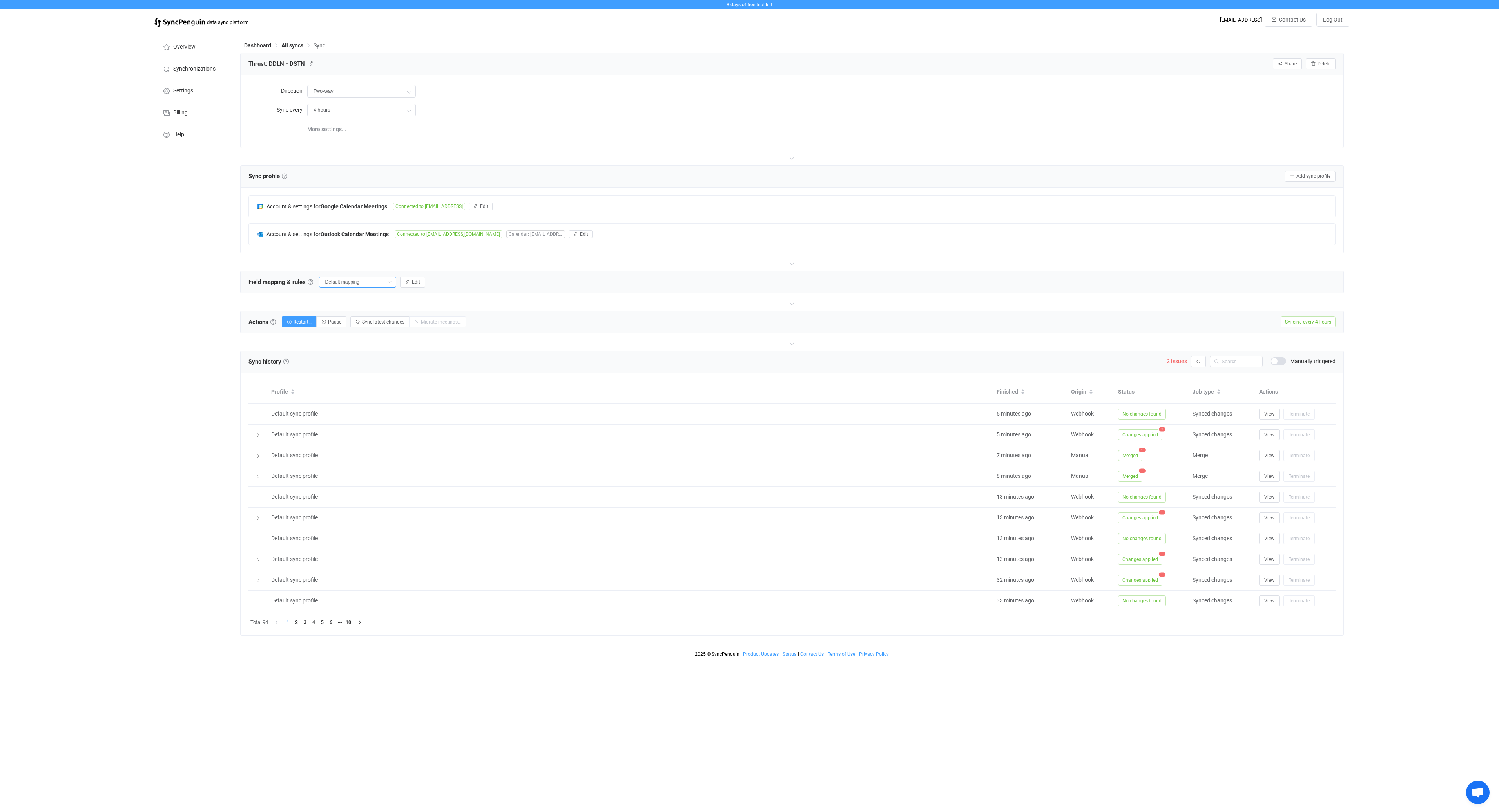
click at [354, 277] on input "Default mapping" at bounding box center [357, 282] width 77 height 11
click at [423, 286] on button "Edit" at bounding box center [413, 282] width 25 height 11
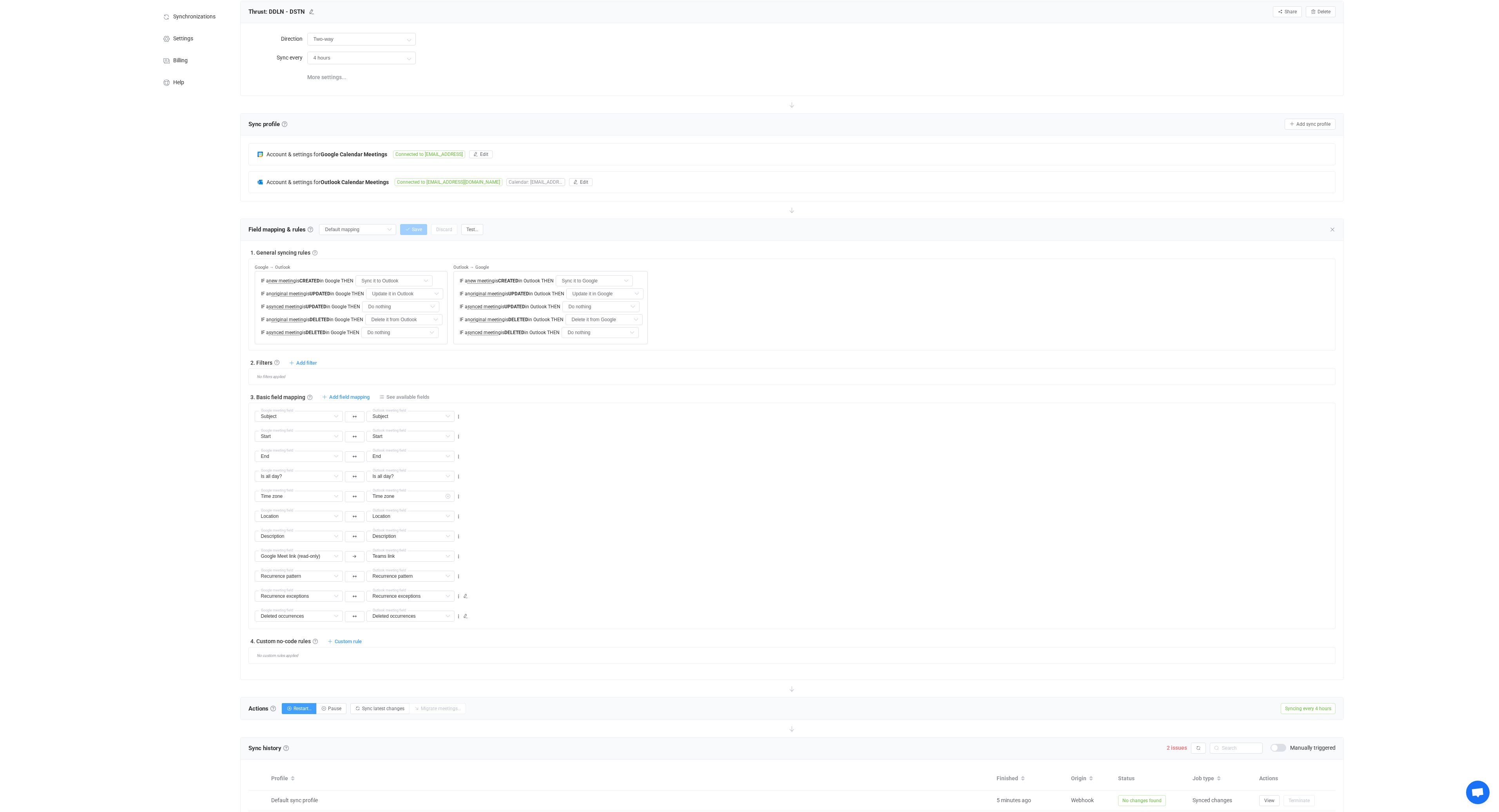
scroll to position [53, 0]
click at [363, 397] on span "Add field mapping" at bounding box center [349, 396] width 40 height 6
type input "Subject"
type input "Start"
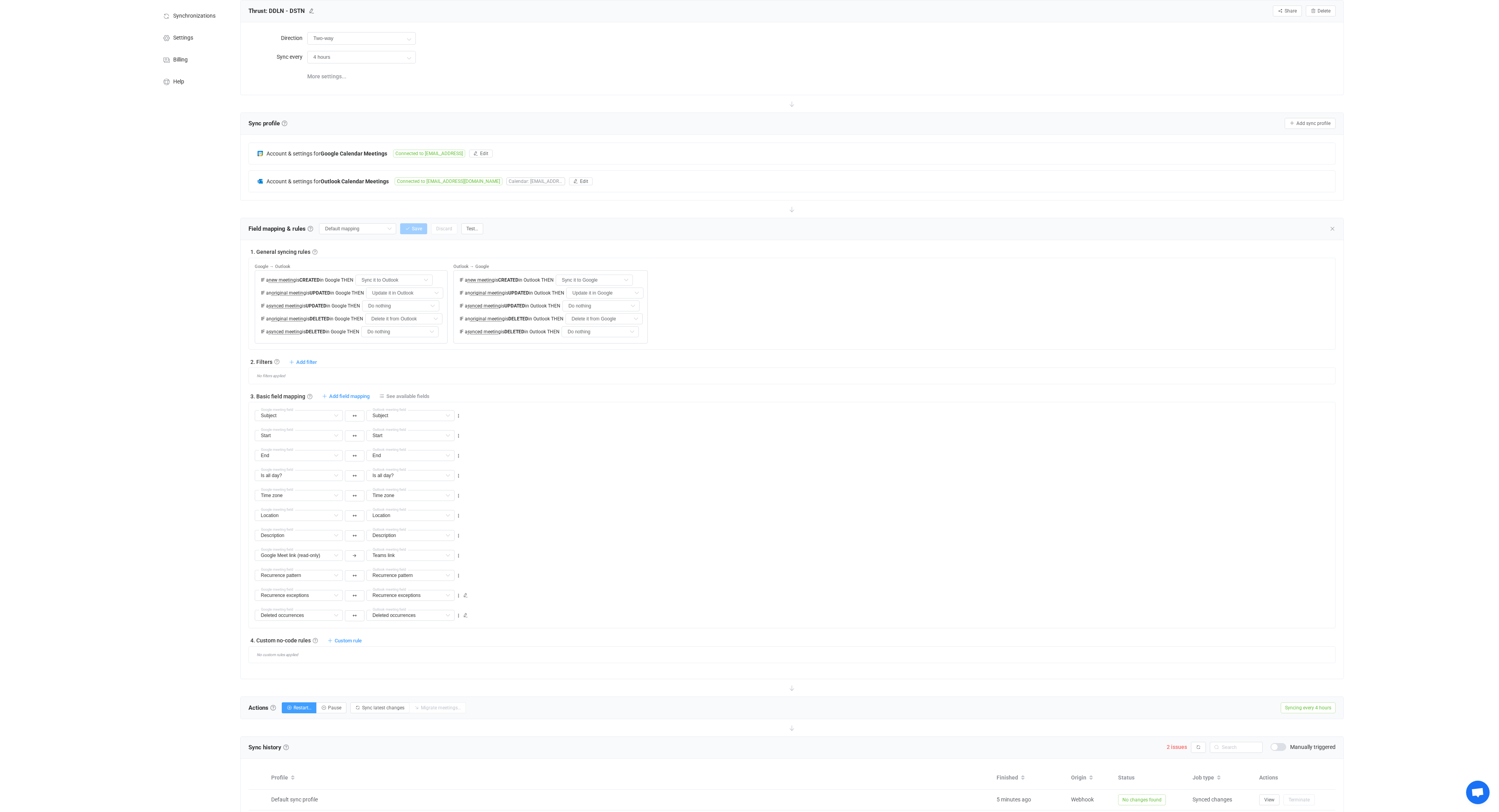
type input "Start"
type input "End"
type input "Is all day?"
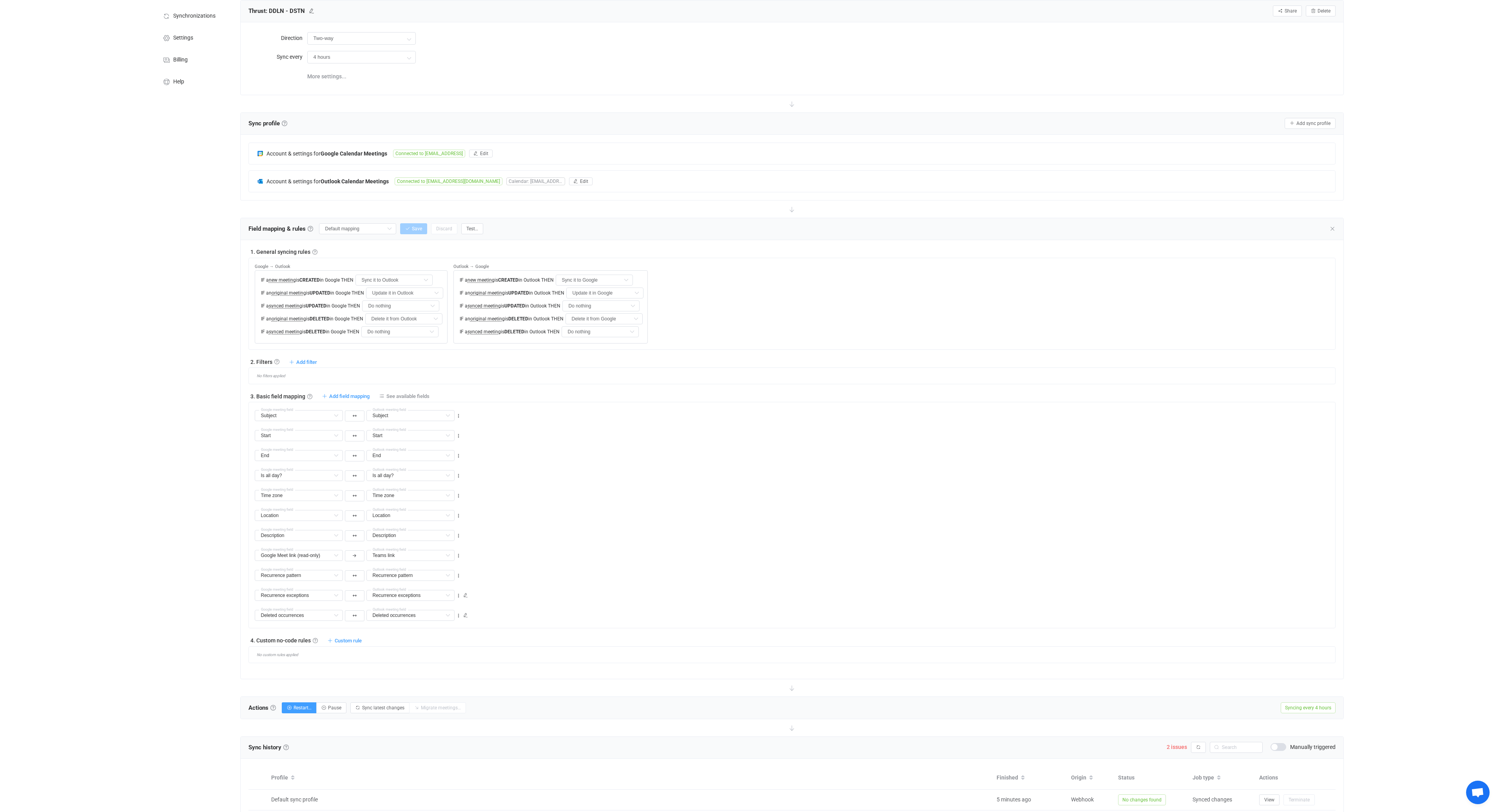
type input "Time zone"
type input "Location"
type input "Description"
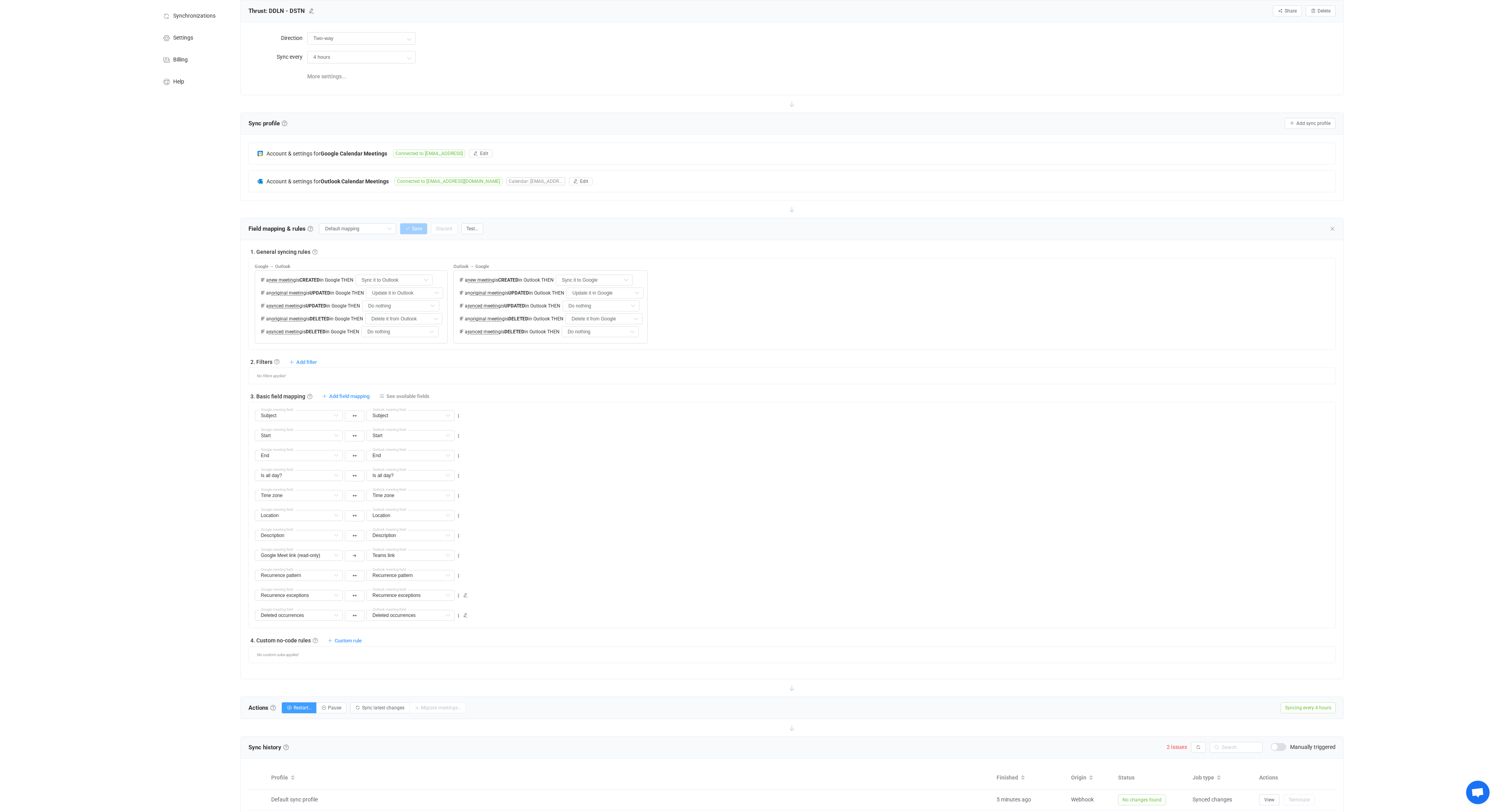
type input "Description"
type input "Google Meet link (read-only)"
type input "Teams link"
type input "Recurrence pattern"
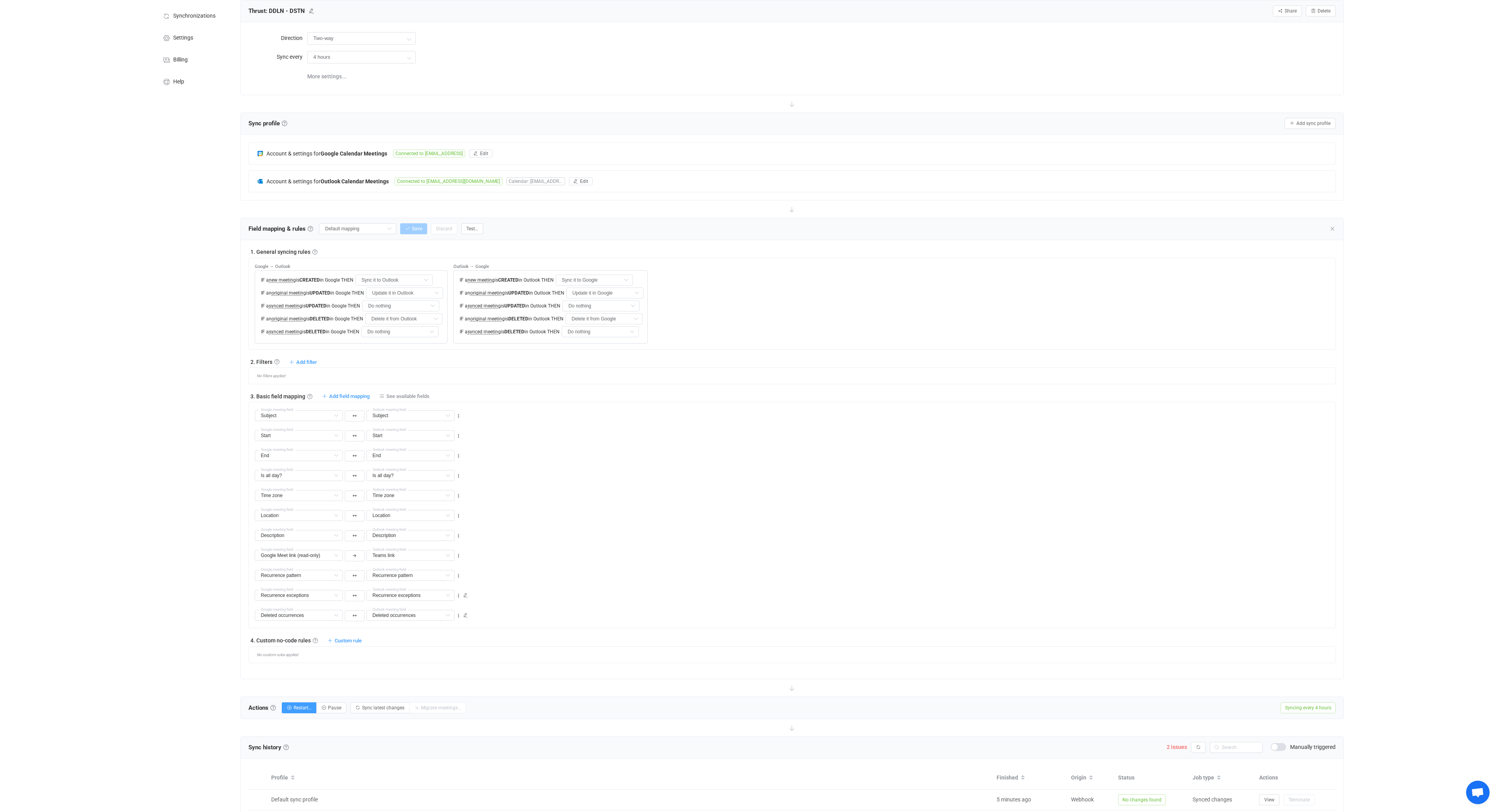
type input "Recurrence exceptions"
click at [386, 417] on input "text" at bounding box center [411, 415] width 88 height 11
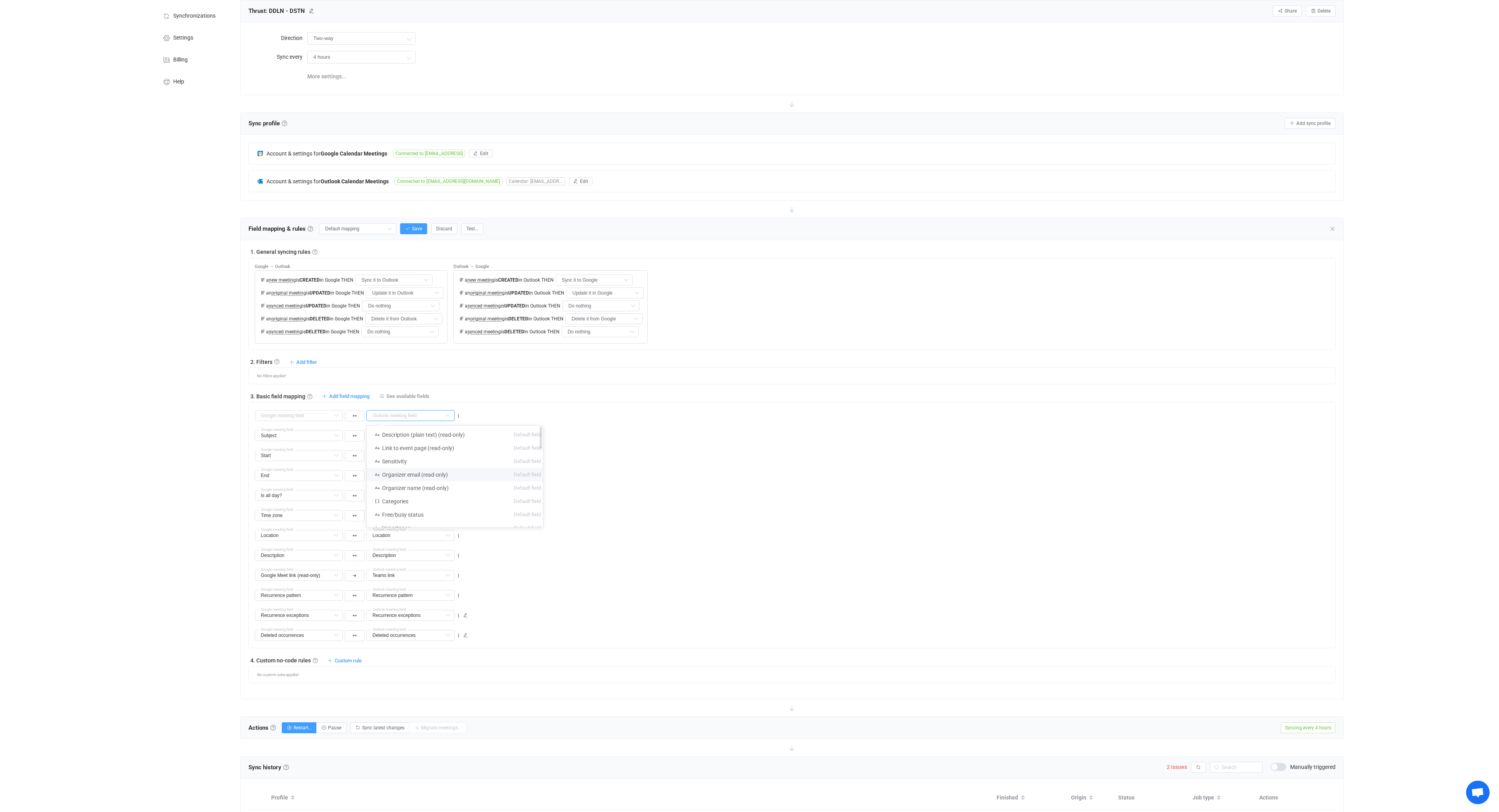
click at [468, 471] on li "Organizer email (read-only) Default field" at bounding box center [457, 475] width 182 height 13
type input "Organizer email (read-only)"
click at [337, 415] on icon at bounding box center [336, 415] width 10 height 11
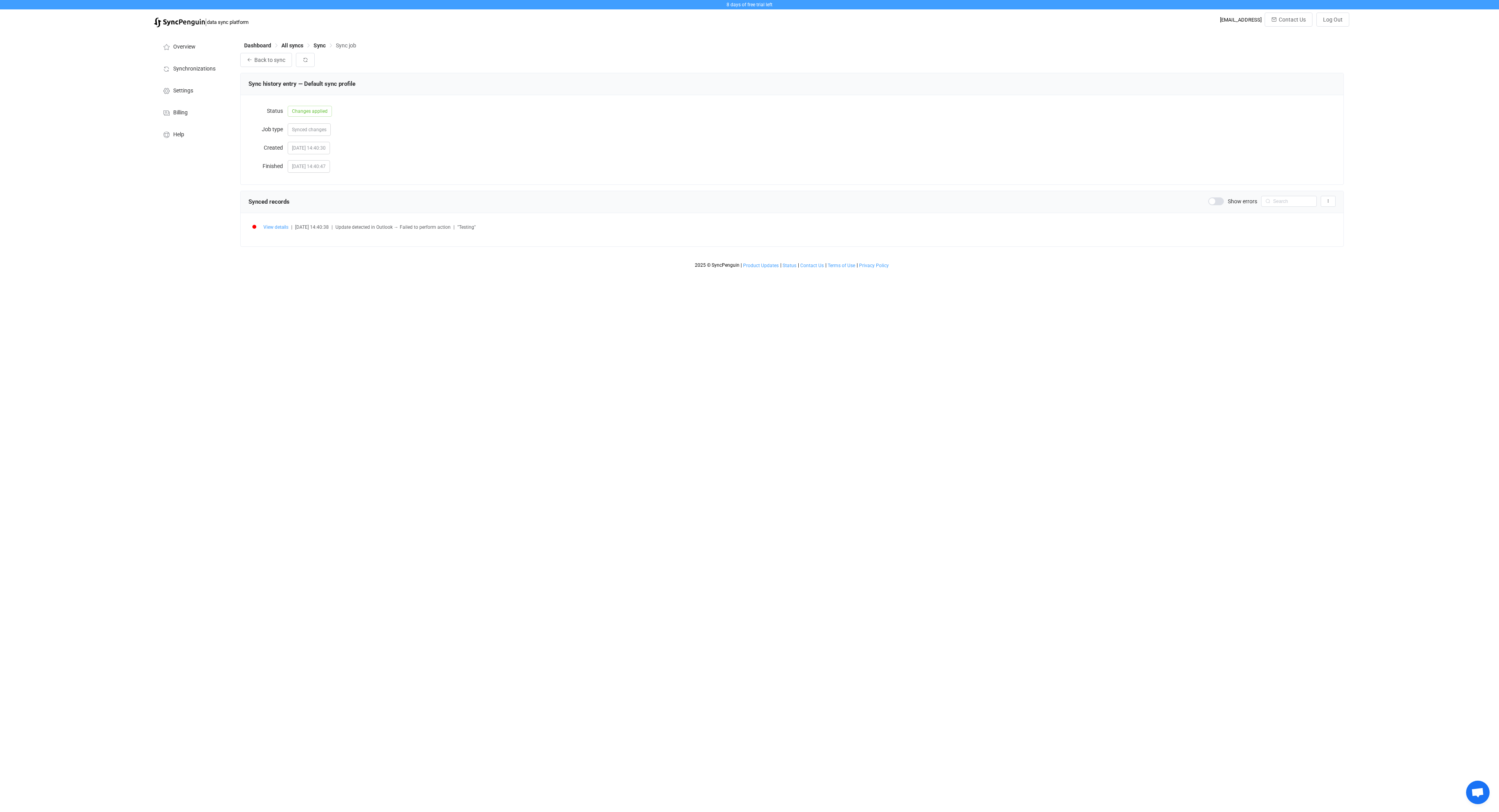
click at [282, 226] on span "View details" at bounding box center [276, 227] width 25 height 5
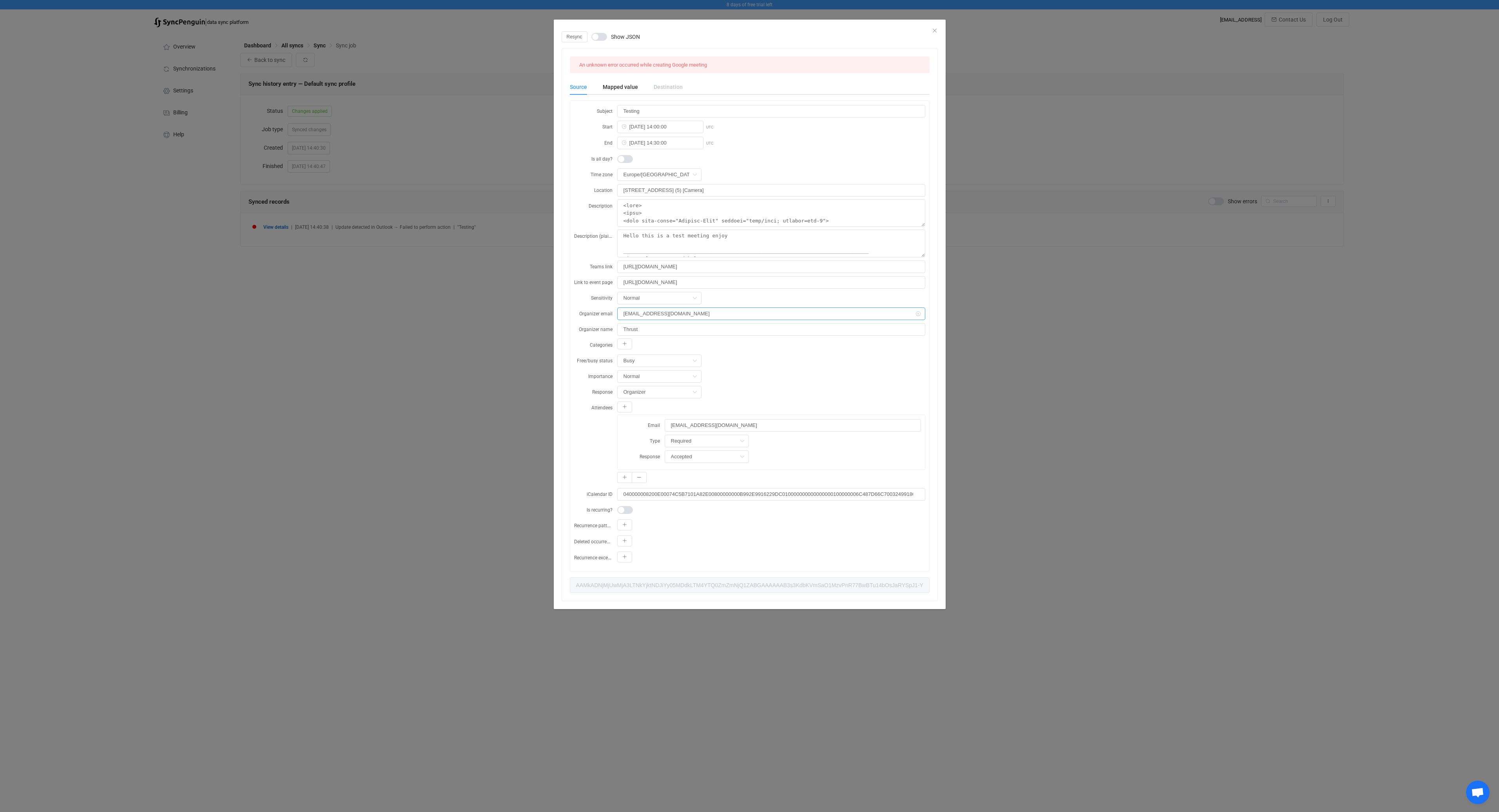
click at [631, 310] on input "[EMAIL_ADDRESS][DOMAIN_NAME]" at bounding box center [771, 314] width 308 height 13
click at [733, 311] on input "[EMAIL_ADDRESS][DOMAIN_NAME]" at bounding box center [771, 314] width 308 height 13
click at [723, 326] on input "Thrust" at bounding box center [771, 330] width 308 height 13
drag, startPoint x: 679, startPoint y: 312, endPoint x: 614, endPoint y: 307, distance: 65.2
click at [614, 307] on div "Organizer email thrust@destinus.eu" at bounding box center [750, 314] width 351 height 13
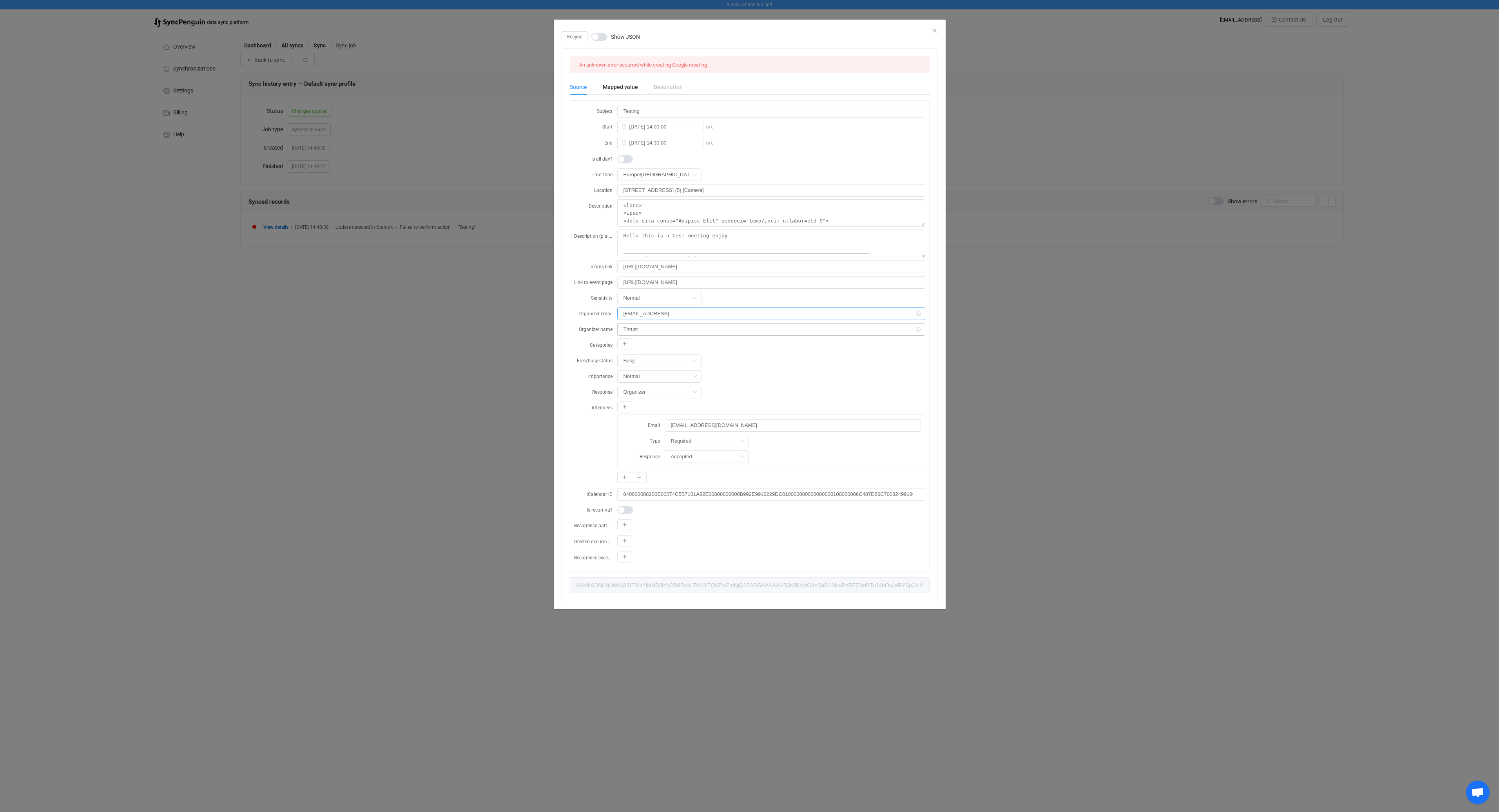
type input "[EMAIL_ADDRESS]"
click at [656, 328] on input "Thrust" at bounding box center [771, 330] width 308 height 13
click at [591, 441] on div "Attendees Email laimis.juzeliunas@destinus.eu Type Required Optional Required R…" at bounding box center [750, 443] width 351 height 84
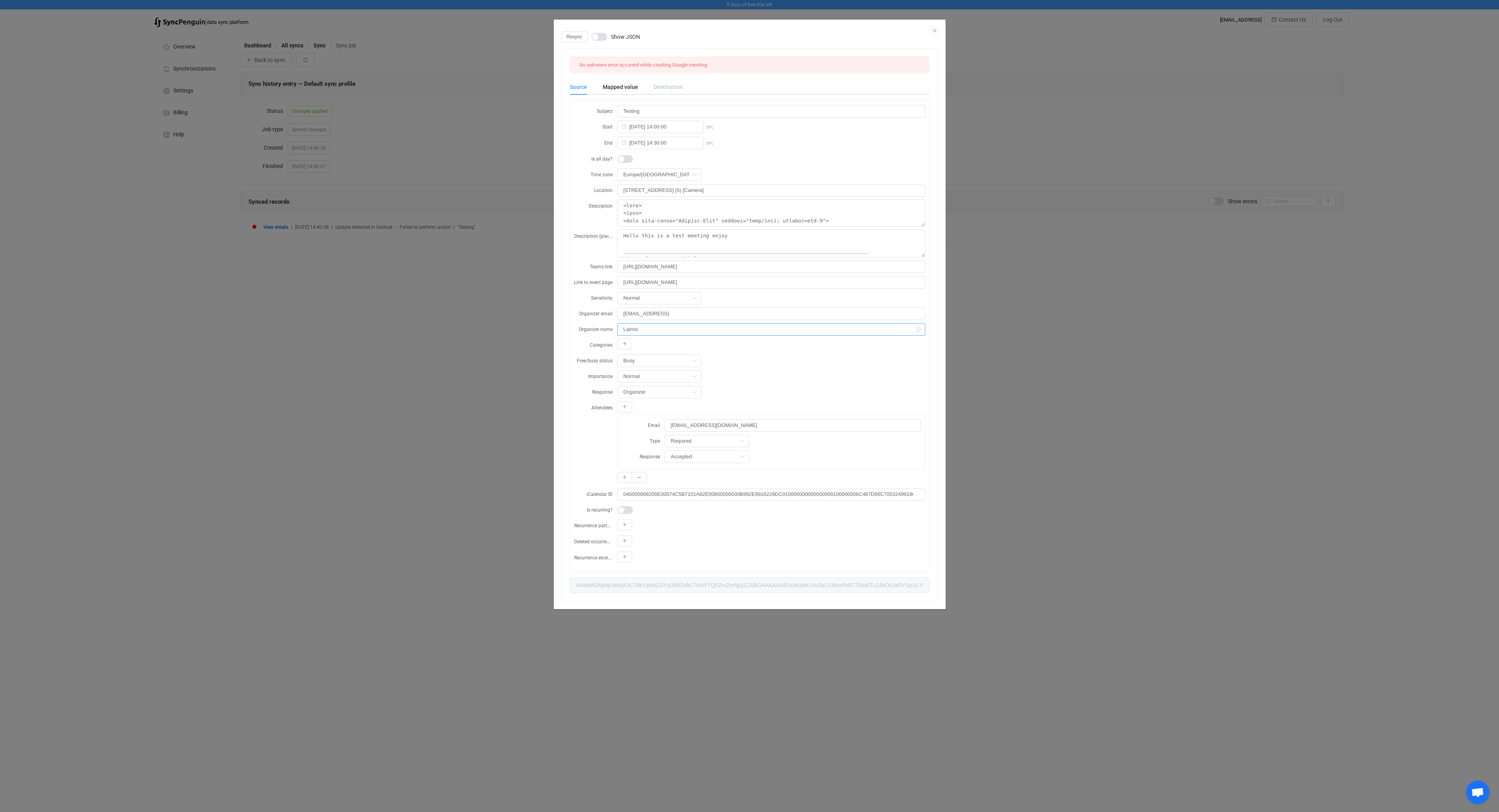
click at [681, 328] on input "Laimis" at bounding box center [771, 330] width 308 height 13
type input "Laimis Juzeliunas"
click at [584, 443] on div "Attendees Email laimis.juzeliunas@destinus.eu Type Required Optional Required R…" at bounding box center [750, 443] width 351 height 84
click at [577, 38] on span "Resync" at bounding box center [574, 37] width 16 height 5
click at [602, 39] on span "dialog" at bounding box center [600, 37] width 16 height 8
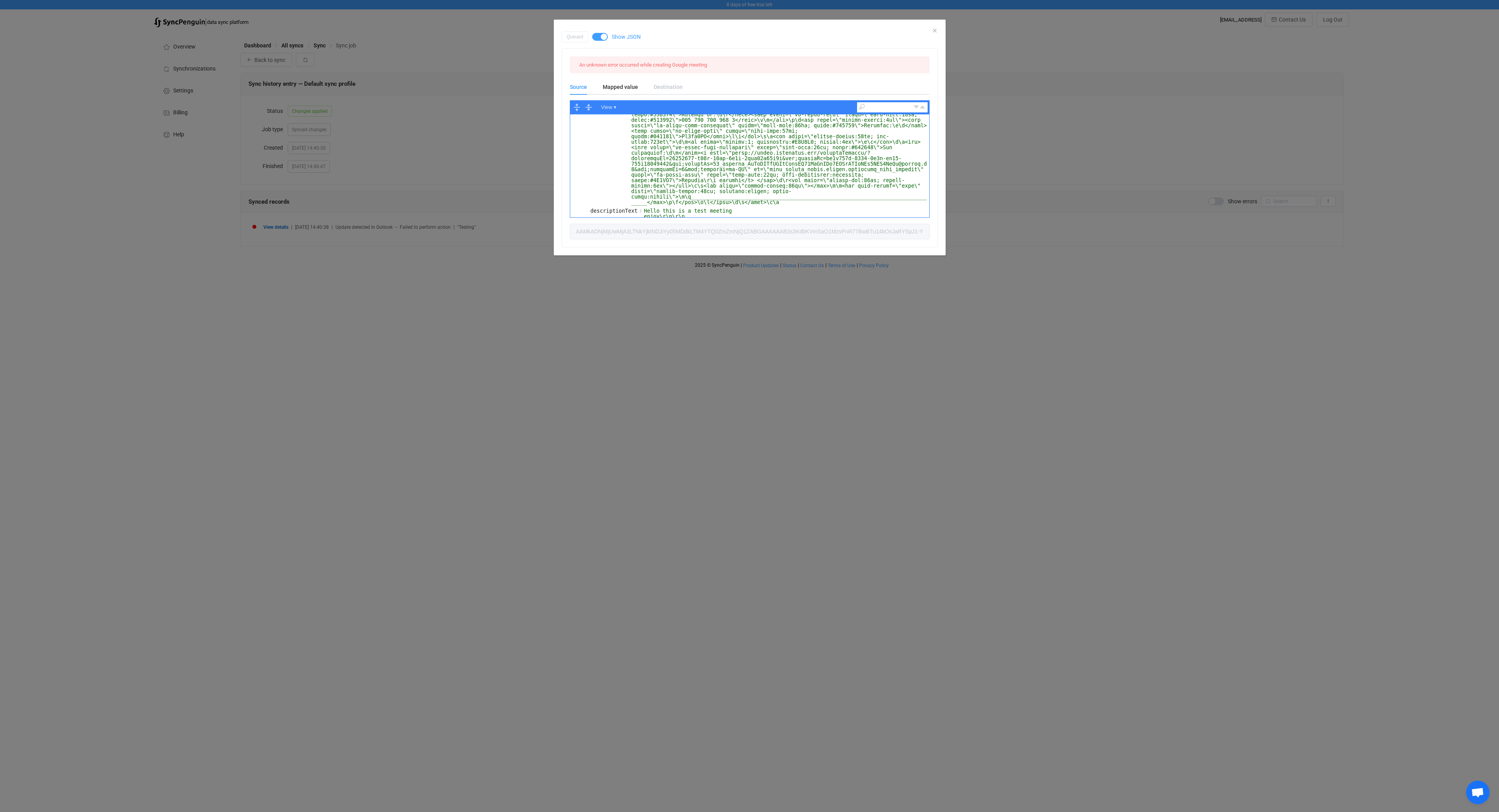
scroll to position [183, 0]
click at [609, 269] on div "organizerEmail" at bounding box center [612, 273] width 46 height 9
click at [447, 301] on div "Queued Show JSON An unknown error occurred while creating Google meeting Source…" at bounding box center [750, 406] width 1499 height 812
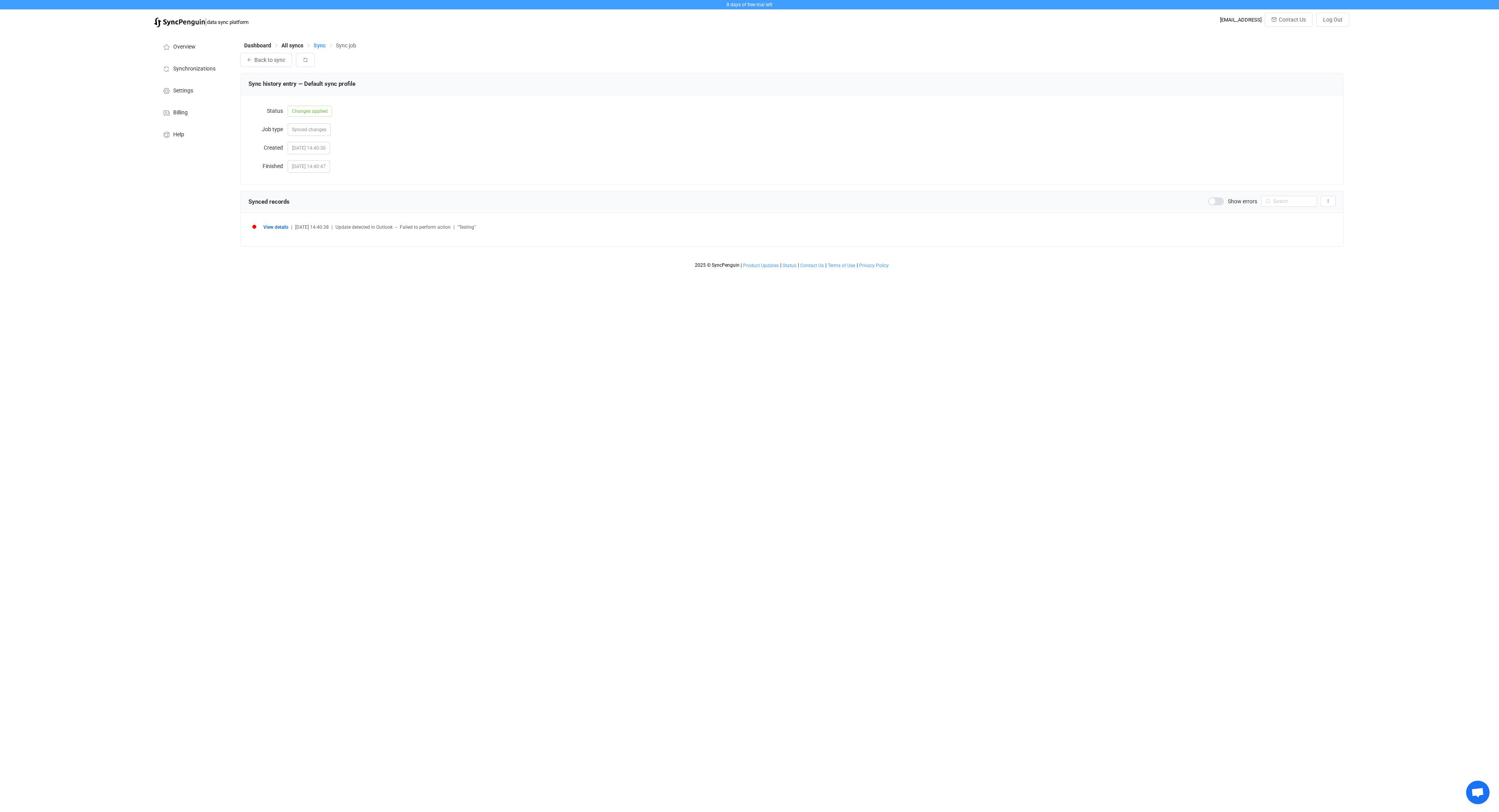
click at [318, 44] on span "Sync" at bounding box center [319, 45] width 12 height 6
type input "4 hours"
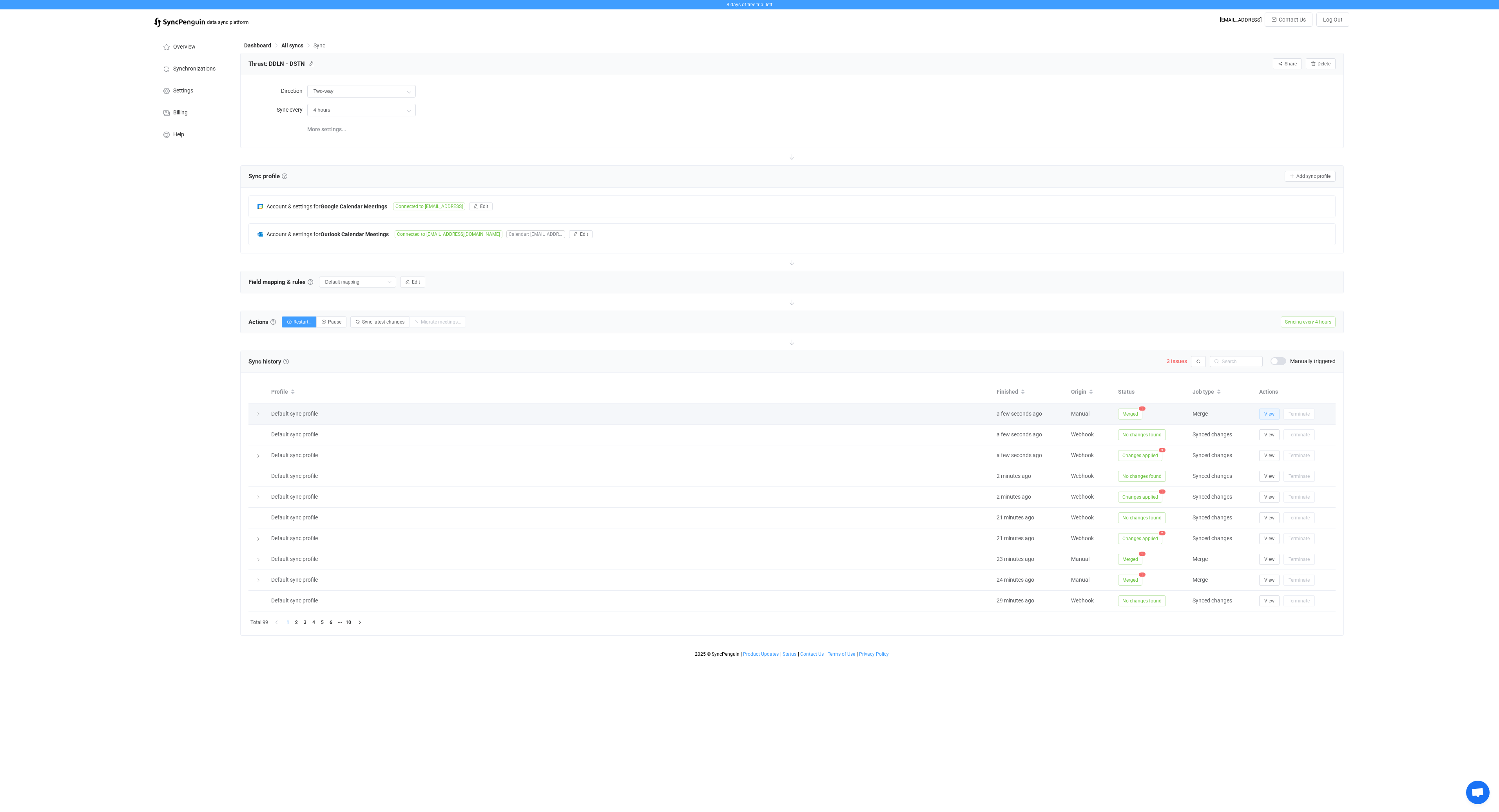
click at [1271, 412] on span "View" at bounding box center [1270, 414] width 10 height 5
click at [184, 309] on div "Overview Synchronizations Settings Billing Help" at bounding box center [193, 346] width 86 height 629
click at [1198, 361] on icon "button" at bounding box center [1198, 362] width 5 height 5
click at [1199, 361] on icon "button" at bounding box center [1198, 362] width 5 height 5
type input "My custom field mapping"
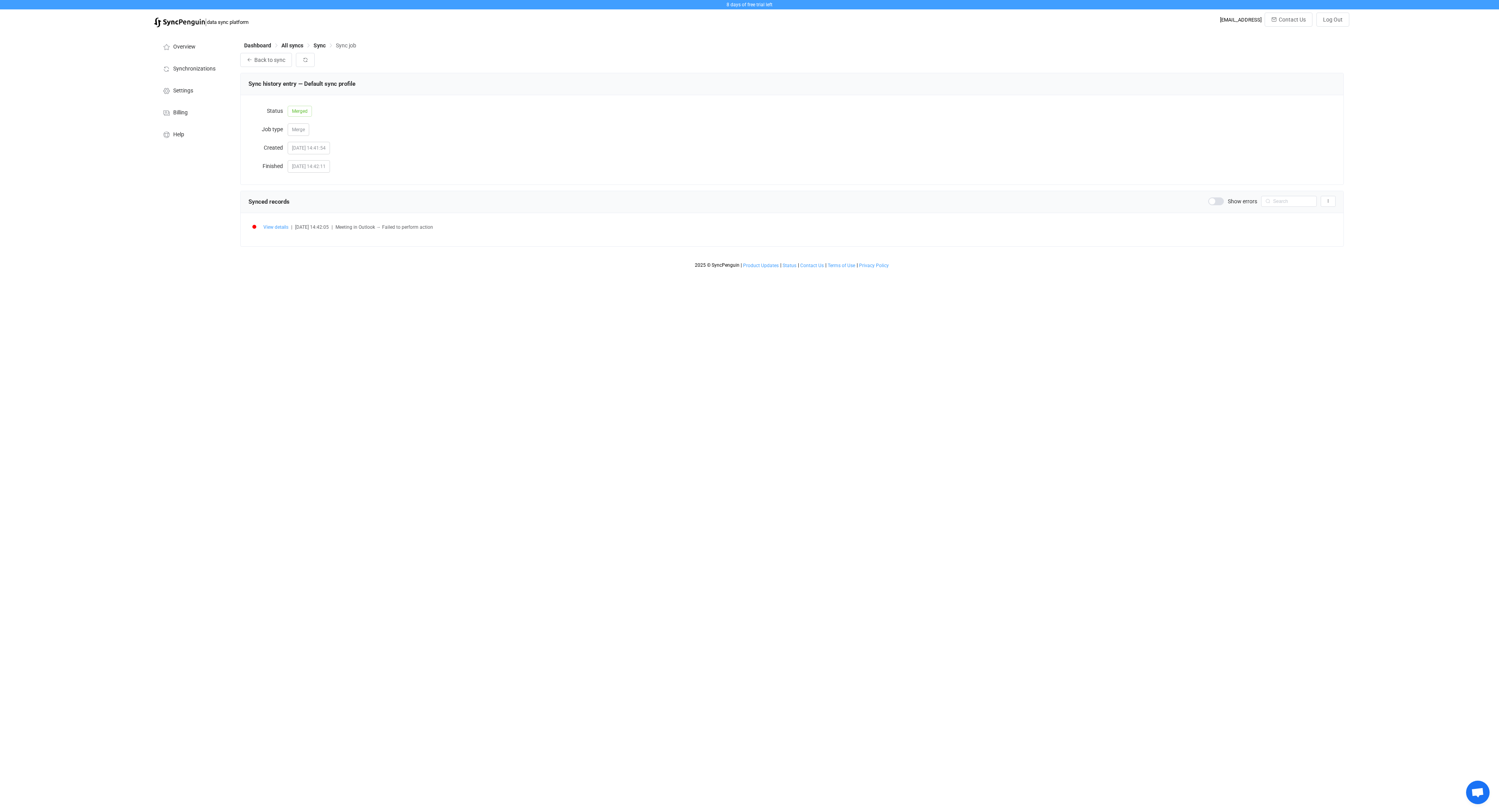
click at [283, 226] on span "View details" at bounding box center [276, 227] width 25 height 5
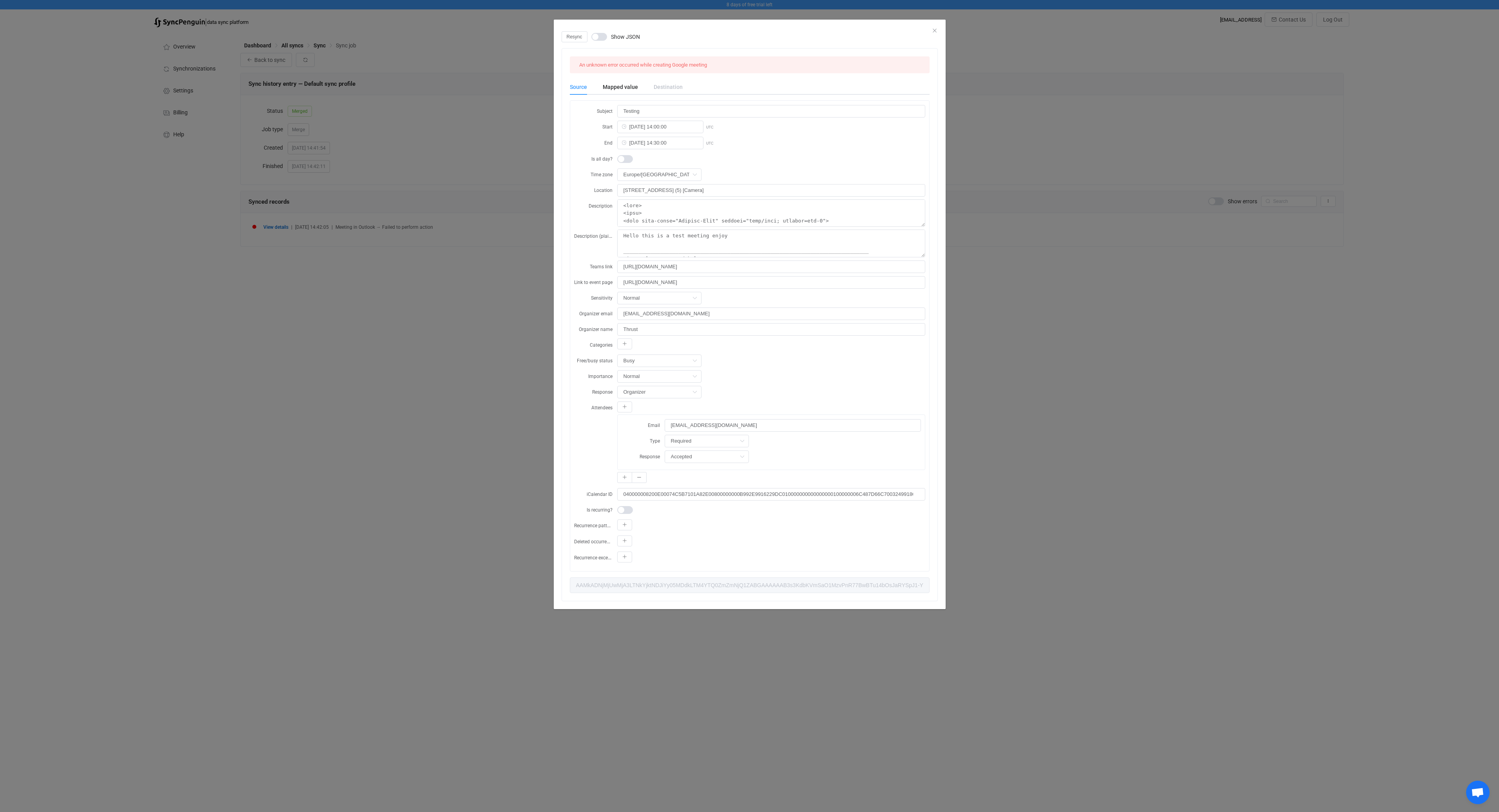
click at [330, 309] on div "Resync Show JSON An unknown error occurred while creating Google meeting Source…" at bounding box center [750, 406] width 1499 height 812
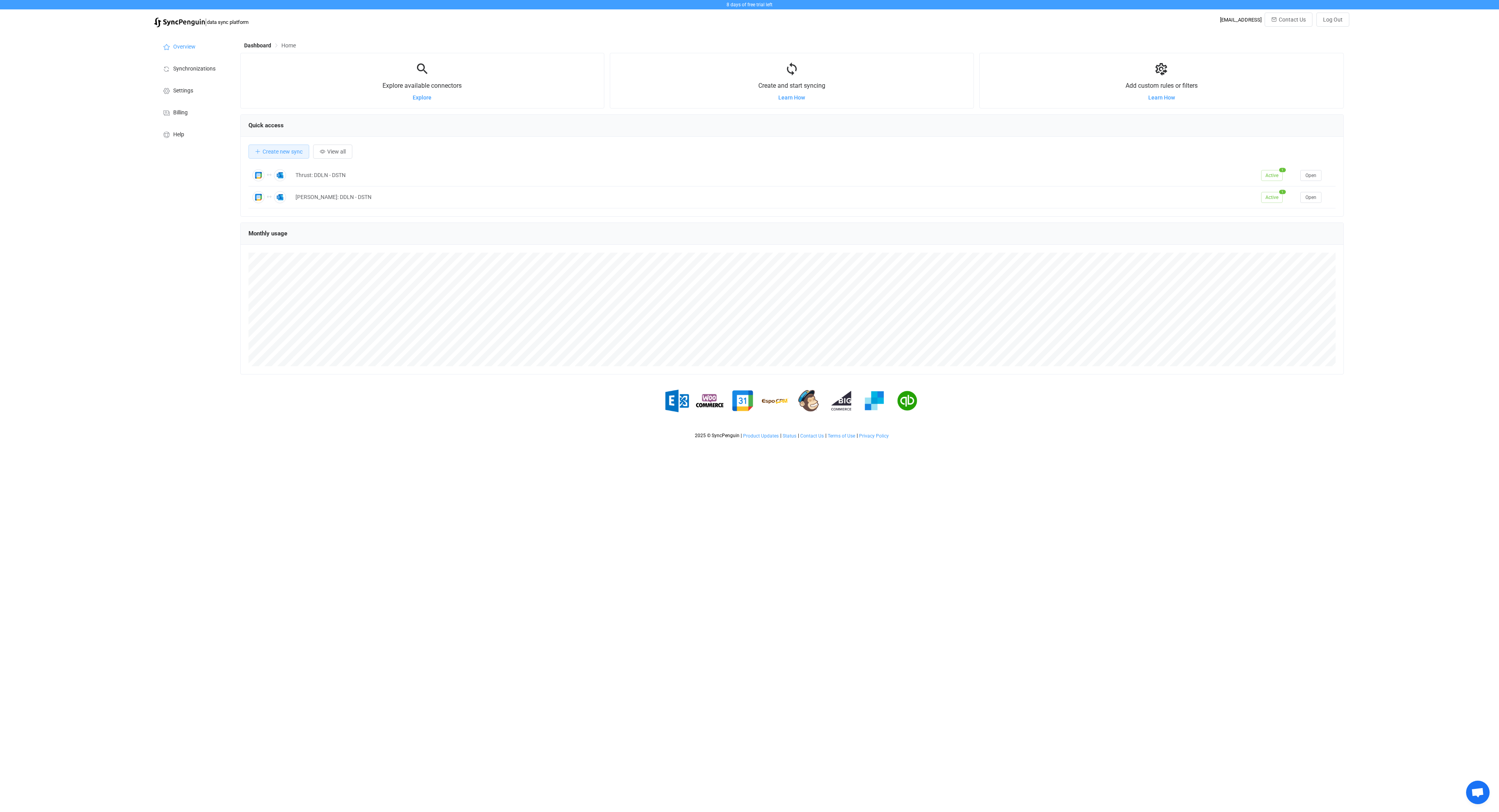
scroll to position [152, 1103]
click at [329, 172] on div "Thrust: DDLN - DSTN" at bounding box center [774, 175] width 965 height 9
click at [357, 178] on div "Thrust: DDLN - DSTN" at bounding box center [774, 175] width 965 height 9
click at [1306, 176] on span "Open" at bounding box center [1310, 175] width 11 height 5
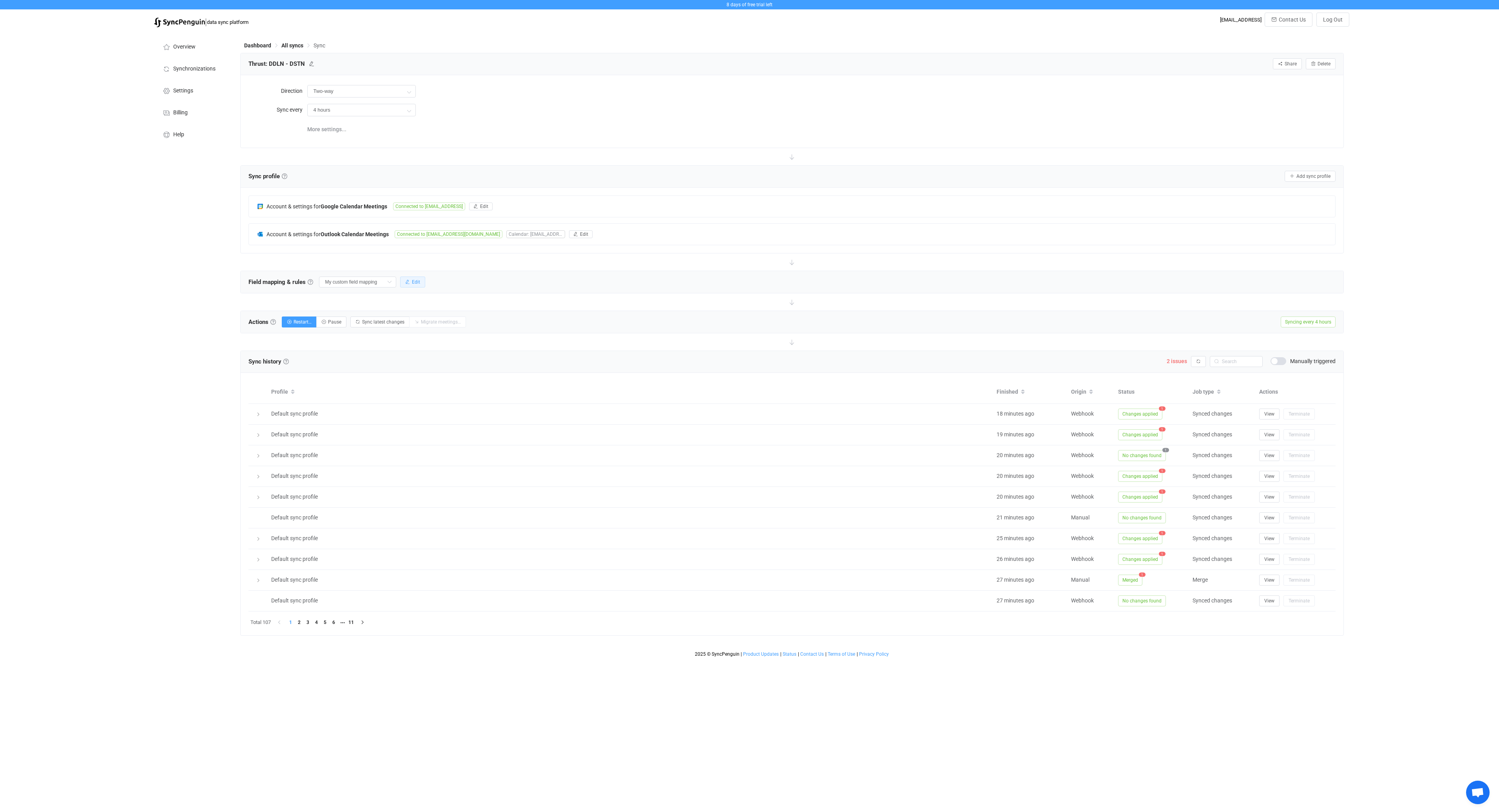
click at [415, 283] on span "Edit" at bounding box center [416, 282] width 8 height 5
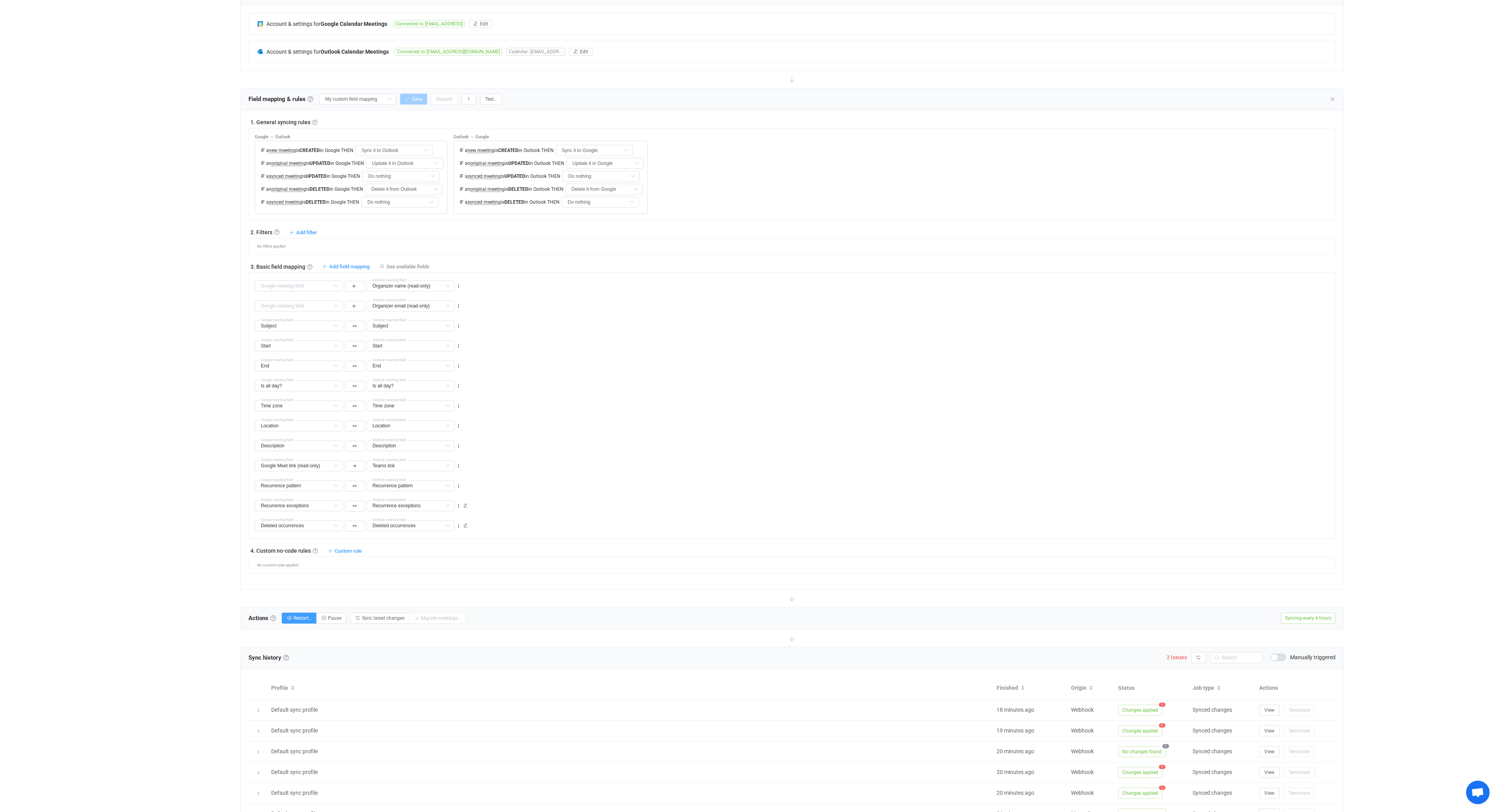
scroll to position [200, 0]
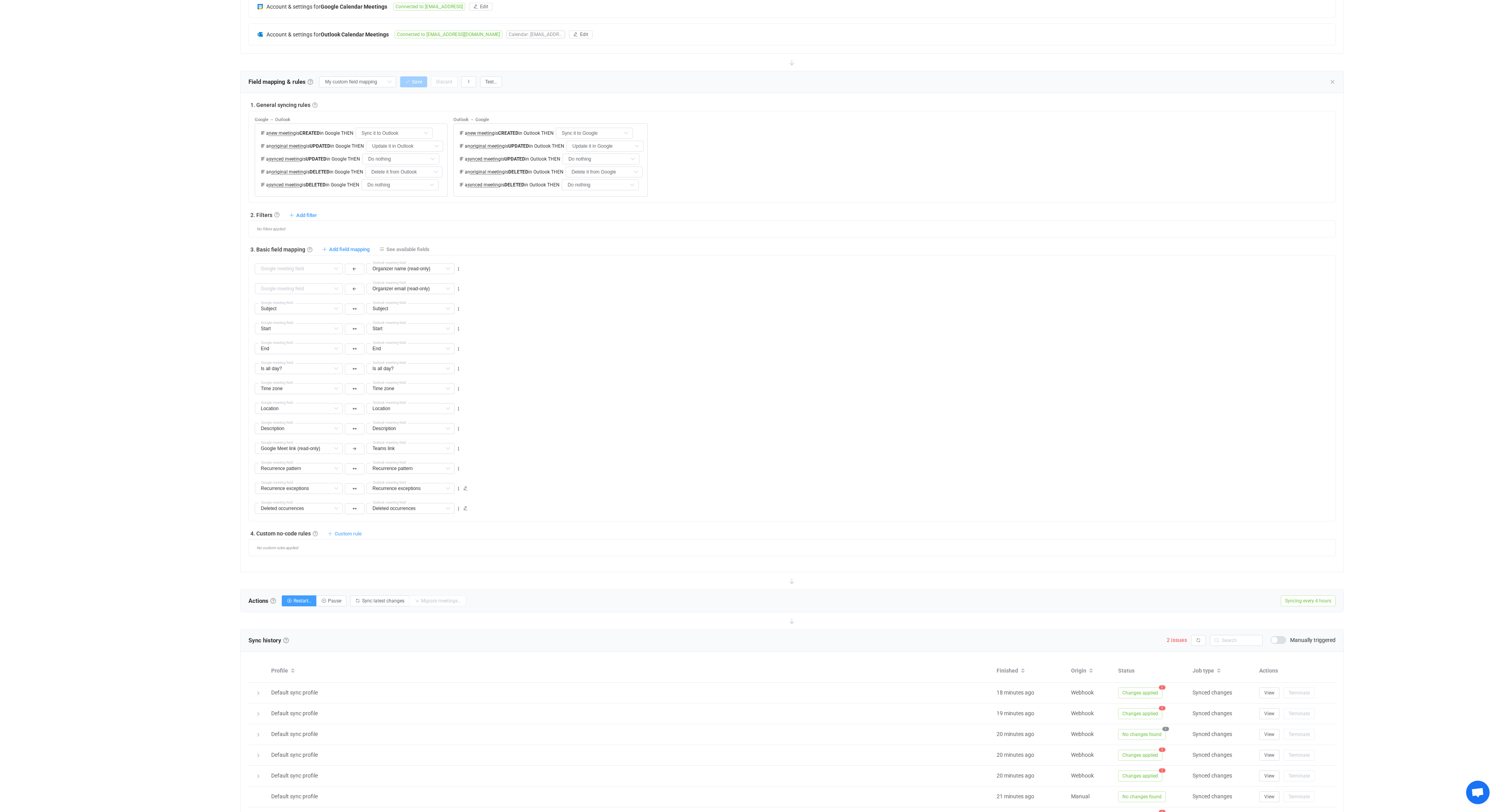
click at [351, 536] on span "Custom rule" at bounding box center [348, 534] width 27 height 6
click at [336, 569] on li "Custom rule when syncing meeting Outlook → Google …" at bounding box center [285, 567] width 151 height 14
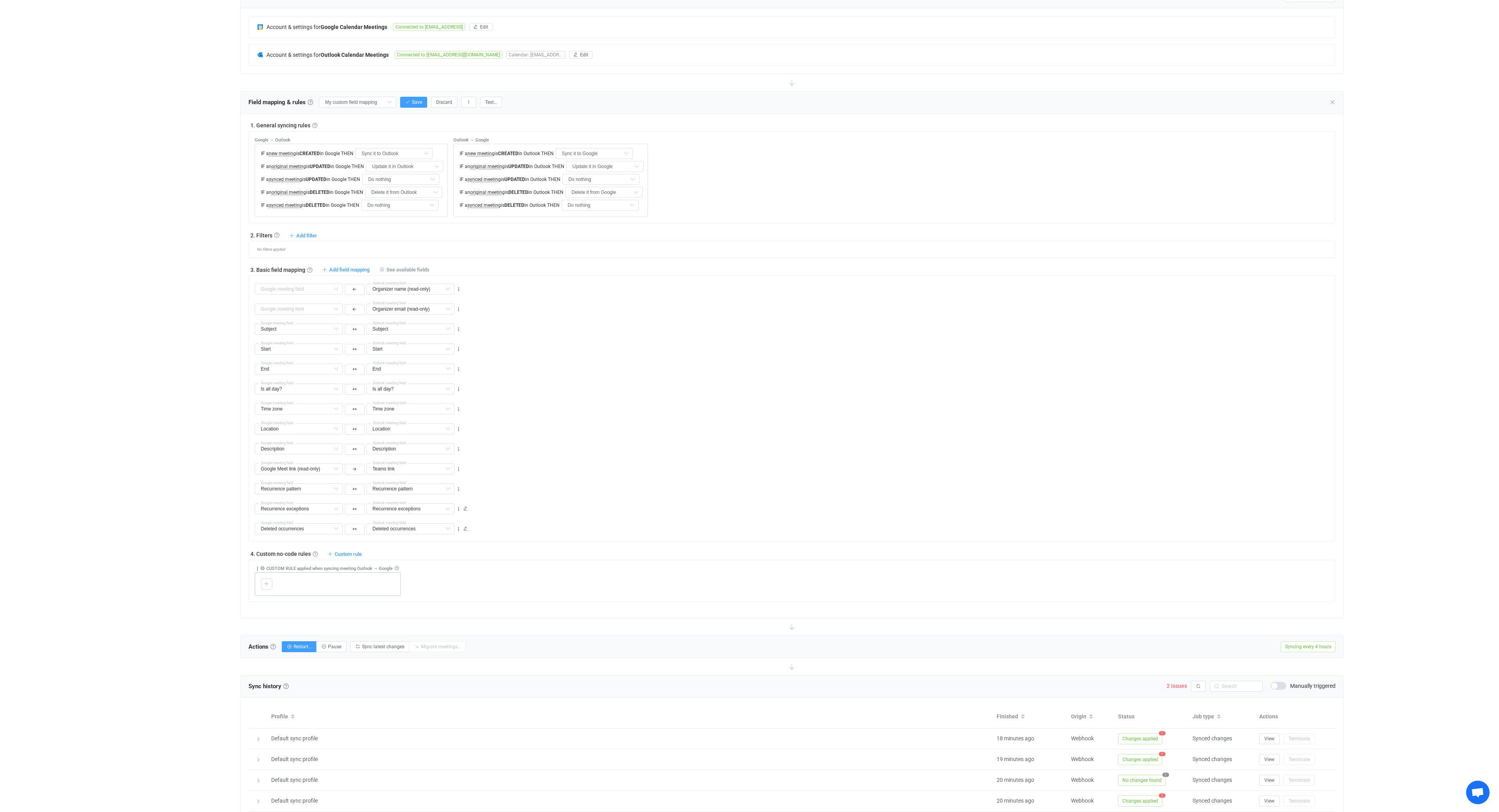
scroll to position [176, 0]
click at [265, 589] on icon at bounding box center [267, 587] width 5 height 5
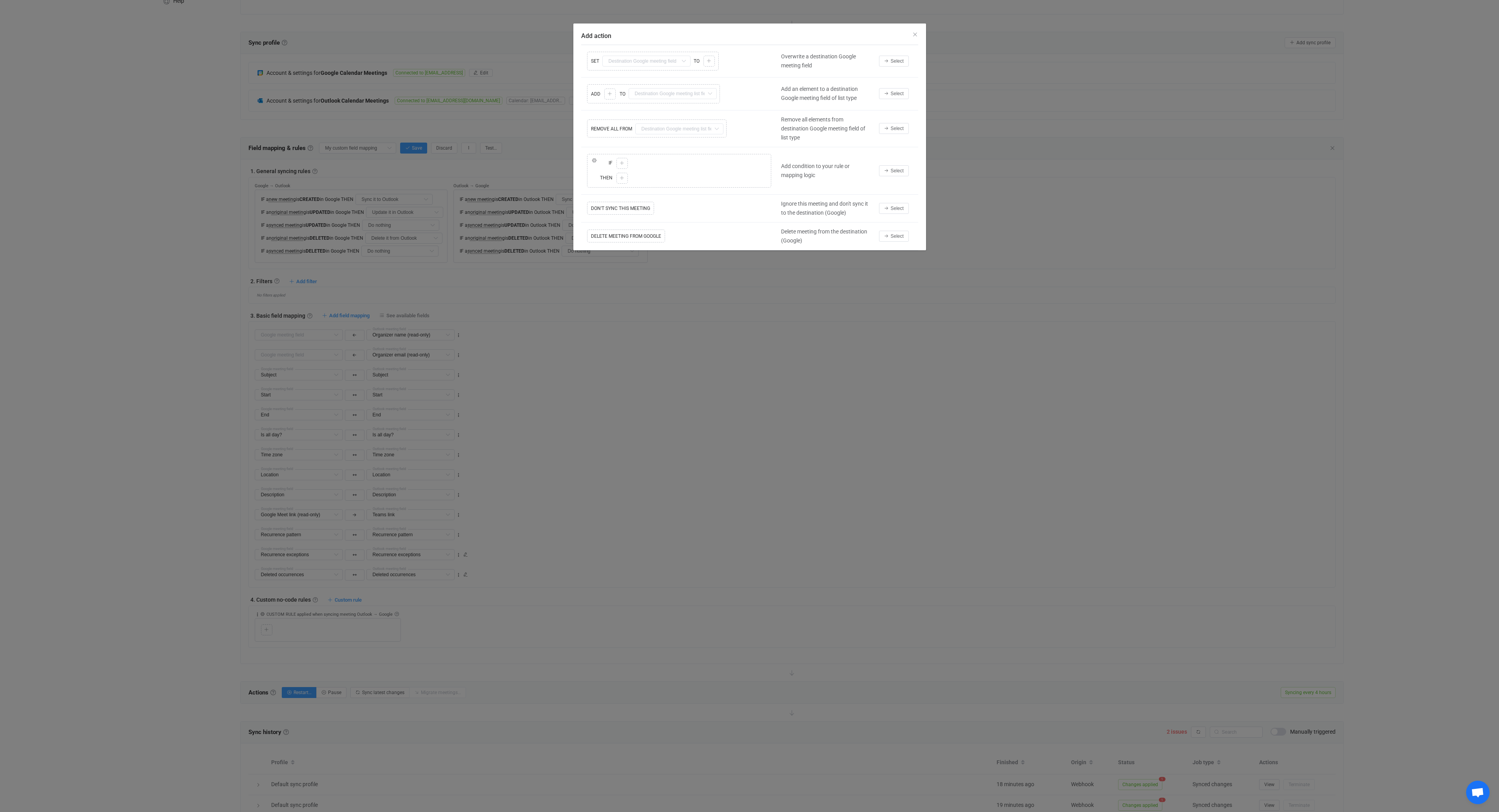
scroll to position [123, 0]
click at [900, 59] on span "Select" at bounding box center [897, 60] width 13 height 5
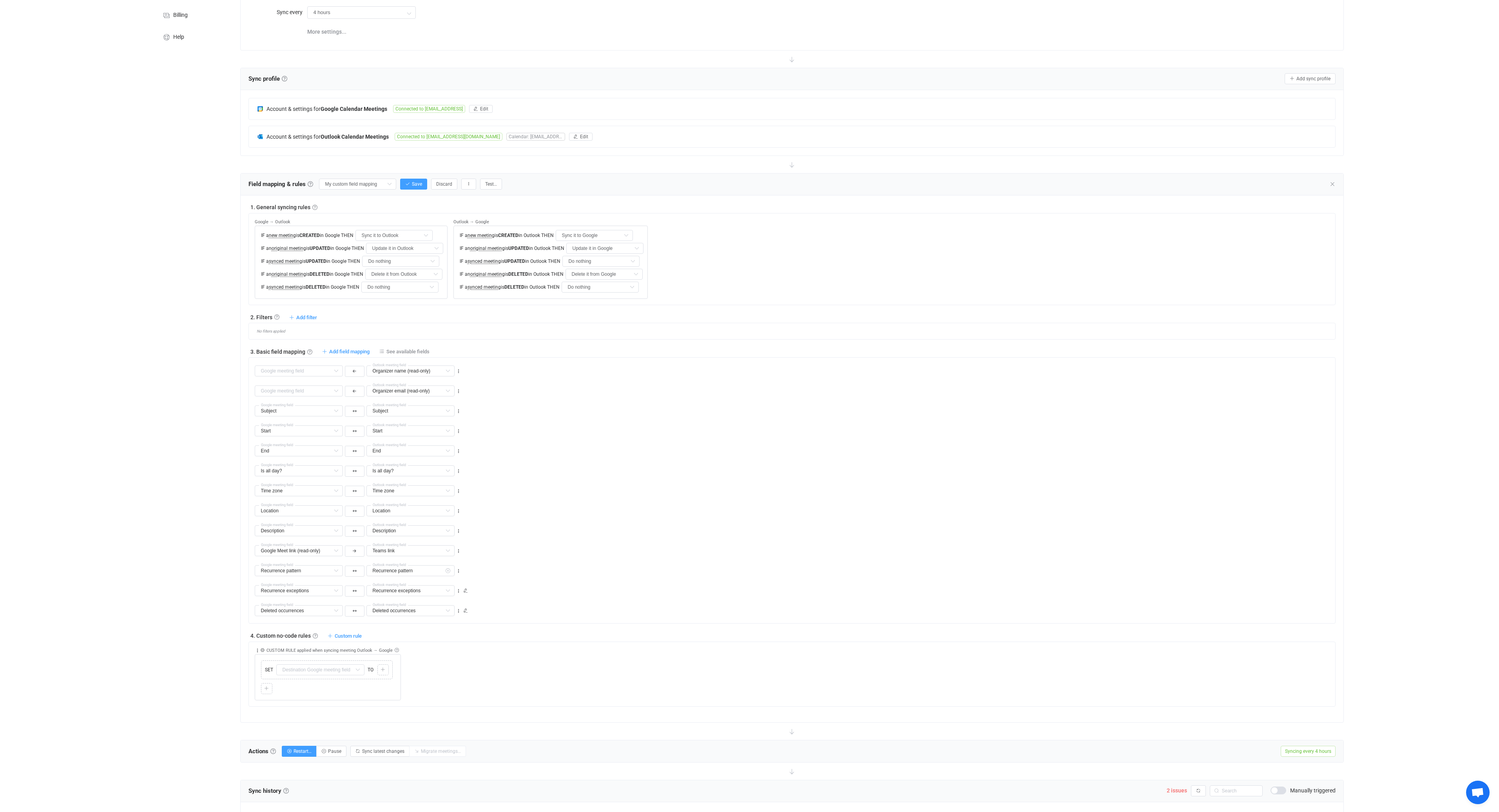
scroll to position [76, 0]
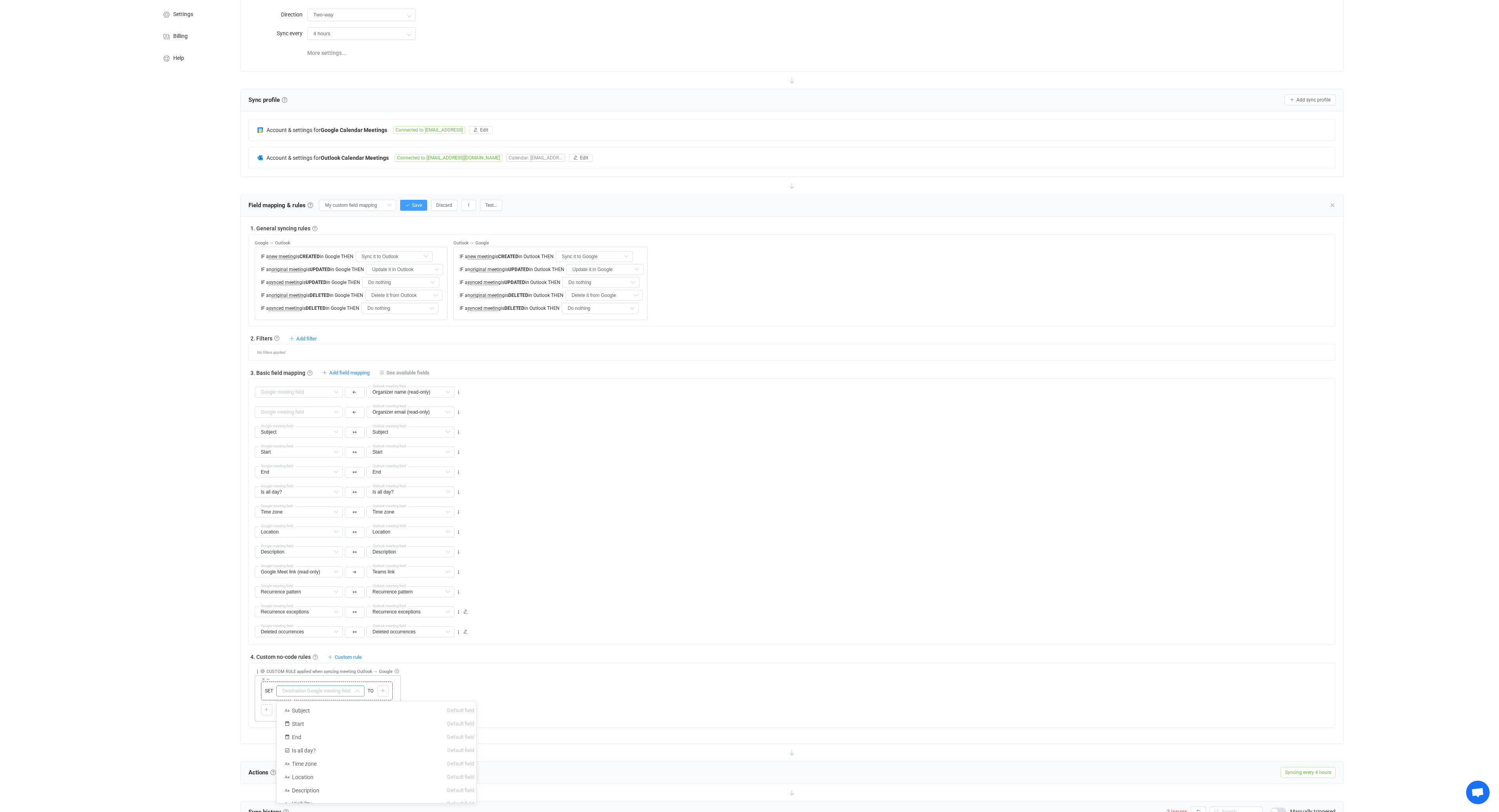
click at [303, 690] on input "text" at bounding box center [321, 691] width 88 height 11
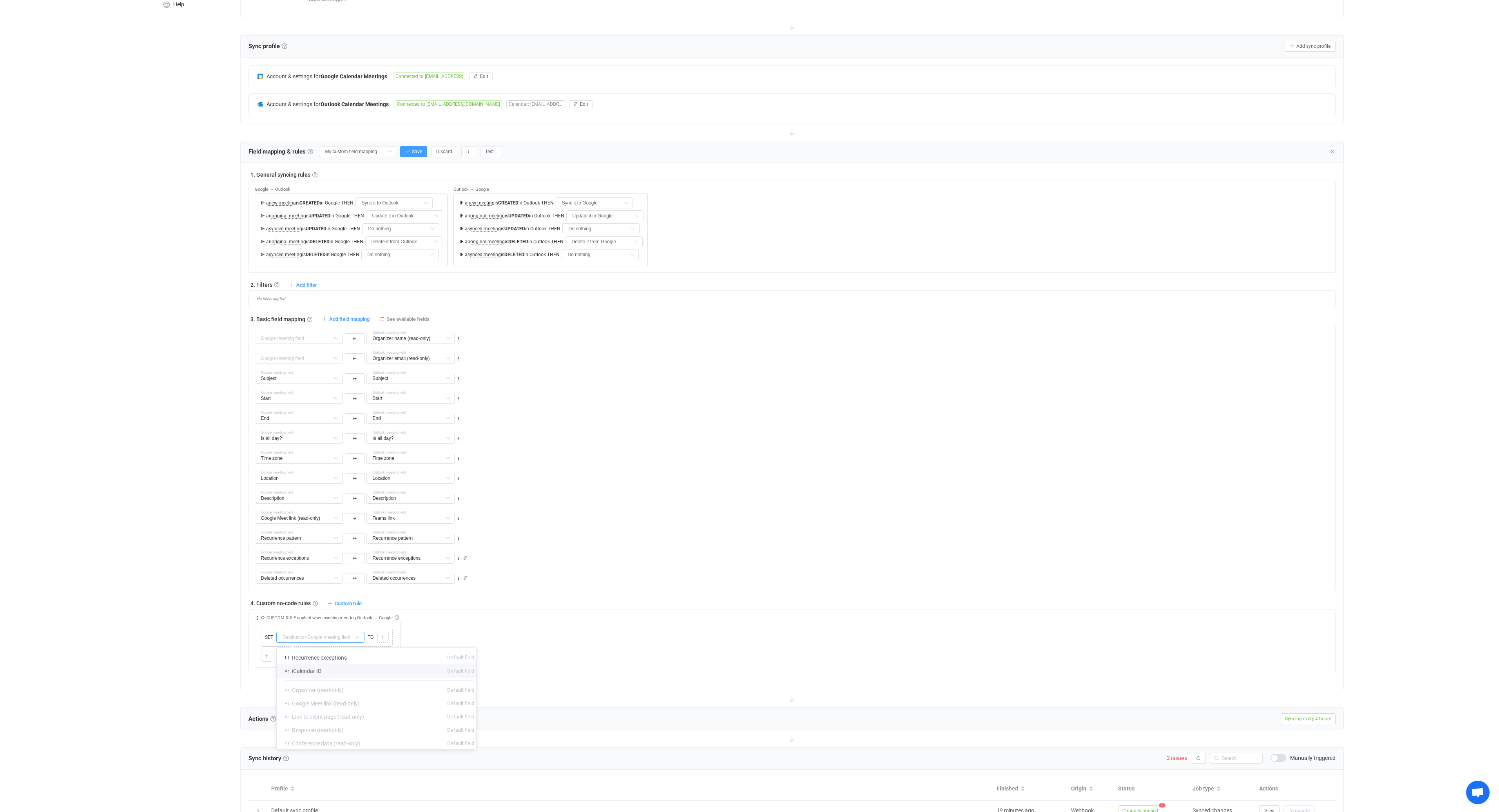
scroll to position [147, 0]
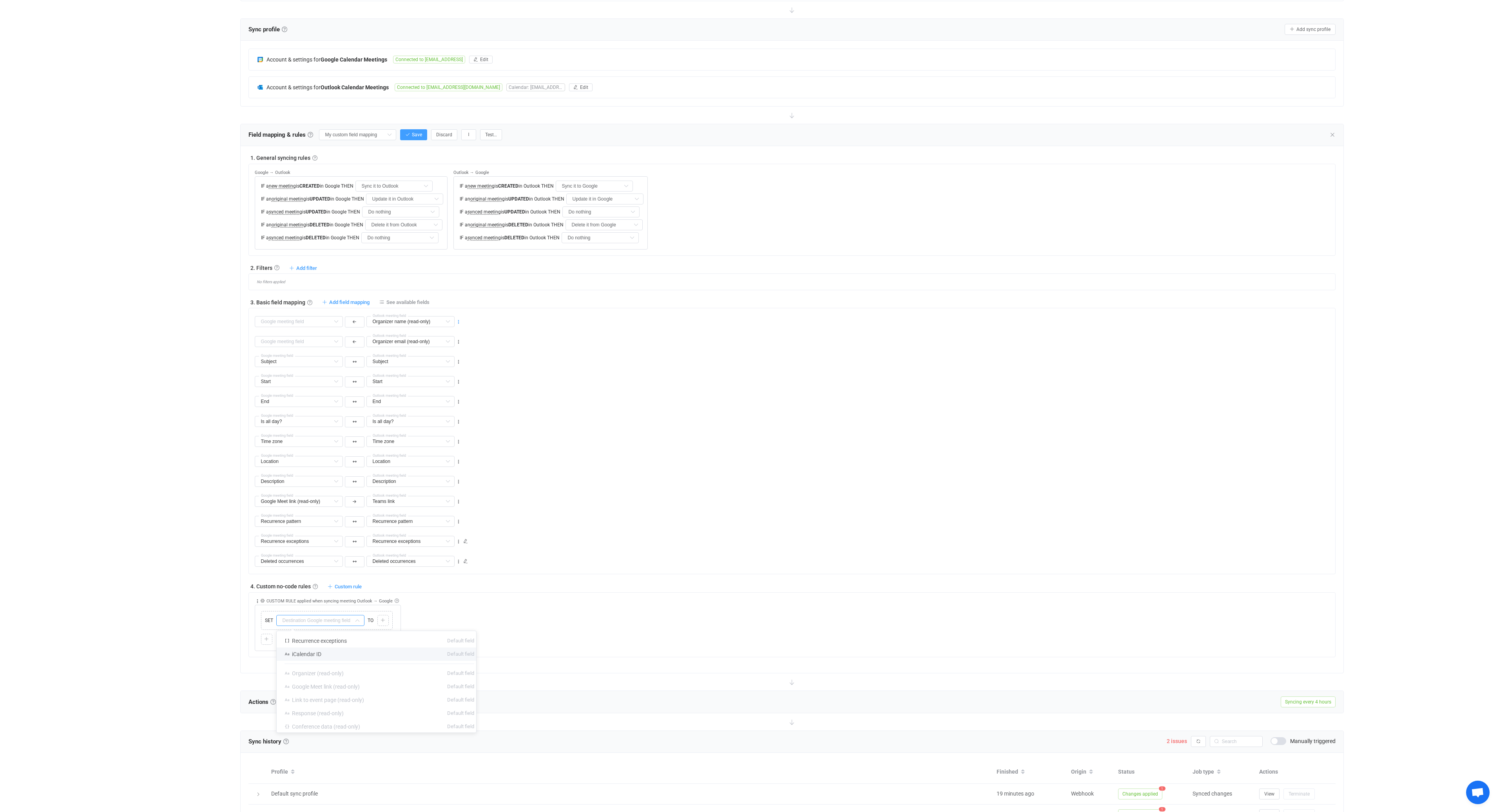
click at [459, 323] on icon at bounding box center [458, 322] width 5 height 5
click at [441, 369] on li "Delete" at bounding box center [434, 369] width 51 height 14
type input "Organizer email (read-only)"
type input "Subject"
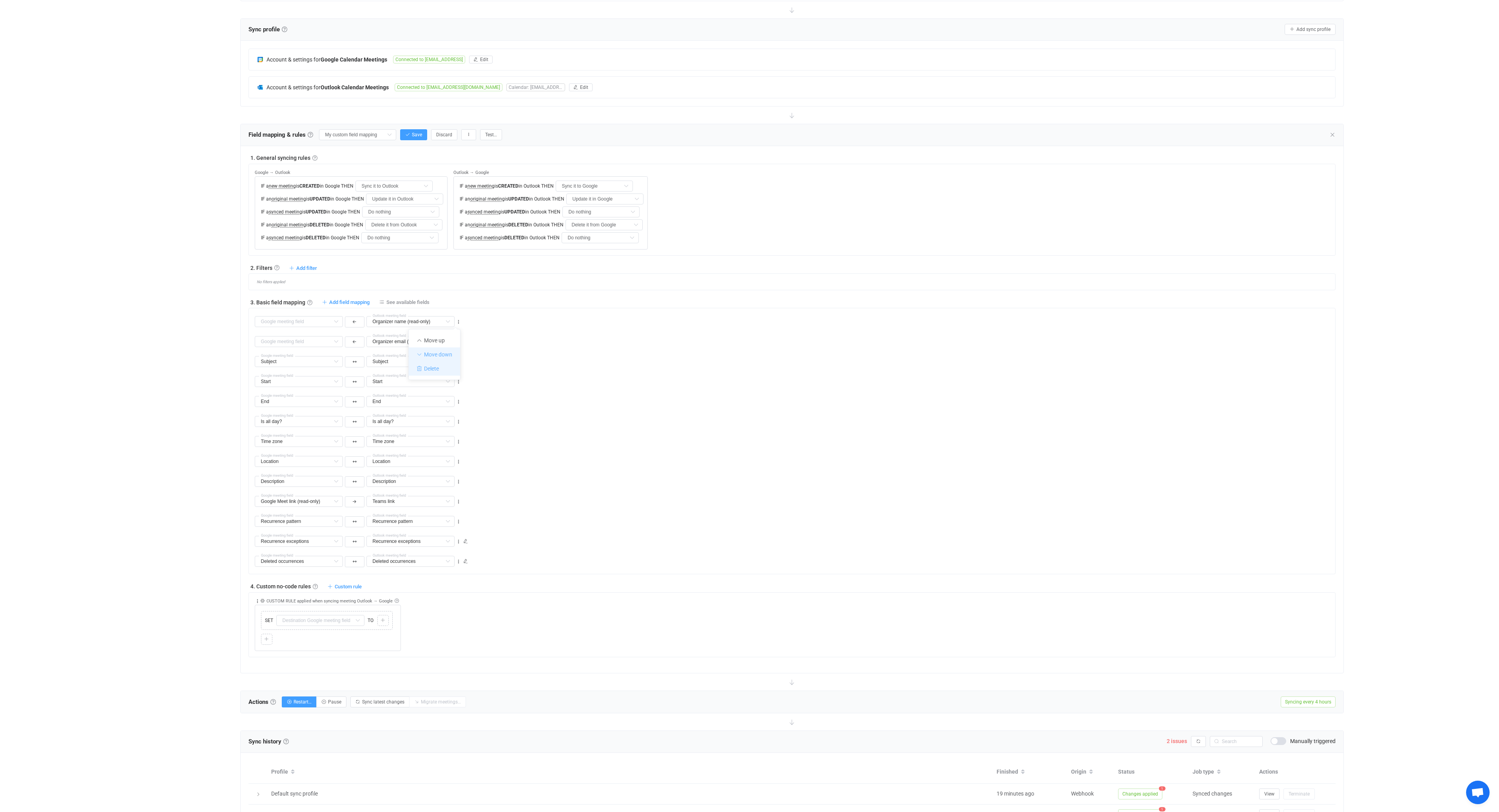
type input "Start"
type input "End"
type input "Is all day?"
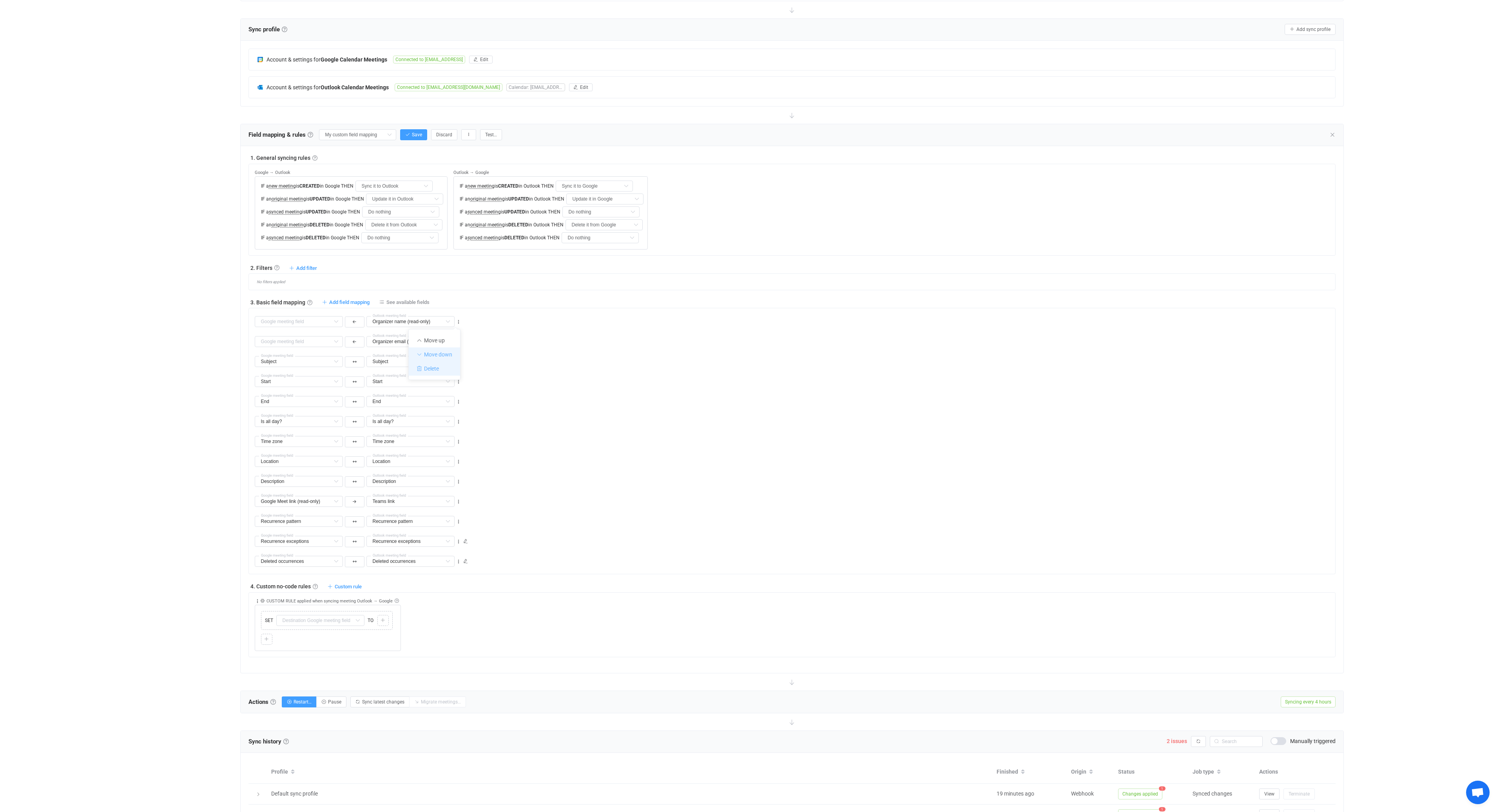
type input "Is all day?"
type input "Time zone"
type input "Location"
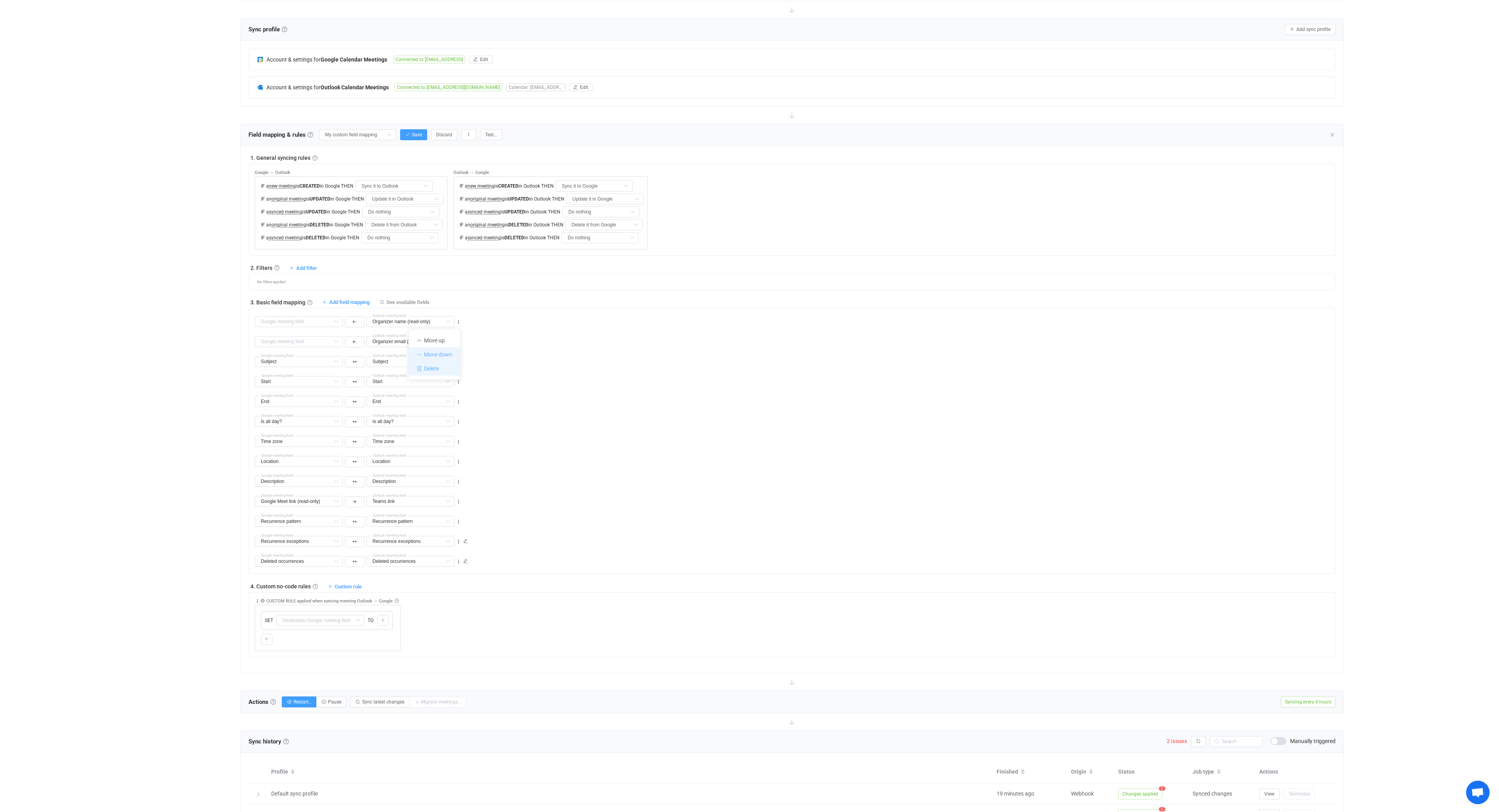
type input "Description"
type input "Google Meet link (read-only)"
type input "Teams link"
type input "Recurrence pattern"
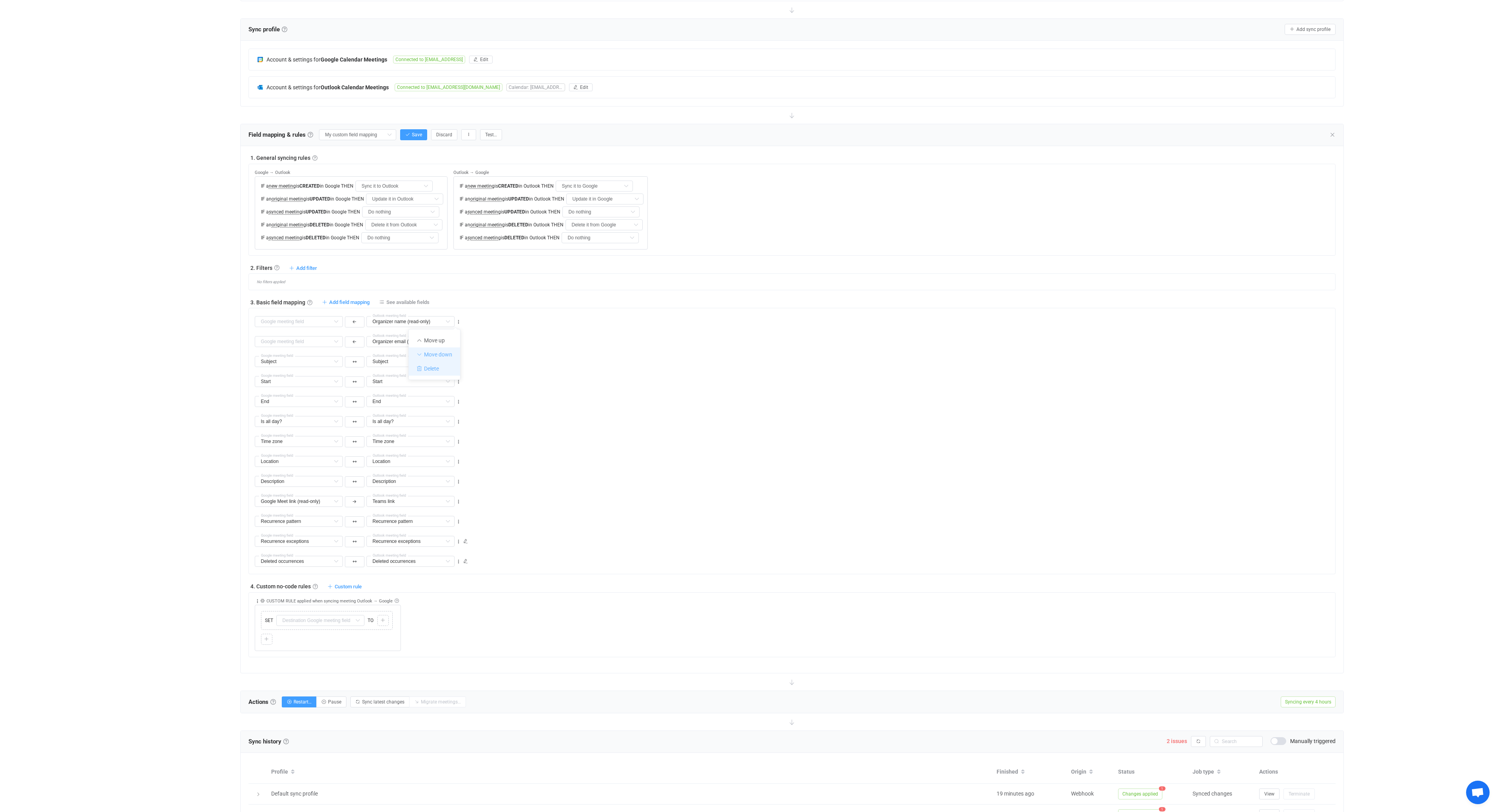
type input "Recurrence pattern"
type input "Recurrence exceptions"
type input "Deleted occurrences"
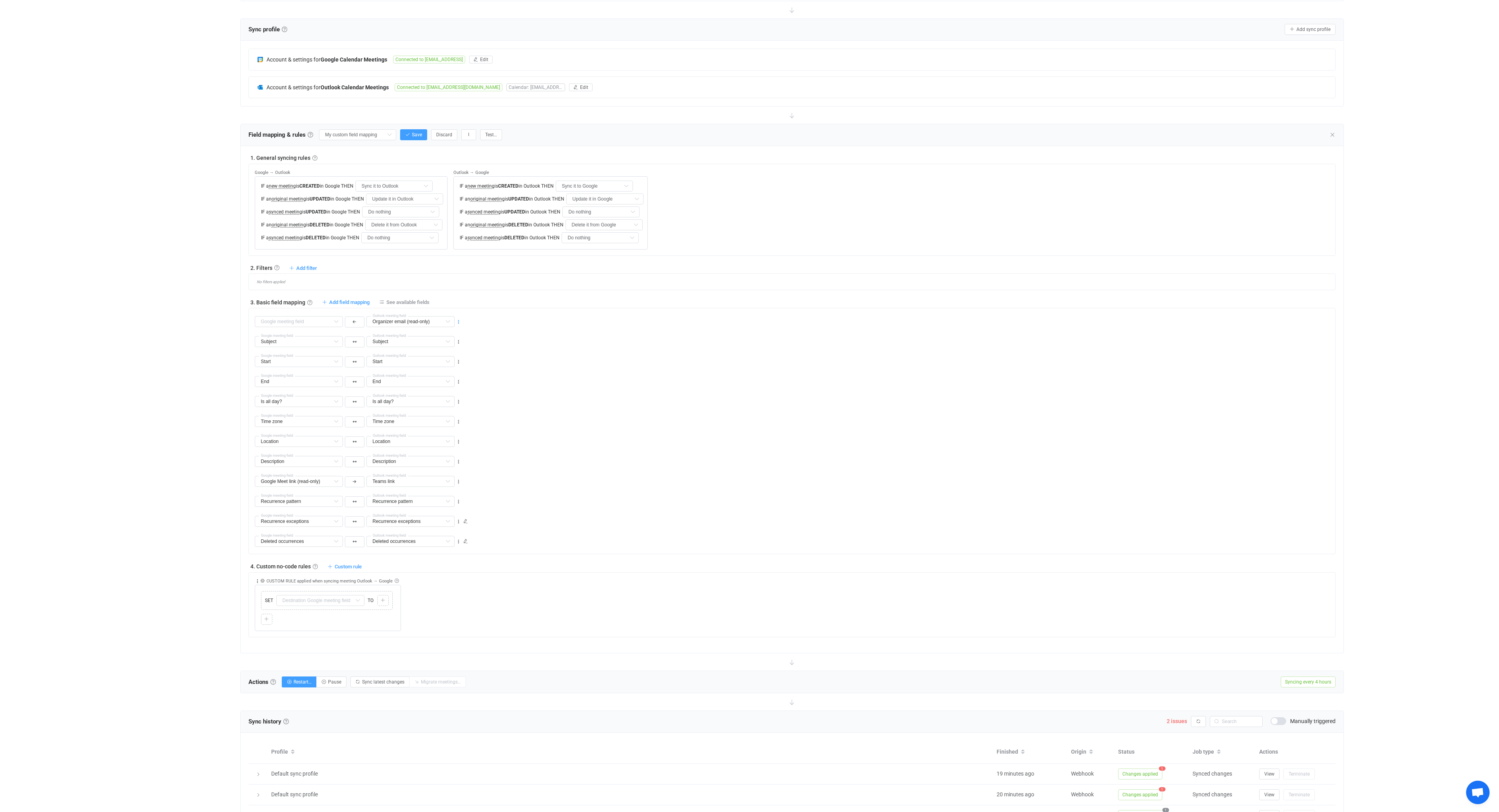
click at [458, 322] on icon at bounding box center [458, 322] width 5 height 5
click at [434, 369] on li "Delete" at bounding box center [434, 369] width 51 height 14
type input "Subject"
type input "Start"
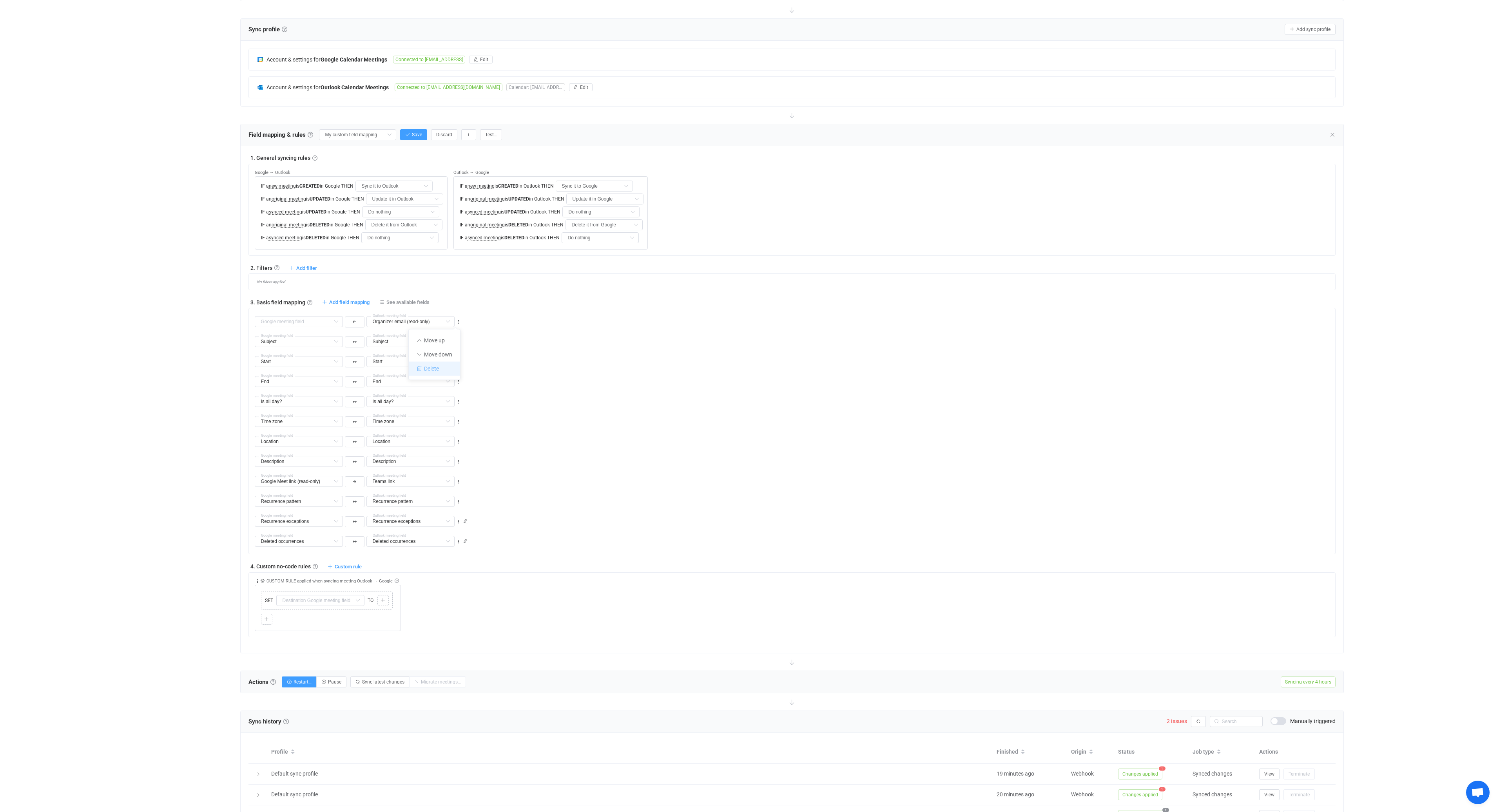
type input "Start"
type input "End"
type input "Is all day?"
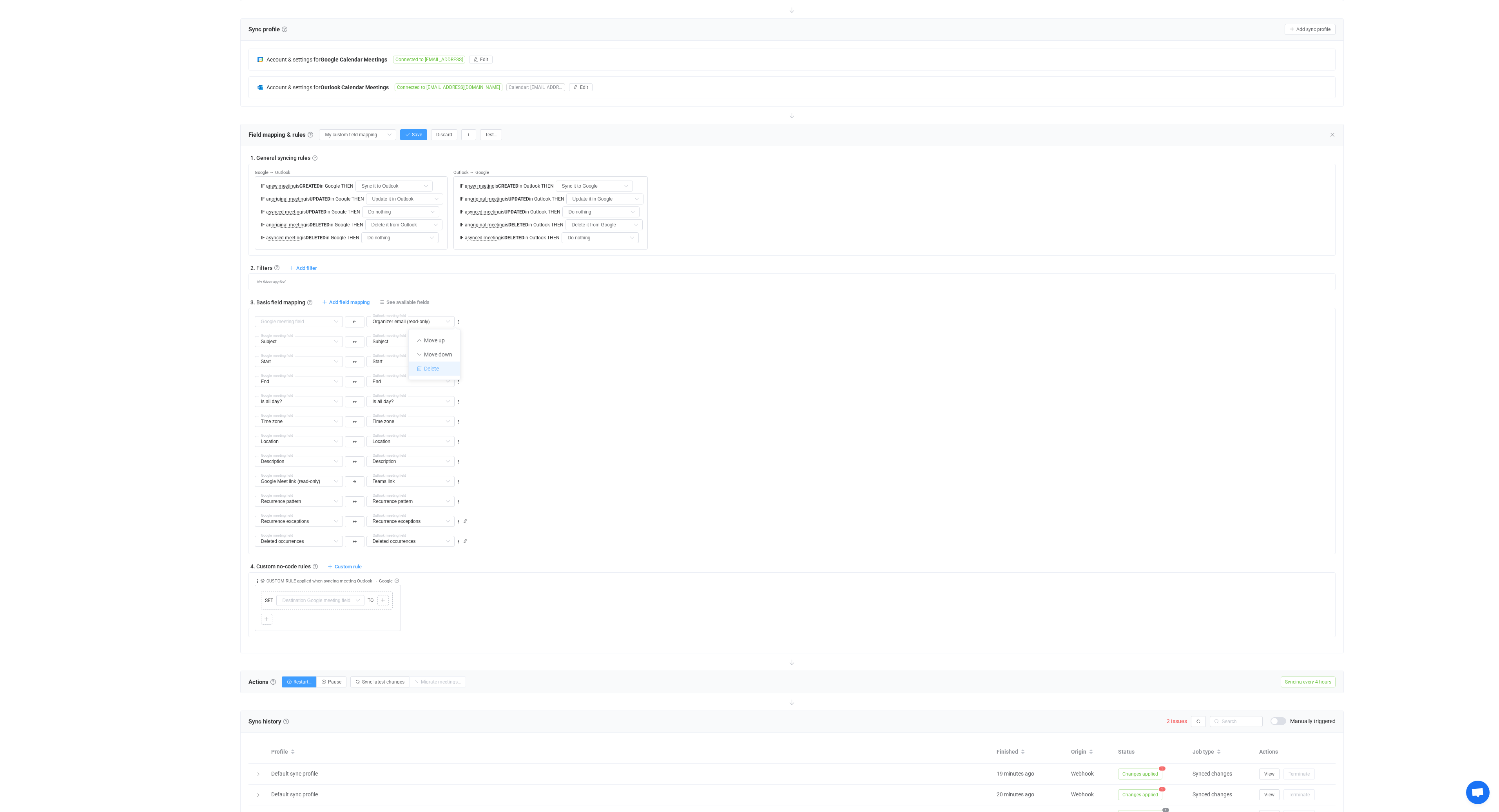
type input "Time zone"
type input "Location"
type input "Description"
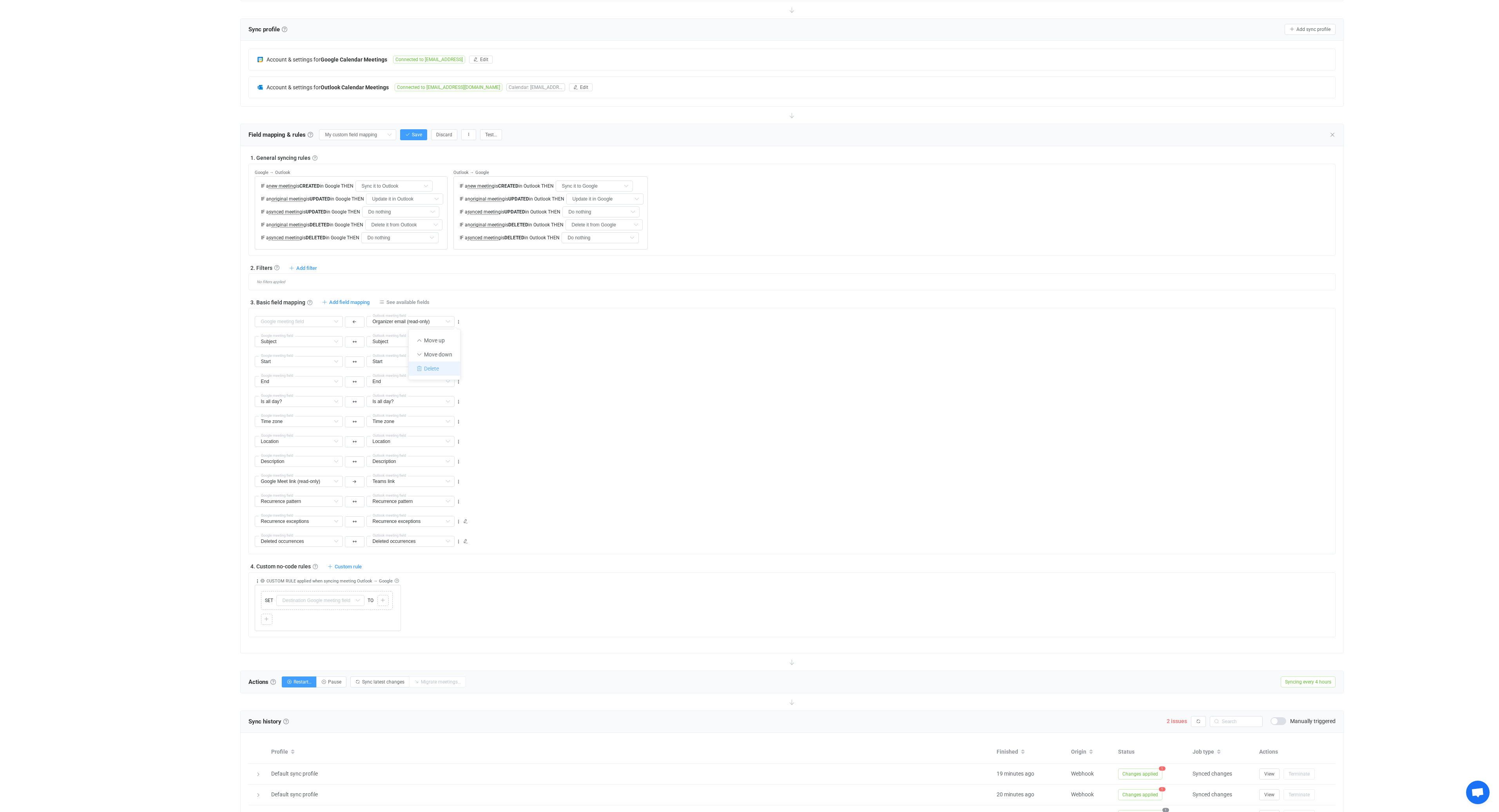
type input "Description"
type input "Google Meet link (read-only)"
type input "Teams link"
type input "Recurrence pattern"
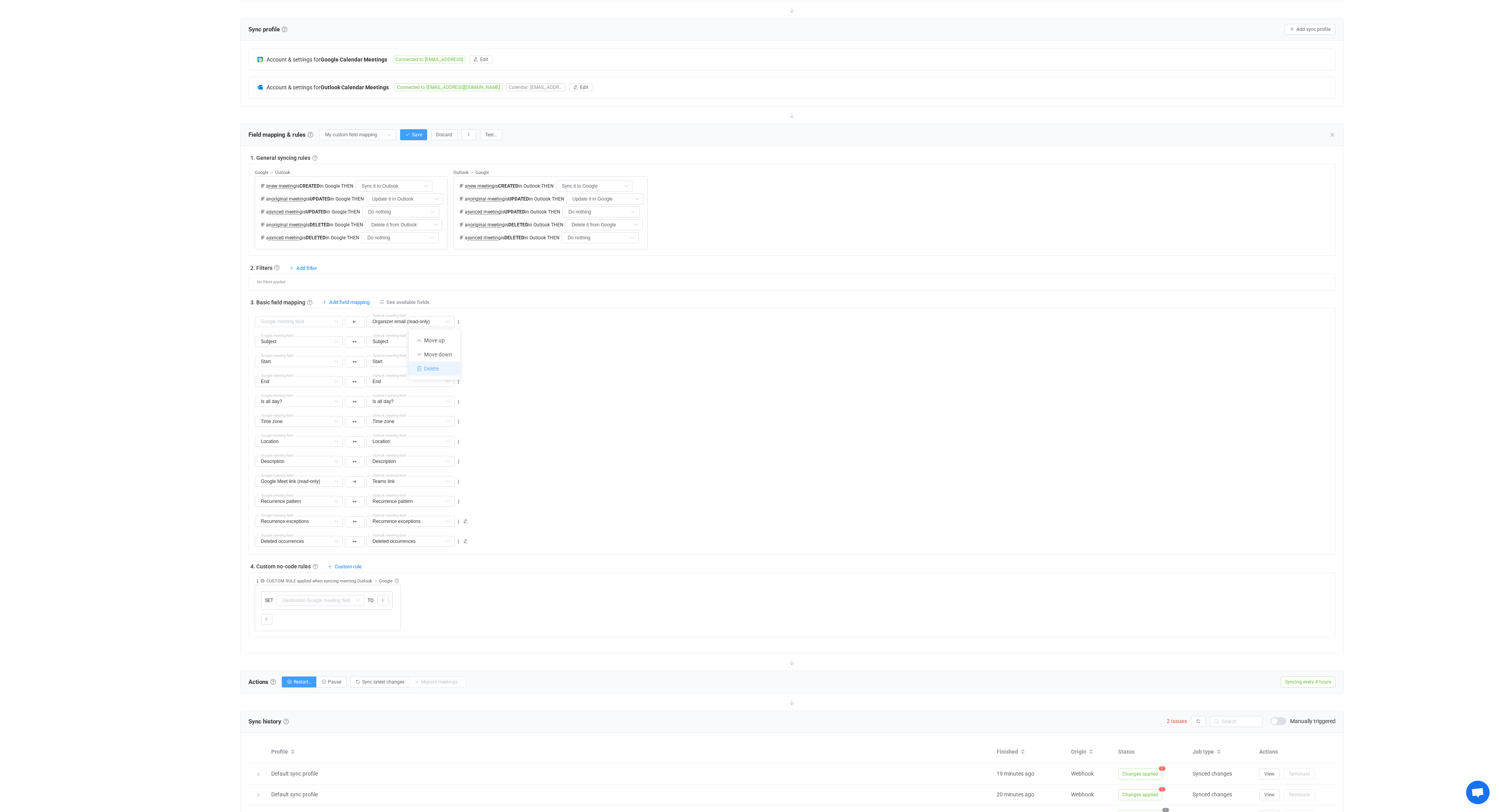
type input "Recurrence exceptions"
type input "Deleted occurrences"
click at [358, 582] on icon at bounding box center [357, 580] width 10 height 11
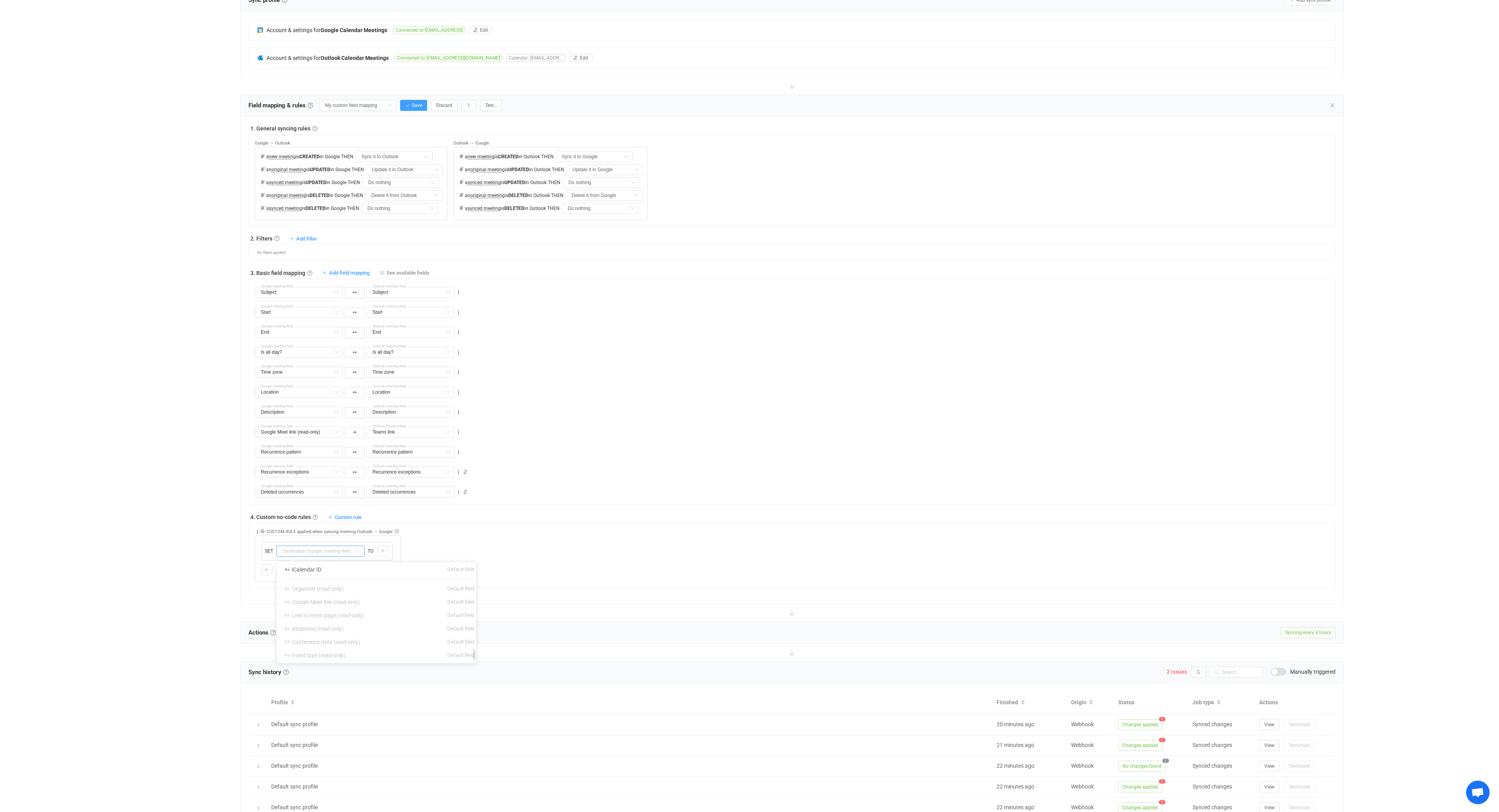
scroll to position [742, 0]
click at [347, 596] on li "Organizer (read-only) Default field" at bounding box center [379, 596] width 205 height 13
click at [435, 574] on li "iCalendar ID Default field" at bounding box center [379, 577] width 205 height 13
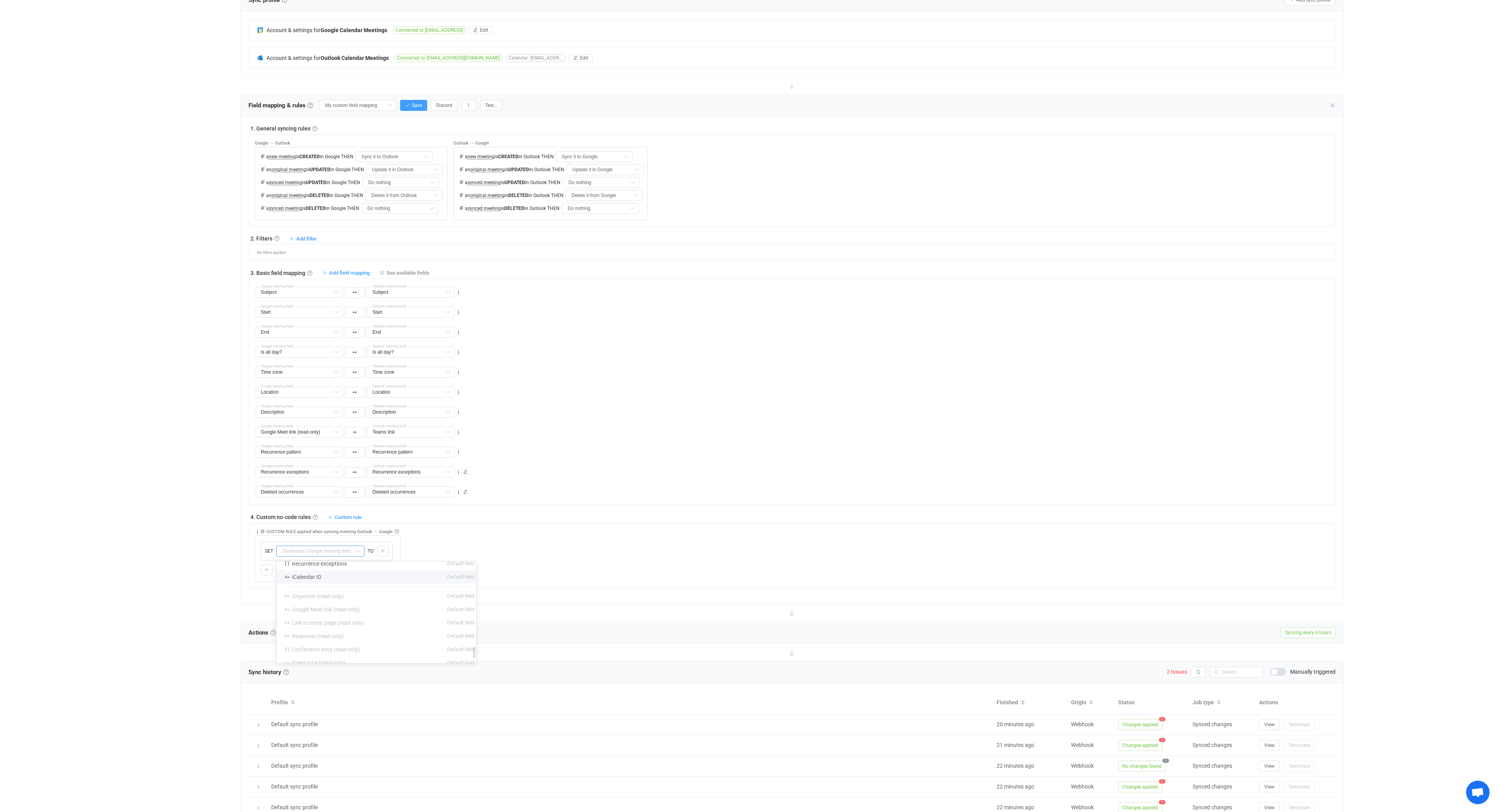
type input "iCalendar ID"
click at [442, 561] on div "Collapse Move up Move down Delete Applied to Only meeting(s) from Outlook Only …" at bounding box center [795, 553] width 1081 height 58
click at [386, 552] on div at bounding box center [383, 551] width 8 height 7
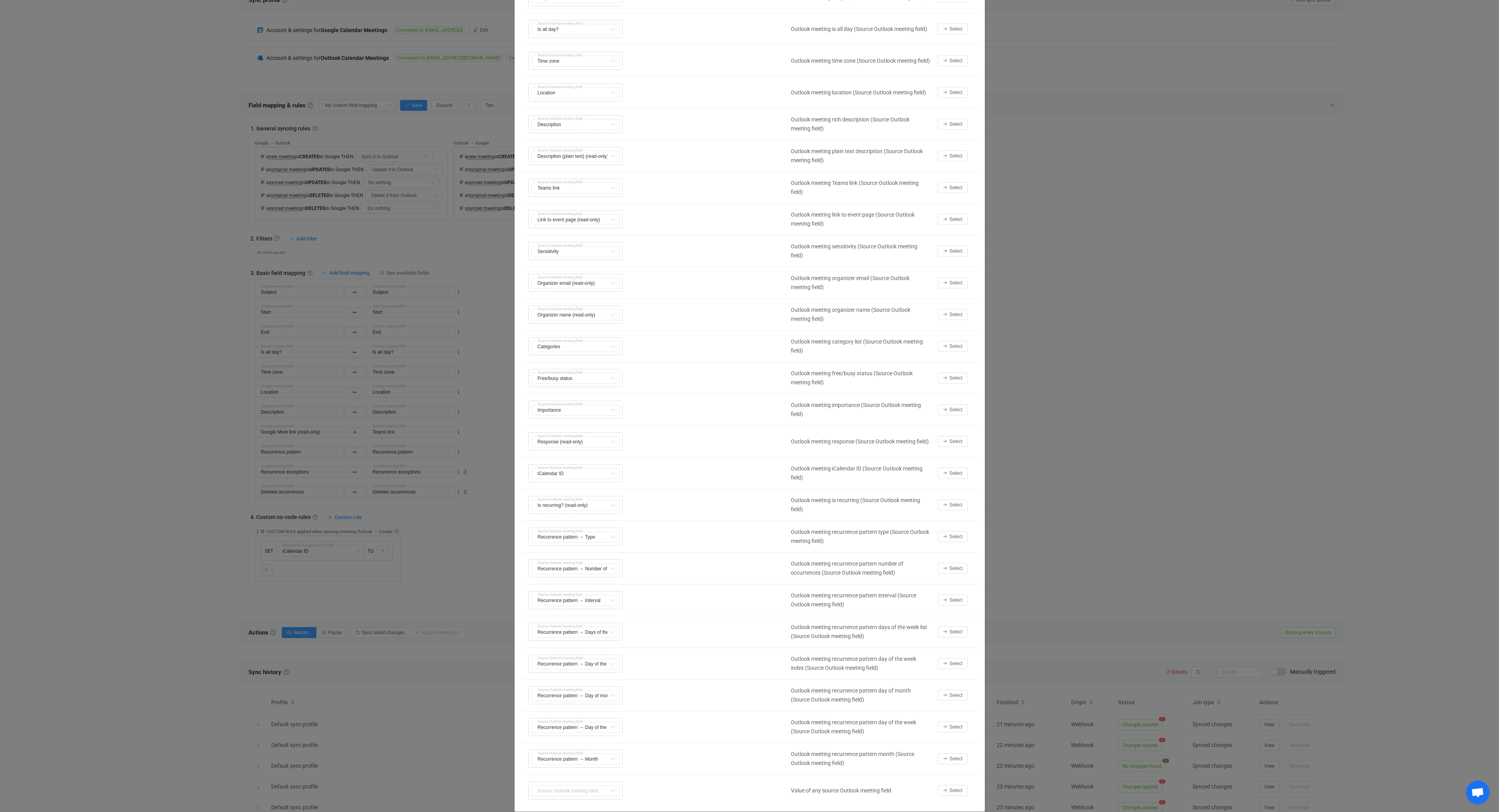
scroll to position [109, 0]
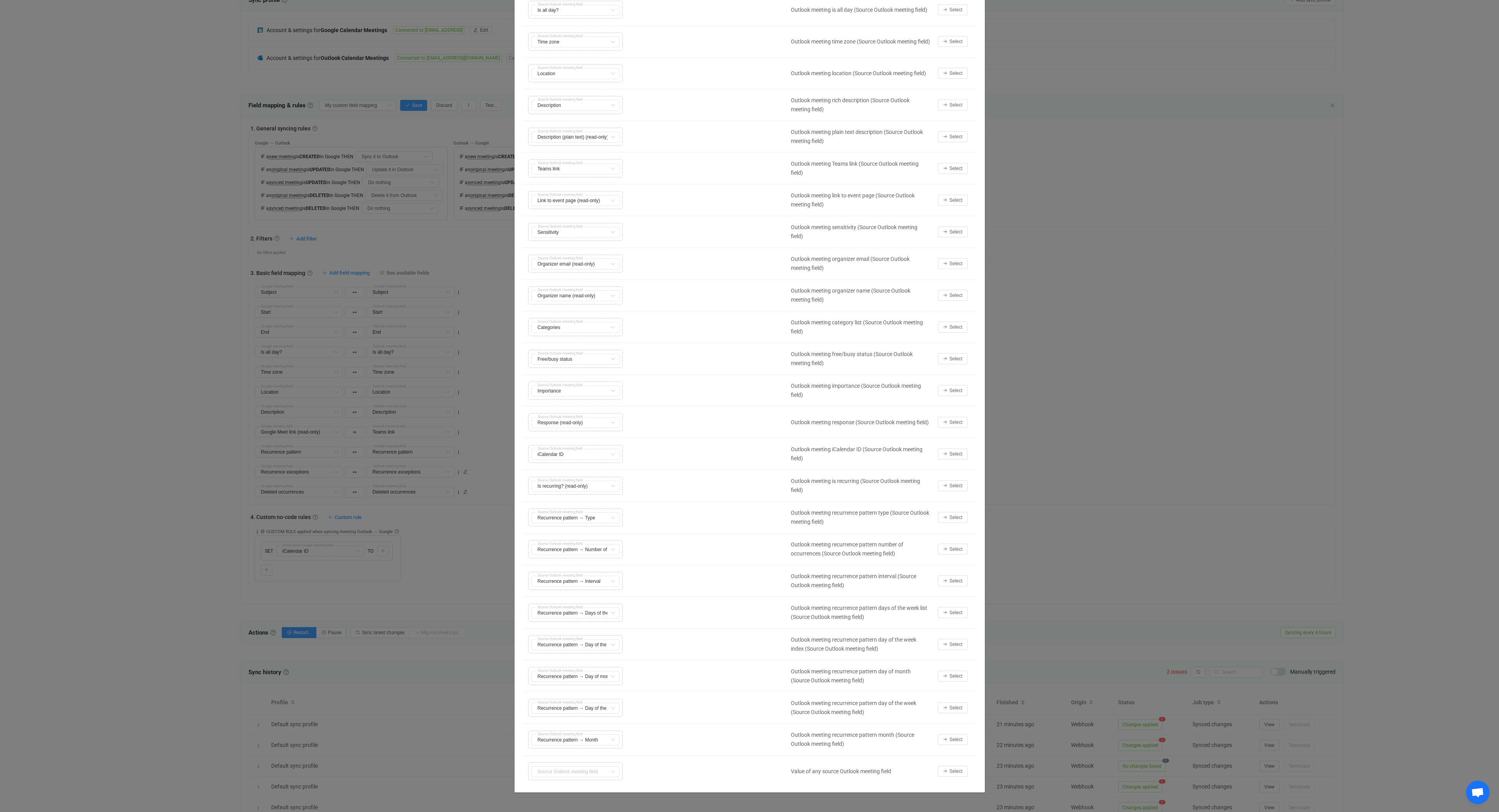
click at [602, 772] on div "Copy Cut Replace TYPE MISMATCH Subject Default field Start Default field End De…" at bounding box center [654, 771] width 257 height 22
click at [609, 770] on icon "Select value" at bounding box center [613, 771] width 10 height 11
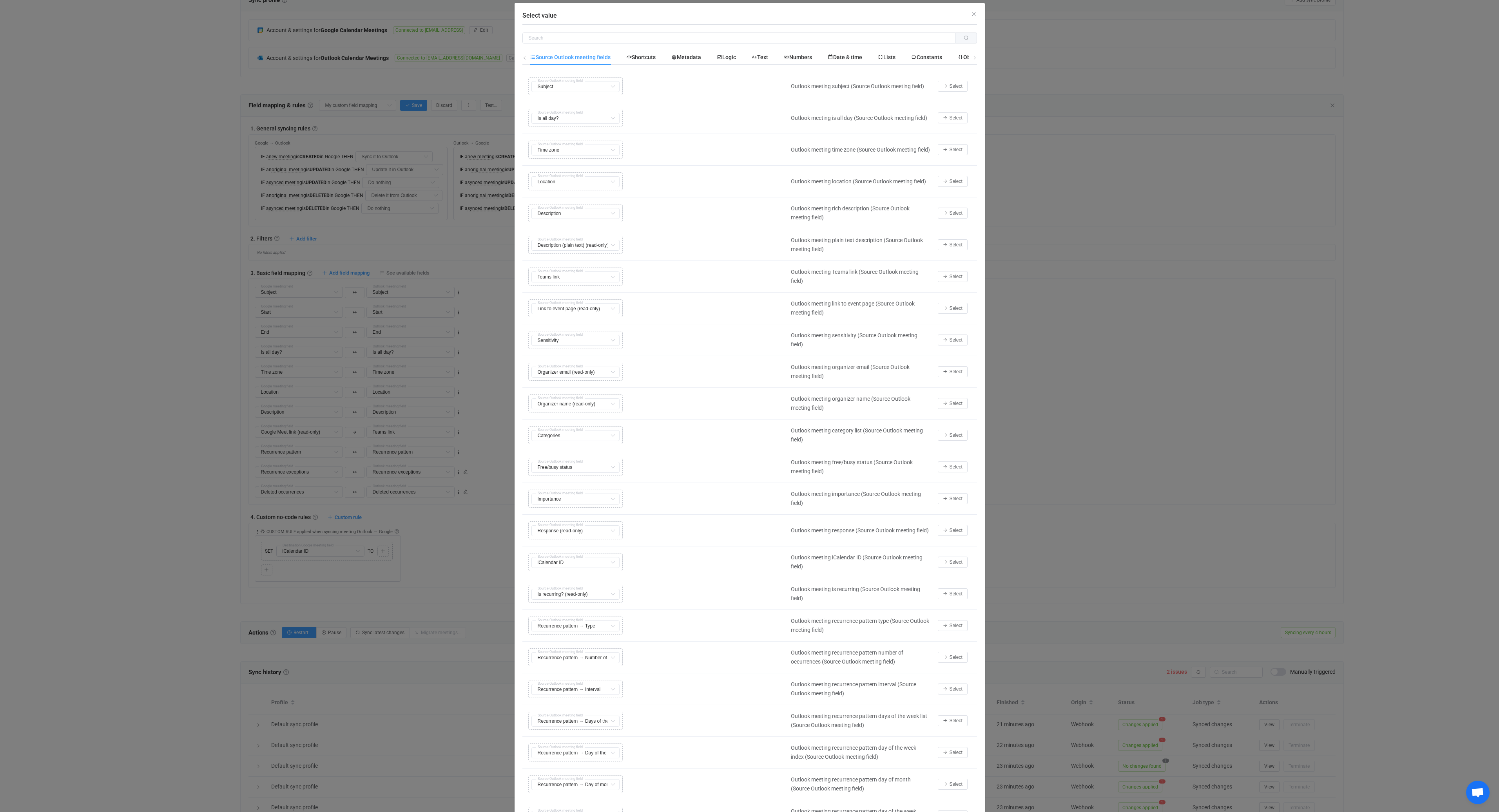
scroll to position [0, 0]
click at [950, 371] on span "Select" at bounding box center [956, 372] width 13 height 5
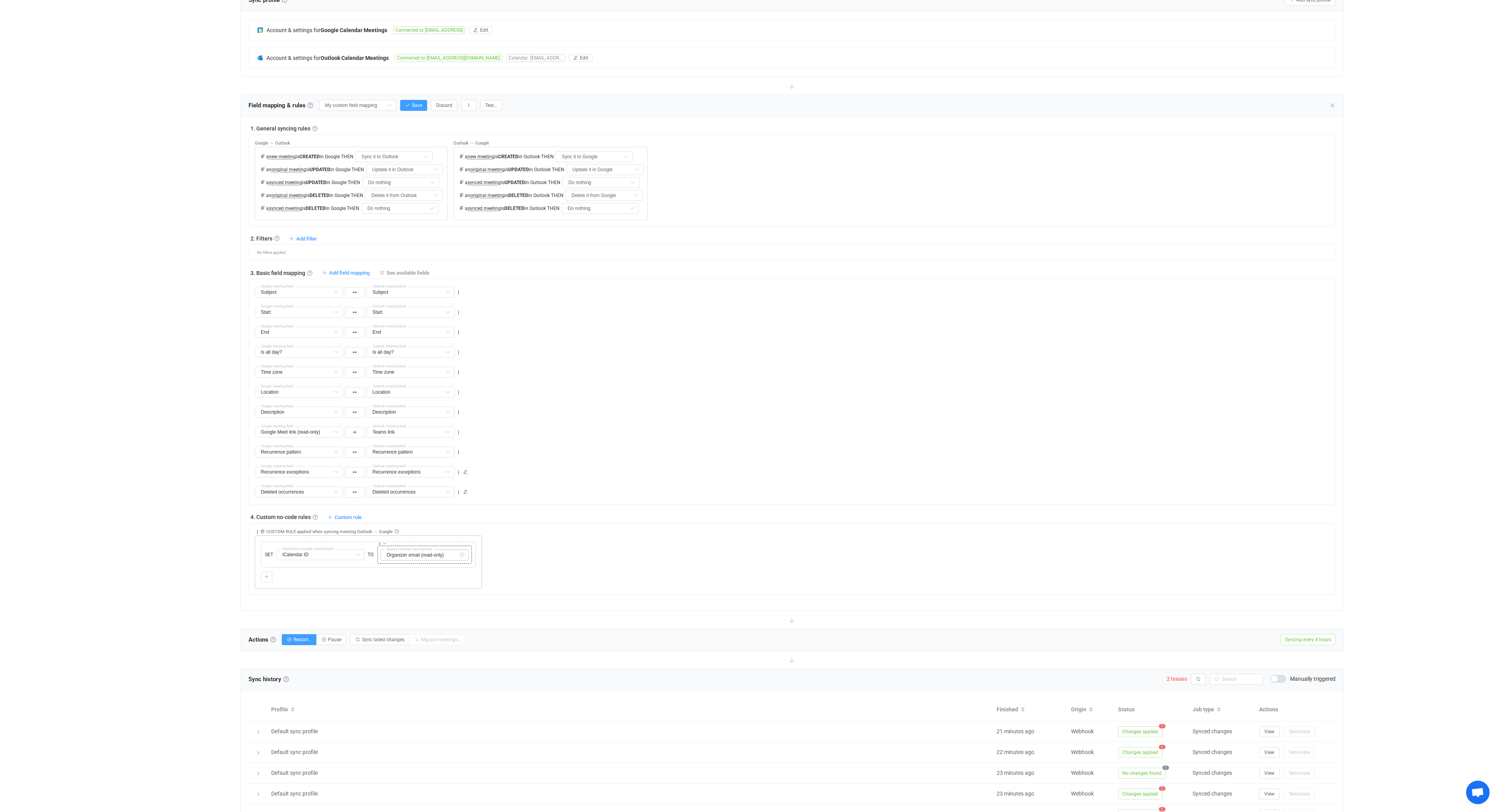
click at [463, 554] on icon at bounding box center [461, 555] width 10 height 11
click at [551, 564] on div "Collapse Move up Move down Delete Applied to Only meeting(s) from Outlook Only …" at bounding box center [795, 556] width 1081 height 65
click at [357, 555] on icon at bounding box center [357, 554] width 10 height 11
click at [357, 555] on icon at bounding box center [357, 554] width 10 height 11
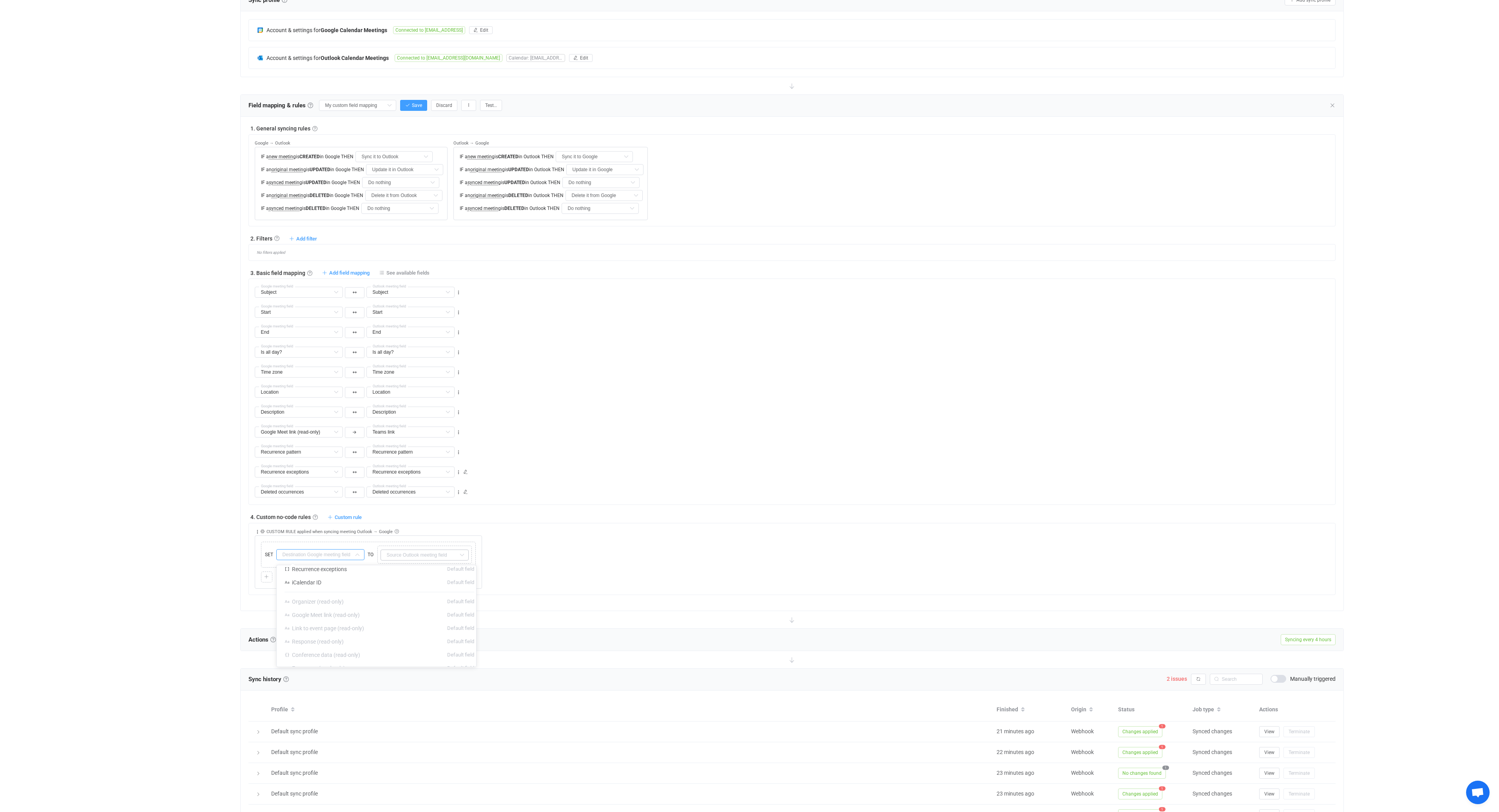
click at [606, 532] on div "Collapse Move up Move down Delete Applied to Only meeting(s) from Outlook Only …" at bounding box center [795, 556] width 1081 height 65
click at [395, 272] on span "See available fields" at bounding box center [408, 273] width 43 height 6
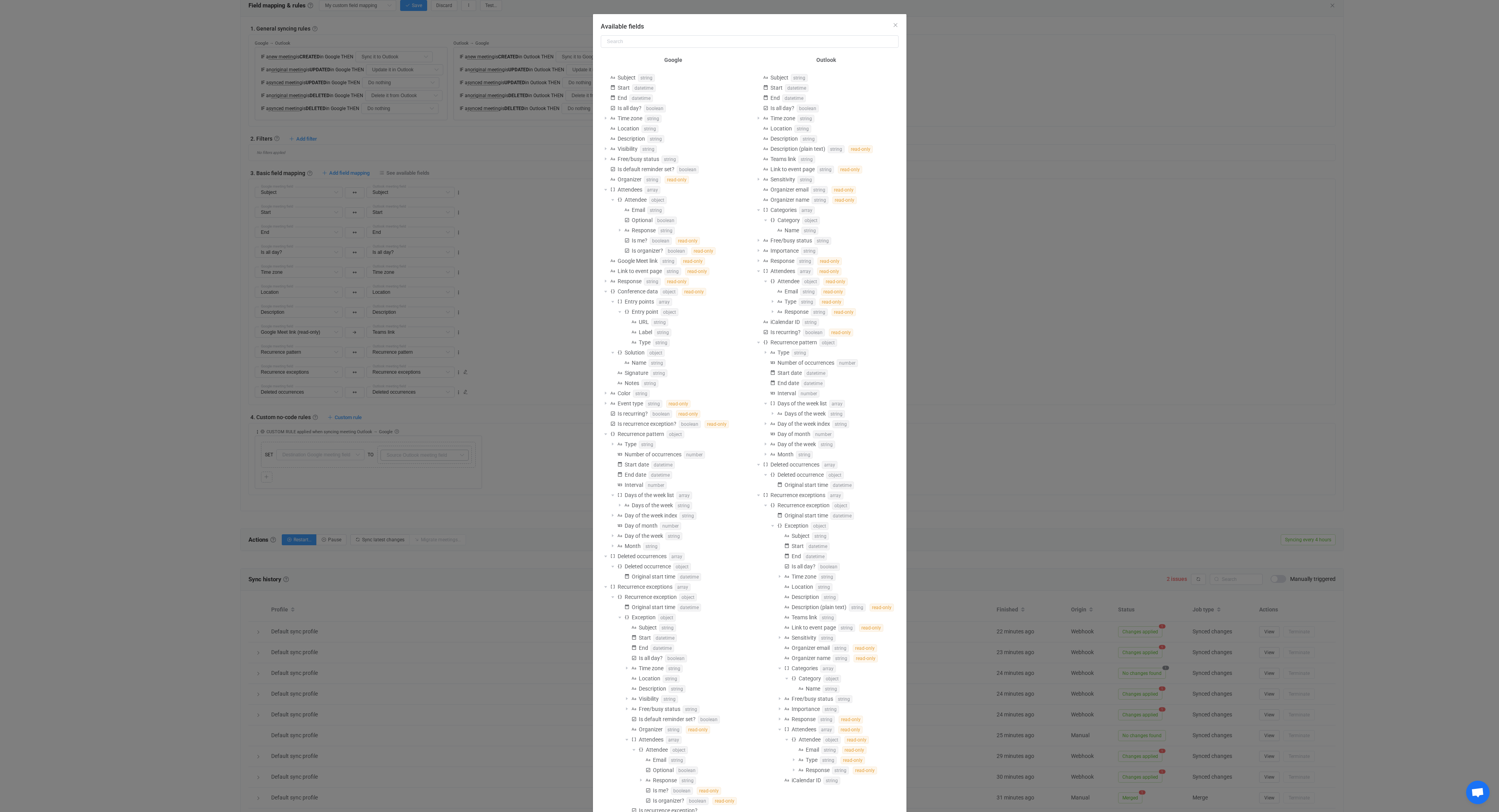
scroll to position [117, 0]
click at [149, 455] on div "Available fields Google Subject string Start datetime End datetime Is all day? …" at bounding box center [750, 406] width 1499 height 812
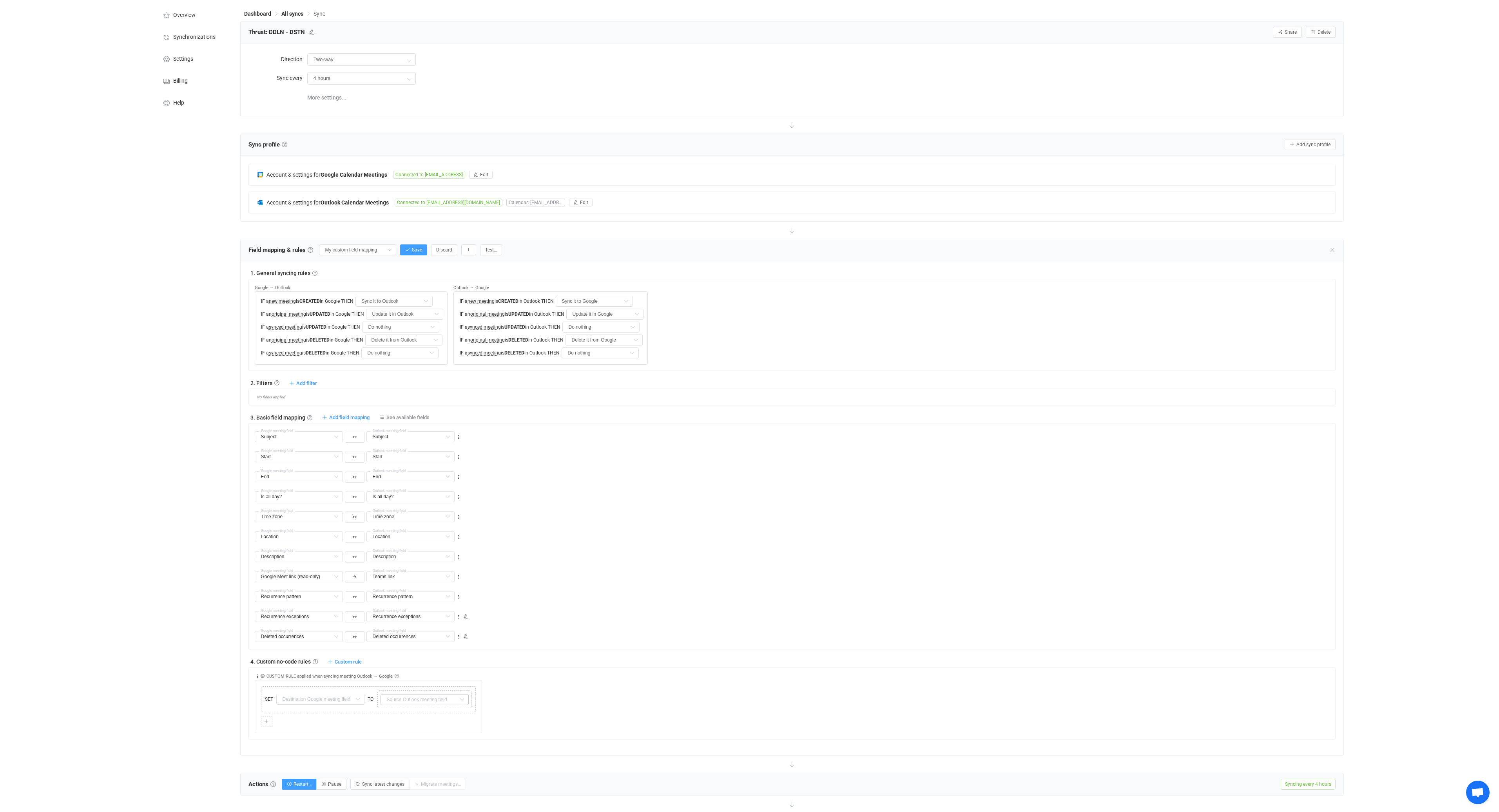
scroll to position [0, 0]
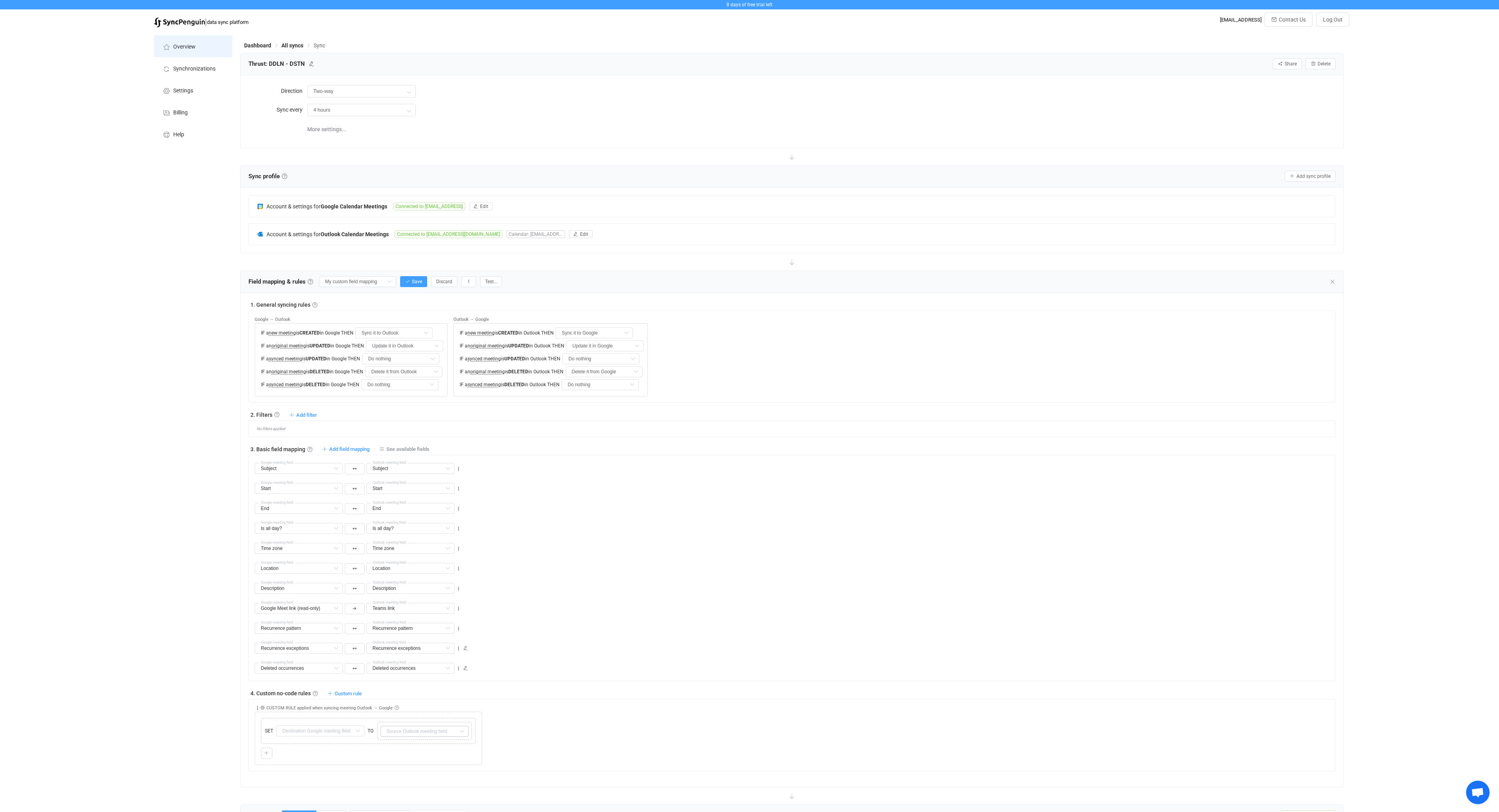
click at [190, 45] on span "Overview" at bounding box center [184, 47] width 22 height 6
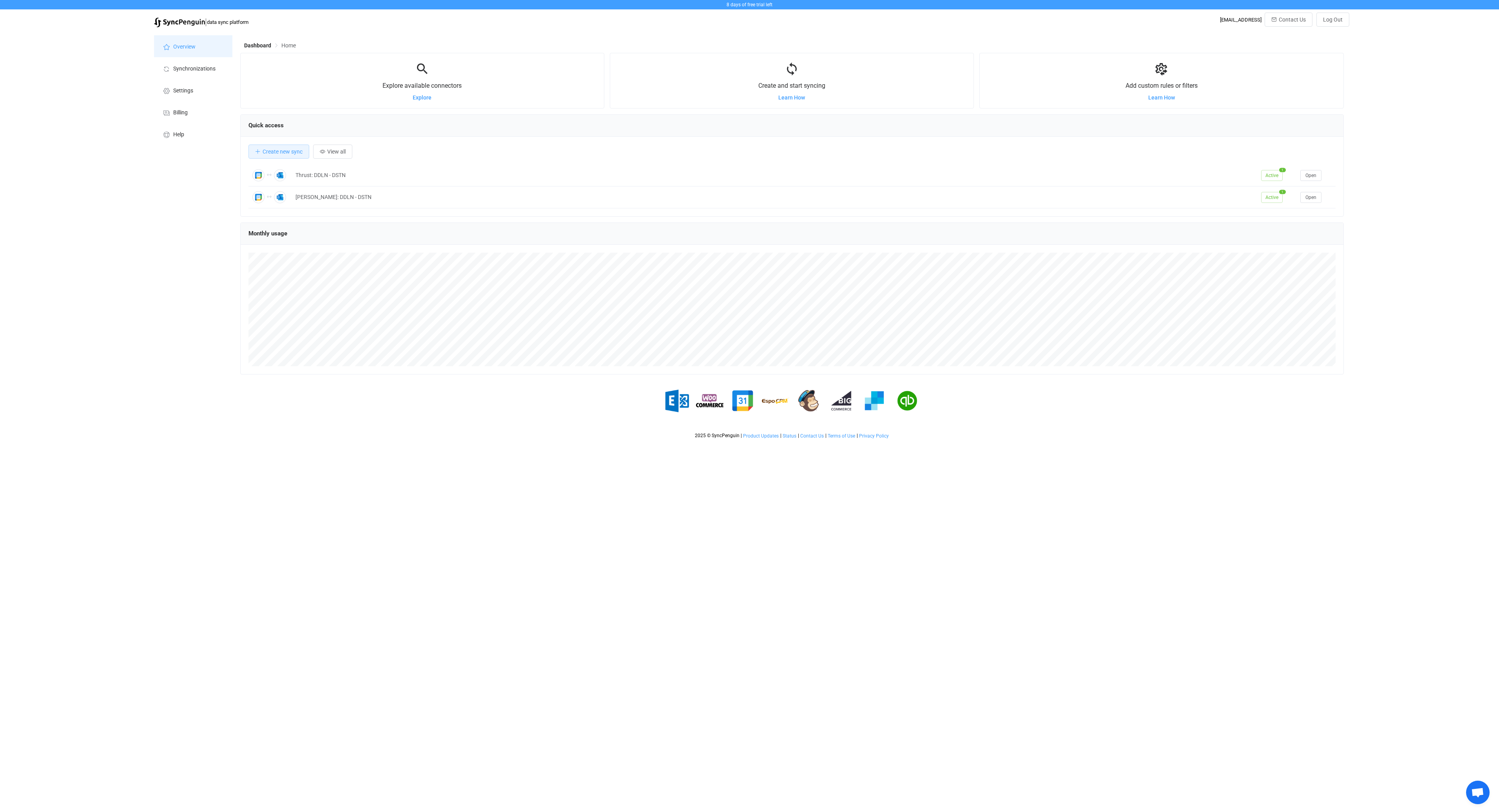
scroll to position [152, 1103]
click at [1316, 177] on span "Open" at bounding box center [1310, 175] width 11 height 5
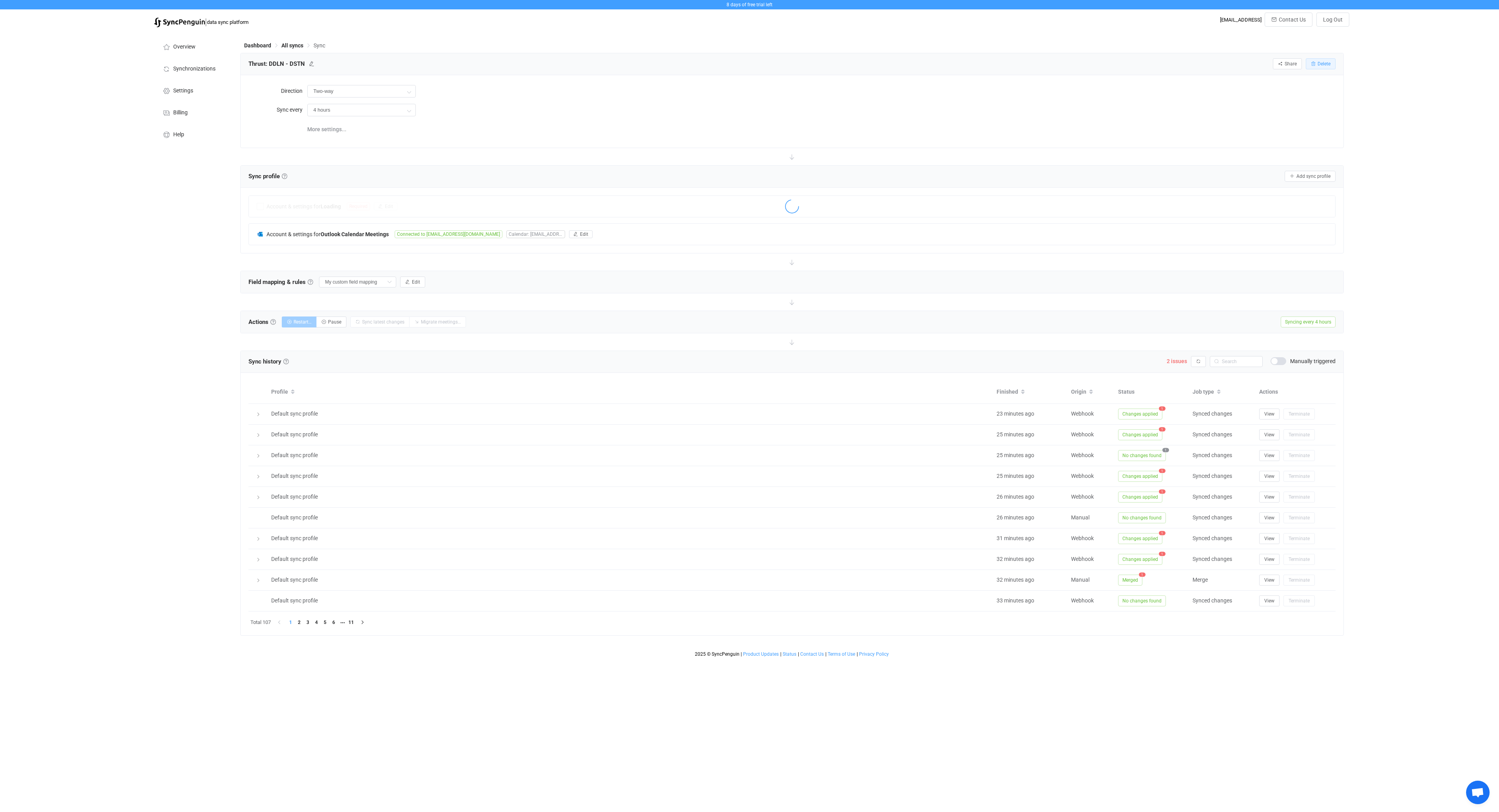
click at [1323, 66] on span "Delete" at bounding box center [1324, 63] width 13 height 5
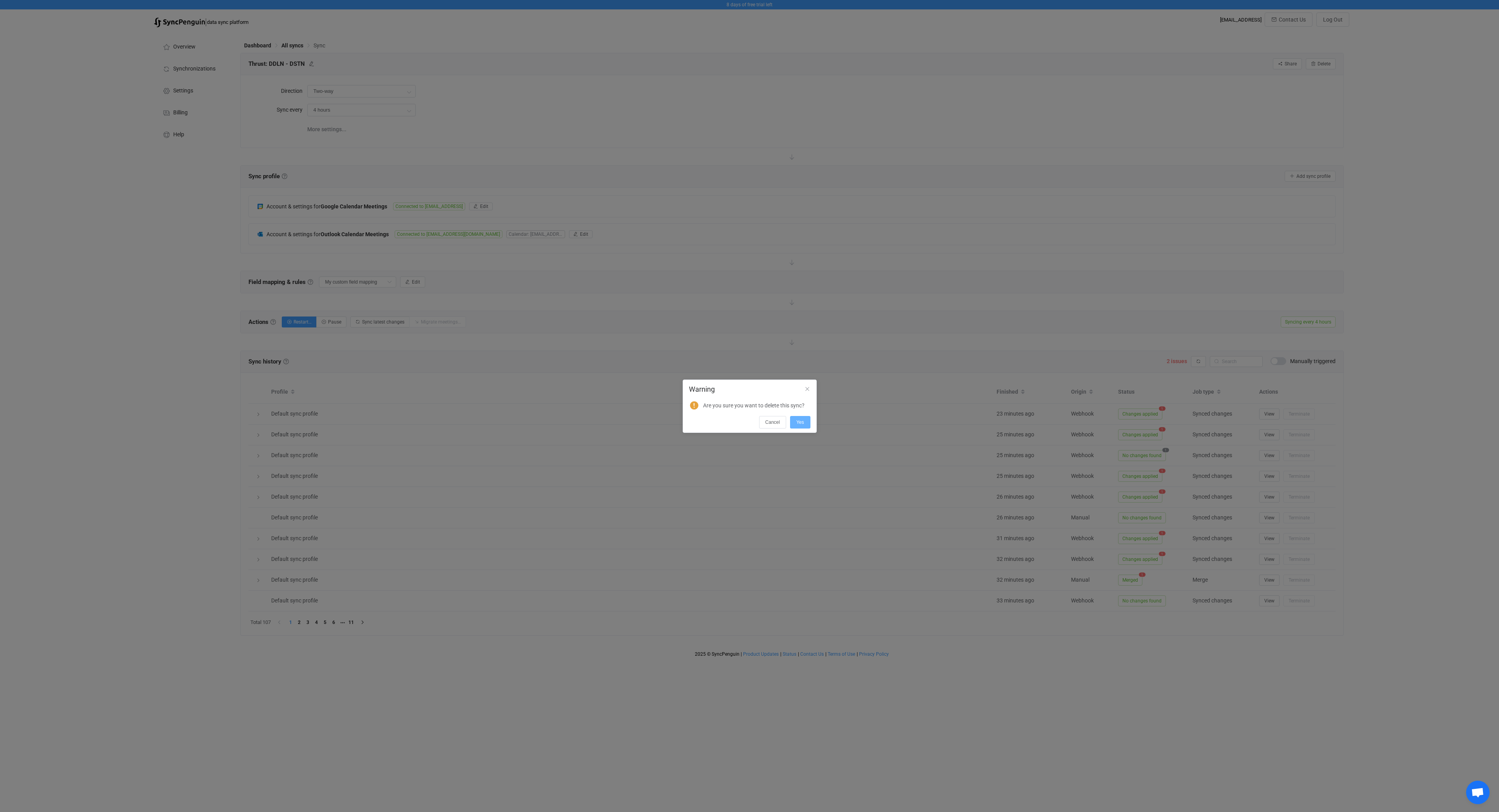
click at [803, 422] on span "Yes" at bounding box center [800, 422] width 8 height 5
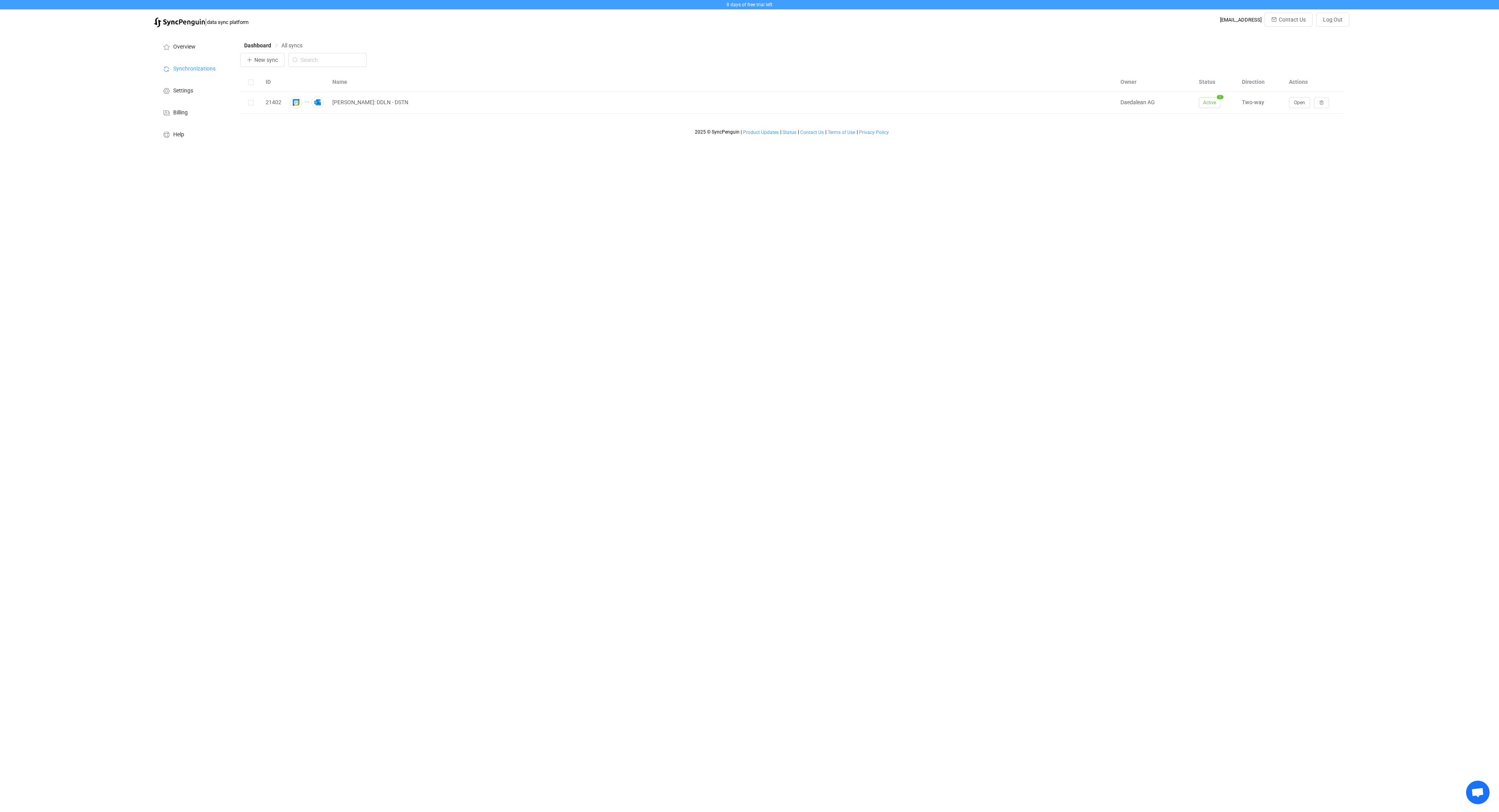
click at [239, 49] on div "Dashboard All syncs New sync ID Name Owner Status Direction Actions 21402 liam:…" at bounding box center [793, 90] width 1113 height 117
click at [255, 62] on span "New sync" at bounding box center [266, 60] width 23 height 6
click at [691, 137] on icon "button" at bounding box center [694, 134] width 10 height 10
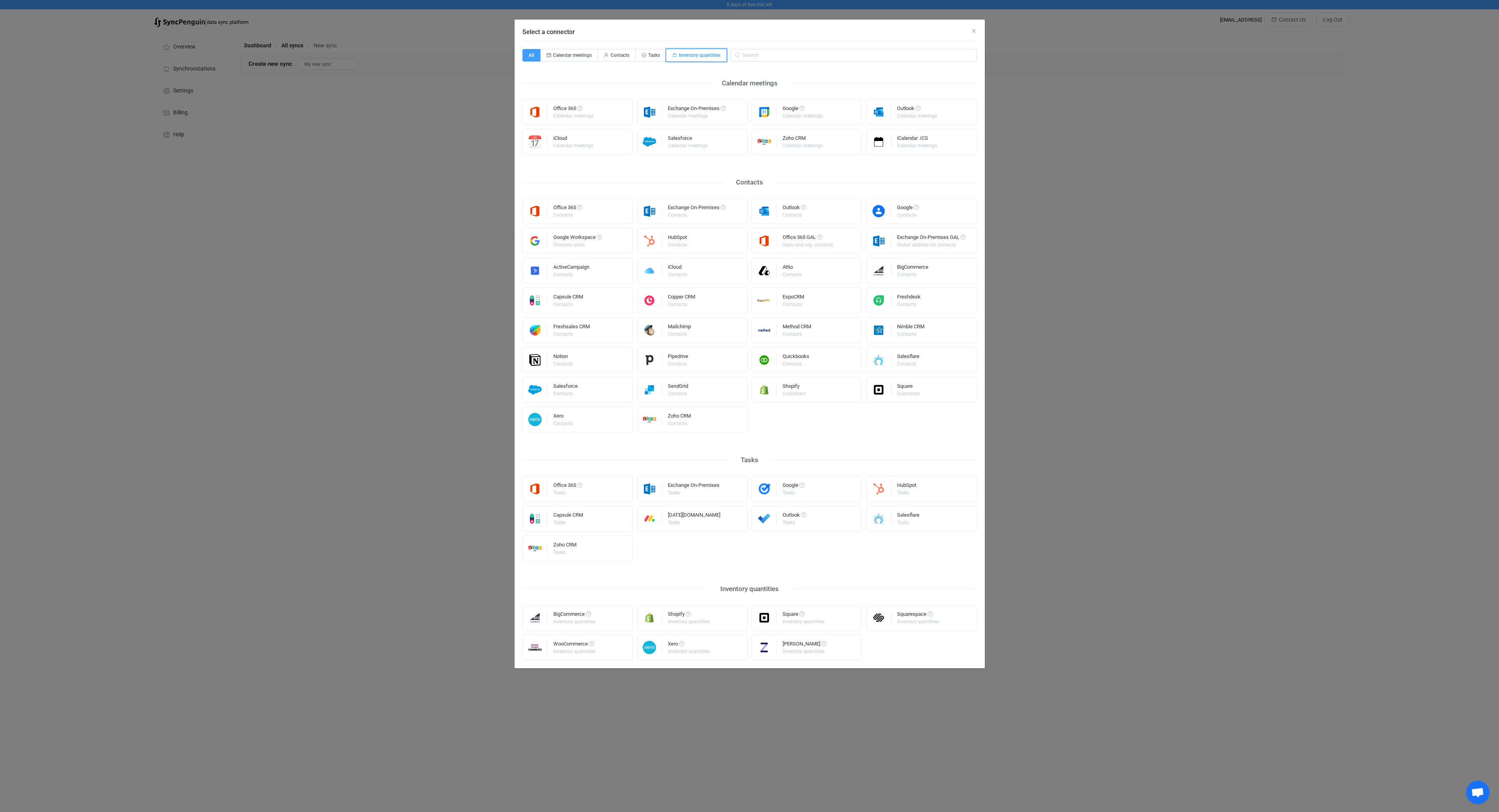
click at [706, 55] on span "Inventory quantities" at bounding box center [699, 55] width 41 height 5
click at [673, 55] on input "Inventory quantities" at bounding box center [670, 52] width 5 height 5
radio input "true"
radio input "false"
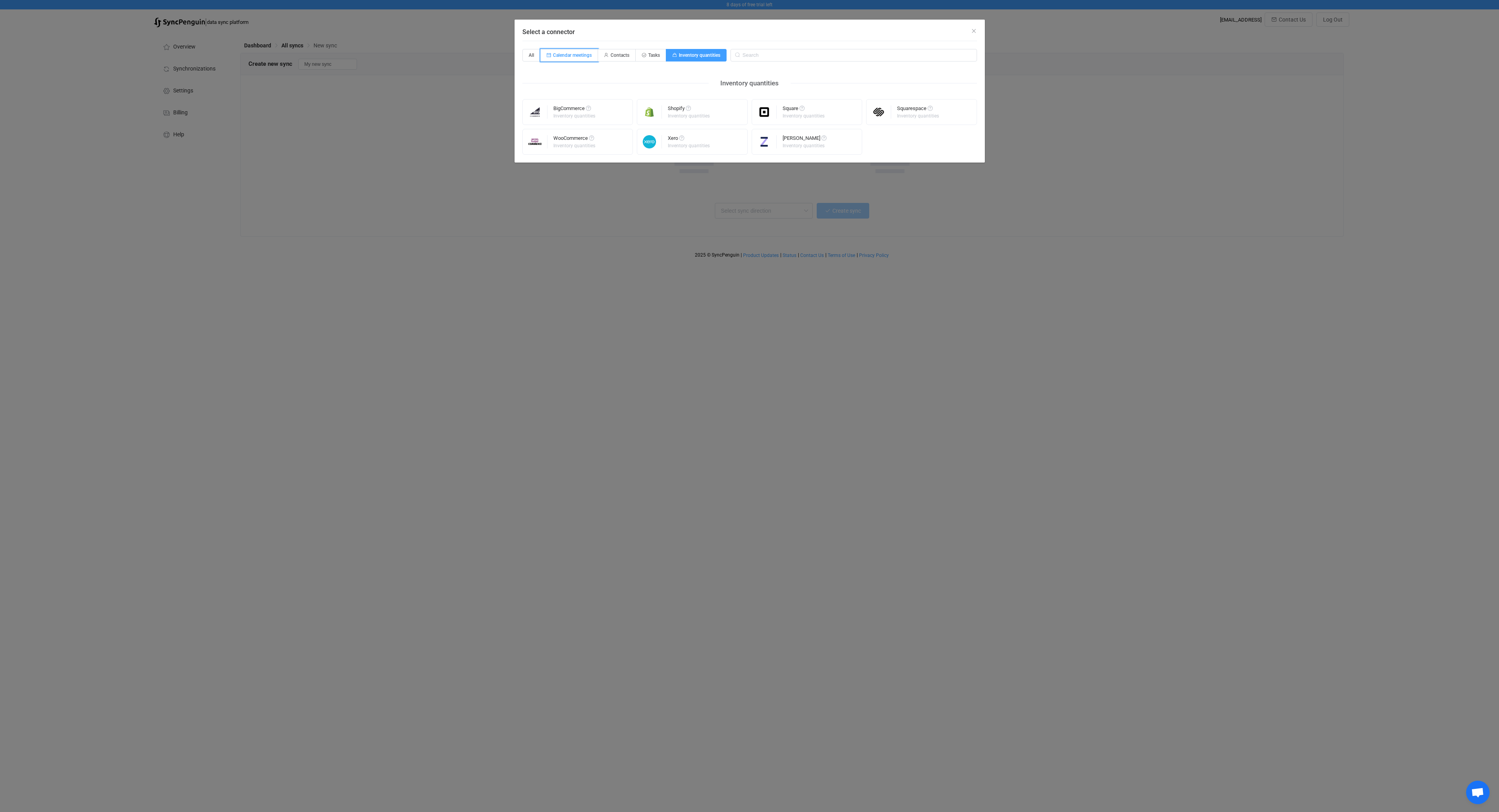
click at [543, 55] on span "Calendar meetings" at bounding box center [569, 55] width 58 height 13
click at [543, 55] on input "Calendar meetings" at bounding box center [545, 52] width 5 height 5
radio input "true"
radio input "false"
click at [531, 54] on span "All" at bounding box center [531, 55] width 18 height 13
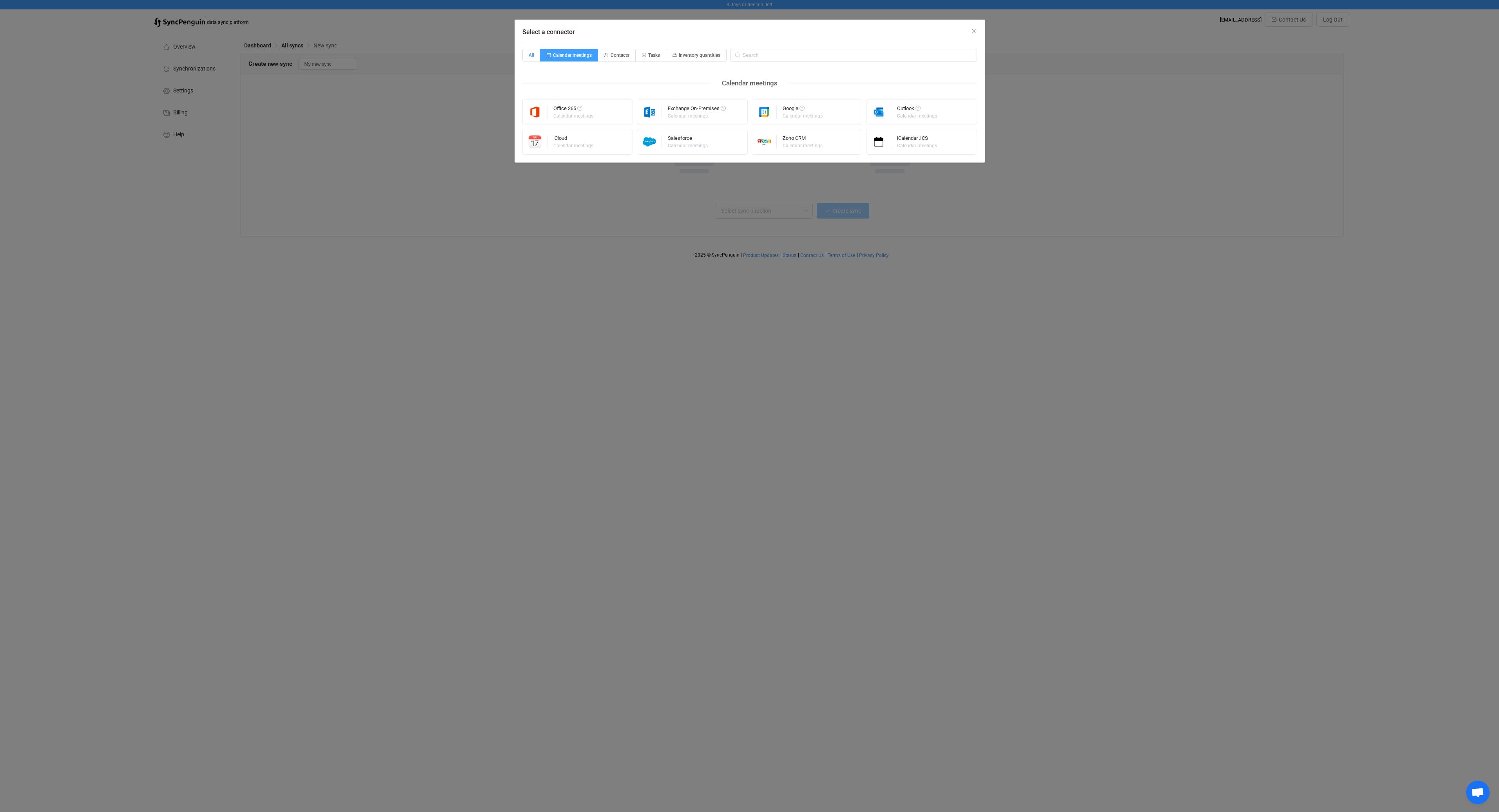
click at [530, 54] on input "All" at bounding box center [527, 52] width 5 height 5
radio input "true"
radio input "false"
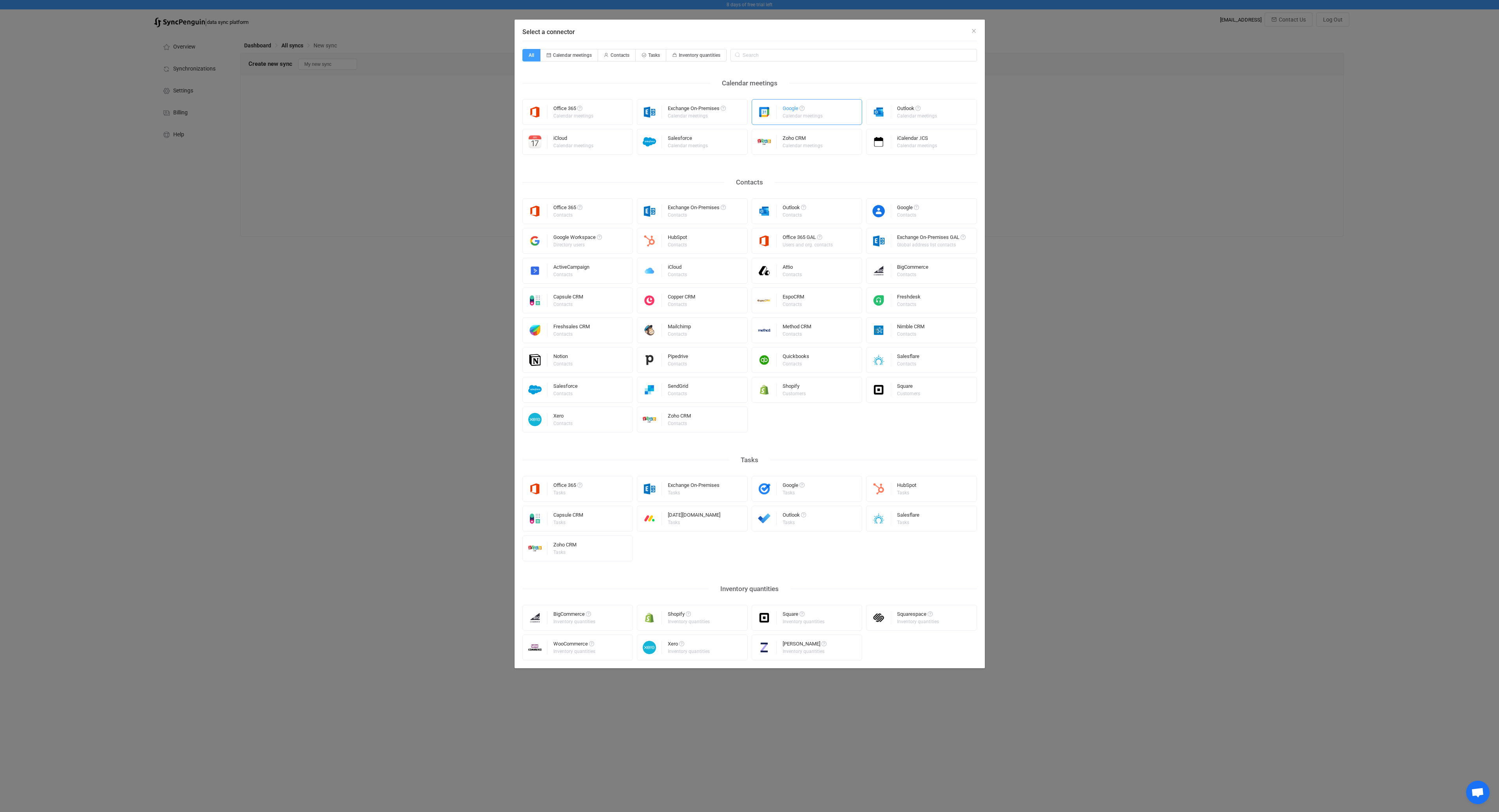
click at [809, 111] on div "Google" at bounding box center [803, 109] width 41 height 8
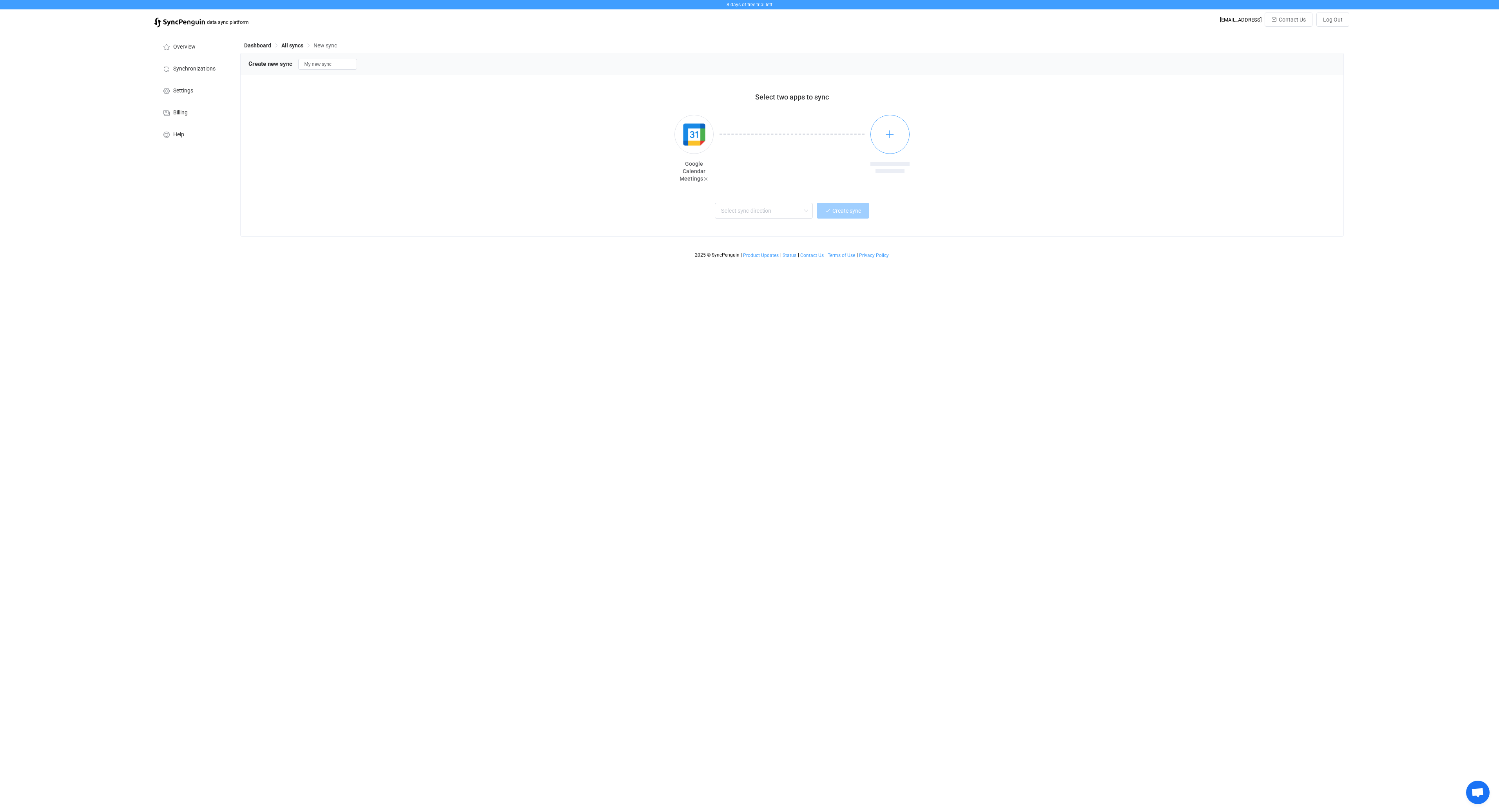
click at [880, 136] on button "button" at bounding box center [890, 134] width 39 height 39
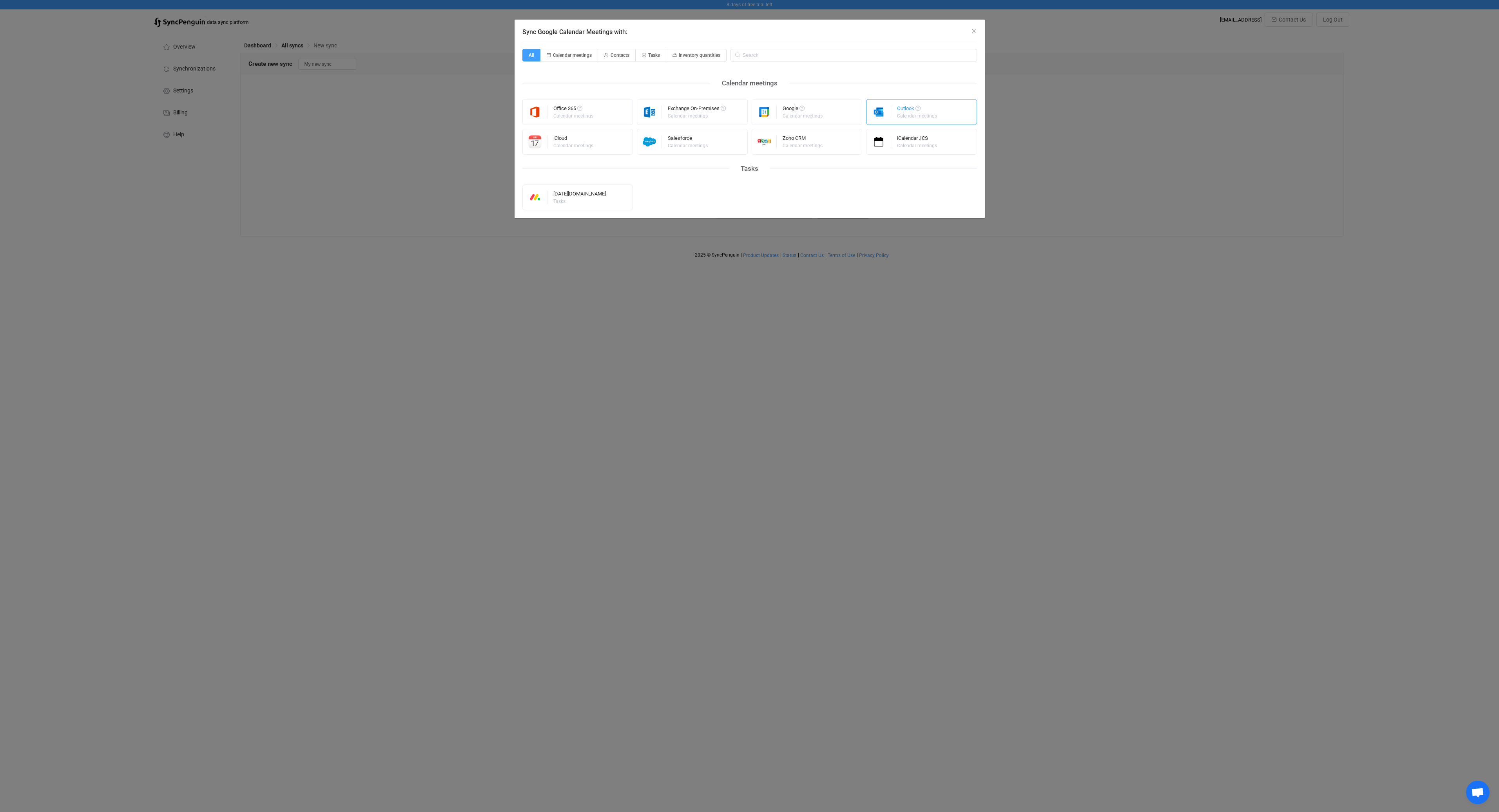
click at [924, 119] on div "Outlook Calendar meetings" at bounding box center [918, 112] width 41 height 20
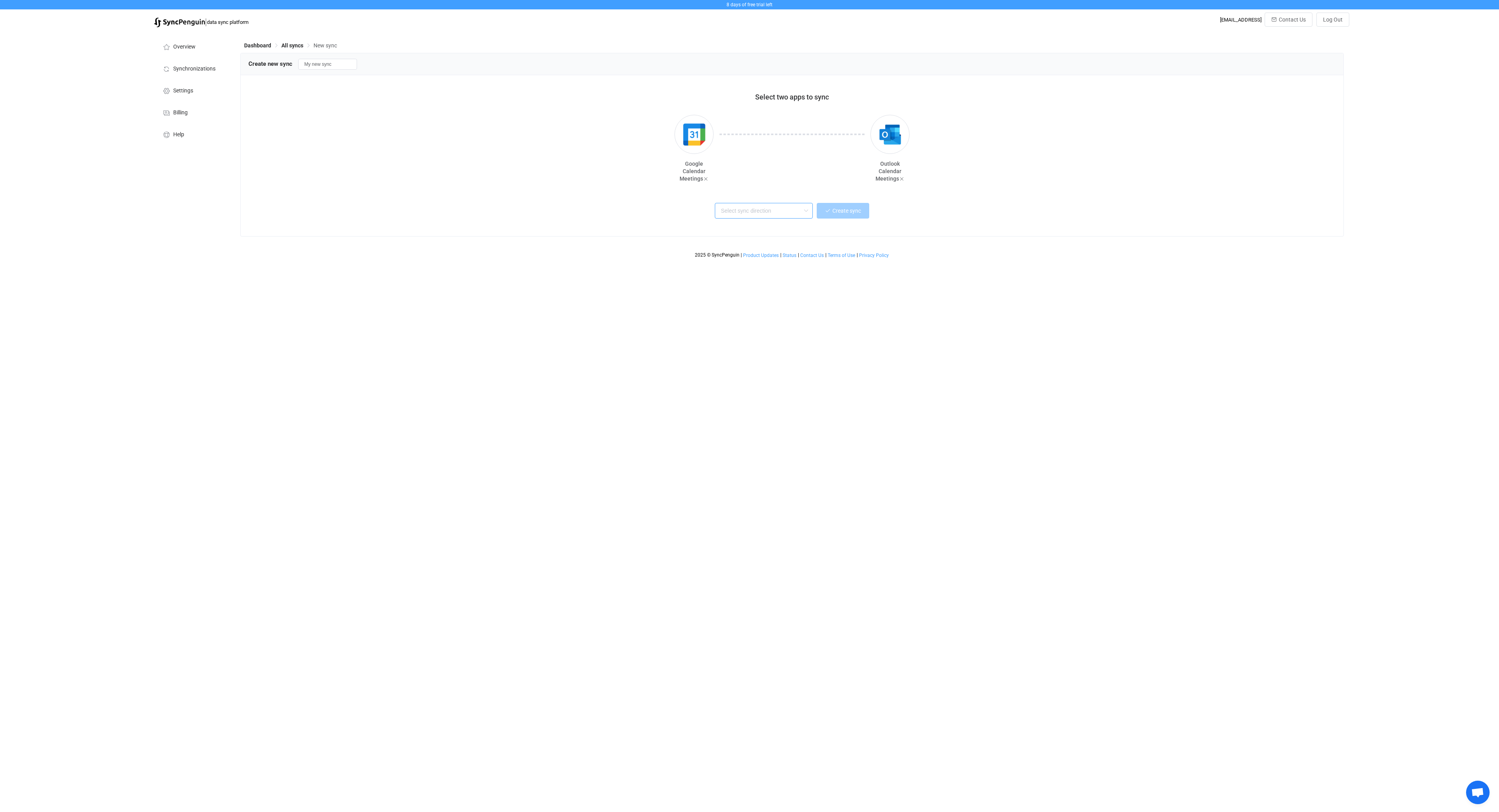
click at [793, 218] on input "text" at bounding box center [763, 211] width 98 height 16
click at [787, 236] on span "One or multiple two-way syncs" at bounding box center [756, 240] width 68 height 9
type input "Two-way"
click at [848, 211] on span "Create sync" at bounding box center [846, 211] width 29 height 6
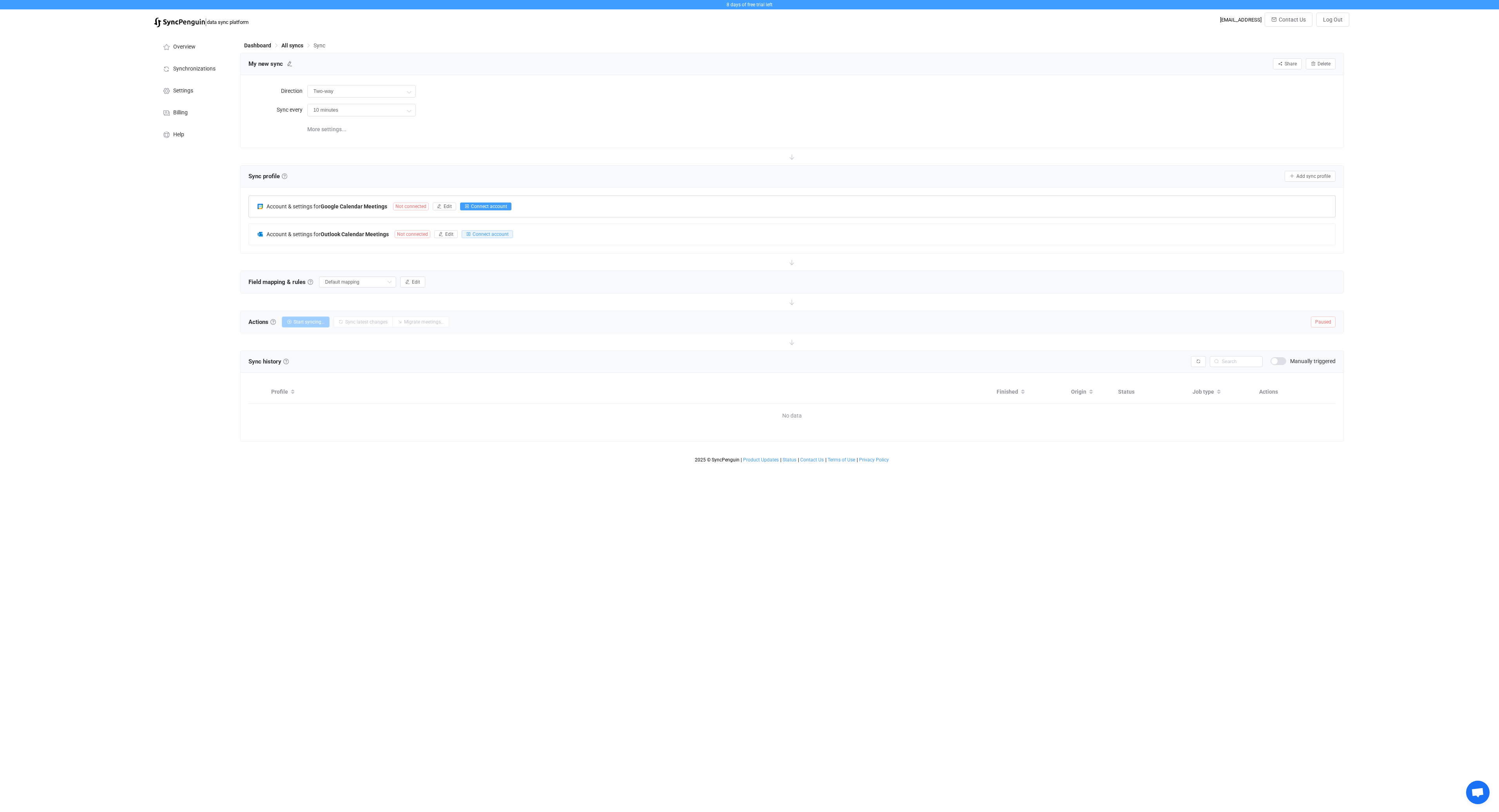
click at [482, 206] on span "Connect account" at bounding box center [489, 206] width 36 height 5
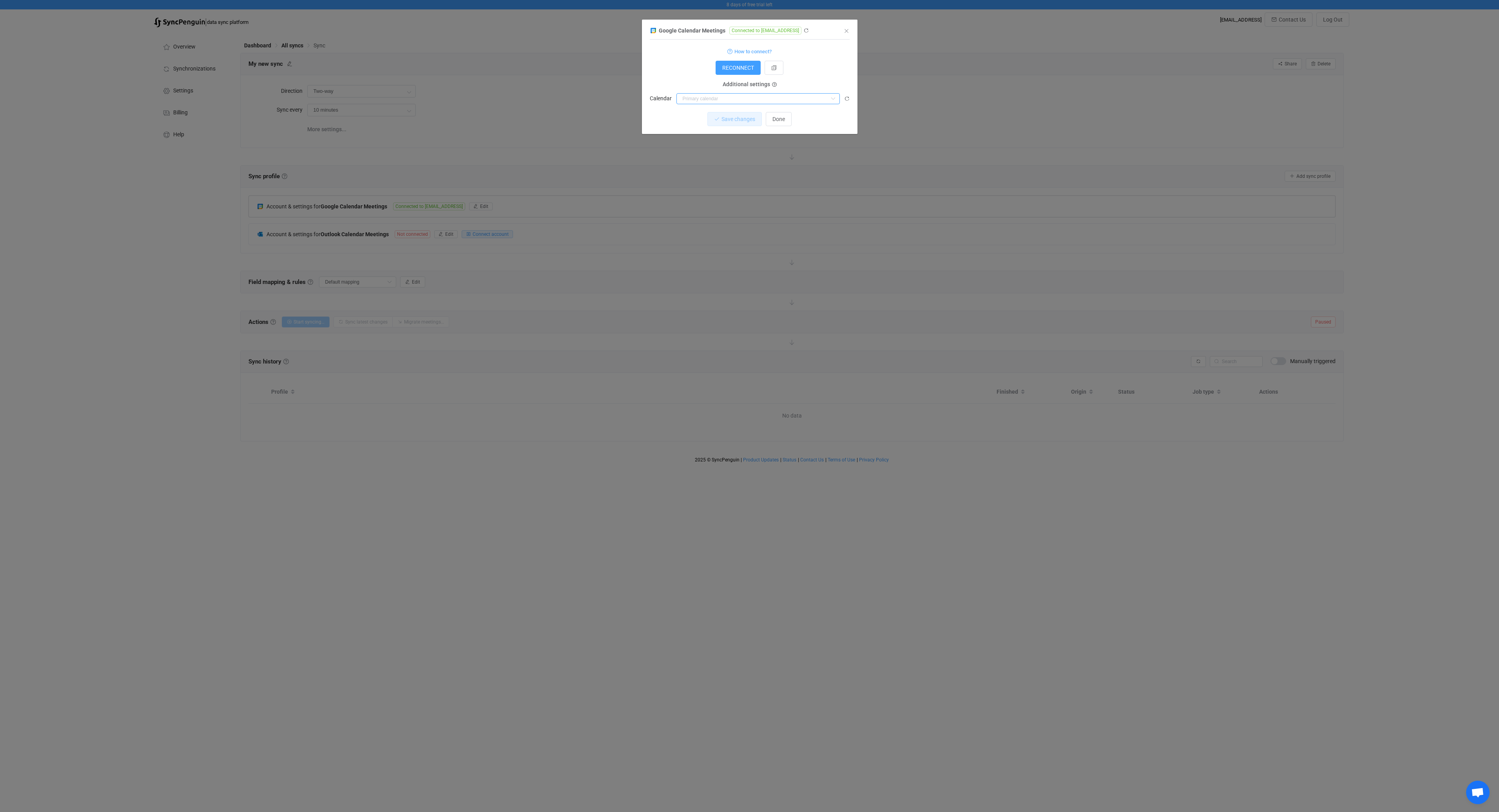
click at [701, 98] on input "dialog" at bounding box center [758, 98] width 164 height 11
click at [764, 86] on span "Additional settings" at bounding box center [746, 84] width 47 height 6
click at [727, 102] on input "dialog" at bounding box center [758, 98] width 164 height 11
paste input "c_188aaht5krbv2ju1mcms7fr1kguv2@resource.calendar.google.com"
type input "c_188aaht5krbv2ju1mcms7fr1kguv2@resource.calendar.google.com"
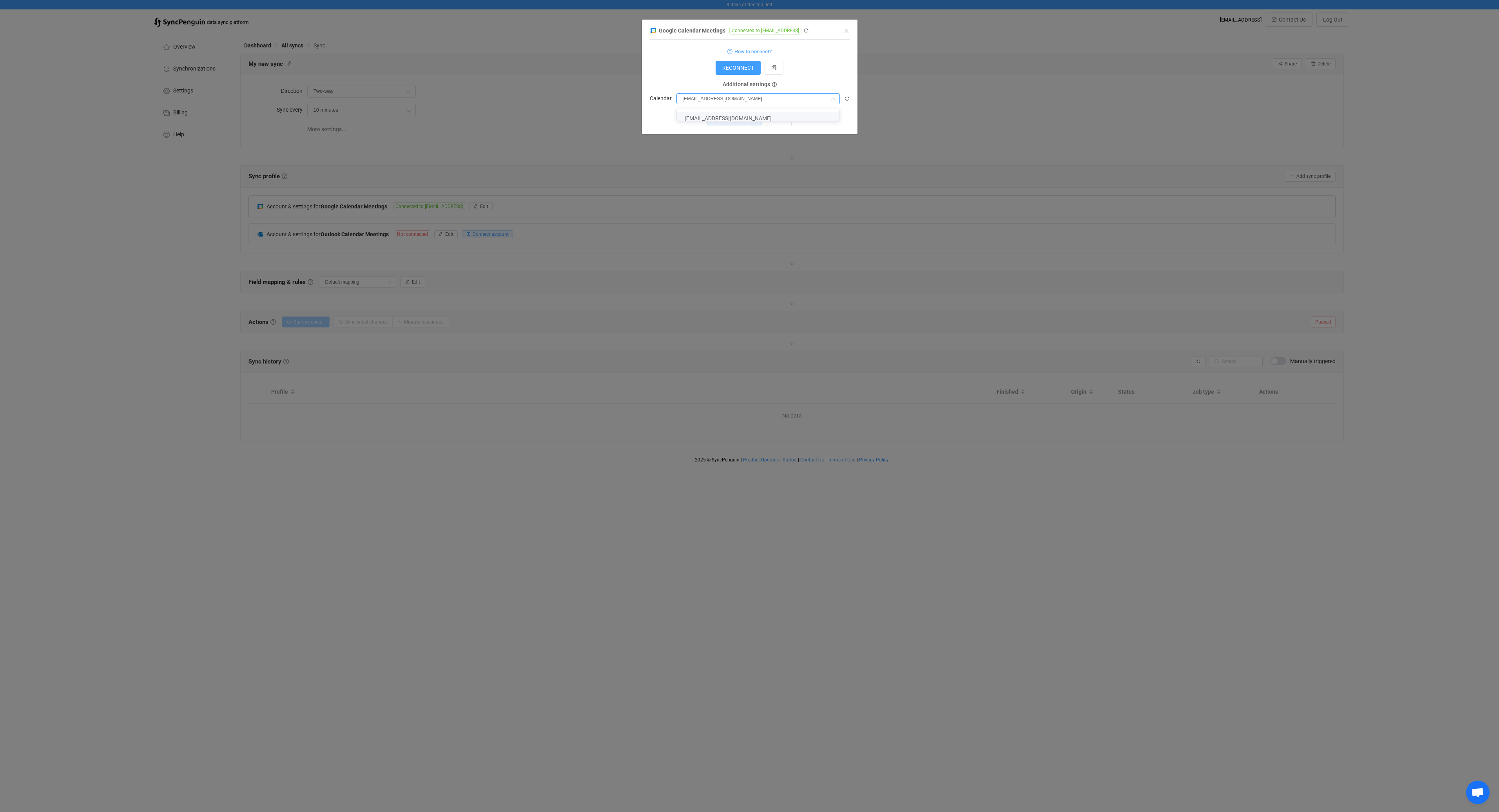
click at [772, 118] on span "c_188aaht5krbv2ju1mcms7fr1kguv2@resource.calendar.google.com" at bounding box center [729, 118] width 87 height 6
click at [726, 117] on span "Save changes" at bounding box center [731, 119] width 34 height 6
click at [562, 247] on div "Google Calendar Meetings Connected to laimis@daedalean.ai 1 { { "refreshToken":…" at bounding box center [750, 406] width 1499 height 812
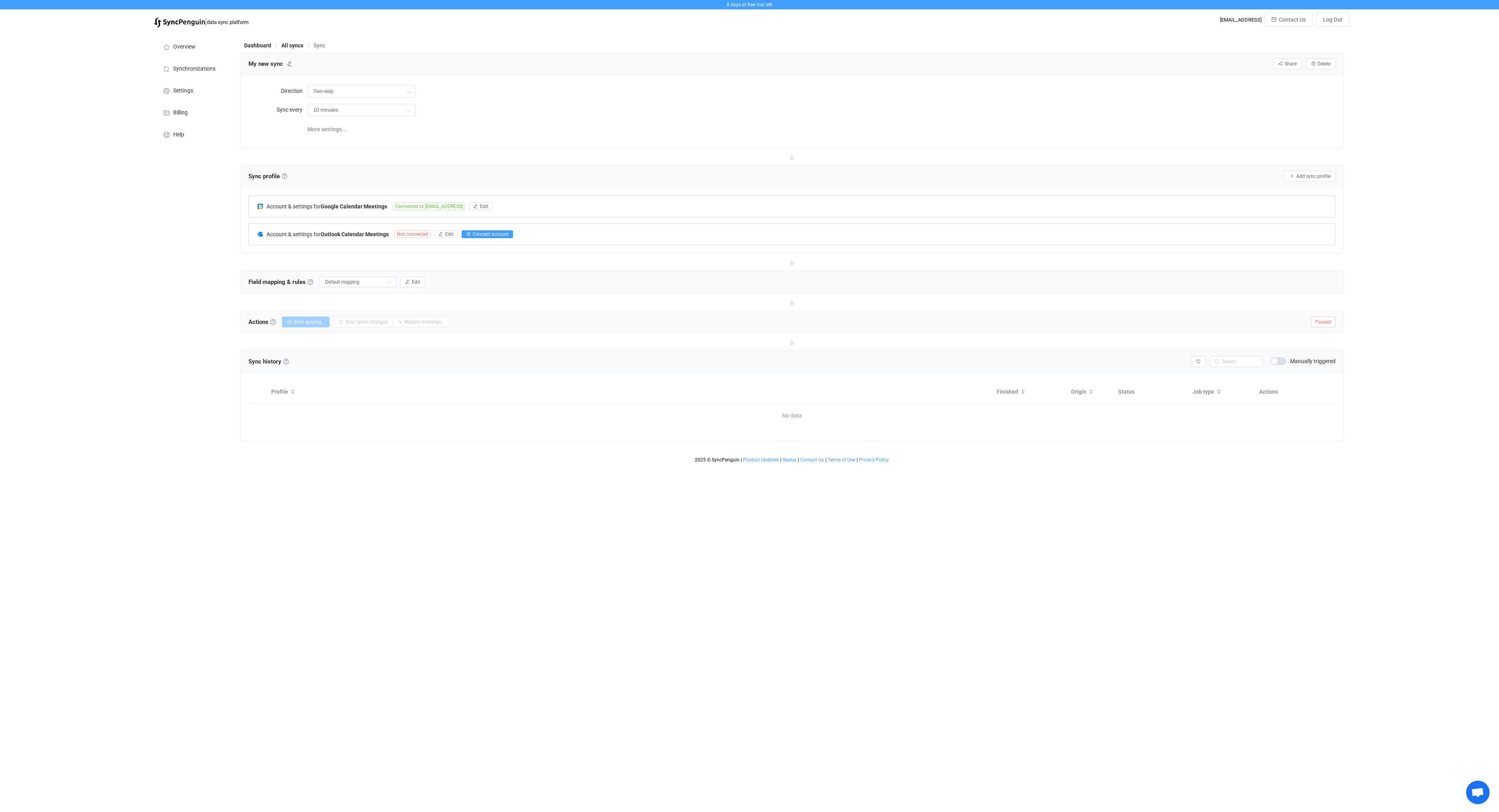
click at [501, 234] on span "Connect account" at bounding box center [491, 234] width 36 height 5
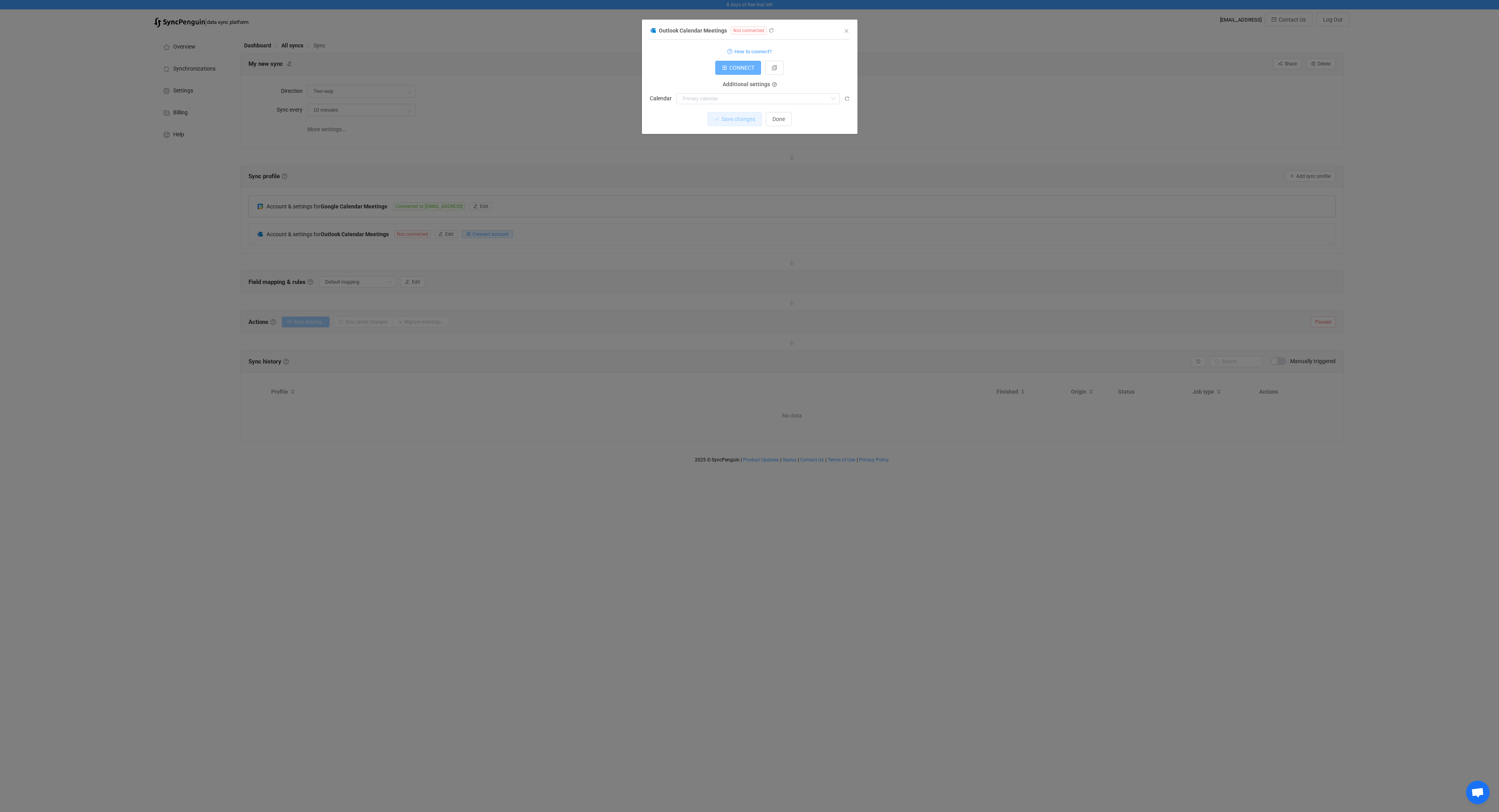
click at [738, 73] on button "CONNECT" at bounding box center [738, 67] width 46 height 14
click at [724, 69] on icon "dialog" at bounding box center [724, 67] width 5 height 5
click at [700, 98] on input "dialog" at bounding box center [758, 98] width 164 height 11
click at [719, 158] on span "[EMAIL_ADDRESS][DOMAIN_NAME]" at bounding box center [729, 158] width 87 height 6
type input "[EMAIL_ADDRESS][DOMAIN_NAME]"
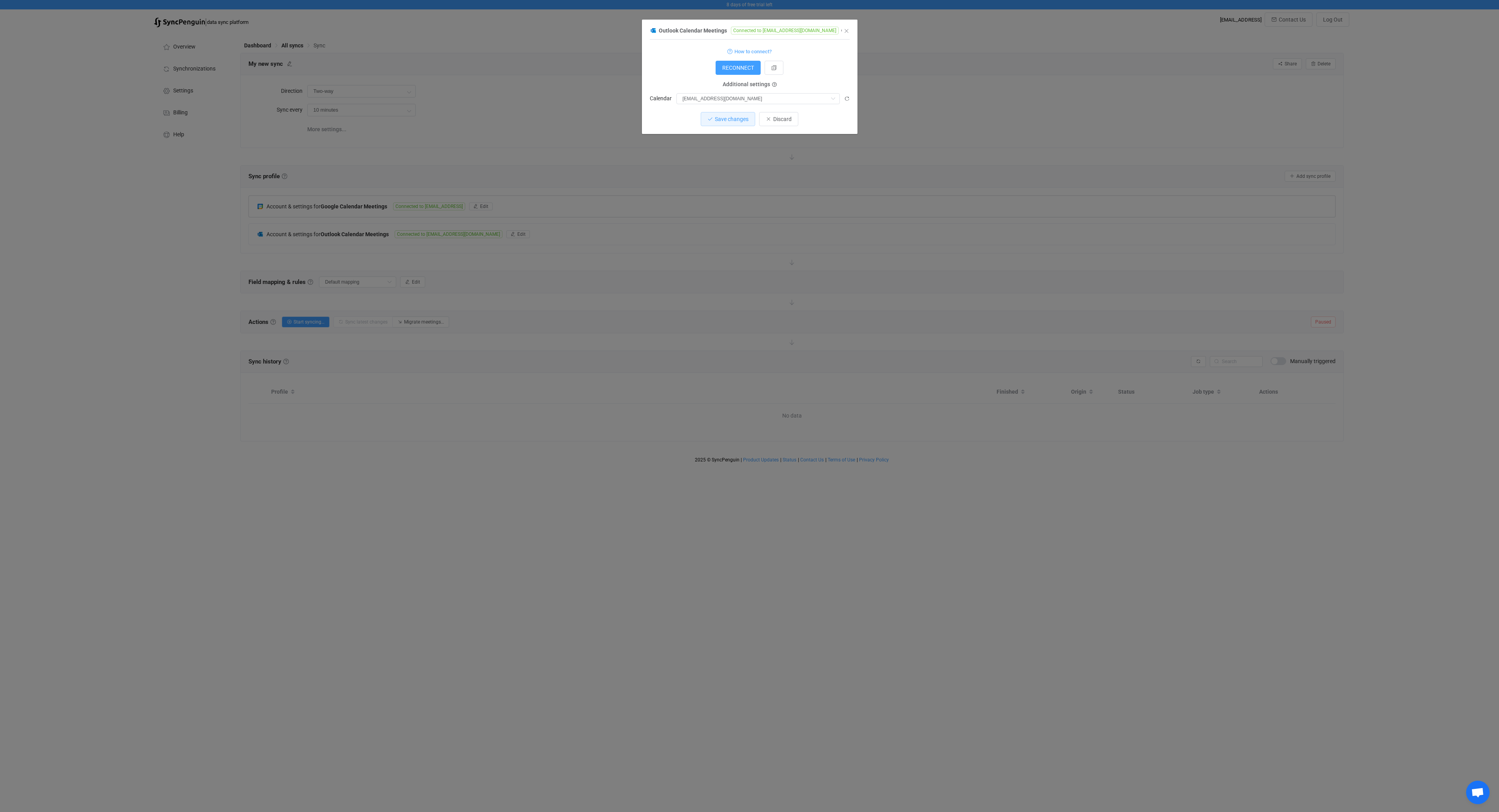
click at [667, 74] on div "RECONNECT" at bounding box center [750, 67] width 200 height 14
click at [736, 122] on span "Save changes" at bounding box center [731, 119] width 34 height 6
click at [845, 31] on icon "Close" at bounding box center [846, 31] width 6 height 6
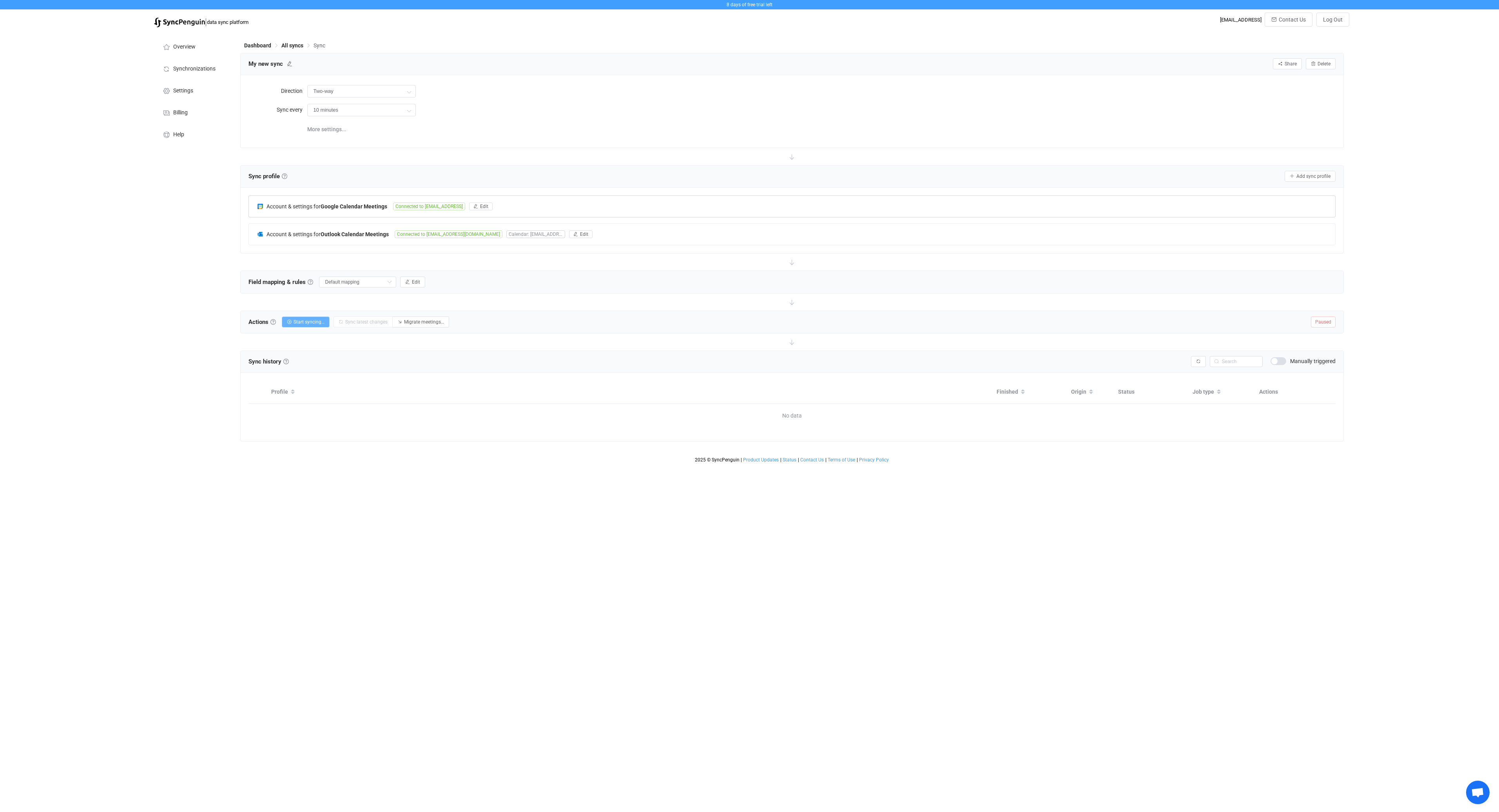
click at [325, 326] on button "Start syncing…" at bounding box center [306, 322] width 48 height 11
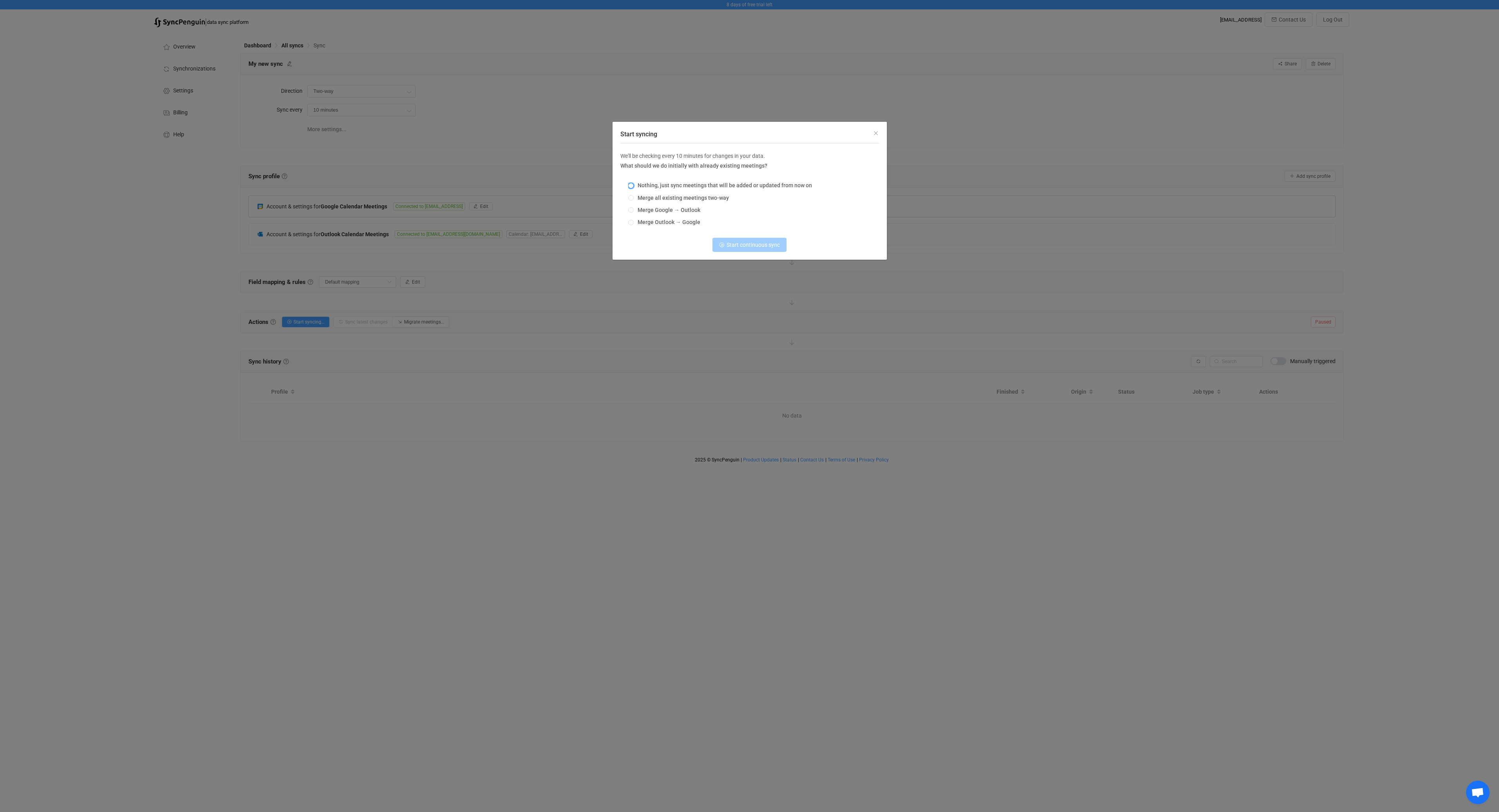
click at [632, 185] on span "Start syncing" at bounding box center [631, 186] width 5 height 5
click at [632, 185] on input "Nothing, just sync meetings that will be added or updated from now on" at bounding box center [631, 186] width 5 height 6
radio input "true"
click at [739, 244] on span "Start continuous sync" at bounding box center [754, 245] width 54 height 6
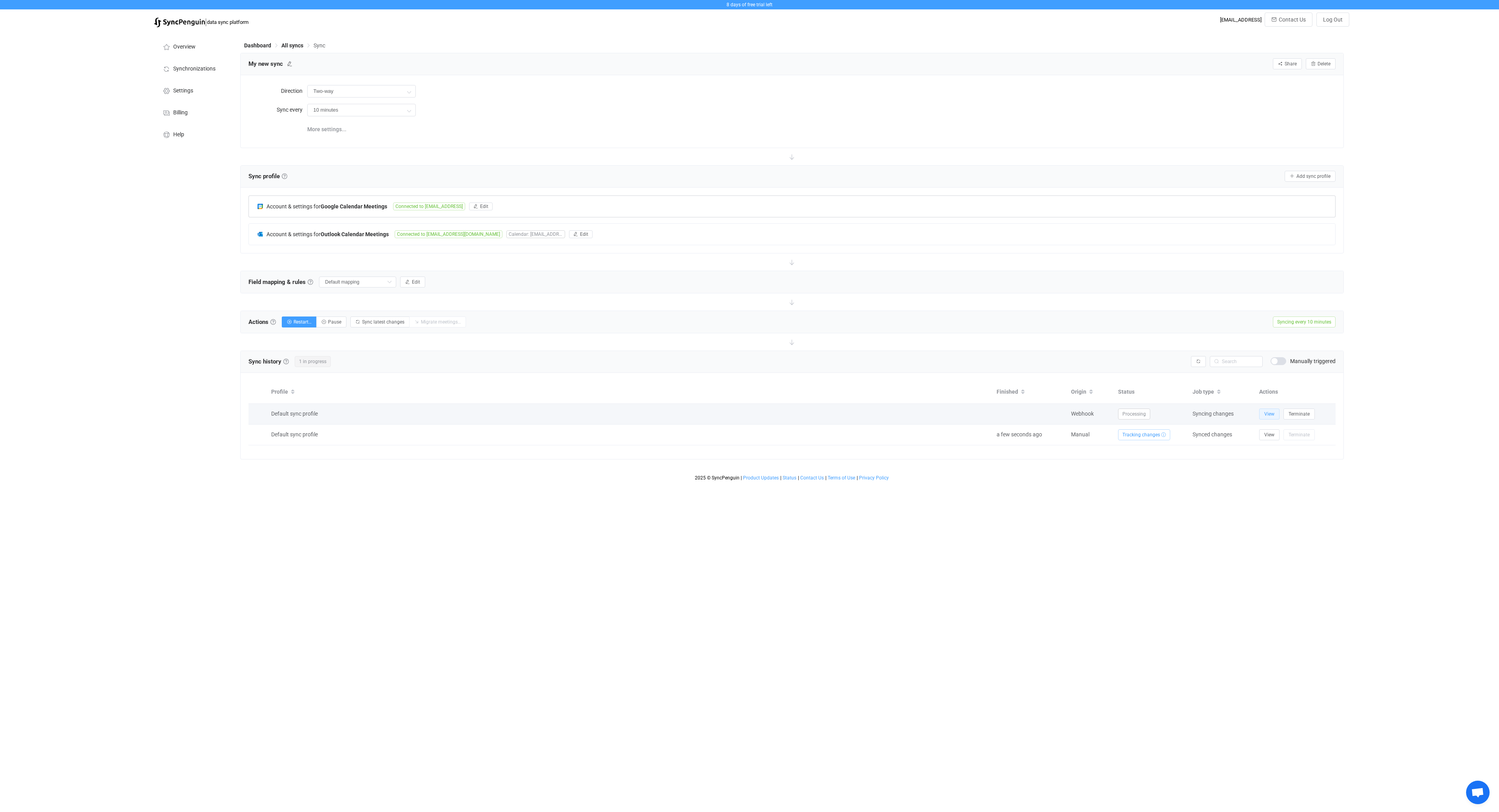
click at [1262, 417] on button "View" at bounding box center [1269, 414] width 20 height 11
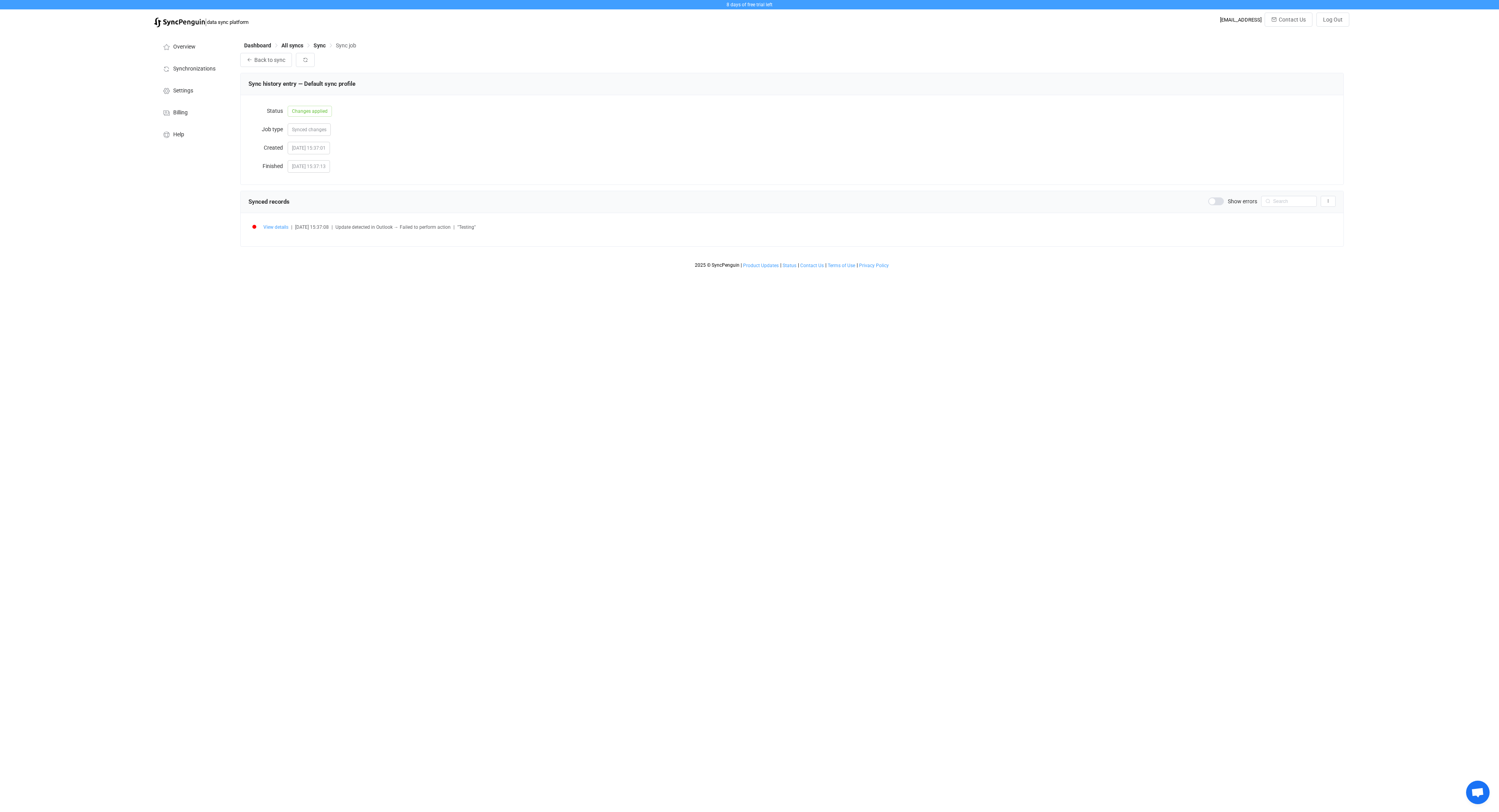
click at [279, 227] on span "View details" at bounding box center [276, 227] width 25 height 5
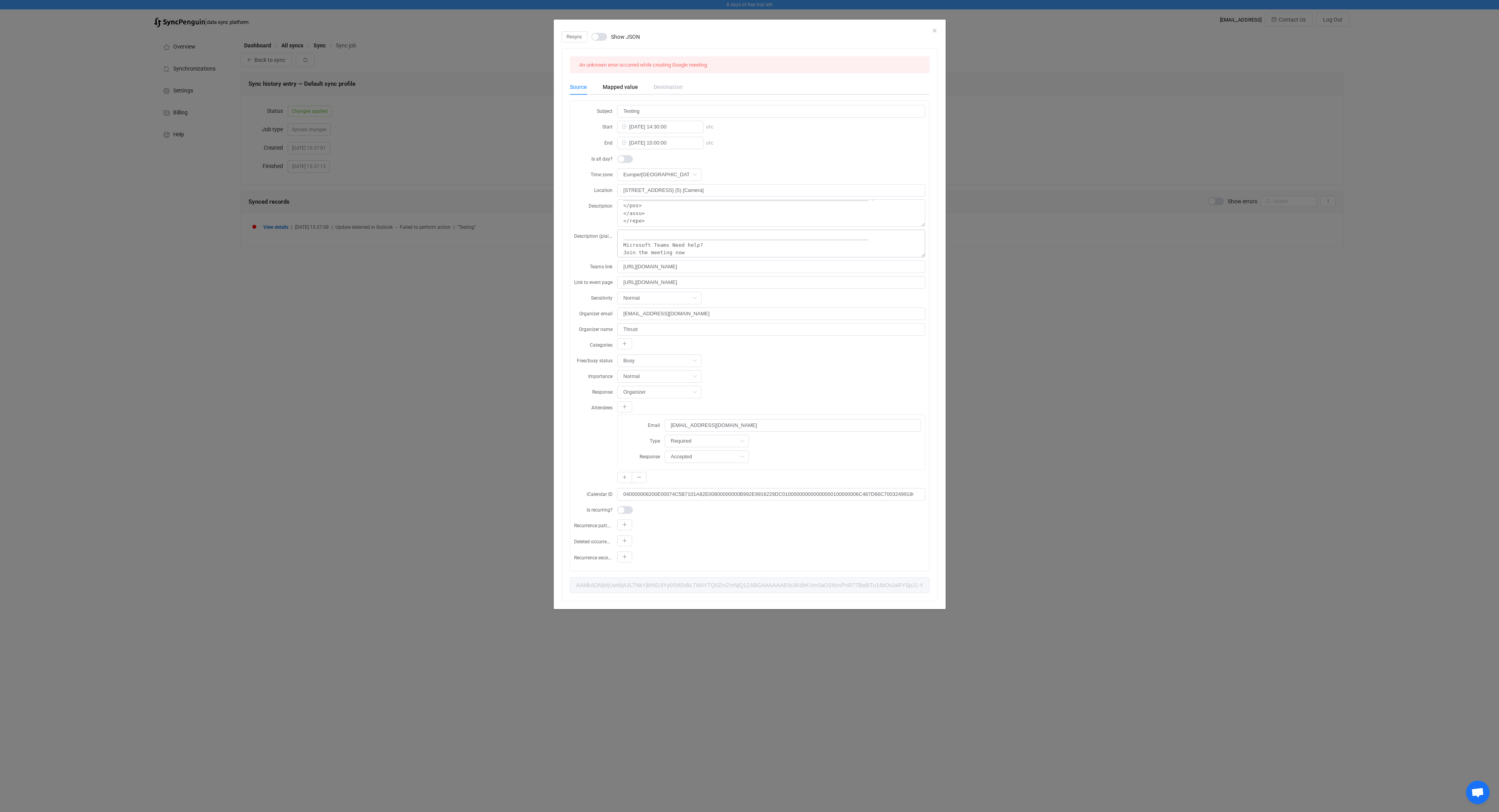
scroll to position [38, 0]
click at [575, 38] on span "Resync" at bounding box center [574, 37] width 16 height 5
click at [436, 277] on div "Queued Show JSON An unknown error occurred while creating Google meeting Source…" at bounding box center [750, 406] width 1499 height 812
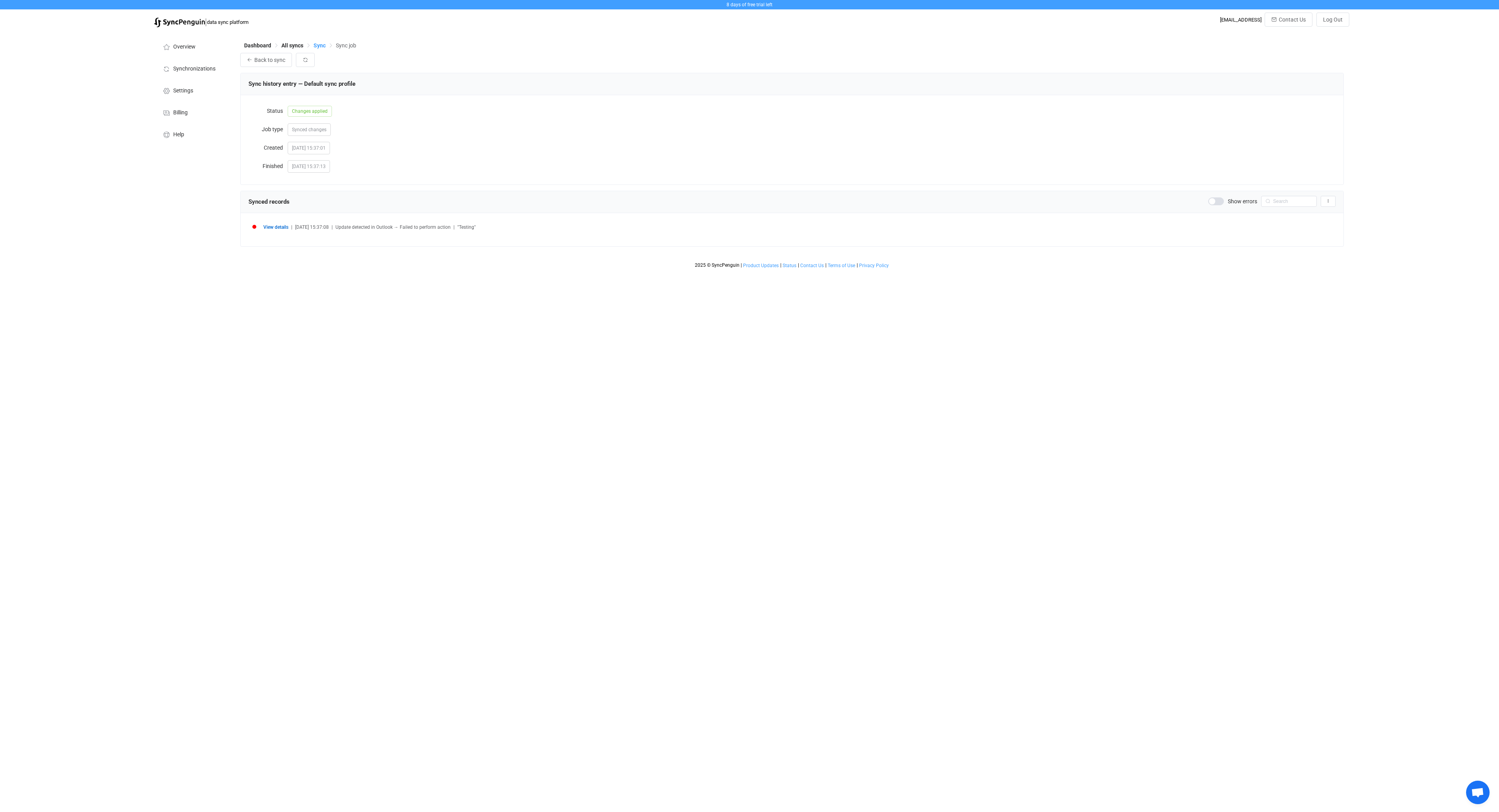
click at [320, 47] on span "Sync" at bounding box center [319, 45] width 12 height 6
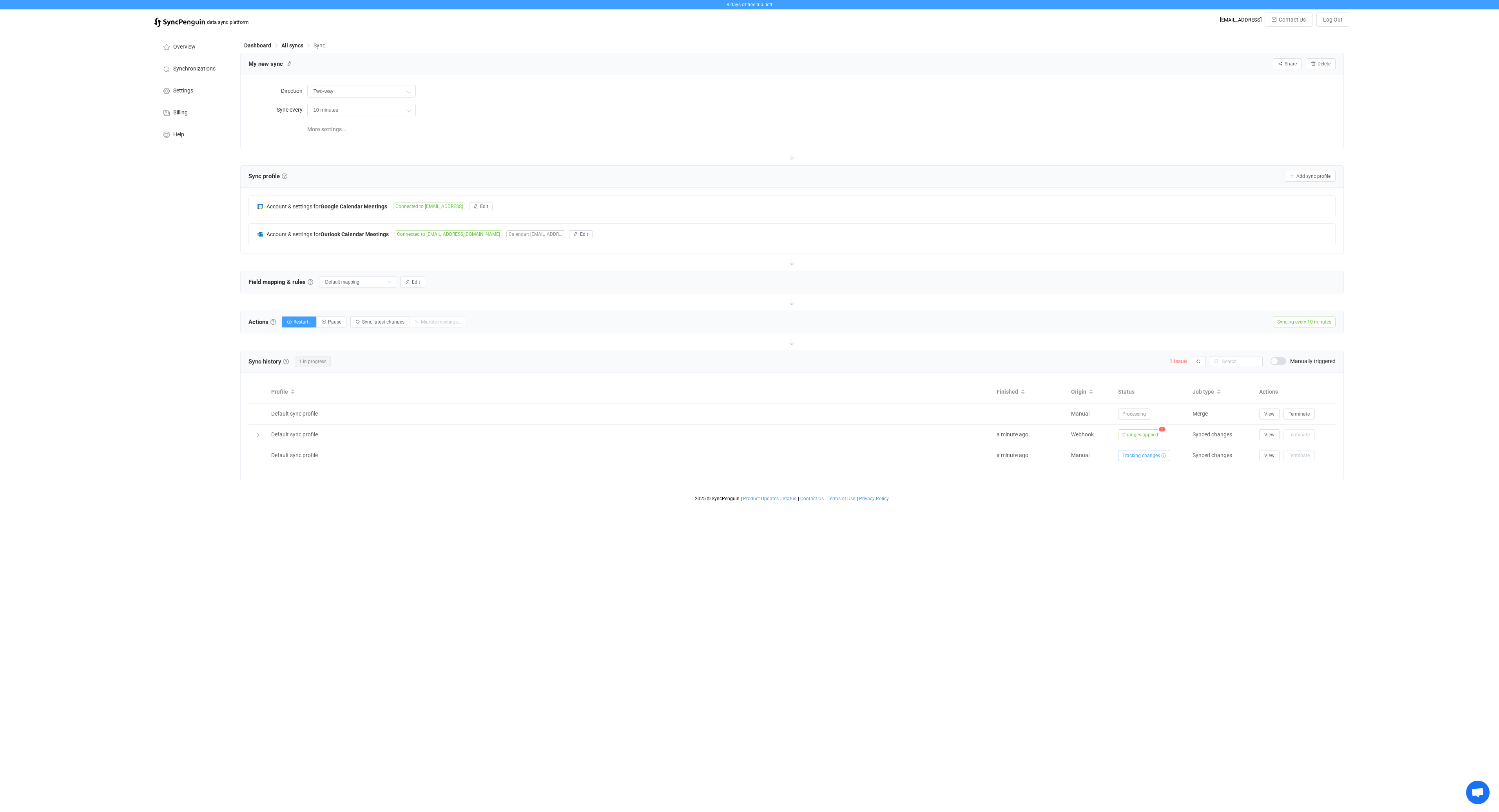
click at [1180, 361] on span "1 issue" at bounding box center [1178, 361] width 17 height 6
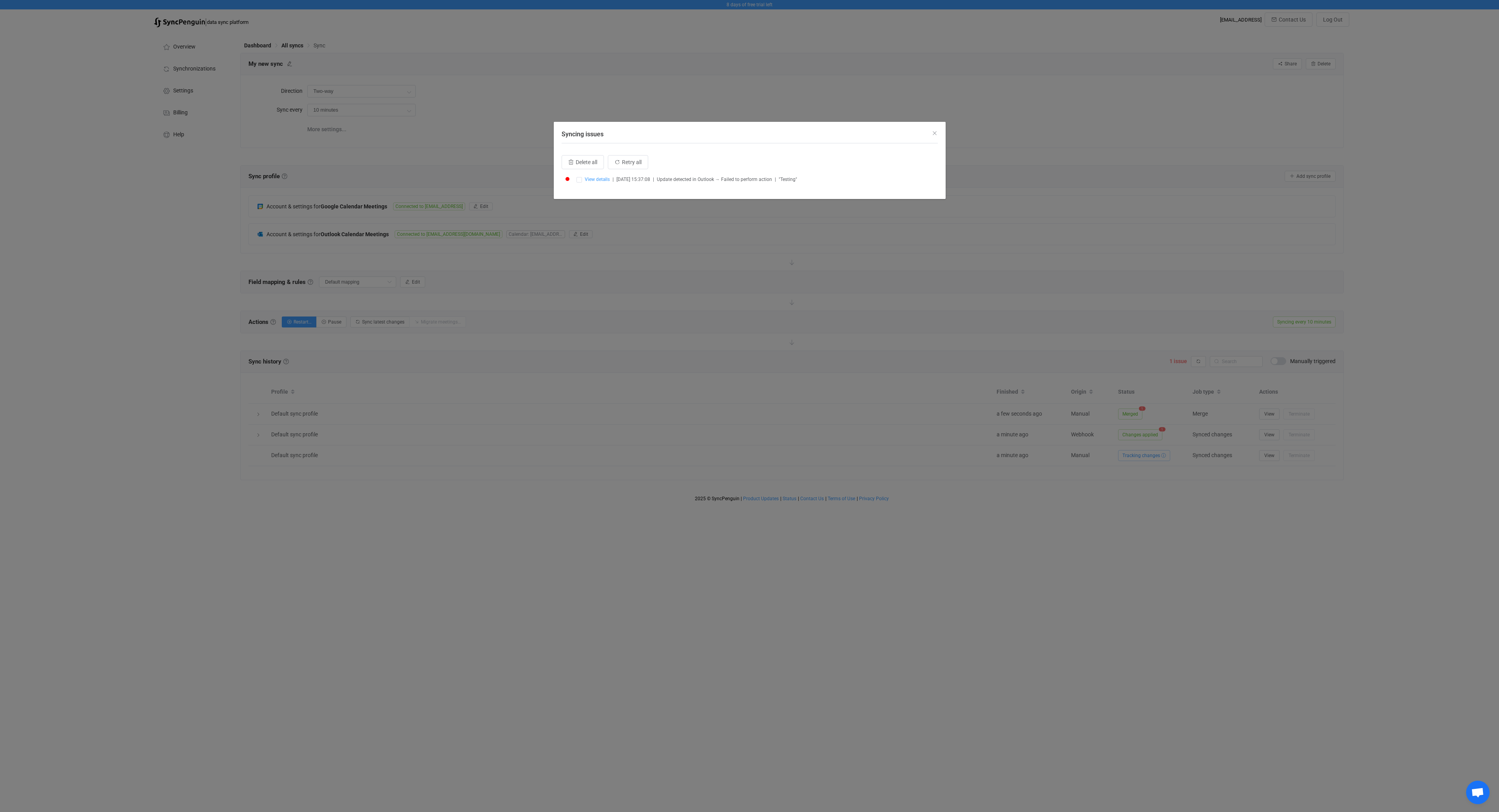
click at [604, 178] on span "View details" at bounding box center [597, 179] width 25 height 5
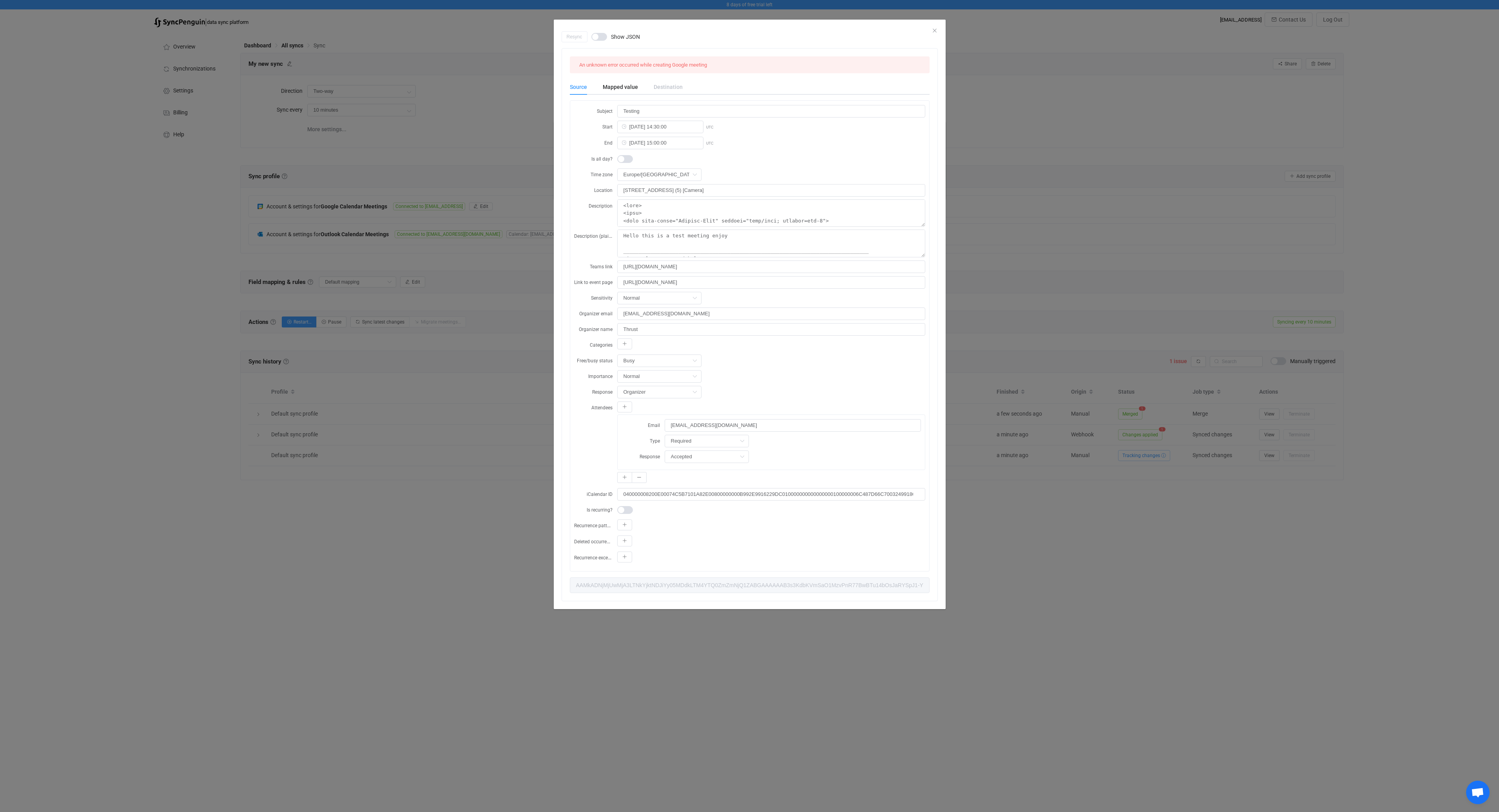
click at [659, 85] on div "Destination" at bounding box center [664, 87] width 37 height 16
click at [604, 38] on span "dialog" at bounding box center [599, 37] width 16 height 8
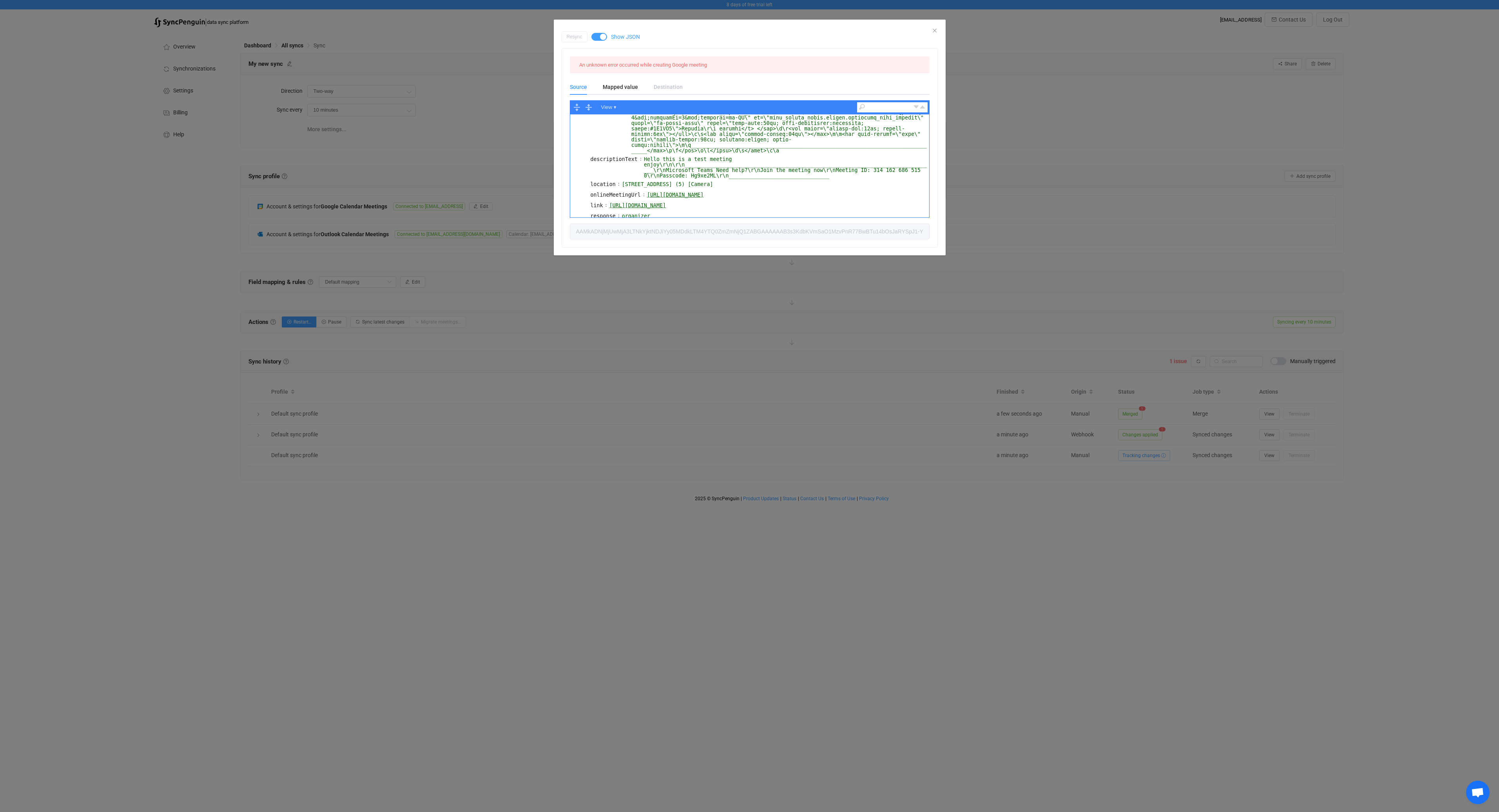
scroll to position [212, 0]
click at [800, 614] on div "Resync Show JSON An unknown error occurred while creating Google meeting Source…" at bounding box center [750, 406] width 1499 height 812
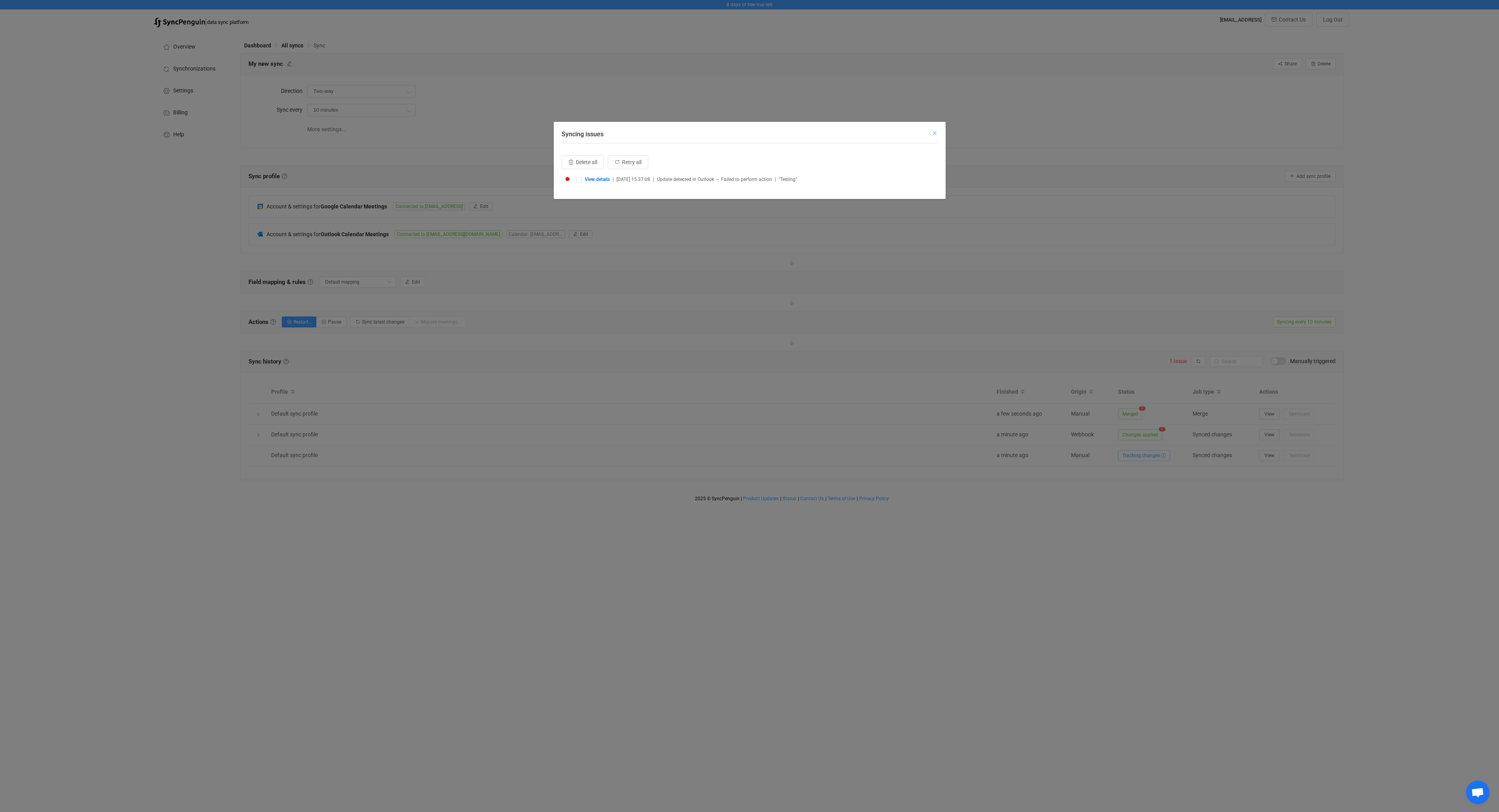
click at [933, 134] on icon "Close" at bounding box center [935, 133] width 6 height 6
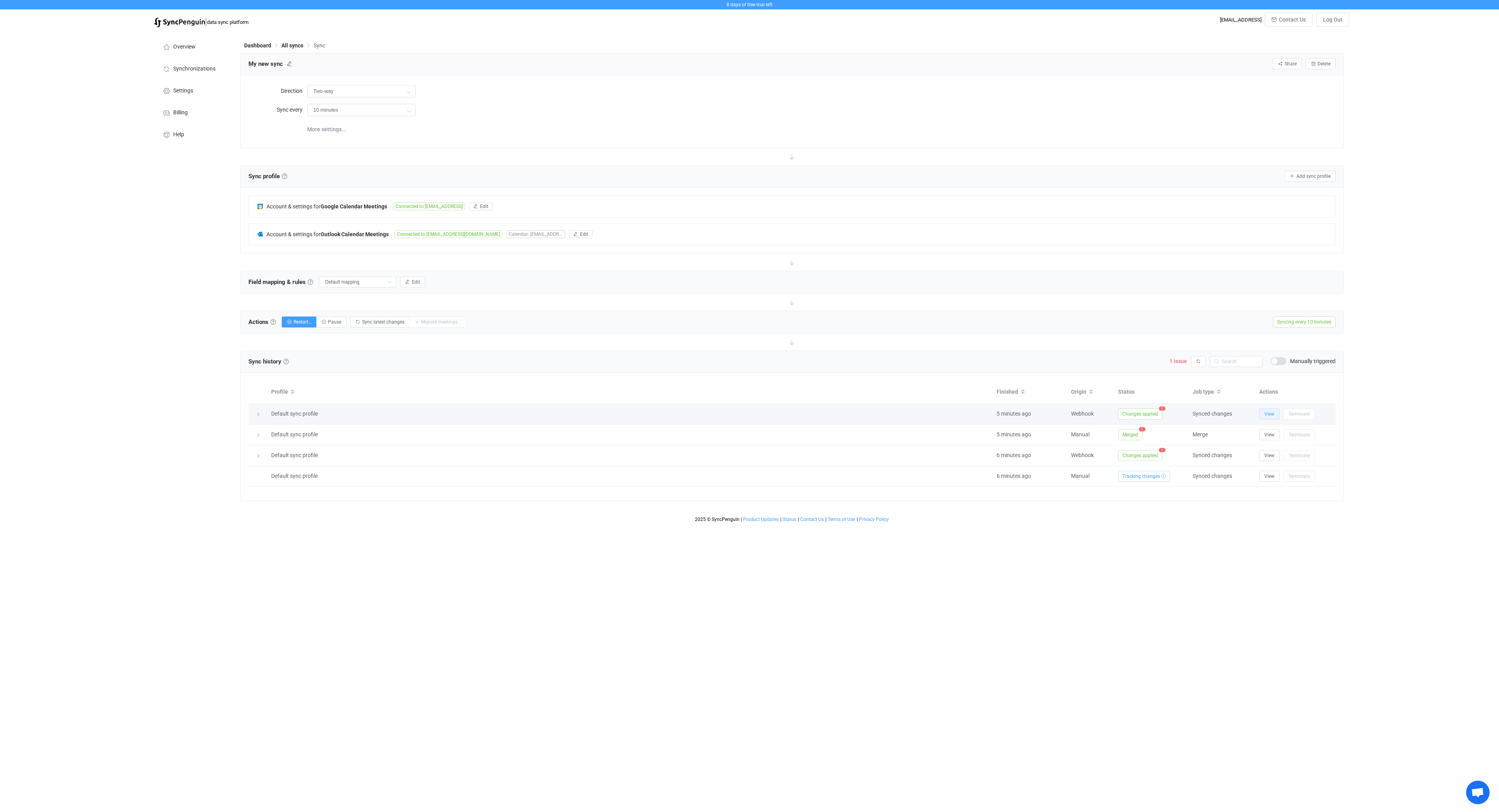
click at [1270, 416] on span "View" at bounding box center [1270, 414] width 10 height 5
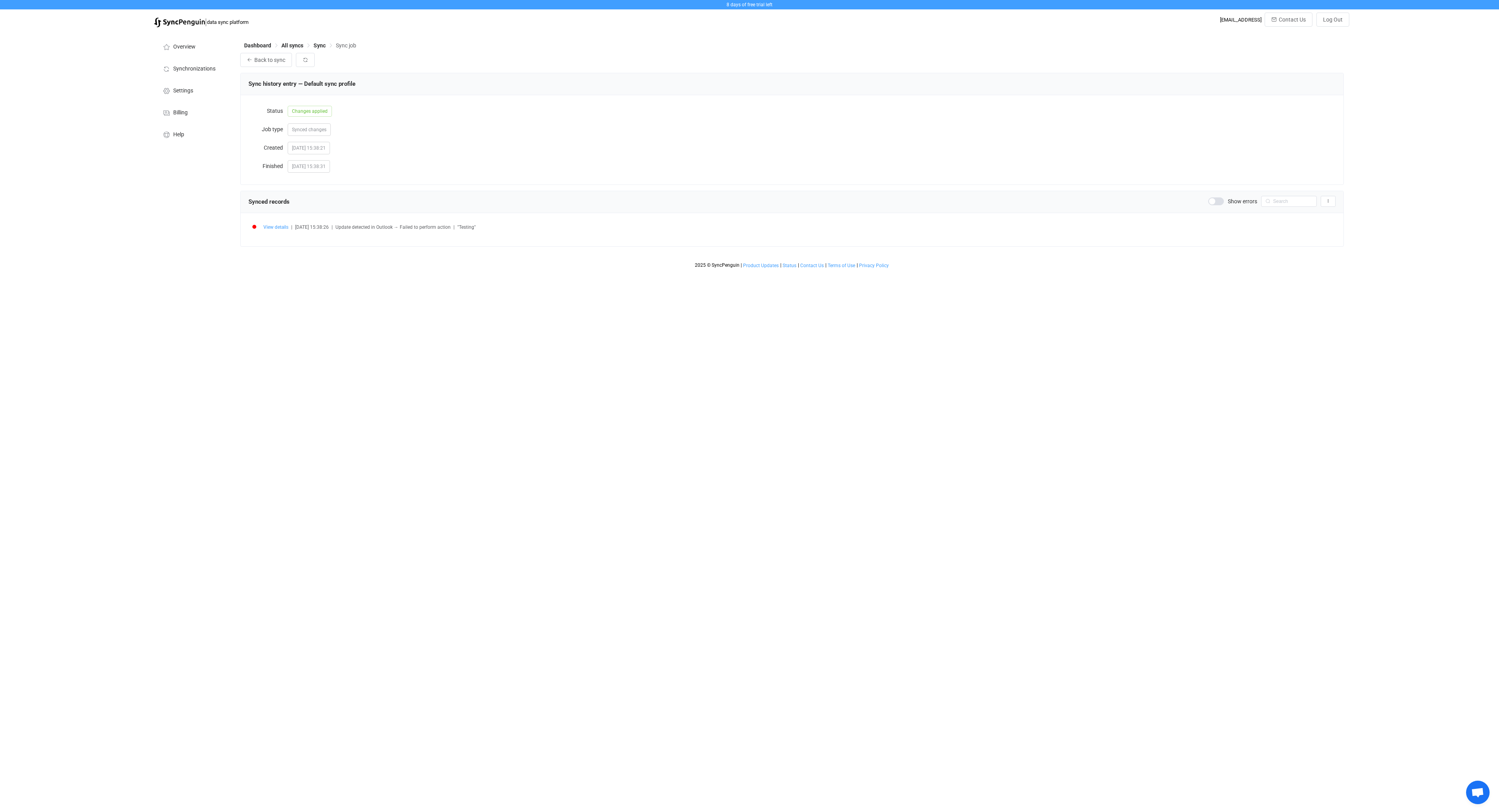
click at [272, 226] on span "View details" at bounding box center [276, 227] width 25 height 5
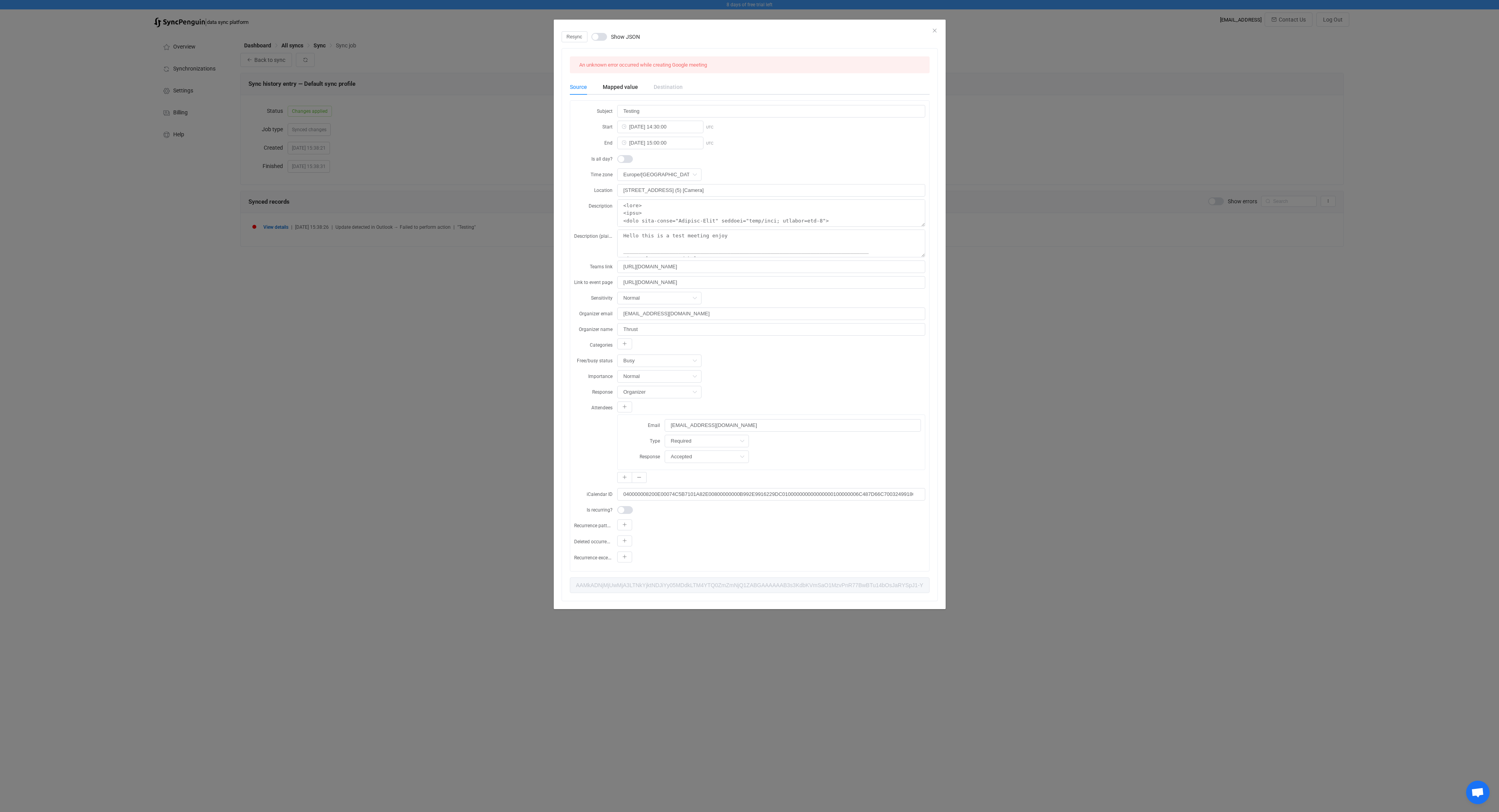
click at [638, 63] on span "An unknown error occurred while creating Google meeting" at bounding box center [643, 65] width 128 height 6
copy div "An unknown error occurred while creating Google meeting"
click at [402, 282] on div "Resync Show JSON An unknown error occurred while creating Google meeting Source…" at bounding box center [750, 406] width 1499 height 812
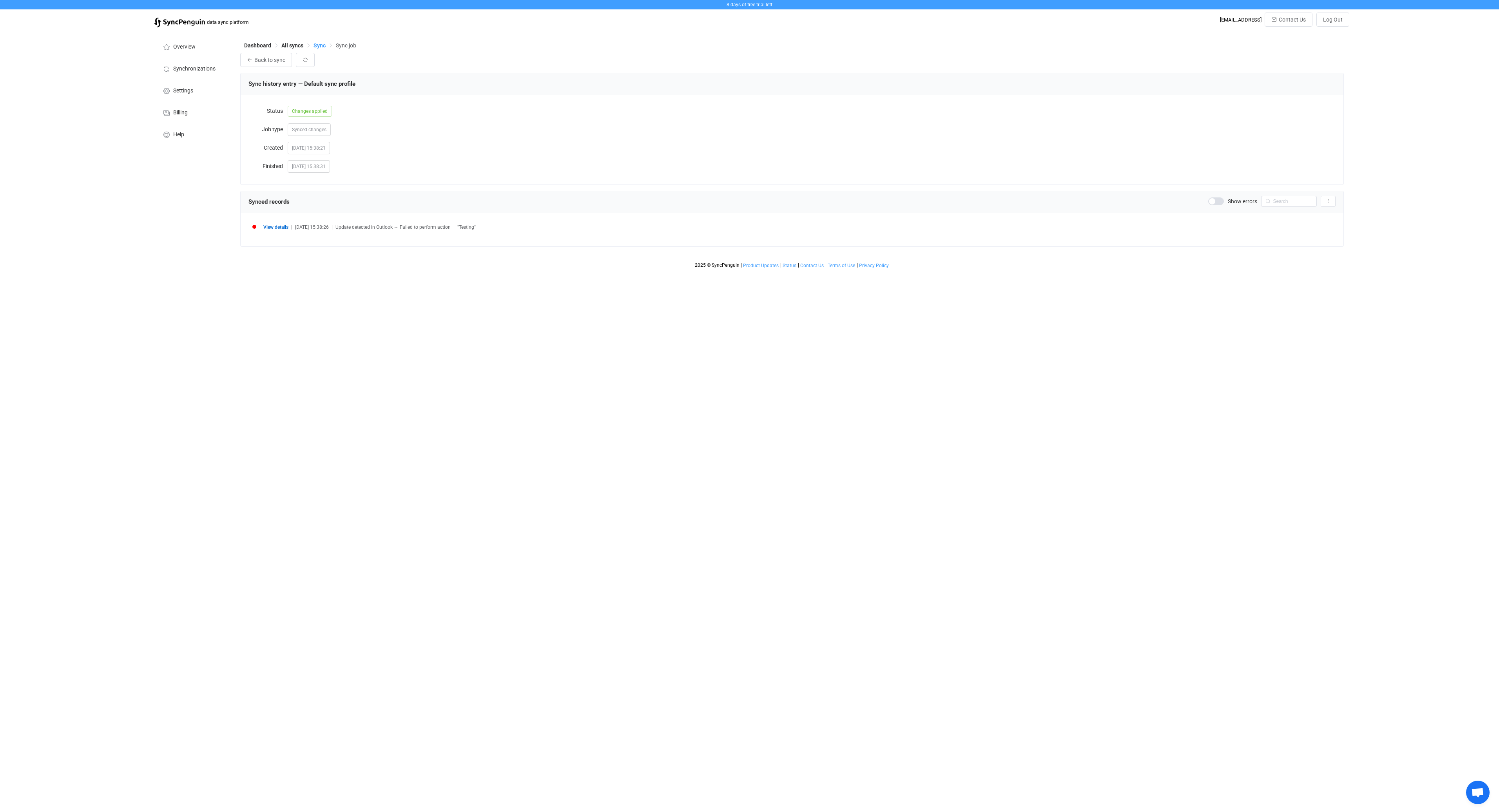
click at [318, 46] on span "Sync" at bounding box center [319, 45] width 12 height 6
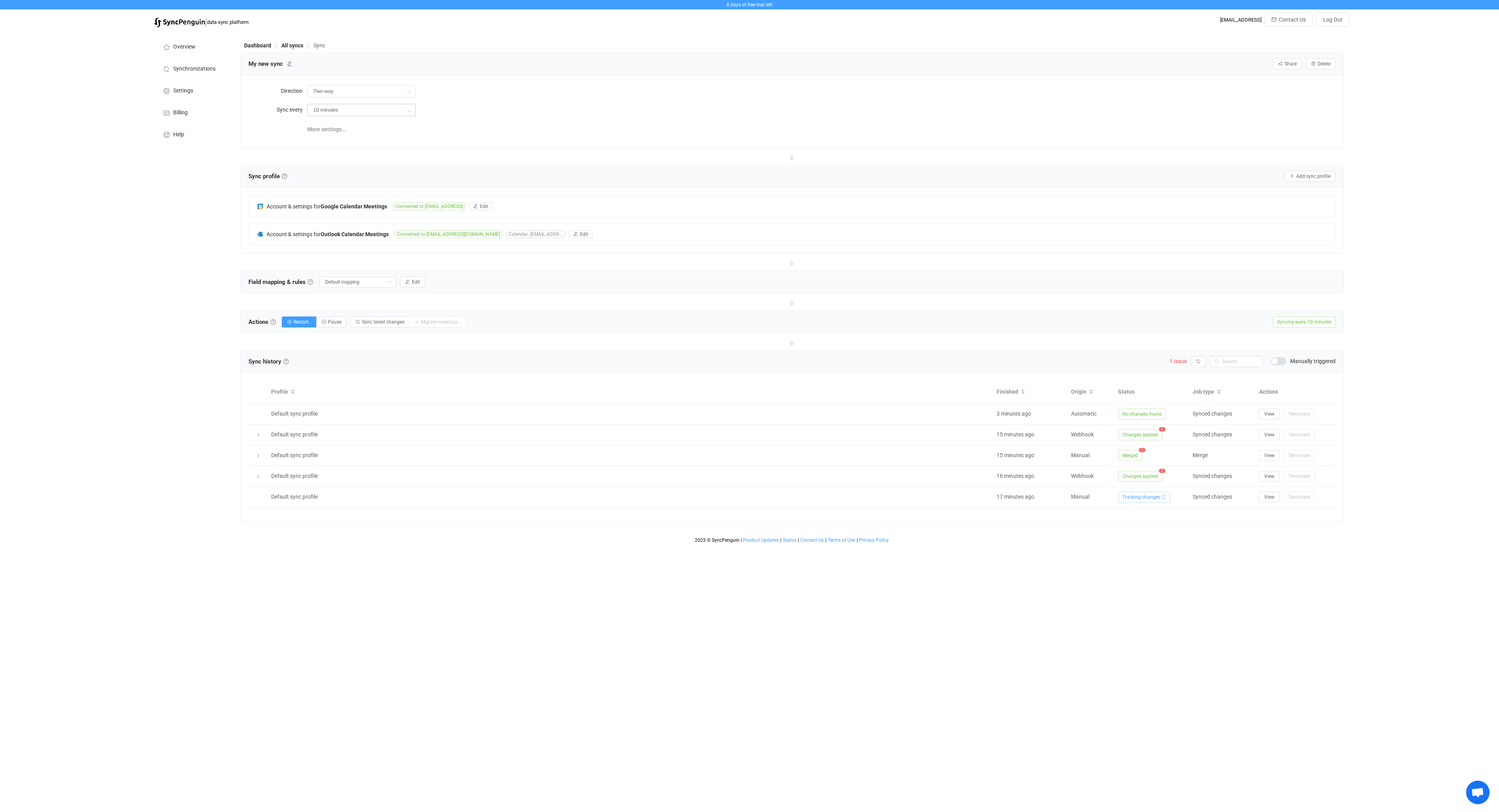
click at [363, 102] on div "10 minutes" at bounding box center [361, 110] width 109 height 16
click at [363, 111] on input "10 minutes" at bounding box center [361, 110] width 109 height 13
click at [356, 189] on li "2 hours" at bounding box center [364, 184] width 113 height 13
click at [358, 112] on input "2 hours" at bounding box center [361, 110] width 109 height 13
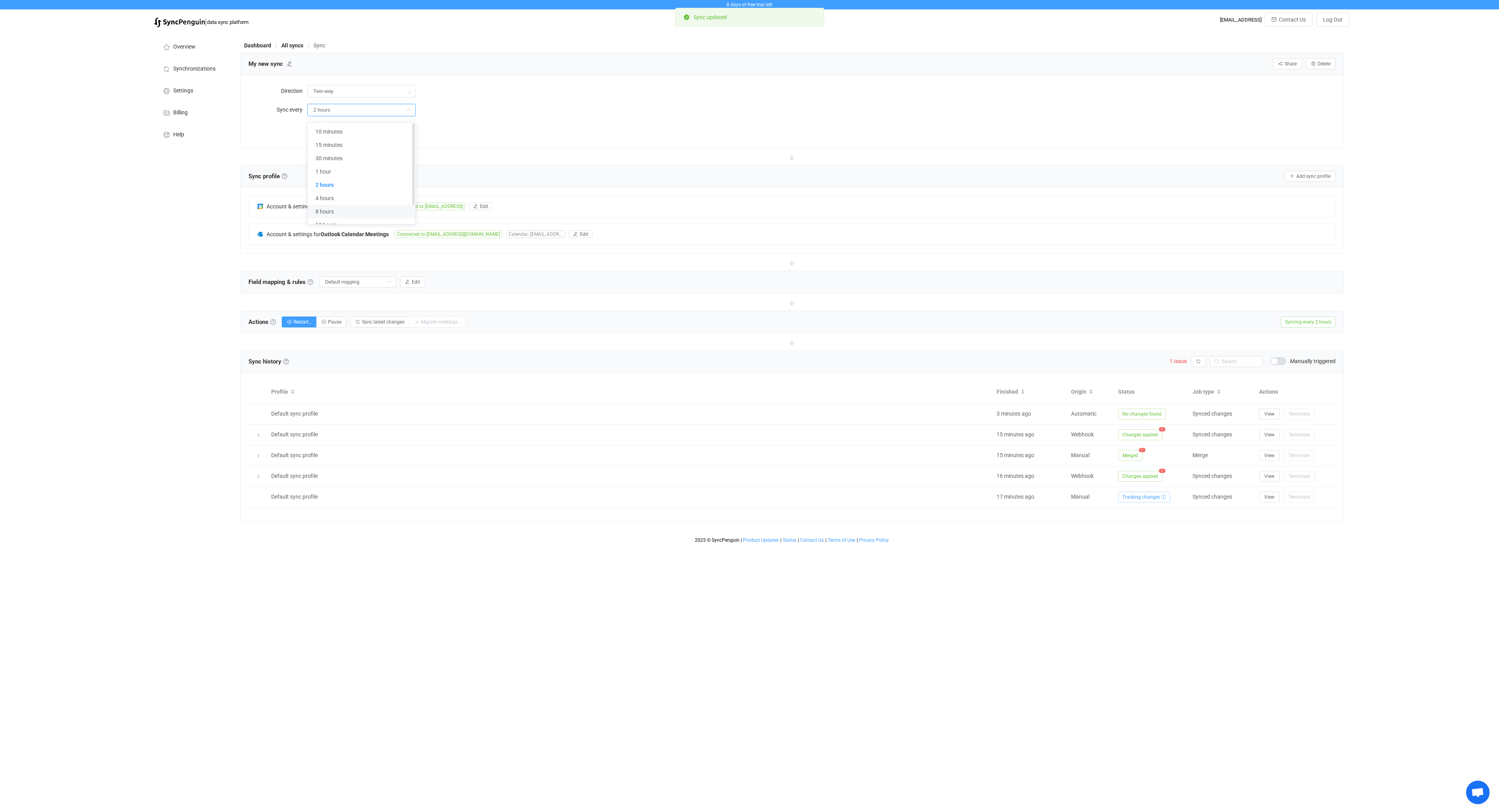
click at [353, 213] on li "8 hours" at bounding box center [364, 211] width 113 height 13
type input "8 hours"
click at [129, 254] on div "8 days of free trial left | data sync platform [EMAIL_ADDRESS] Contact Us Log O…" at bounding box center [750, 273] width 1499 height 547
click at [319, 131] on span "More settings..." at bounding box center [326, 129] width 39 height 16
click at [140, 295] on div "8 days of free trial left | data sync platform [EMAIL_ADDRESS] Contact Us Log O…" at bounding box center [750, 273] width 1499 height 546
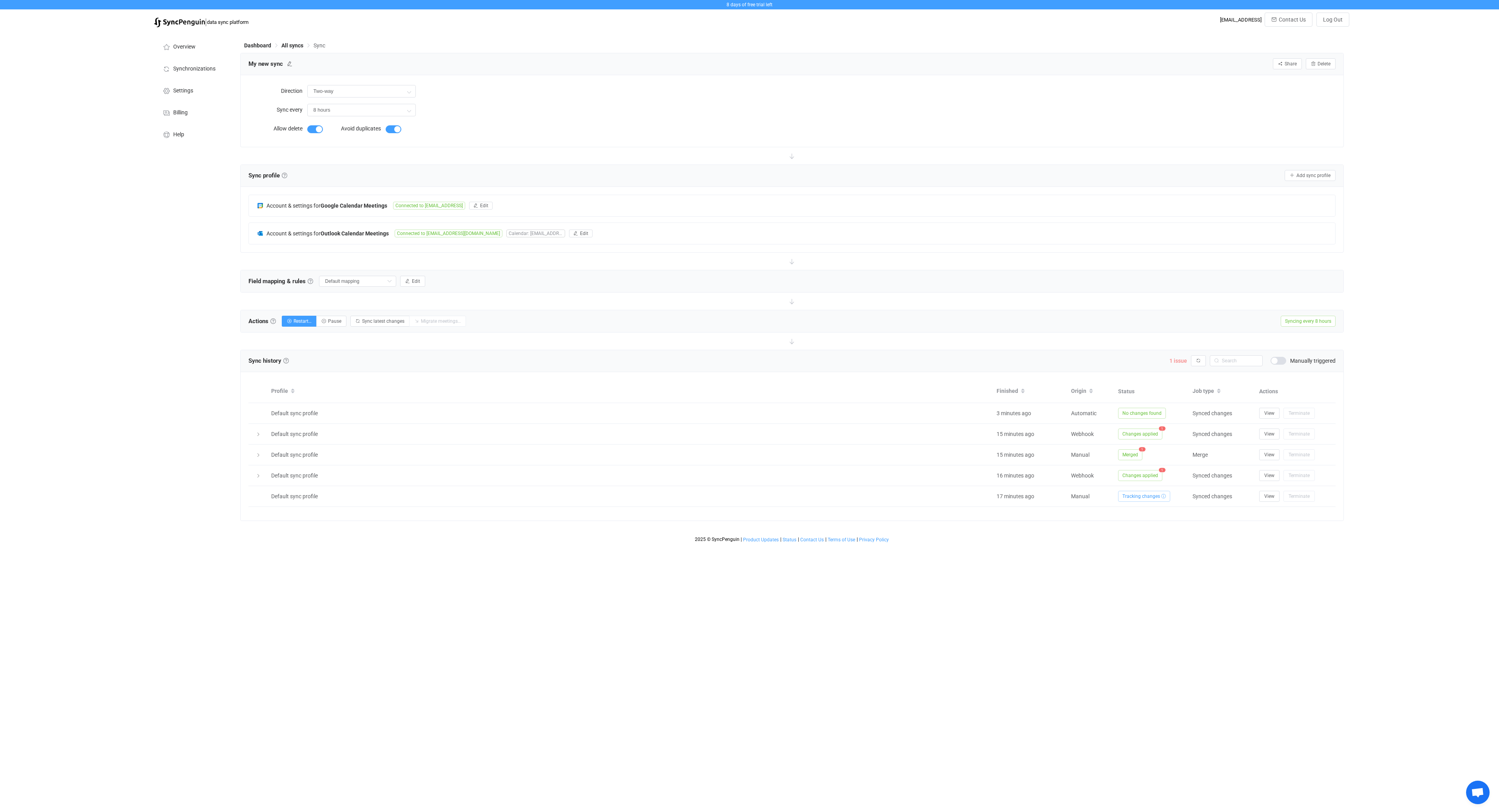
click at [1178, 363] on span "1 issue" at bounding box center [1178, 361] width 17 height 6
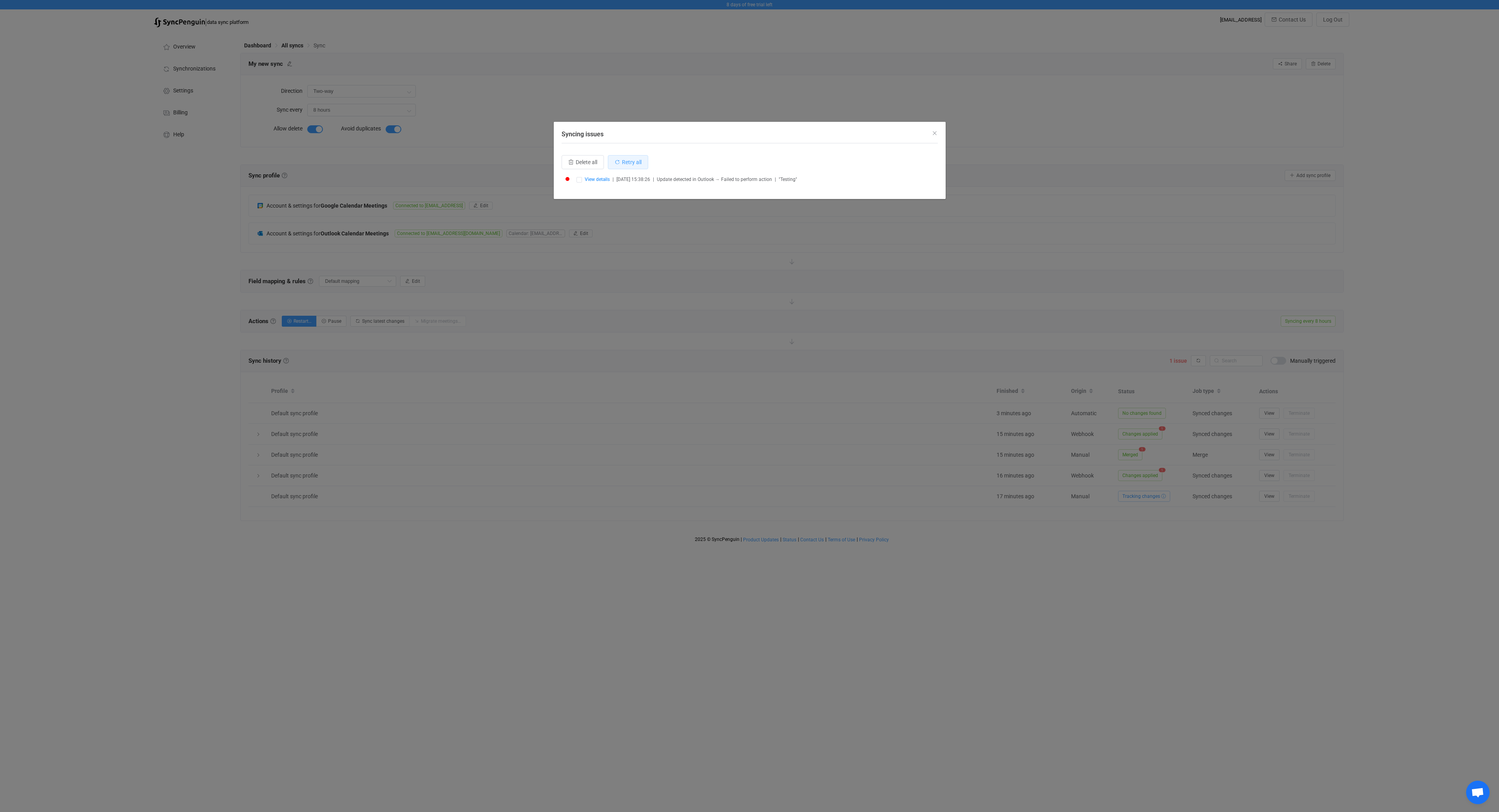
click at [622, 162] on button "Retry all" at bounding box center [628, 162] width 40 height 14
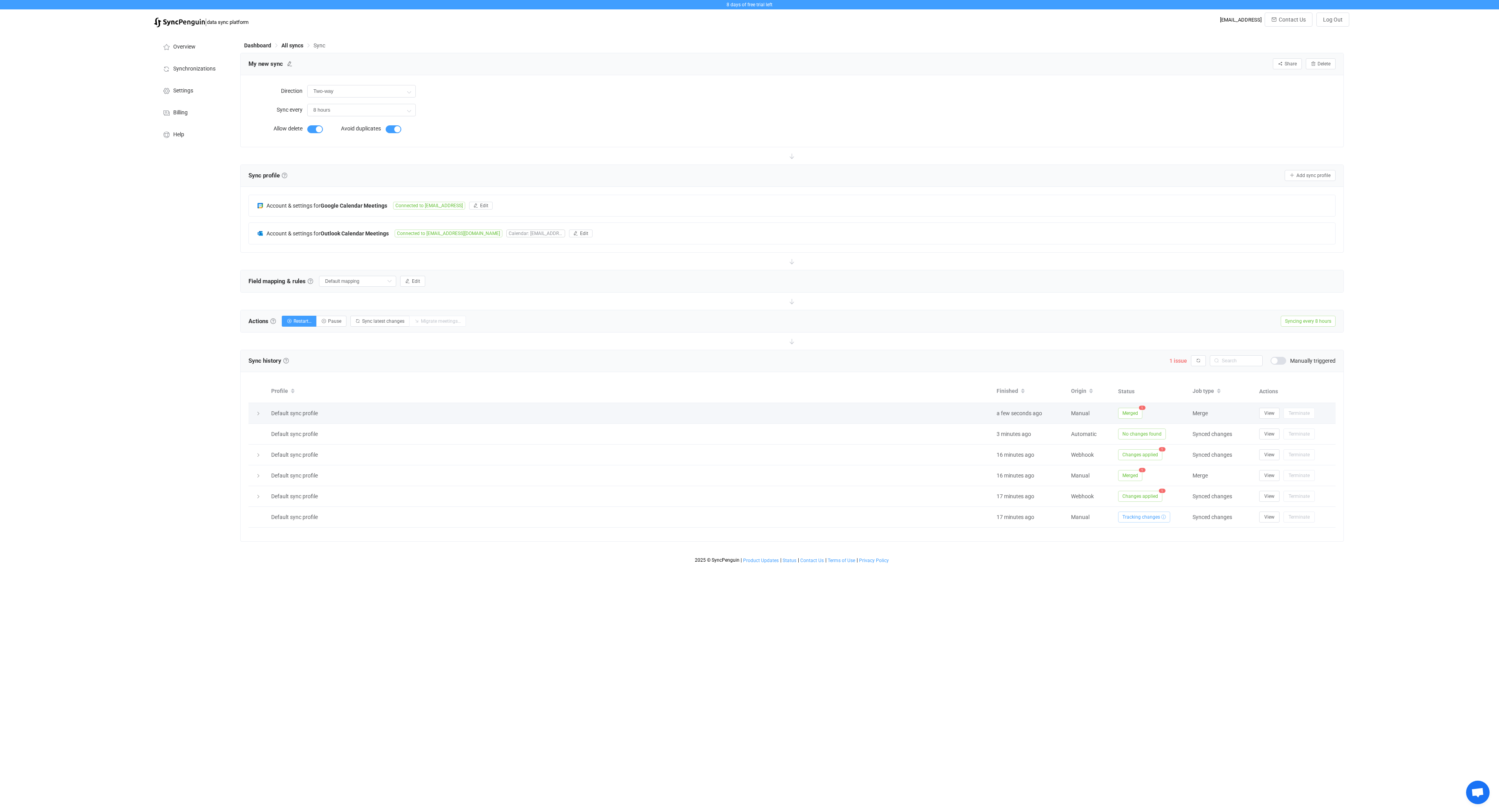
click at [1141, 408] on span "1" at bounding box center [1142, 408] width 6 height 4
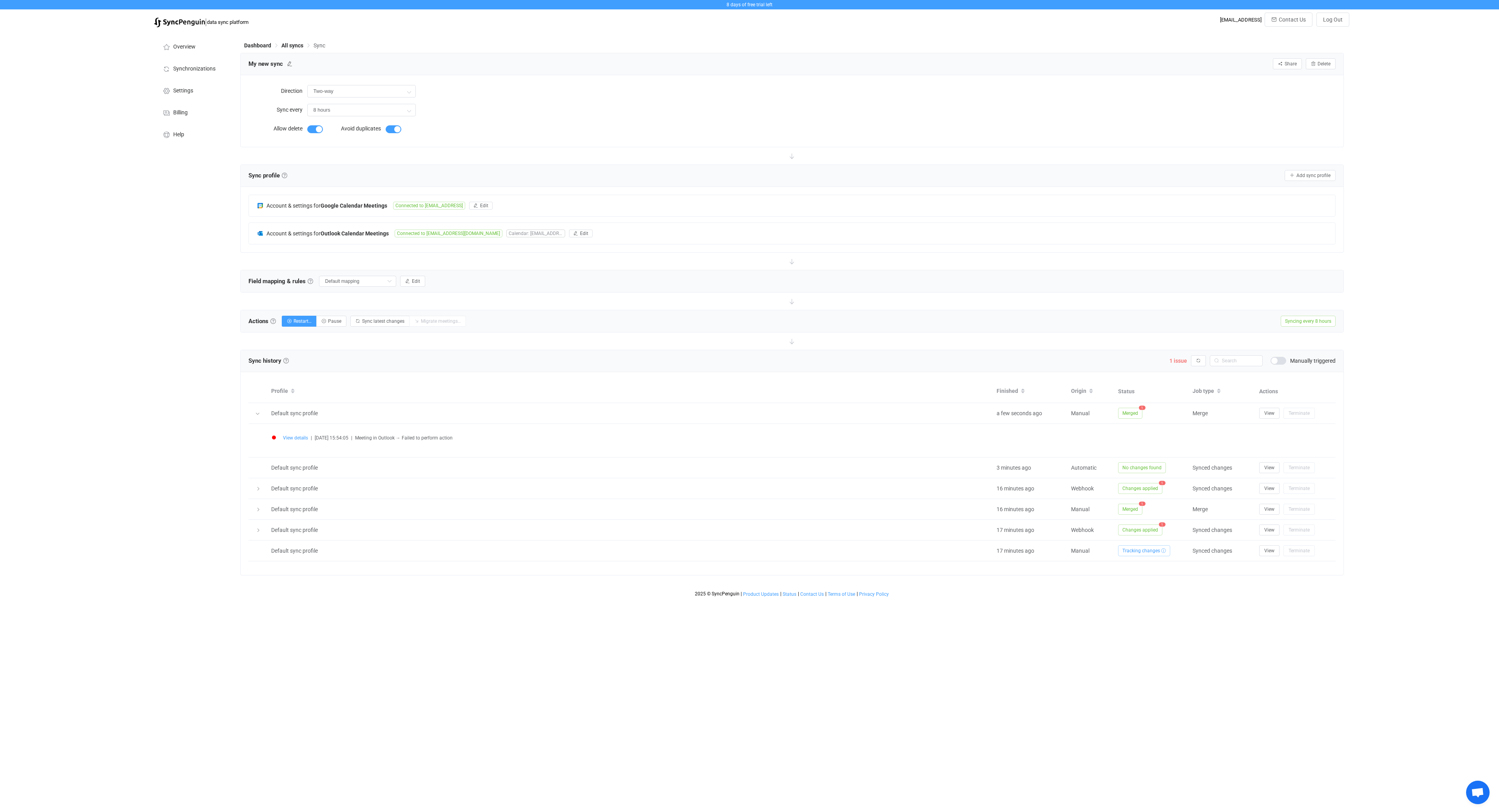
click at [295, 437] on span "View details" at bounding box center [295, 437] width 25 height 5
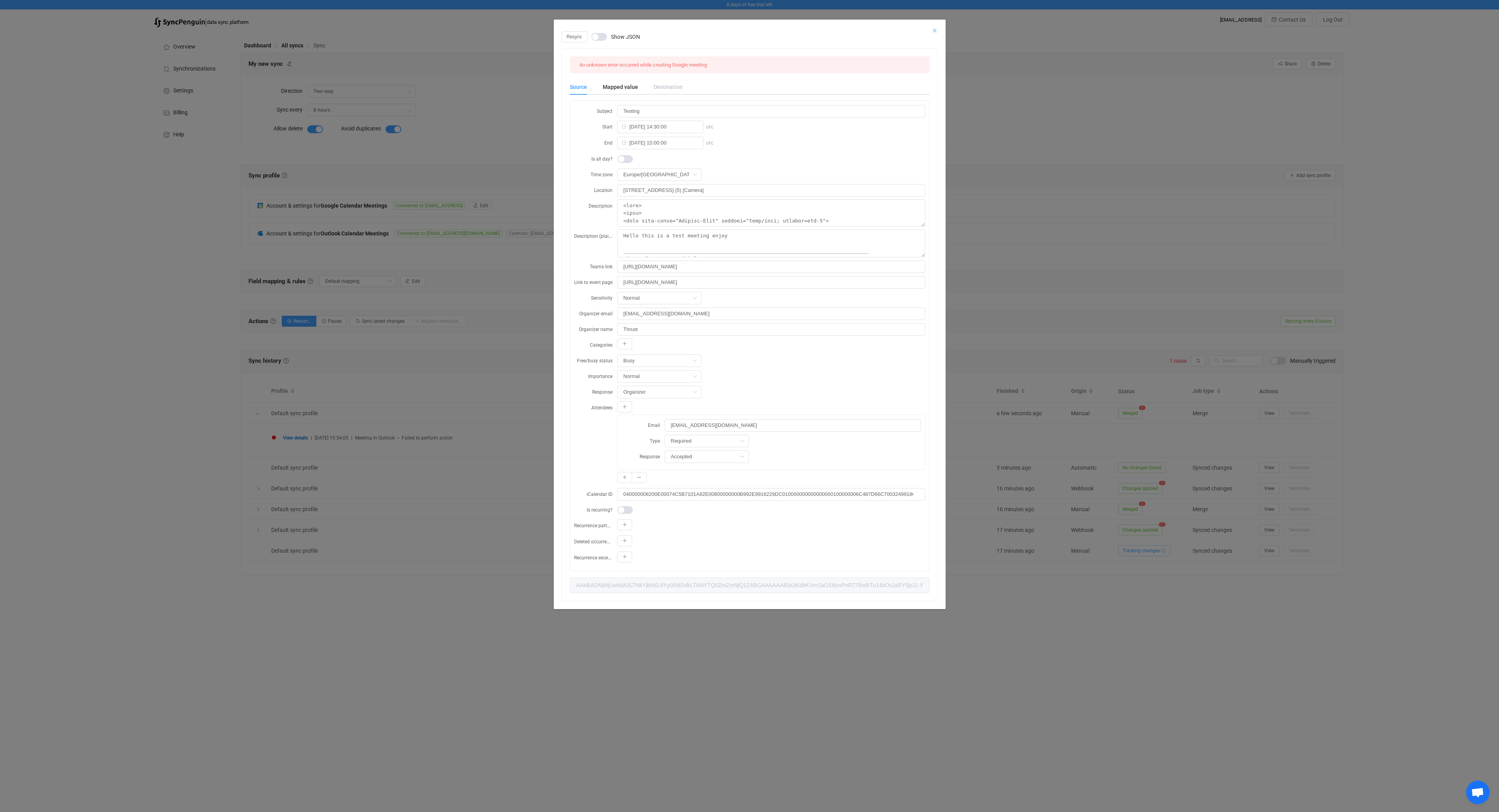
click at [932, 30] on icon "Close" at bounding box center [935, 30] width 6 height 6
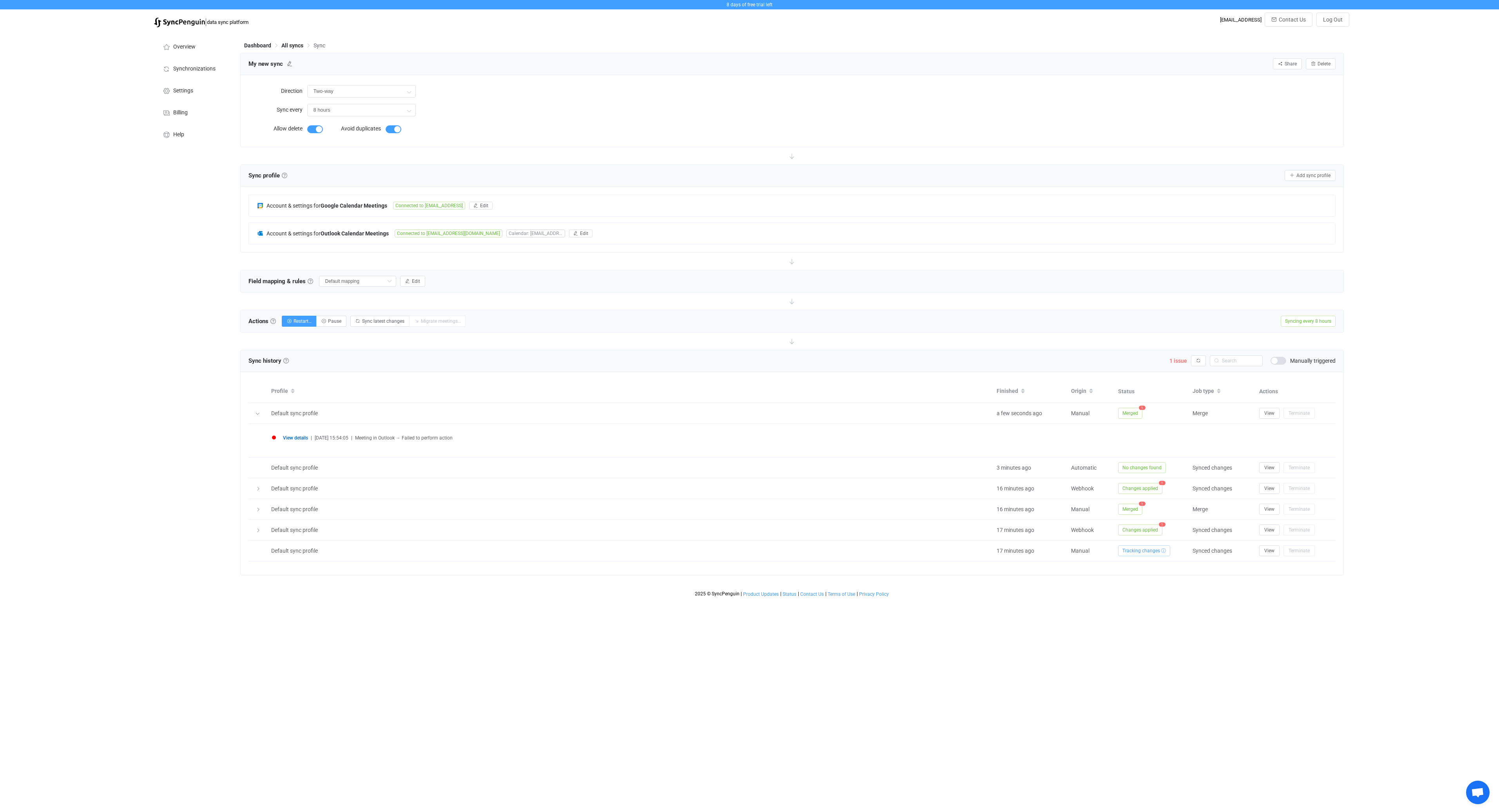
click at [1040, 601] on html "8 days of free trial left | data sync platform [EMAIL_ADDRESS] Contact Us Log O…" at bounding box center [750, 300] width 1499 height 601
click at [175, 135] on span "Help" at bounding box center [179, 134] width 11 height 6
